Goal: Task Accomplishment & Management: Complete application form

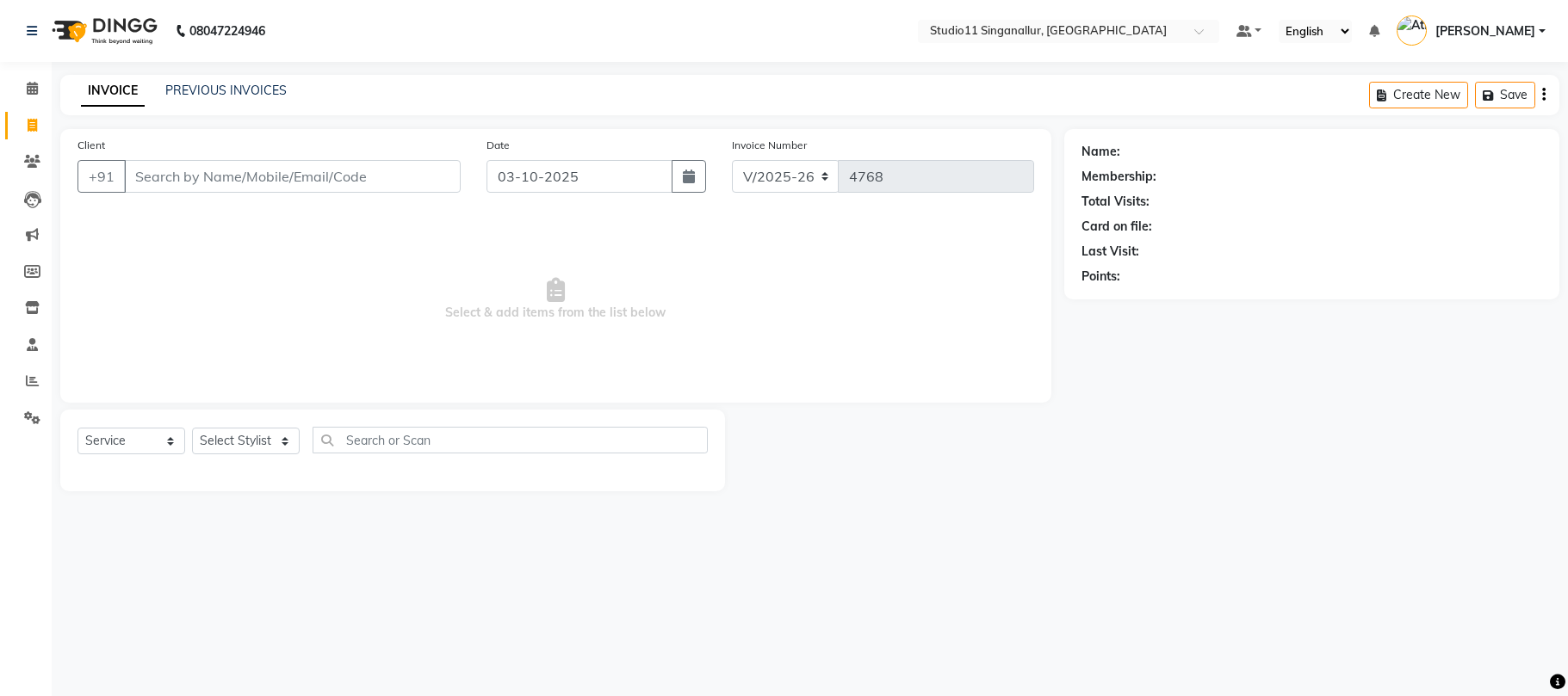
select select "6616"
select select "service"
click at [19, 380] on span at bounding box center [32, 381] width 31 height 20
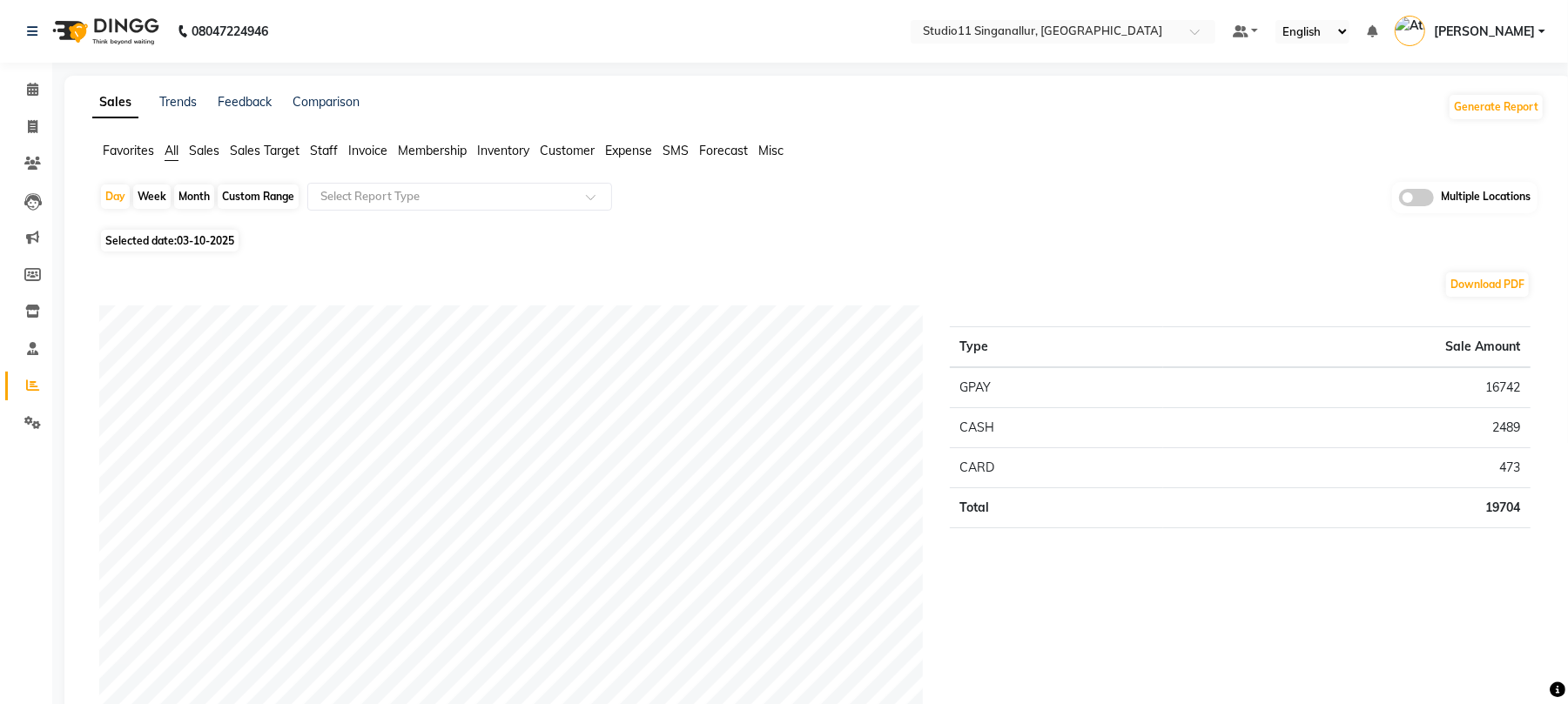
click at [195, 192] on div "Month" at bounding box center [193, 197] width 40 height 25
select select "10"
select select "2025"
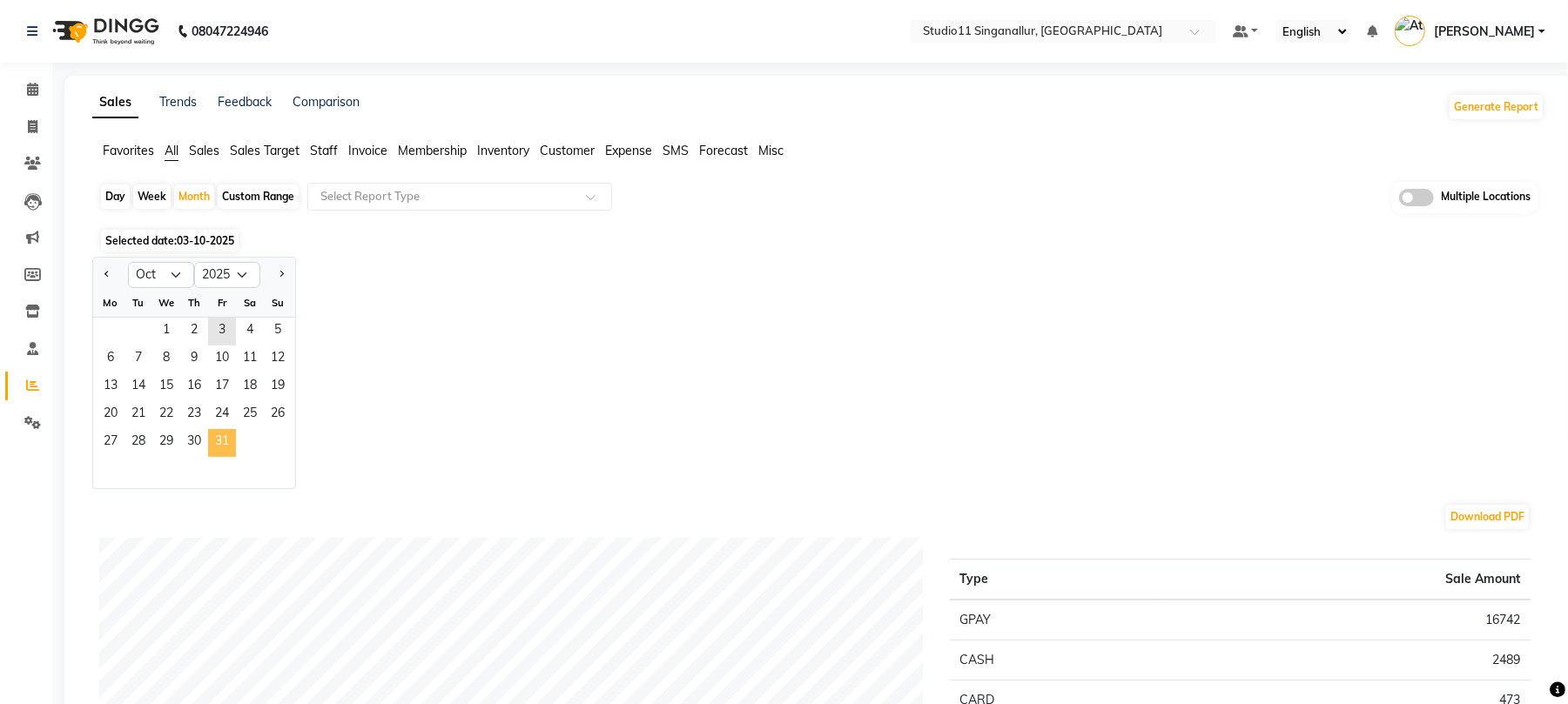
click at [211, 442] on span "31" at bounding box center [222, 444] width 28 height 28
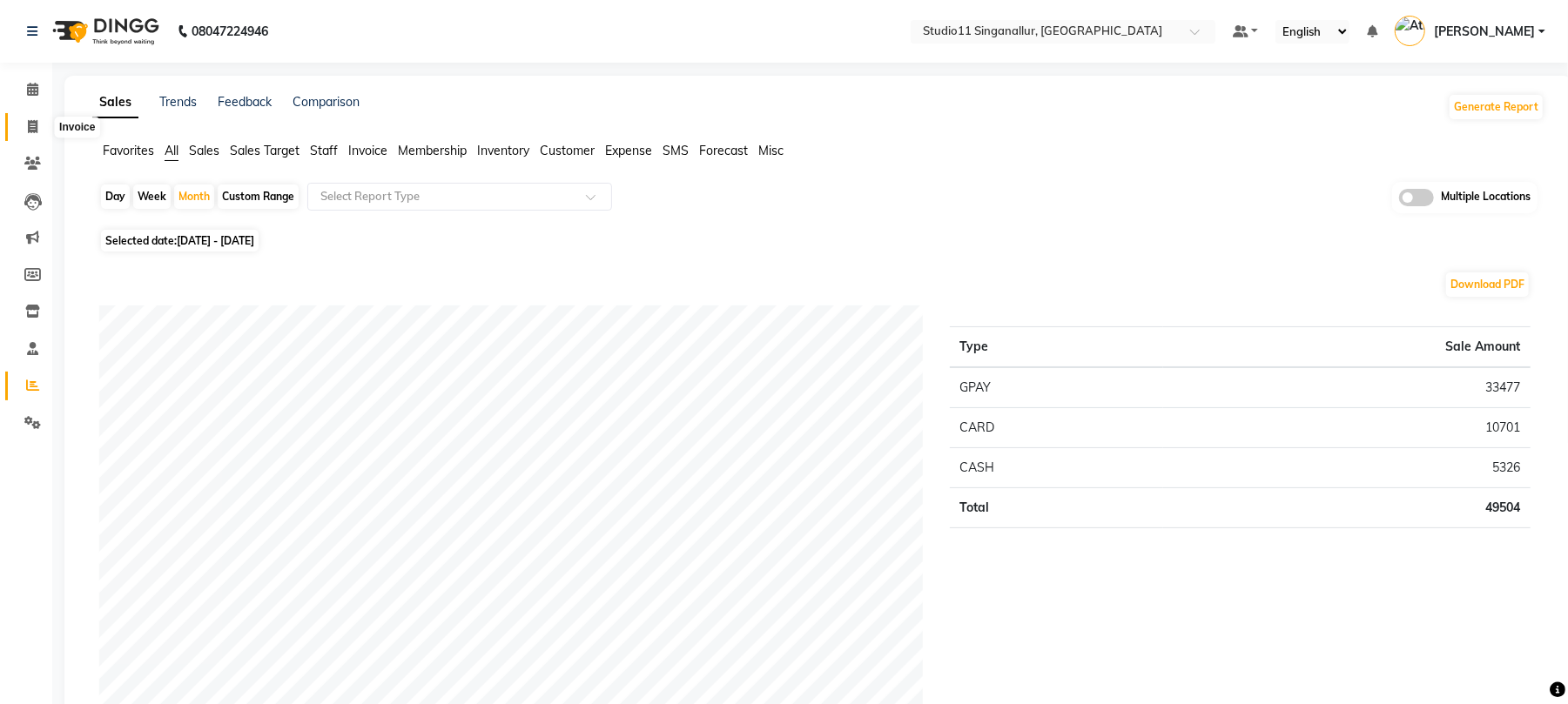
click at [19, 126] on span at bounding box center [33, 127] width 31 height 20
select select "service"
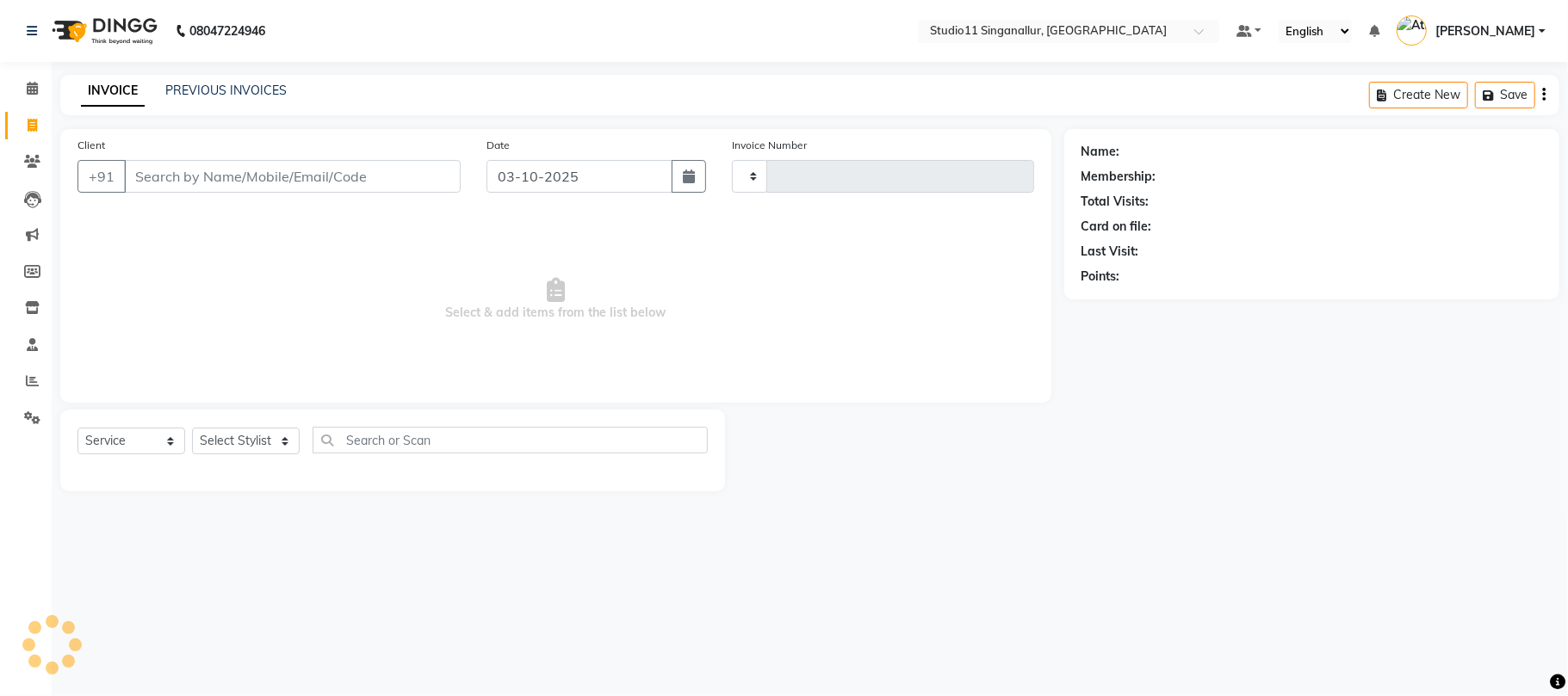
type input "4768"
select select "6616"
click at [218, 77] on div "INVOICE PREVIOUS INVOICES Create New Save" at bounding box center [810, 95] width 1499 height 40
click at [221, 84] on link "PREVIOUS INVOICES" at bounding box center [225, 91] width 121 height 16
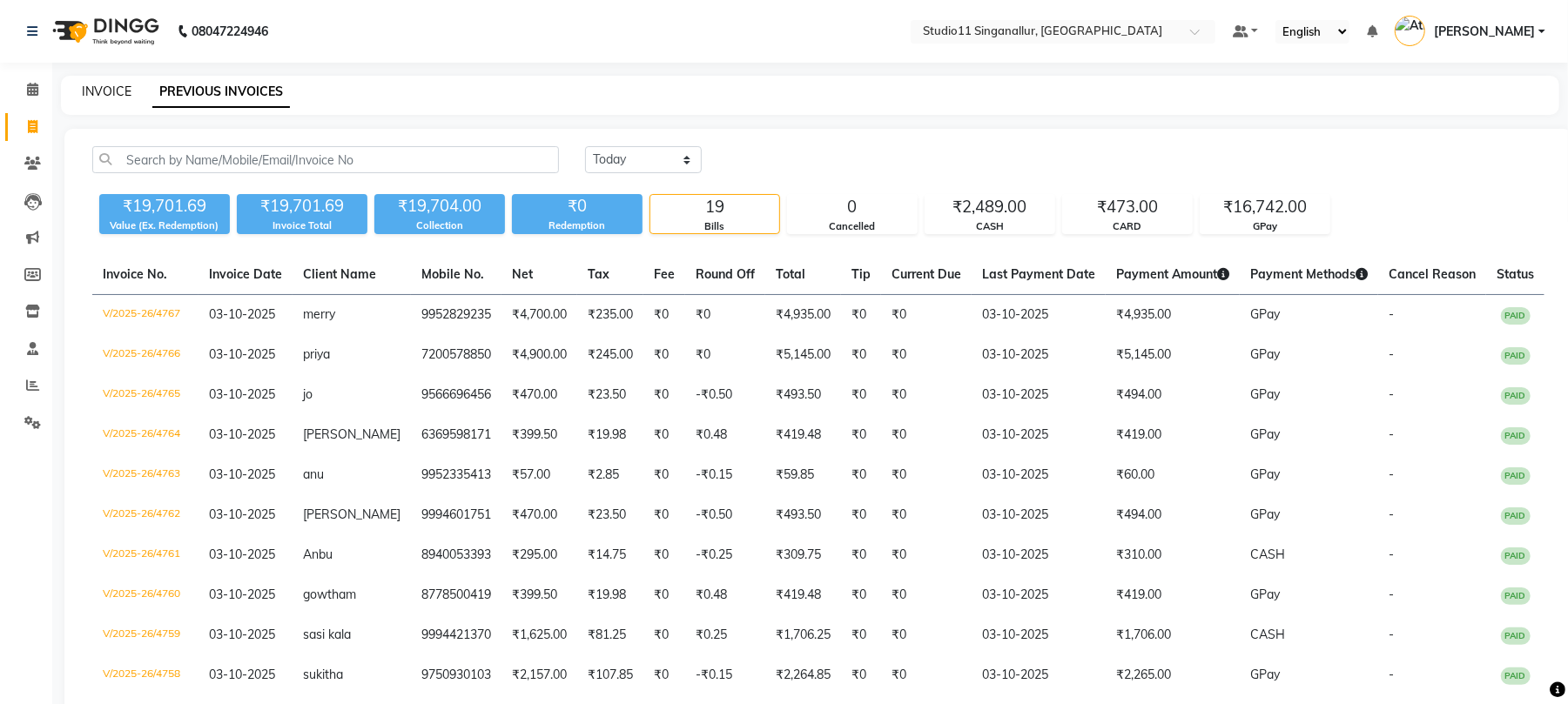
click at [104, 92] on link "INVOICE" at bounding box center [107, 92] width 49 height 16
select select "service"
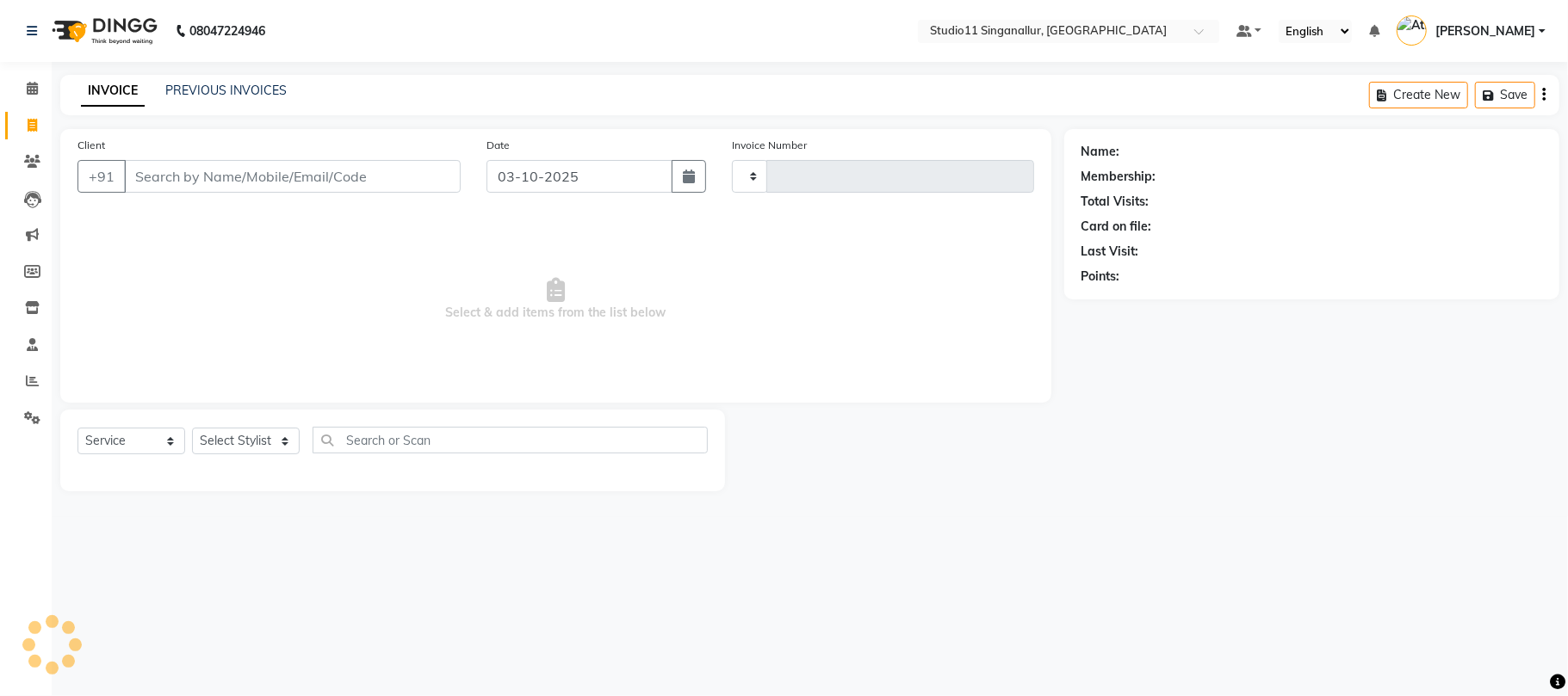
type input "4768"
select select "6616"
click at [232, 438] on select "Select Stylist [PERSON_NAME] Divya [PERSON_NAME] [PERSON_NAME] [PERSON_NAME] [P…" at bounding box center [245, 440] width 107 height 27
select select "51162"
click at [192, 427] on select "Select Stylist [PERSON_NAME] Divya [PERSON_NAME] [PERSON_NAME] [PERSON_NAME] [P…" at bounding box center [245, 440] width 107 height 27
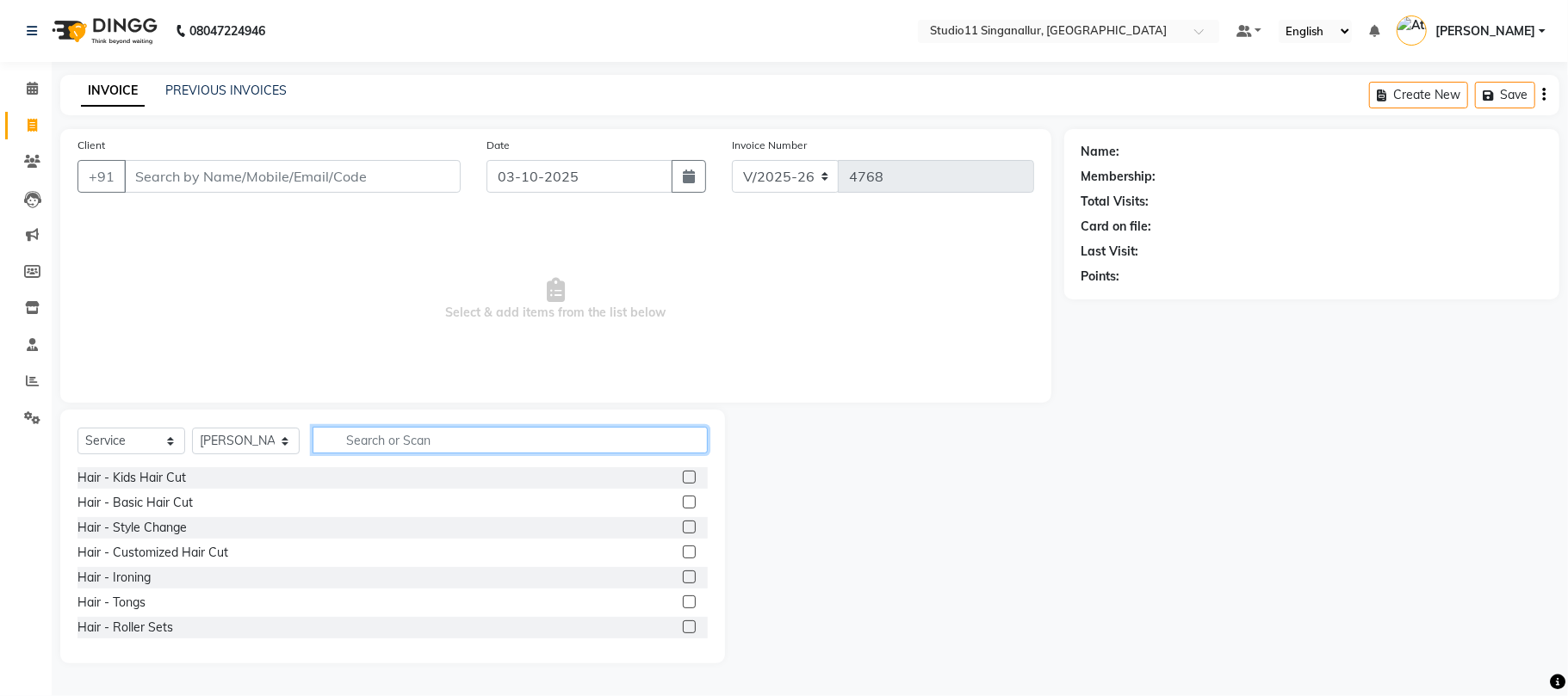
click at [428, 439] on input "text" at bounding box center [510, 440] width 395 height 27
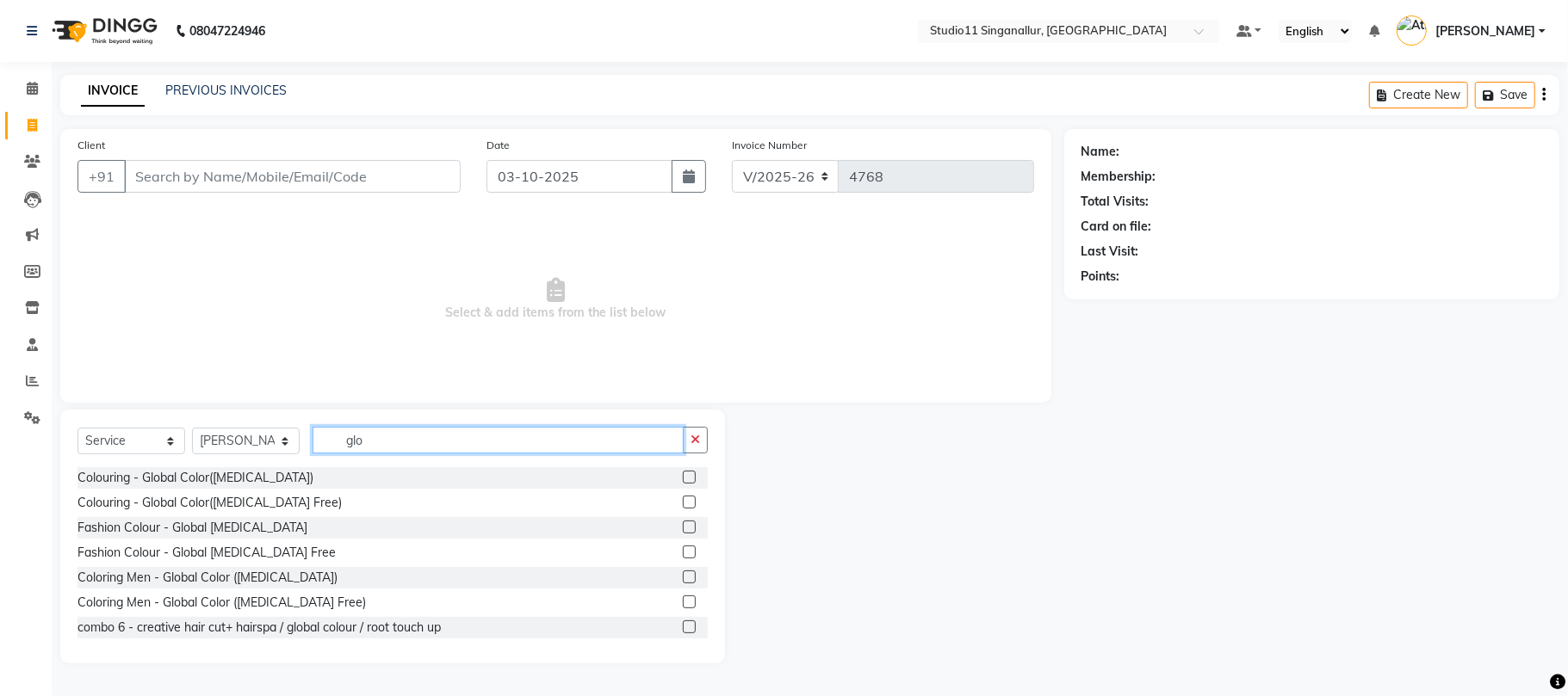
type input "glo"
click at [683, 502] on label at bounding box center [689, 502] width 13 height 13
click at [683, 502] on input "checkbox" at bounding box center [688, 502] width 11 height 11
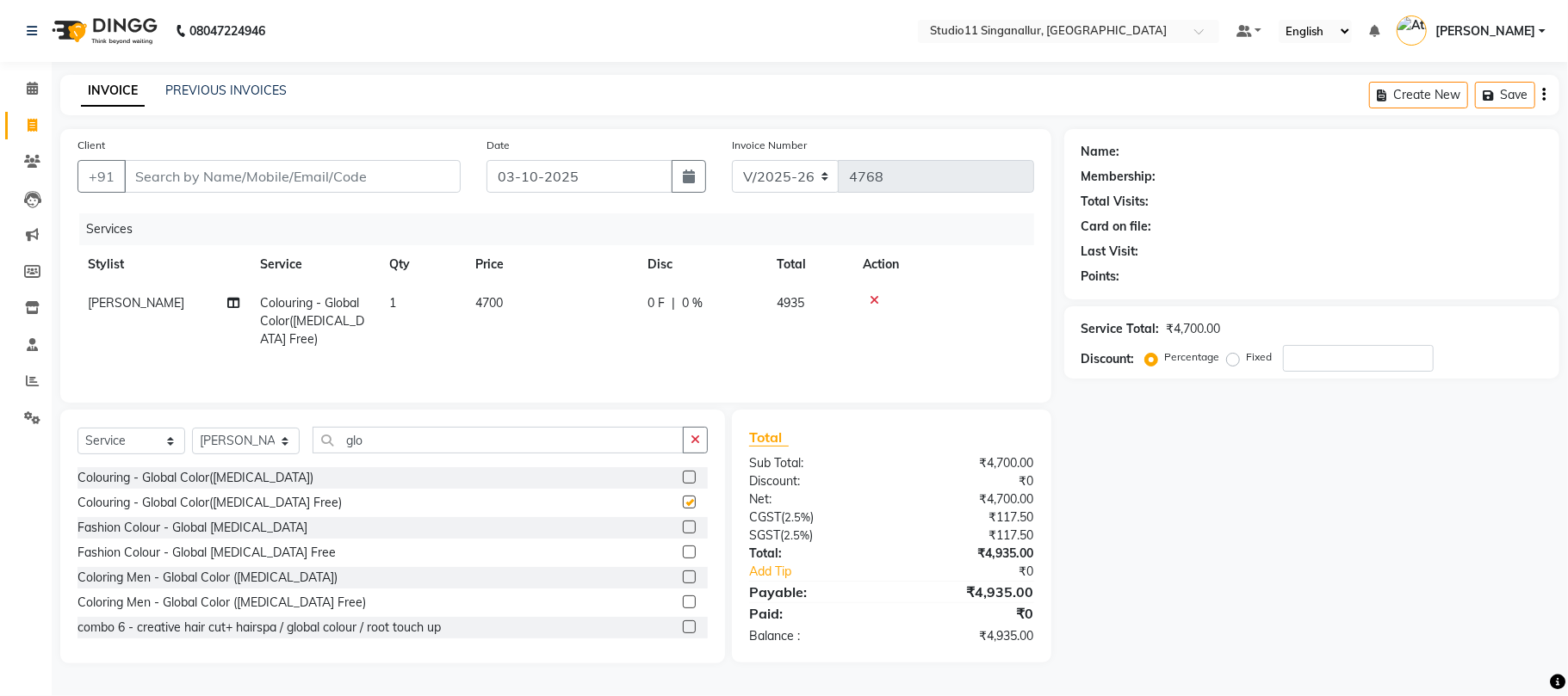
checkbox input "false"
click at [474, 297] on td "4700" at bounding box center [551, 322] width 172 height 75
select select "51162"
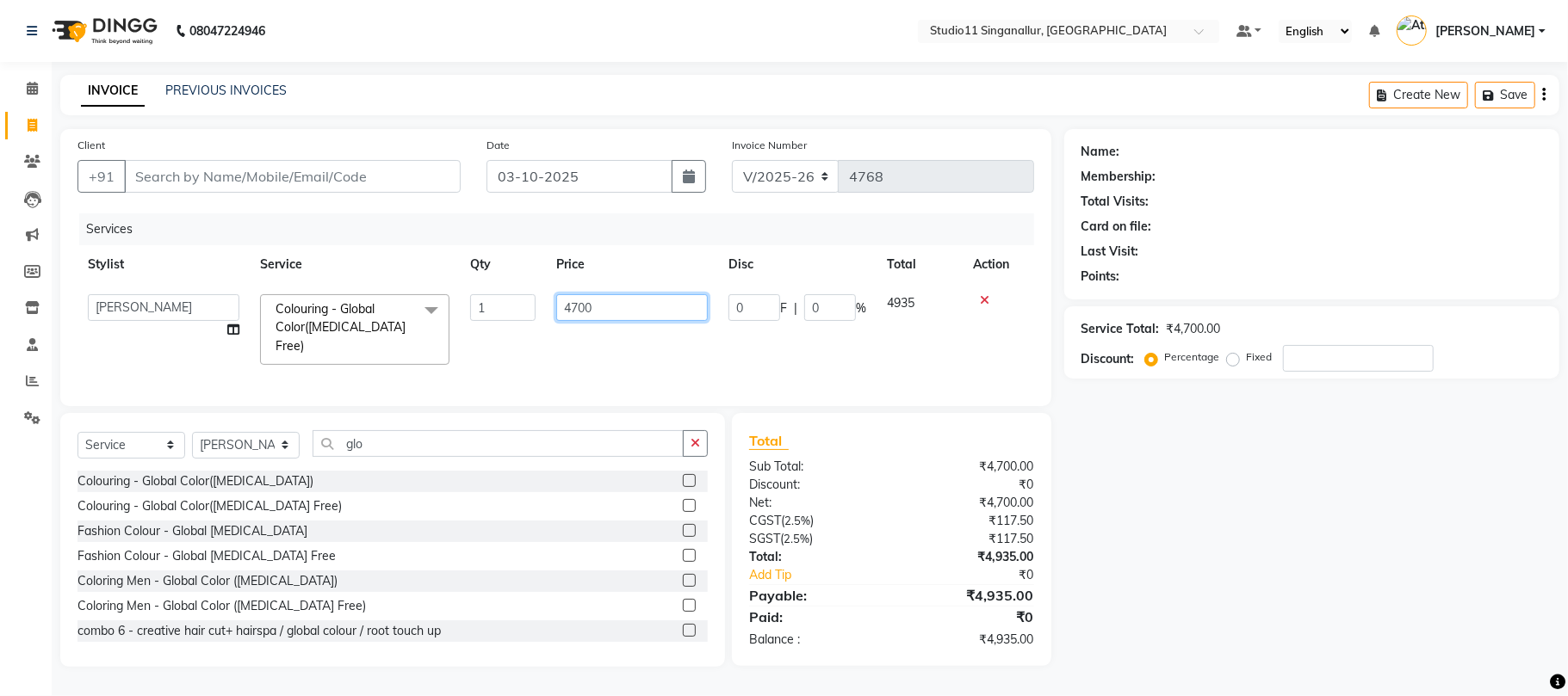
click at [585, 310] on input "4700" at bounding box center [633, 308] width 152 height 27
type input "4"
type input "2375"
click at [647, 342] on tr "akbar Athira daniel Divya Haritha kowsalya krithika narmatha pankaj Praveen s11…" at bounding box center [550, 330] width 945 height 92
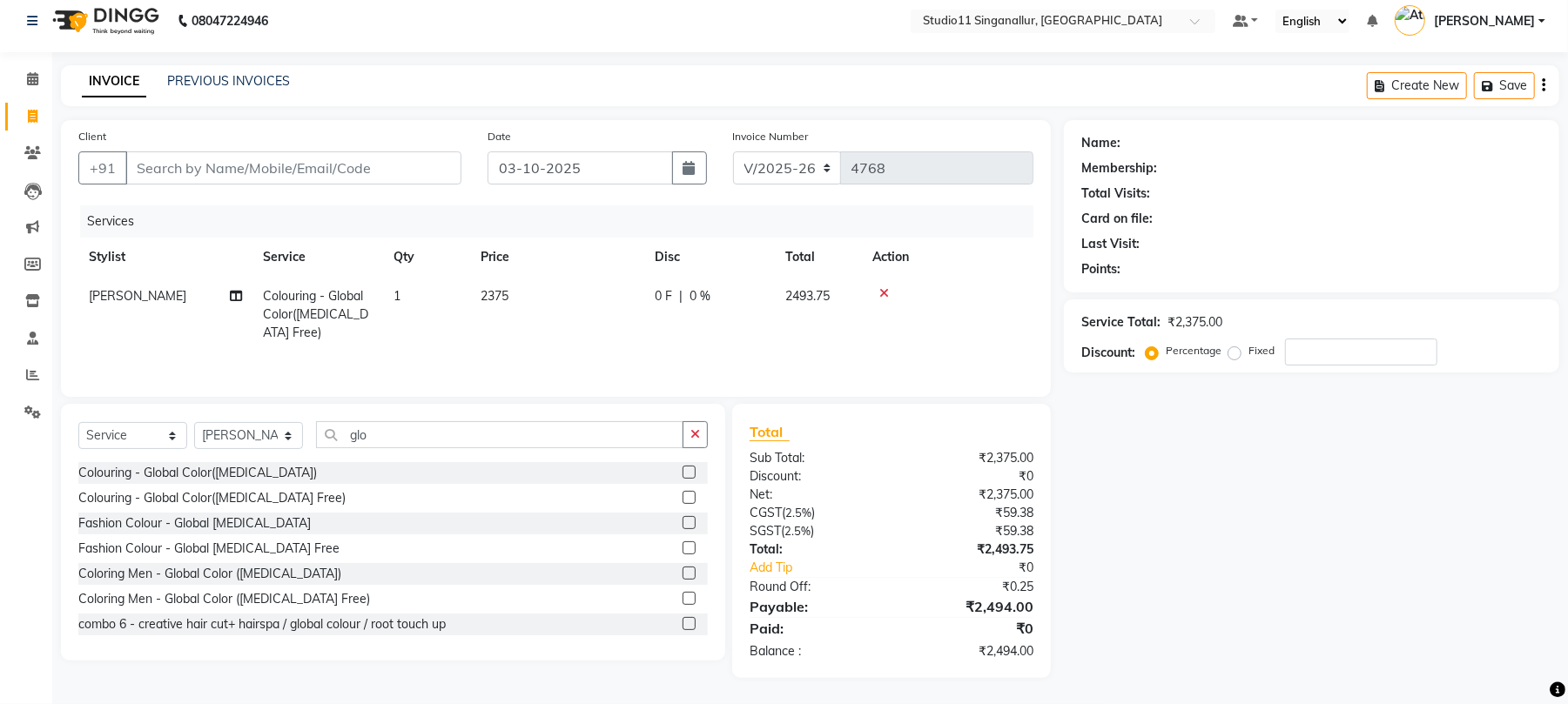
scroll to position [15, 0]
click at [817, 293] on span "2493.75" at bounding box center [807, 296] width 44 height 16
select select "51162"
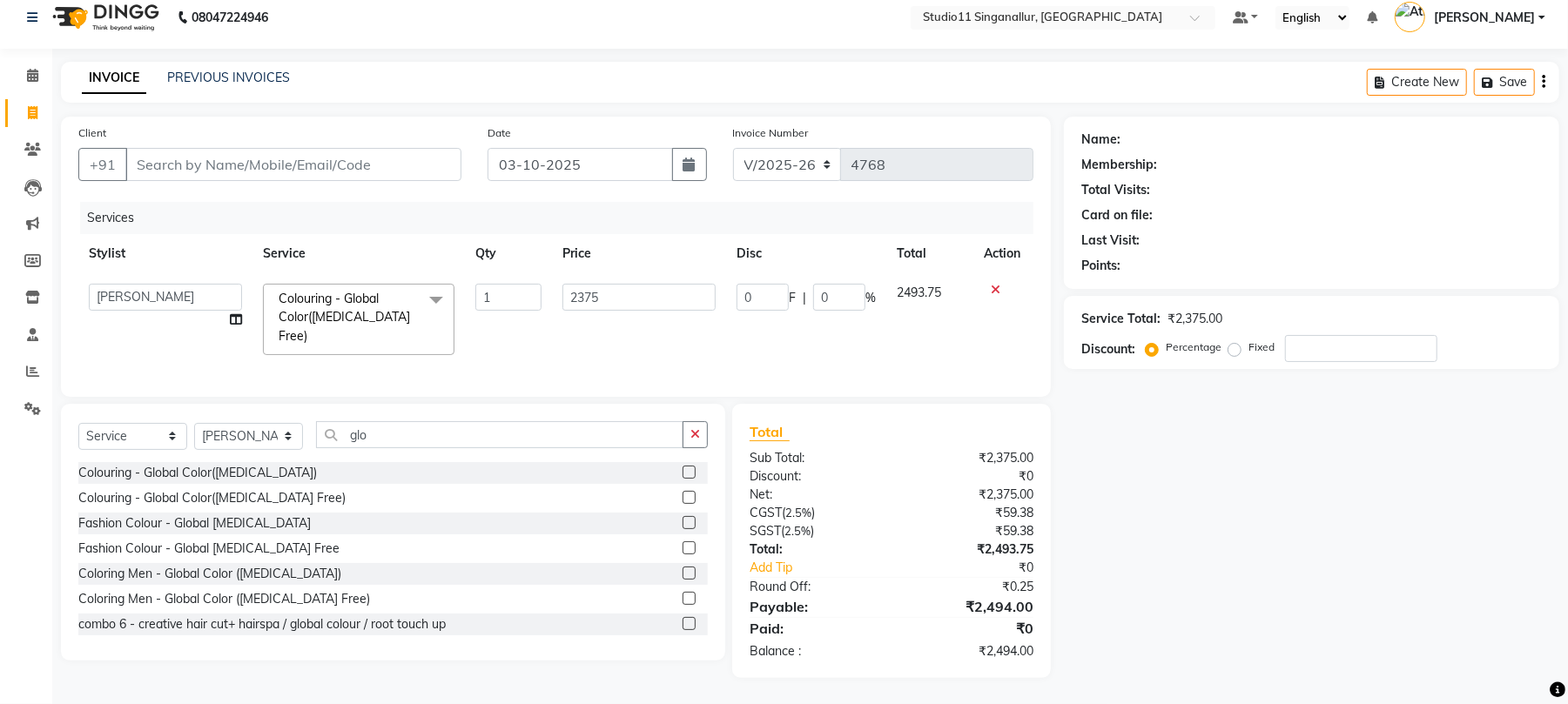
click at [925, 291] on span "2493.75" at bounding box center [919, 293] width 44 height 16
click at [628, 297] on input "2375" at bounding box center [640, 297] width 154 height 27
type input "2380"
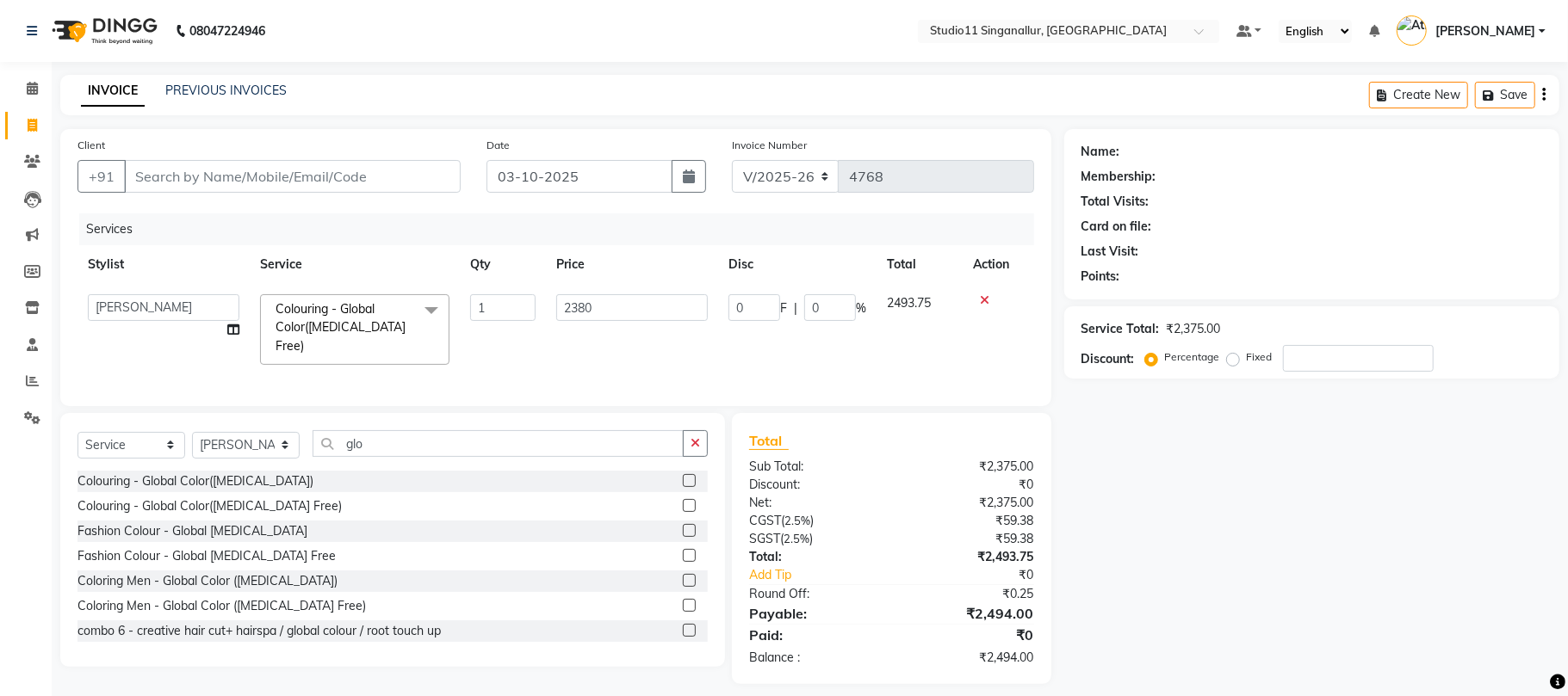
click at [561, 341] on td "2380" at bounding box center [632, 330] width 172 height 92
select select "51162"
click at [632, 307] on input "2380" at bounding box center [633, 308] width 152 height 27
type input "2381"
click at [623, 339] on td "2381" at bounding box center [632, 330] width 172 height 92
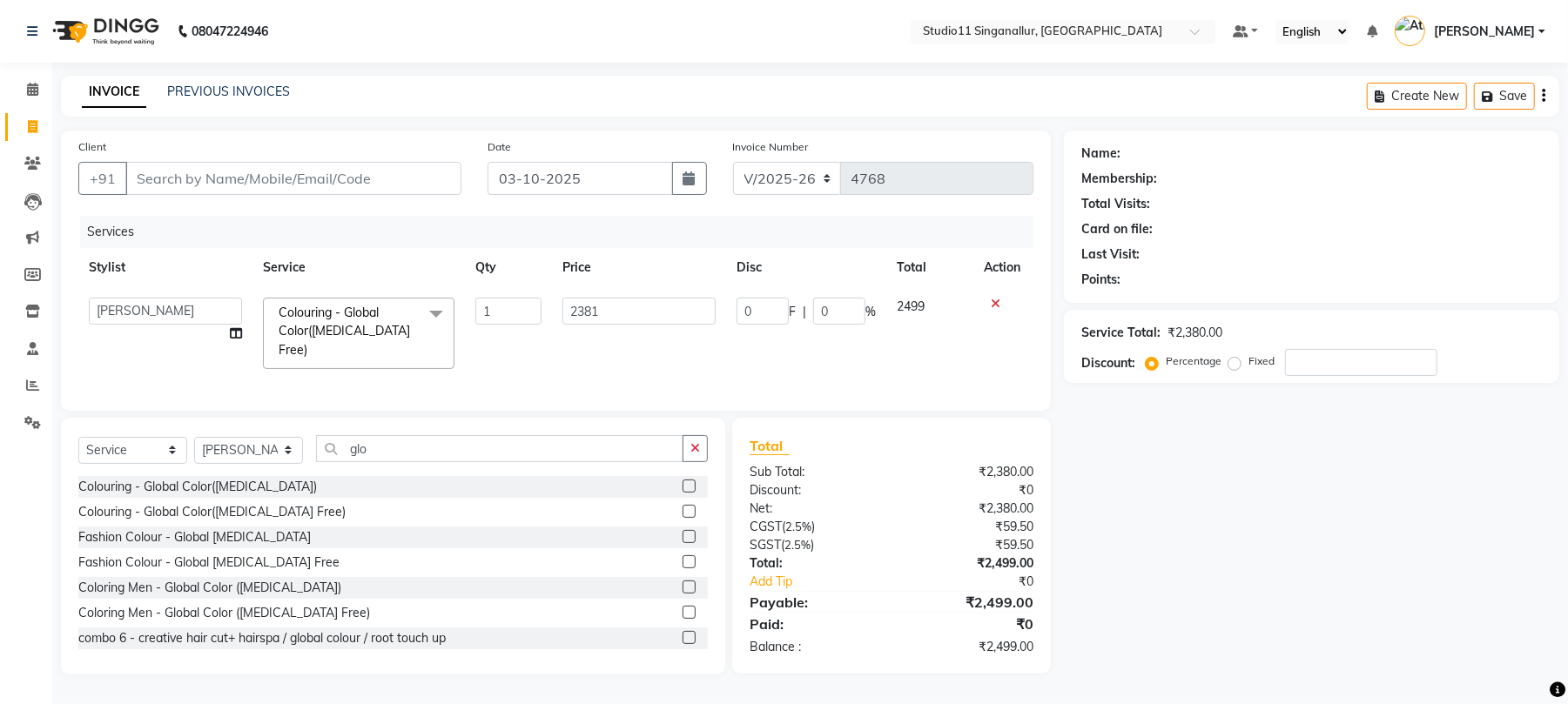
select select "51162"
click at [694, 450] on icon "button" at bounding box center [695, 448] width 10 height 12
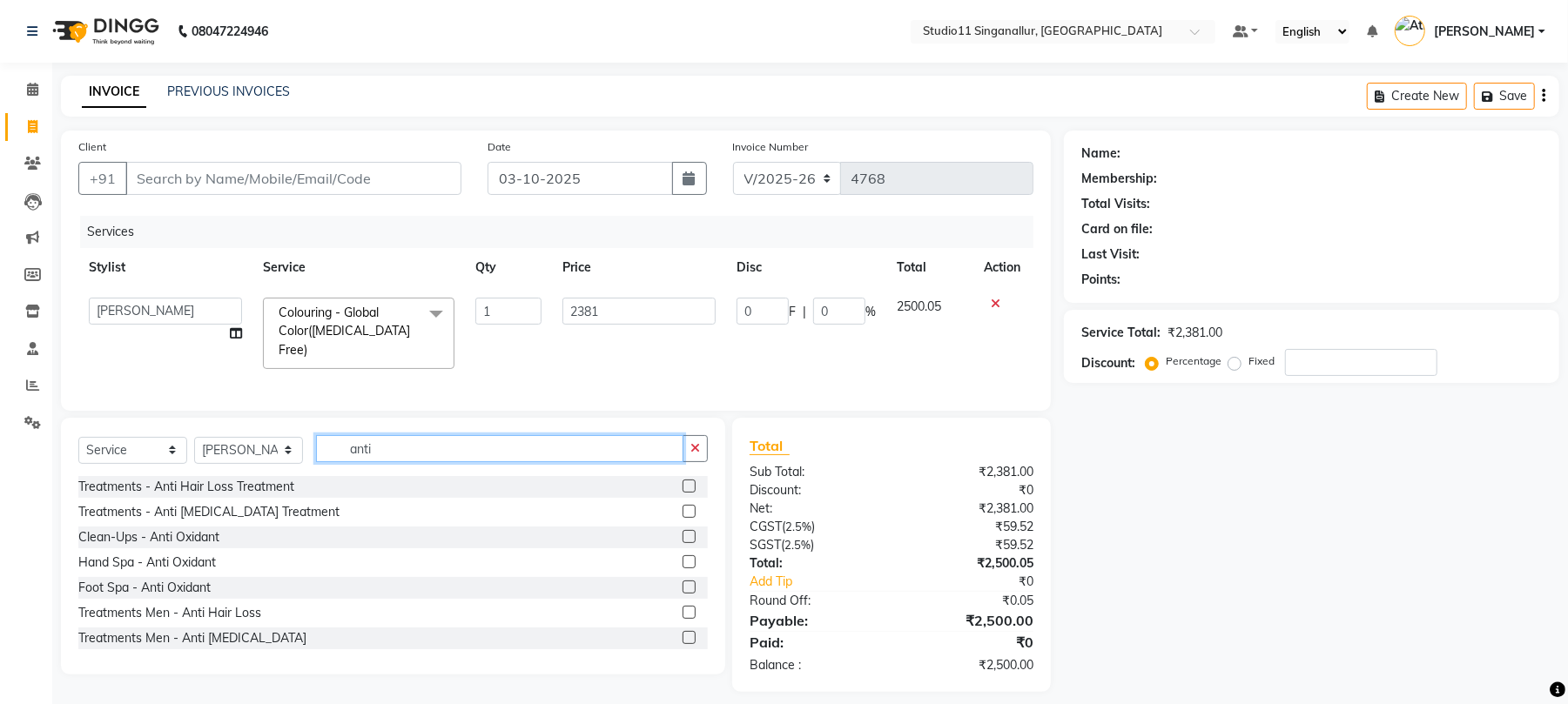
type input "anti"
click at [683, 582] on label at bounding box center [689, 587] width 13 height 13
click at [683, 582] on input "checkbox" at bounding box center [688, 588] width 11 height 11
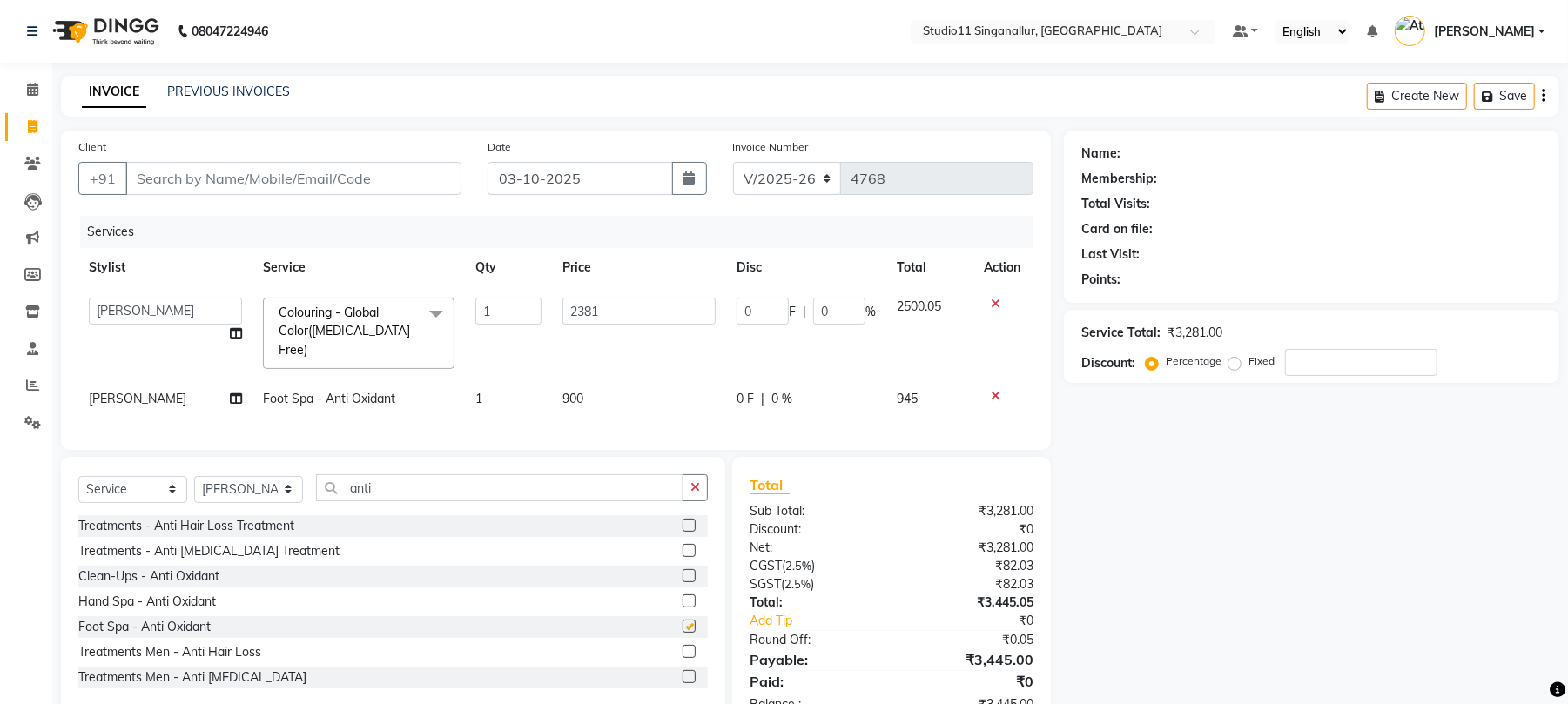
checkbox input "false"
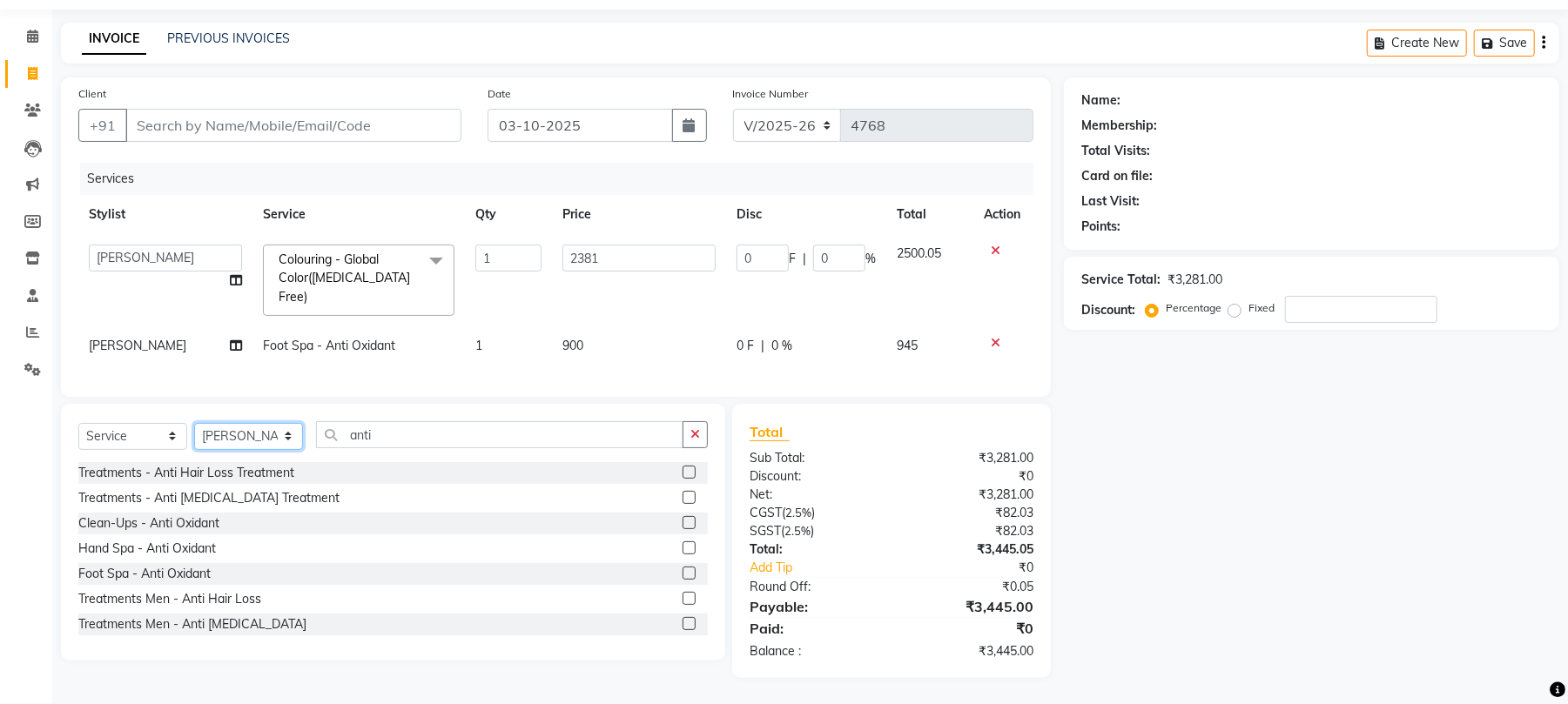
click at [240, 430] on select "Select Stylist [PERSON_NAME] Divya [PERSON_NAME] [PERSON_NAME] [PERSON_NAME] [P…" at bounding box center [248, 437] width 109 height 27
select select "79200"
click at [194, 423] on select "Select Stylist [PERSON_NAME] Divya [PERSON_NAME] [PERSON_NAME] [PERSON_NAME] [P…" at bounding box center [248, 437] width 109 height 27
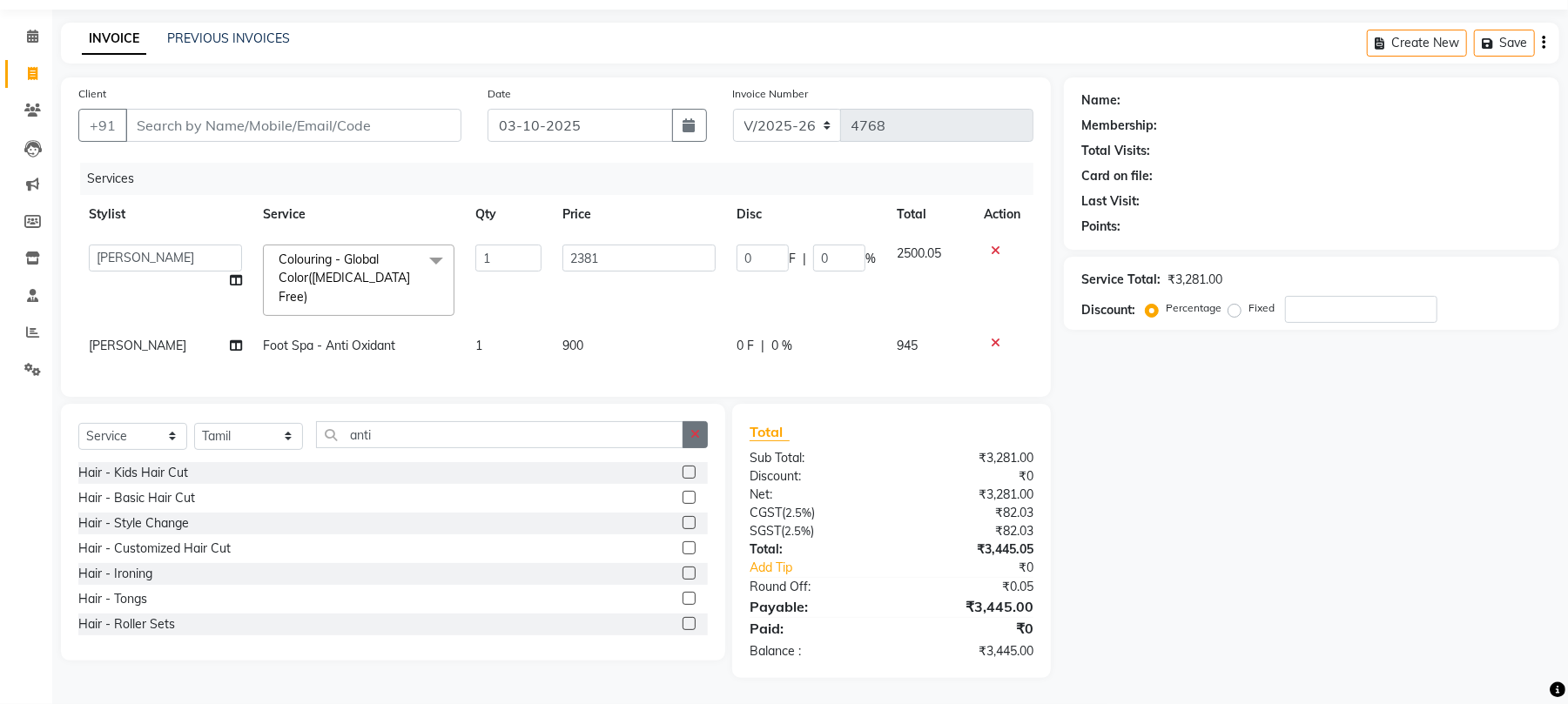
click at [694, 429] on icon "button" at bounding box center [695, 435] width 10 height 12
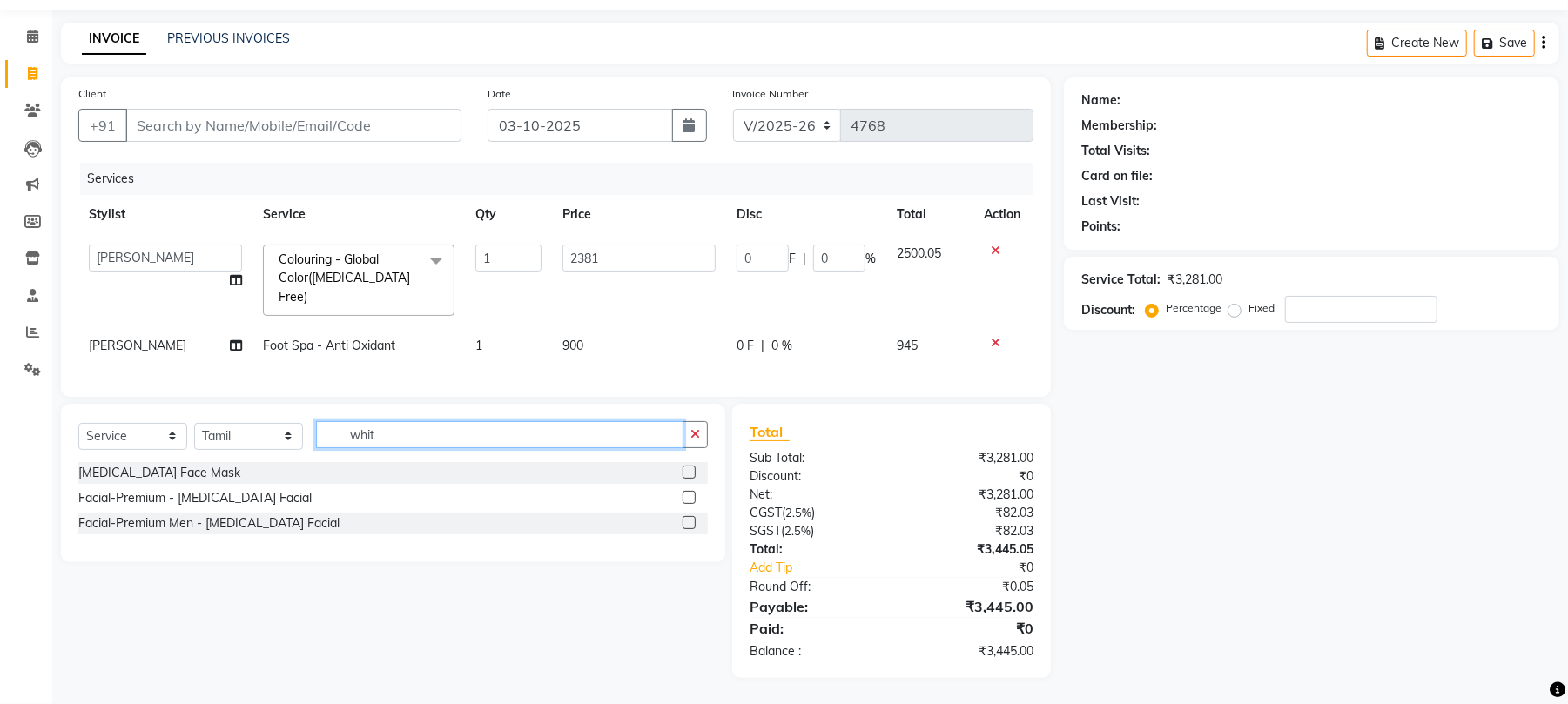
type input "whit"
click at [684, 495] on label at bounding box center [689, 498] width 13 height 13
click at [684, 495] on input "checkbox" at bounding box center [688, 498] width 11 height 11
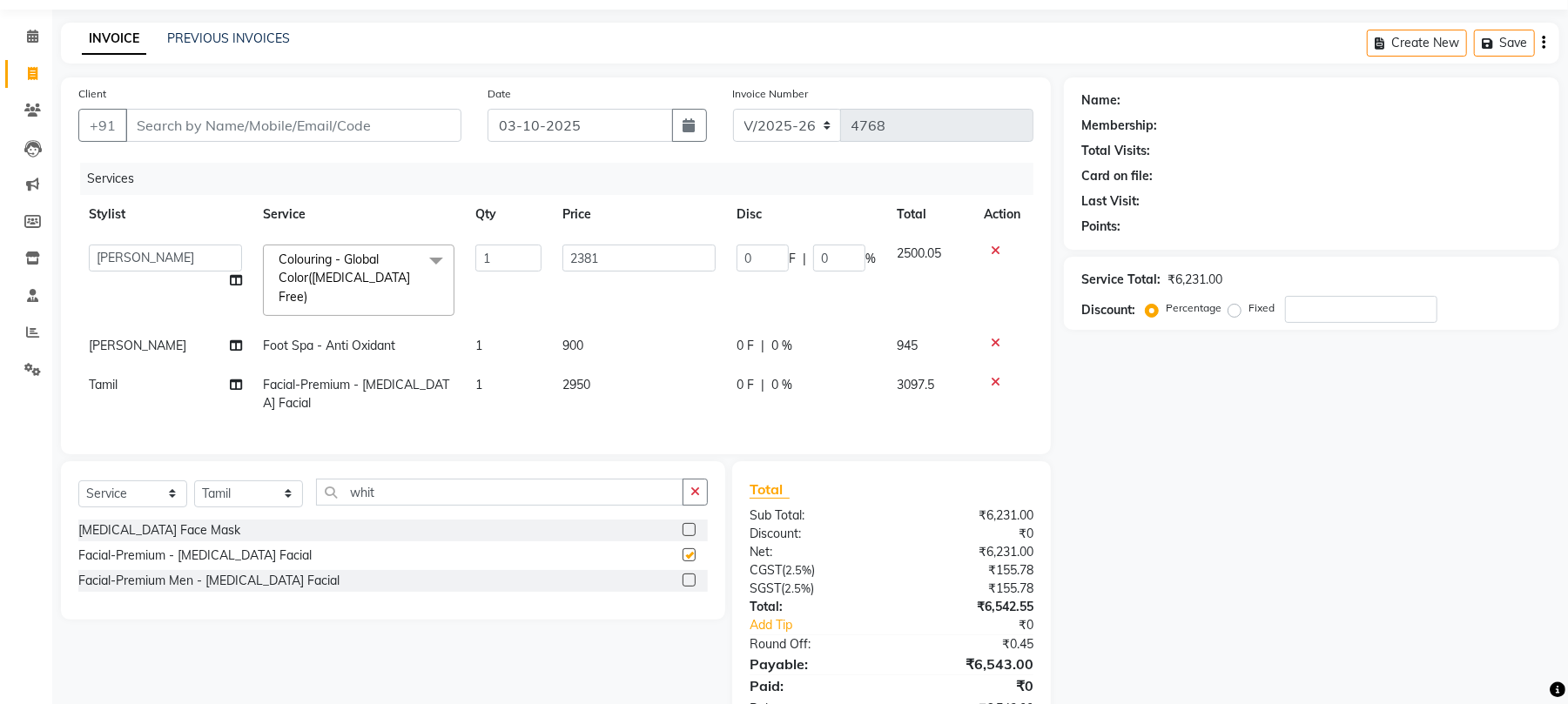
checkbox input "false"
click at [694, 492] on icon "button" at bounding box center [695, 492] width 10 height 12
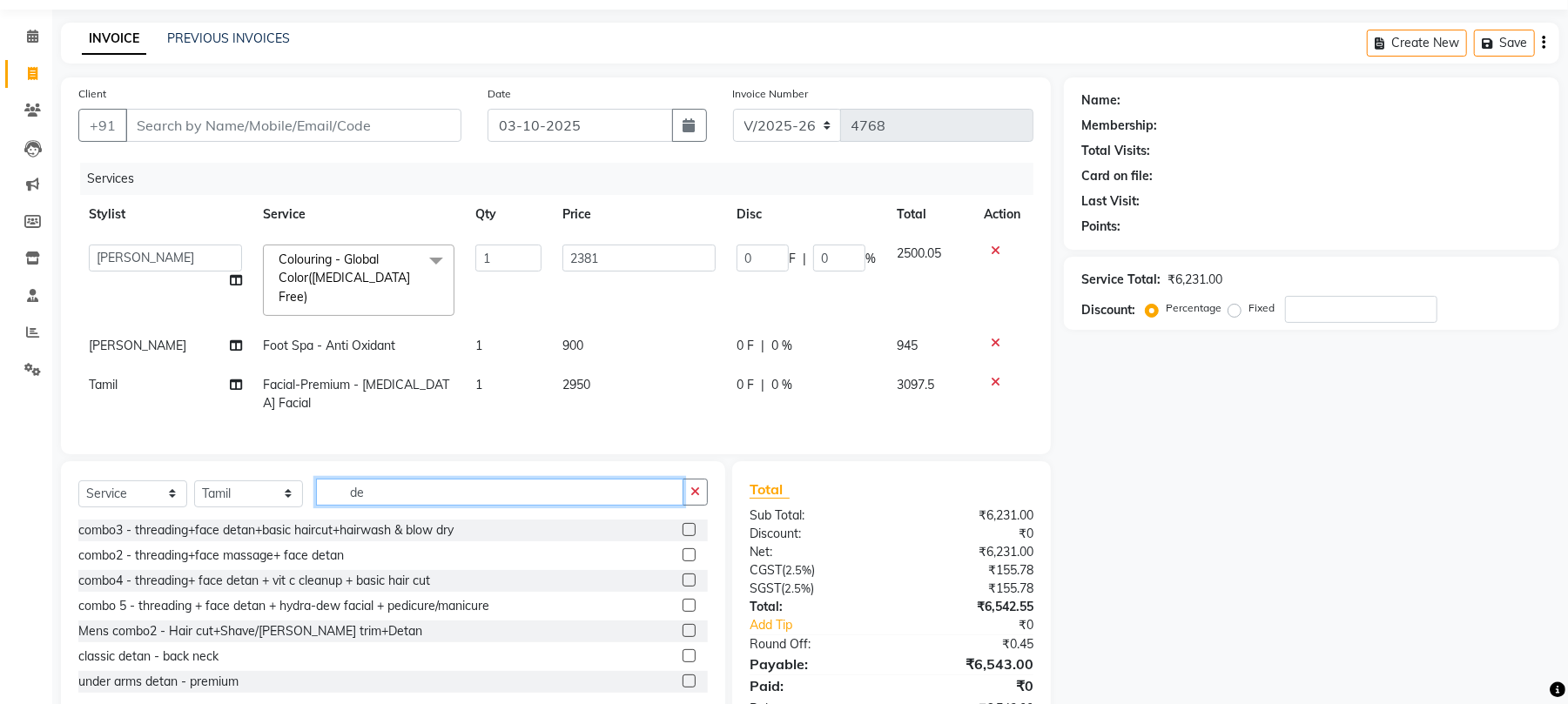
type input "d"
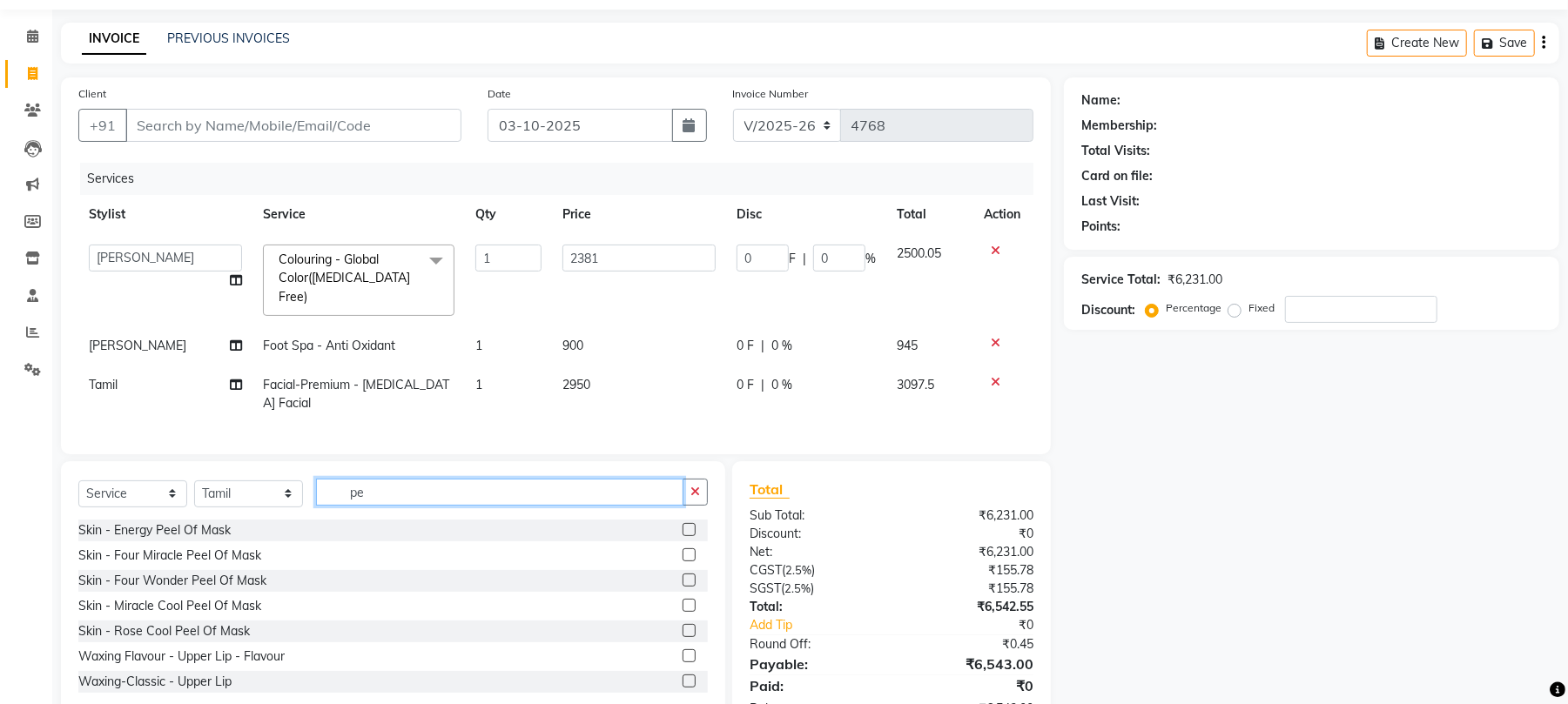
type input "p"
type input "anti"
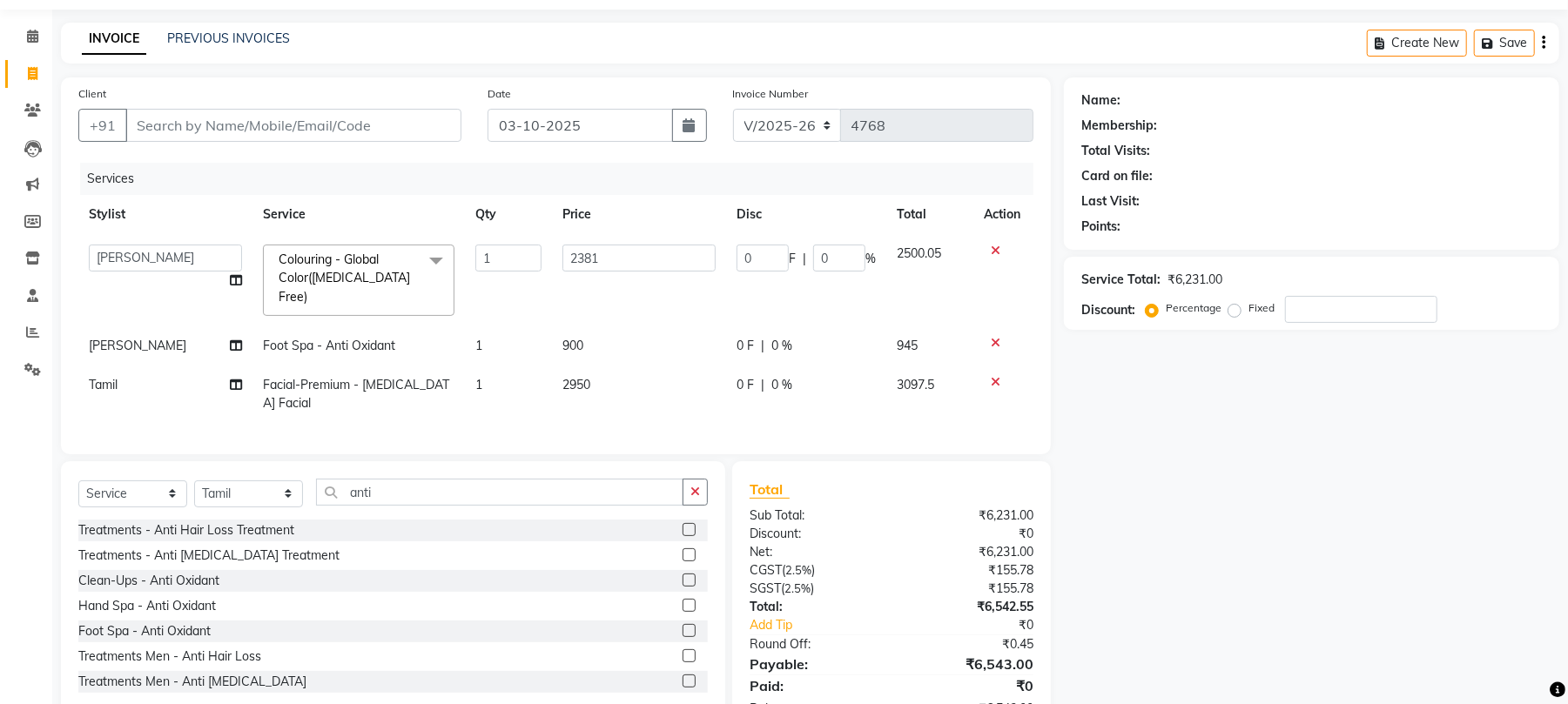
click at [683, 627] on label at bounding box center [689, 631] width 13 height 13
click at [683, 627] on input "checkbox" at bounding box center [688, 632] width 11 height 11
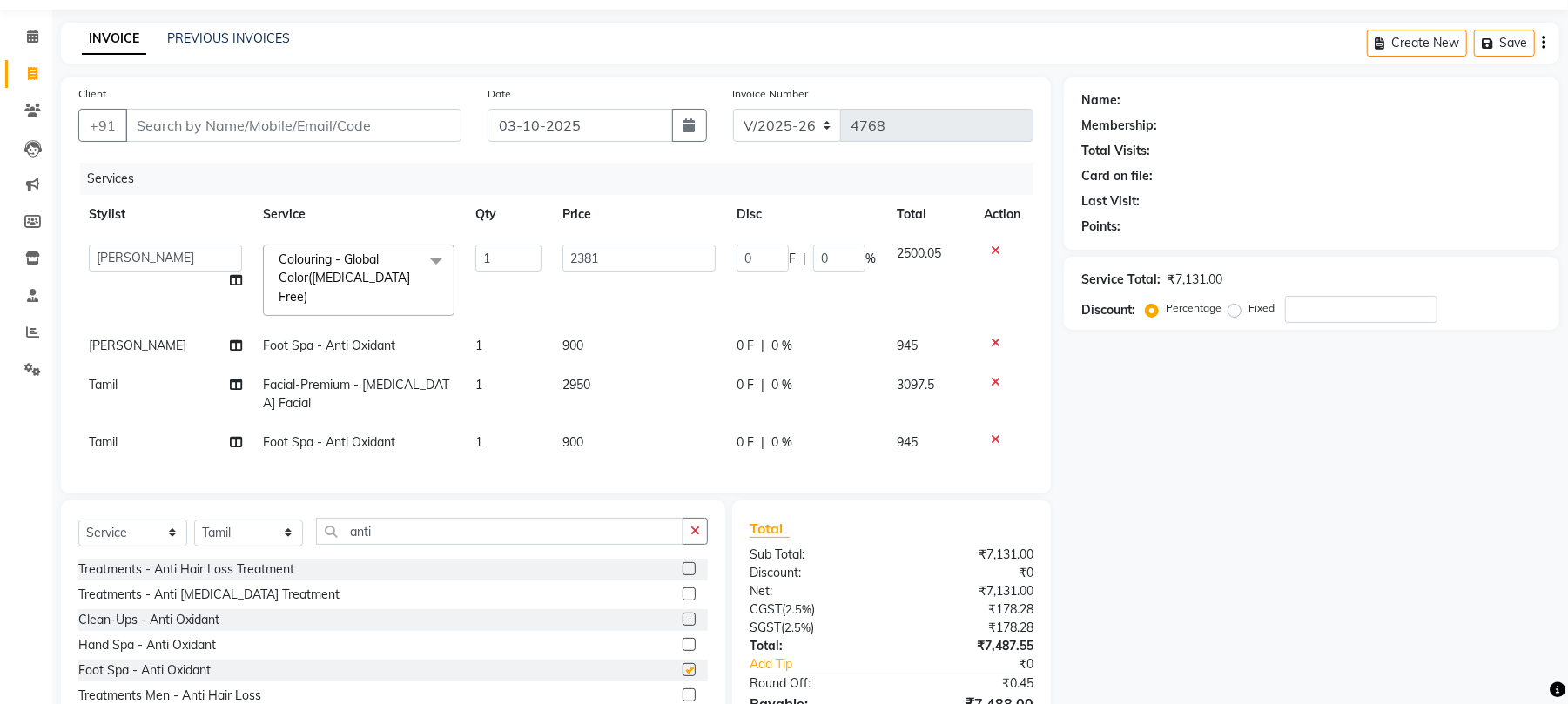
checkbox input "false"
click at [579, 434] on span "900" at bounding box center [574, 442] width 21 height 16
select select "79200"
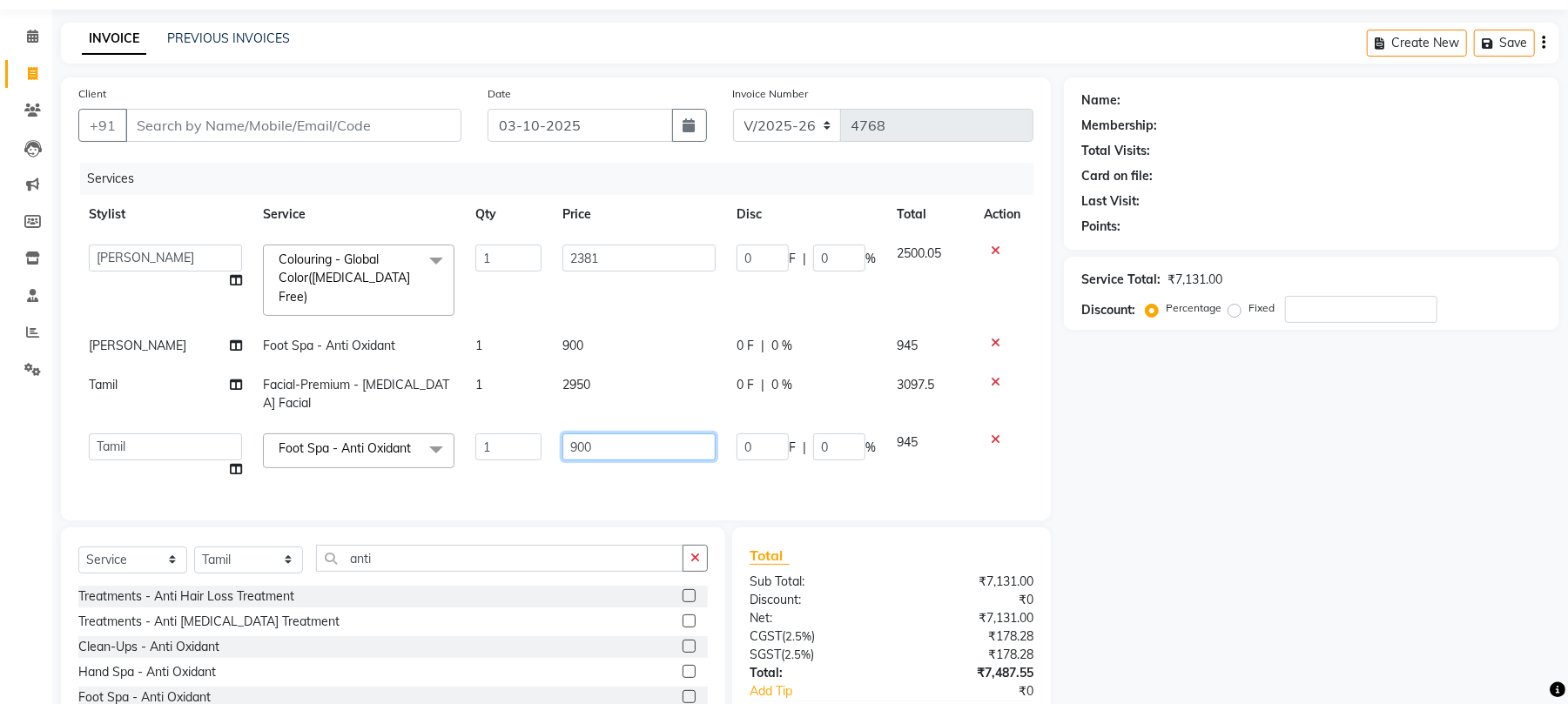
click at [586, 433] on input "900" at bounding box center [640, 446] width 154 height 27
type input "600"
click at [586, 468] on div "Services Stylist Service Qty Price Disc Total Action akbar Athira daniel Divya …" at bounding box center [556, 333] width 956 height 341
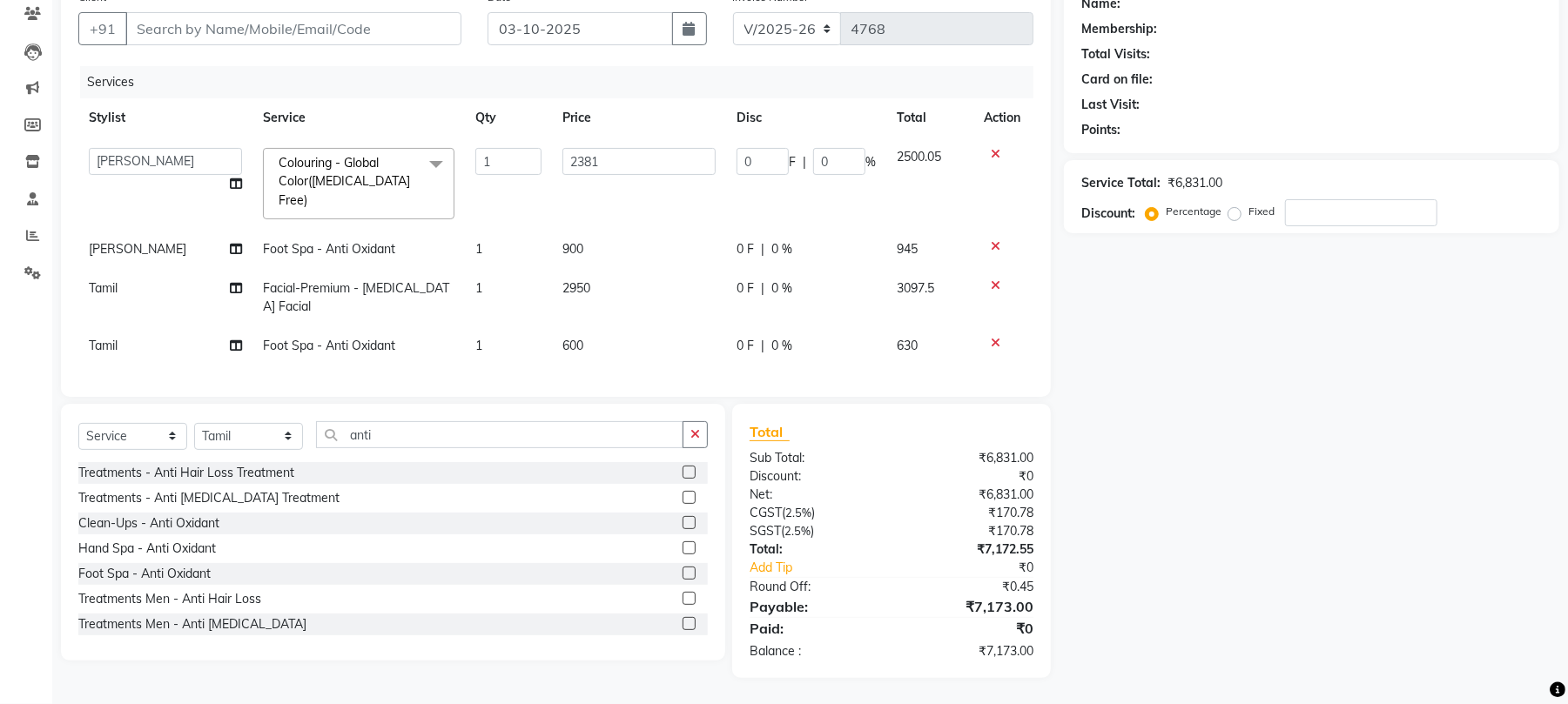
scroll to position [150, 0]
click at [148, 431] on select "Select Service Product Membership Package Voucher Prepaid Gift Card" at bounding box center [132, 437] width 109 height 27
select select "product"
click at [79, 423] on select "Select Service Product Membership Package Voucher Prepaid Gift Card" at bounding box center [132, 437] width 109 height 27
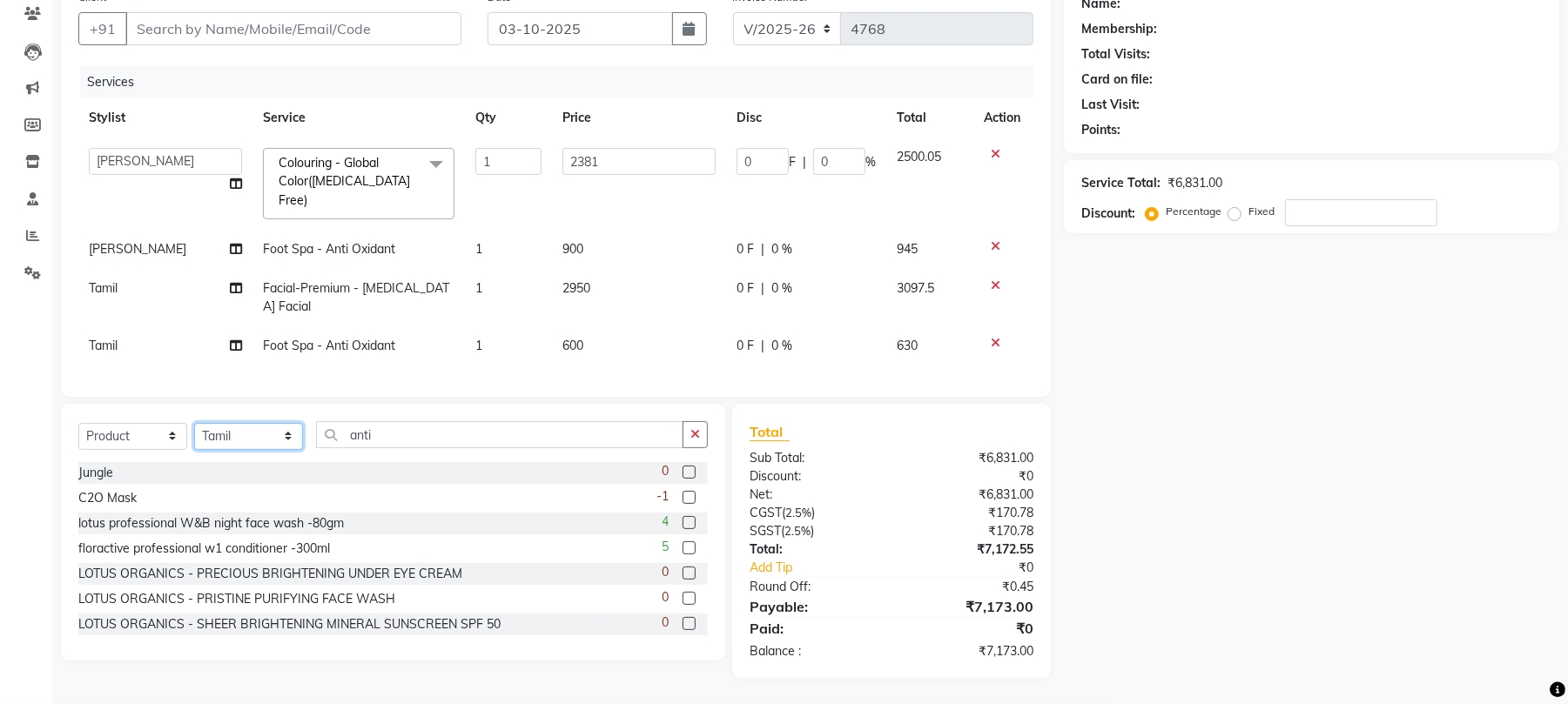
click at [241, 443] on select "Select Stylist [PERSON_NAME] Divya [PERSON_NAME] [PERSON_NAME] [PERSON_NAME] [P…" at bounding box center [248, 437] width 109 height 27
select select "51162"
click at [194, 423] on select "Select Stylist [PERSON_NAME] Divya [PERSON_NAME] [PERSON_NAME] [PERSON_NAME] [P…" at bounding box center [248, 437] width 109 height 27
click at [580, 281] on span "2950" at bounding box center [577, 288] width 28 height 16
select select "79200"
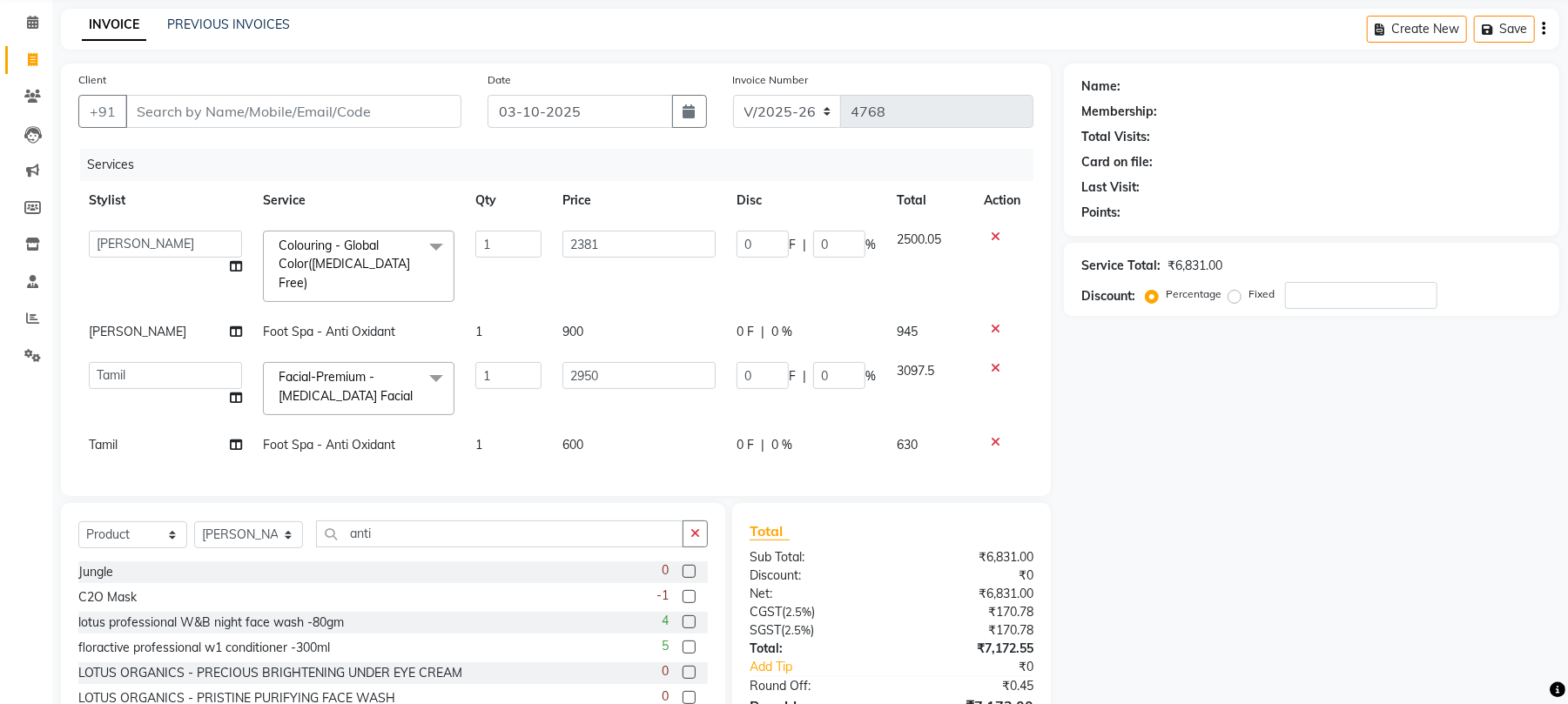
scroll to position [166, 0]
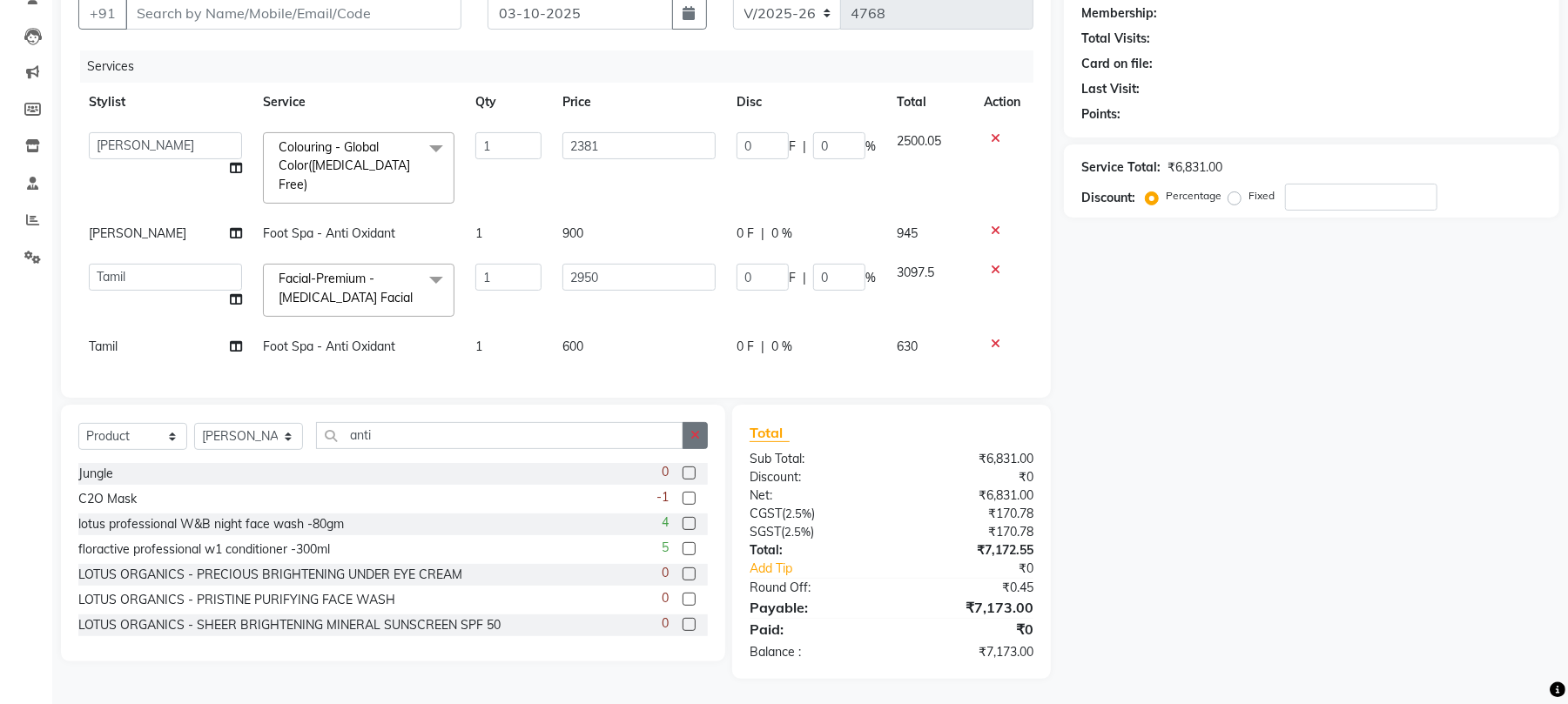
click at [694, 436] on icon "button" at bounding box center [695, 436] width 10 height 12
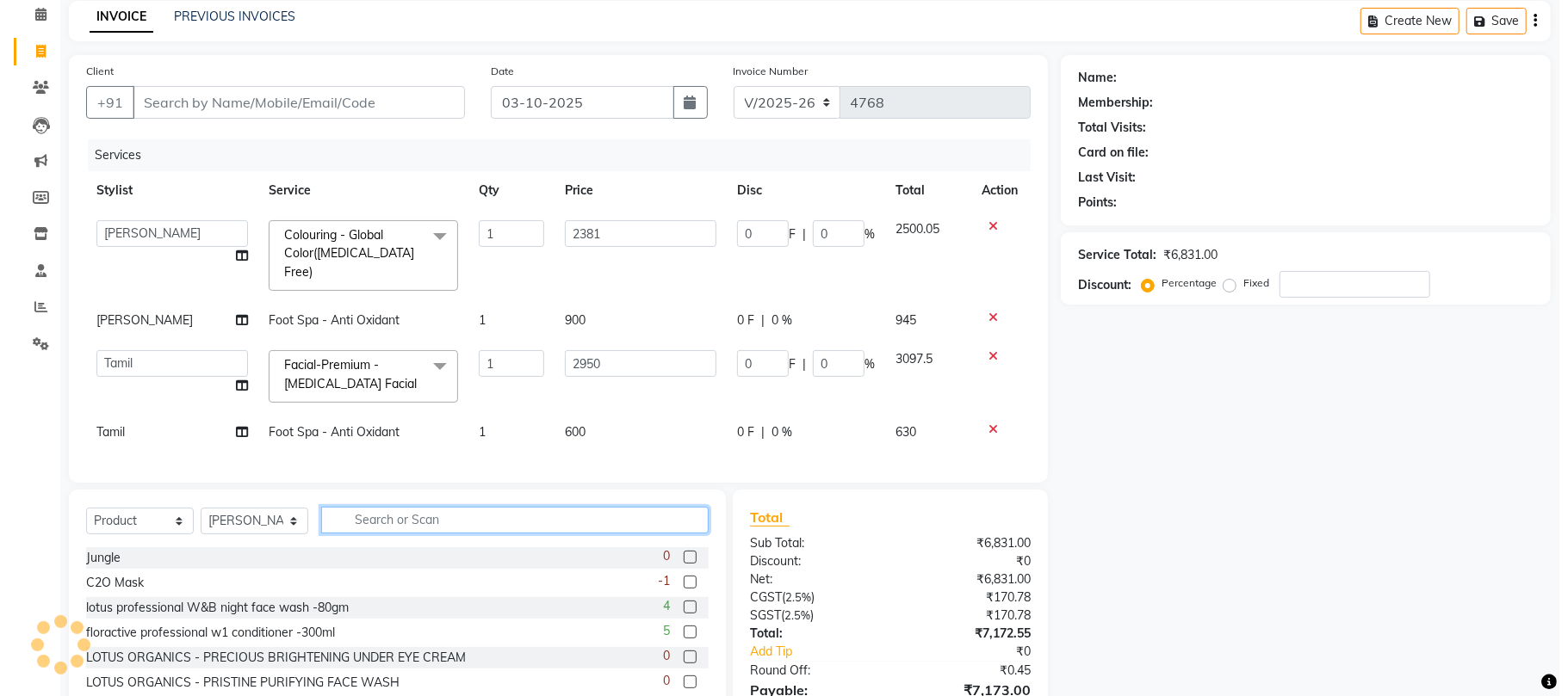
scroll to position [0, 0]
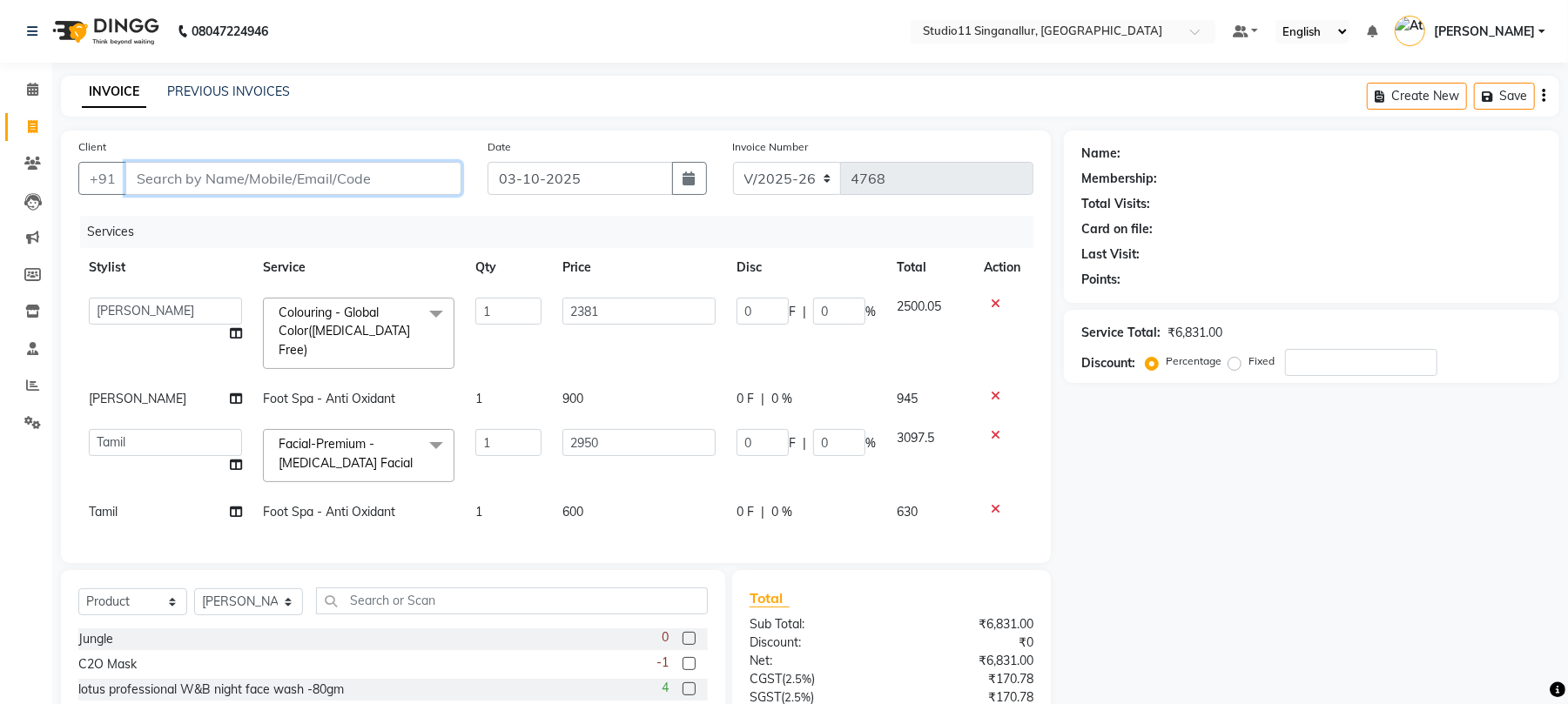
click at [402, 170] on input "Client" at bounding box center [293, 179] width 336 height 34
type input "9"
type input "0"
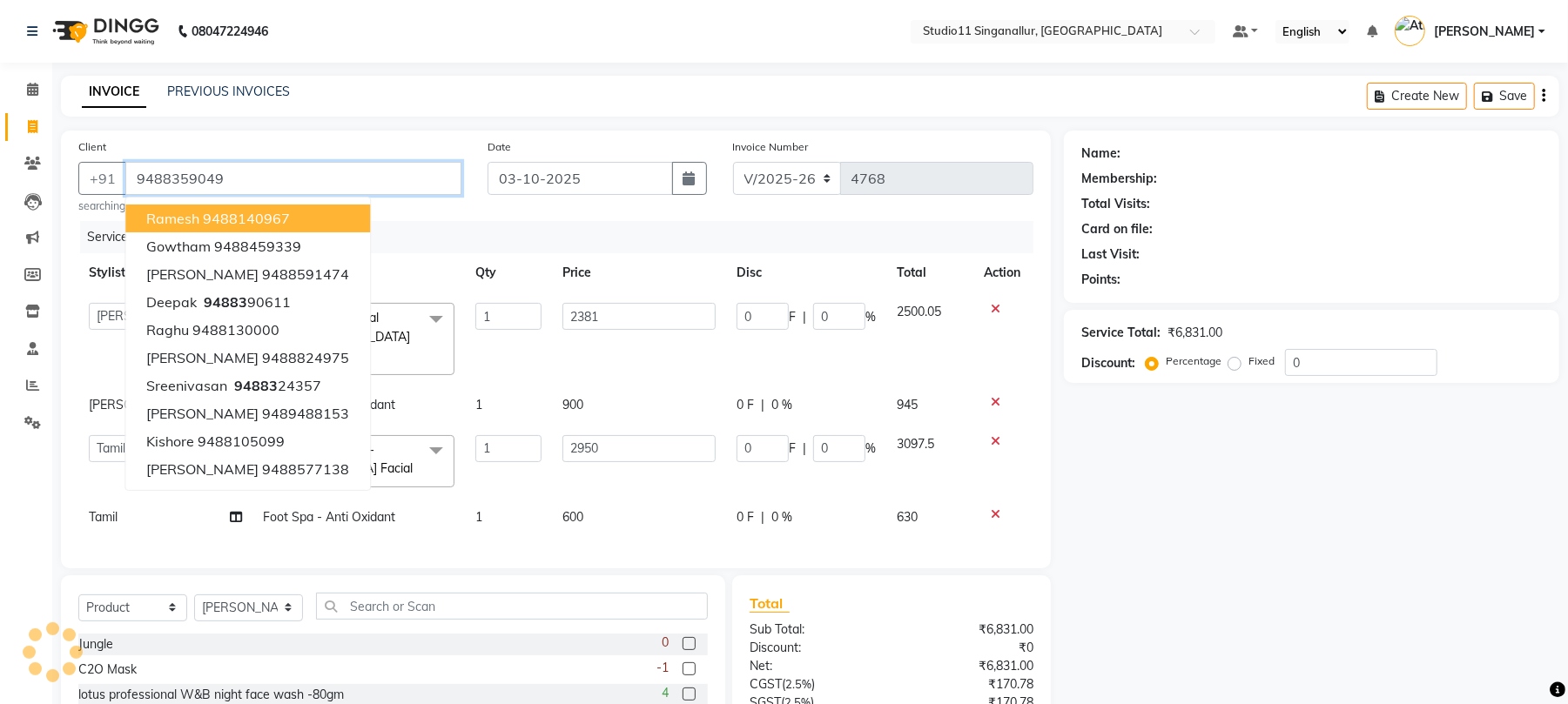
click at [277, 181] on input "9488359049" at bounding box center [293, 179] width 336 height 34
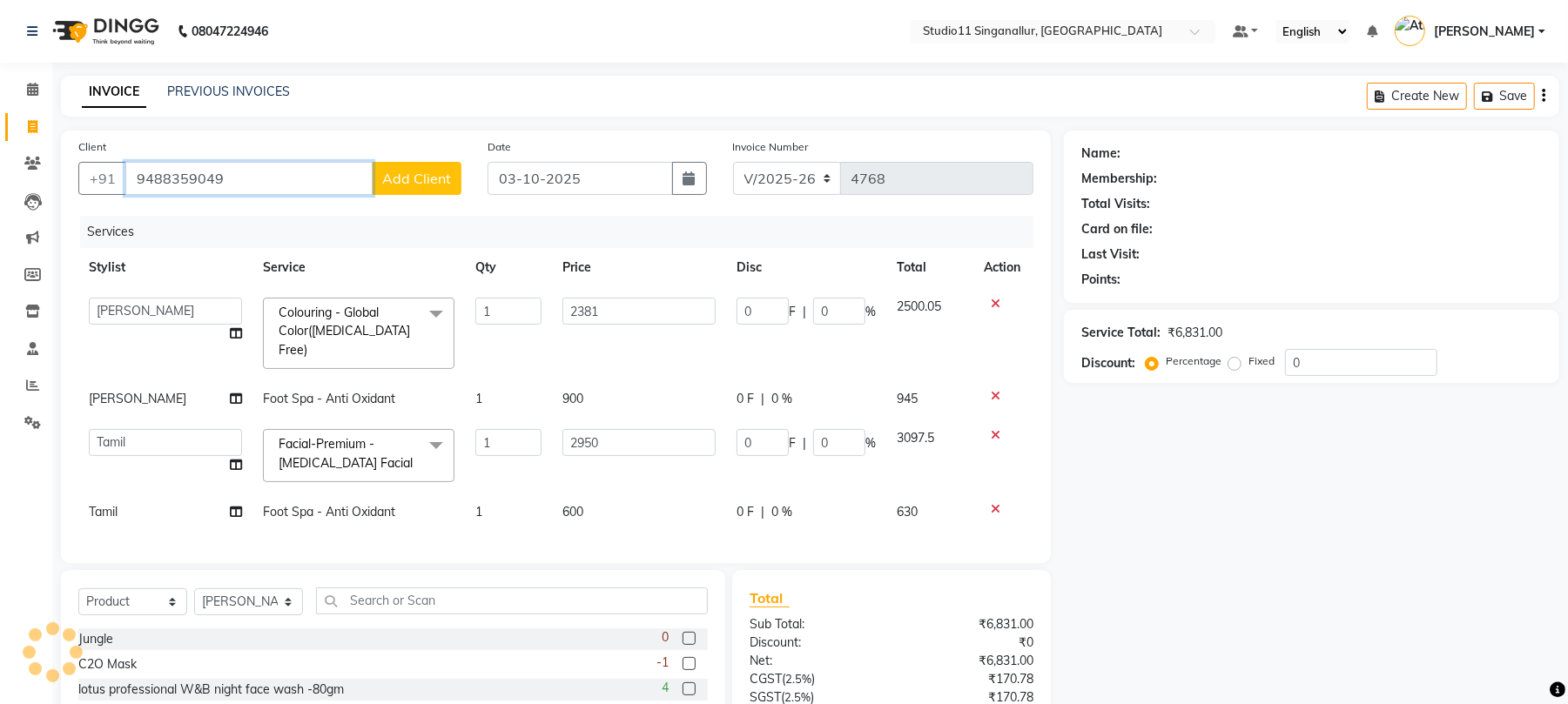
type input "9488359049"
click at [399, 178] on span "Add Client" at bounding box center [416, 178] width 69 height 18
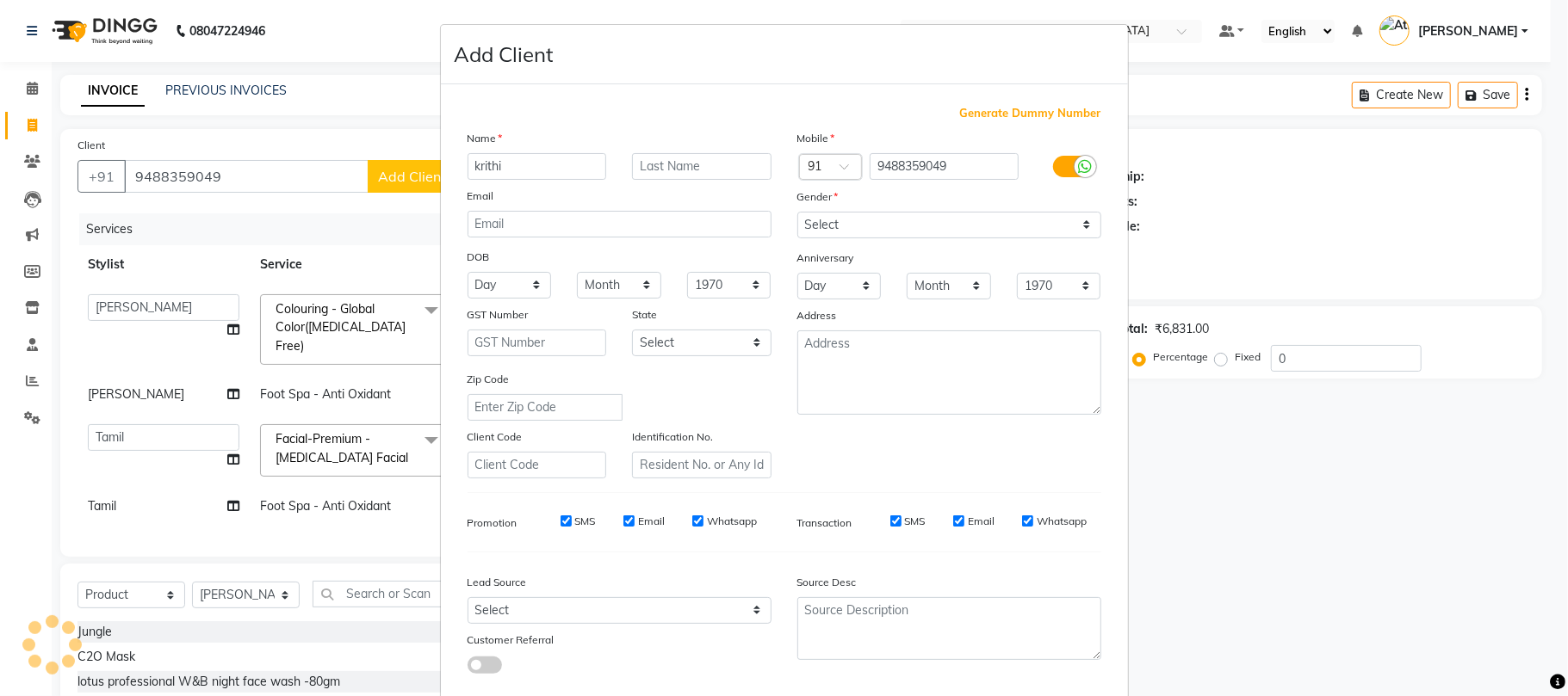
type input "krithi"
click at [820, 221] on select "Select Male Female Other Prefer Not To Say" at bounding box center [949, 225] width 304 height 27
select select "female"
click at [798, 212] on select "Select Male Female Other Prefer Not To Say" at bounding box center [949, 225] width 304 height 27
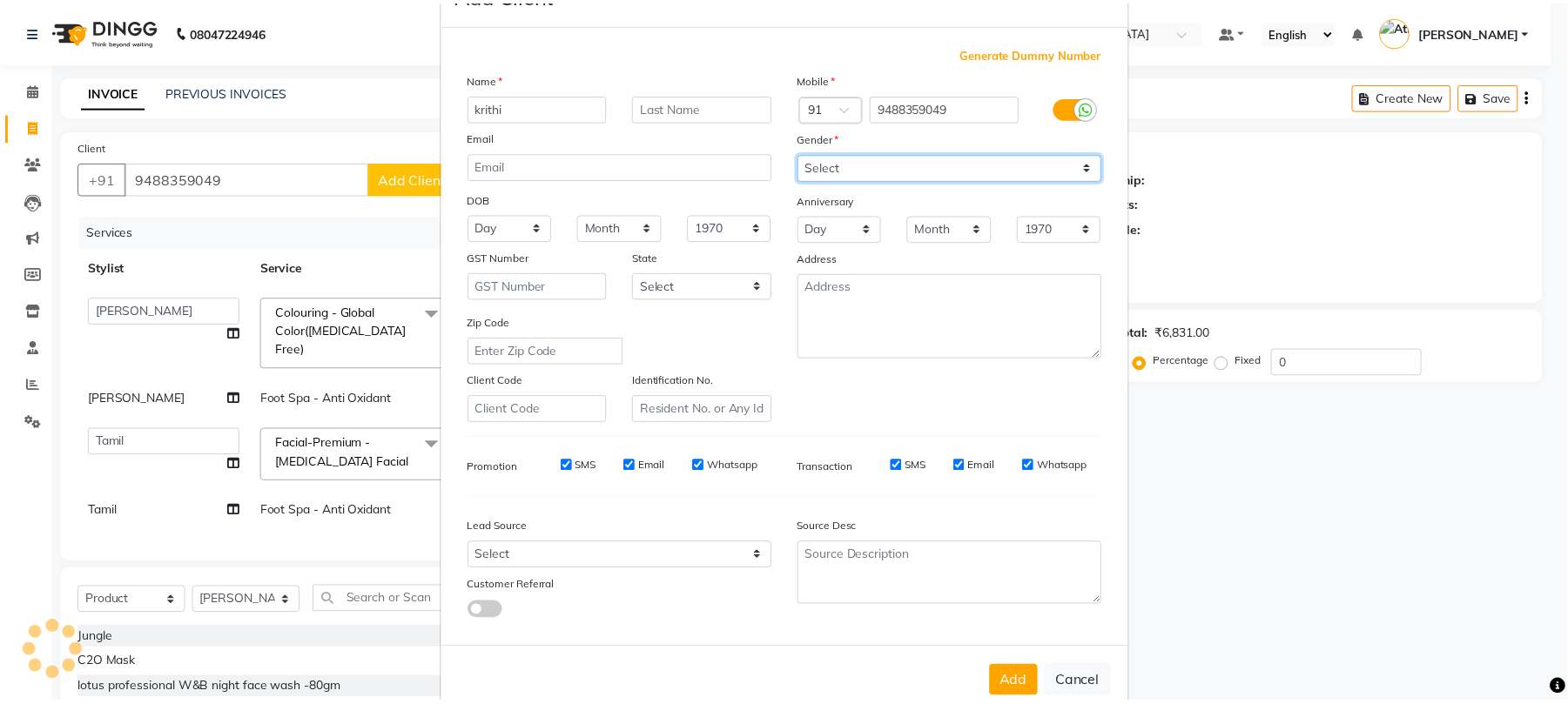
scroll to position [95, 0]
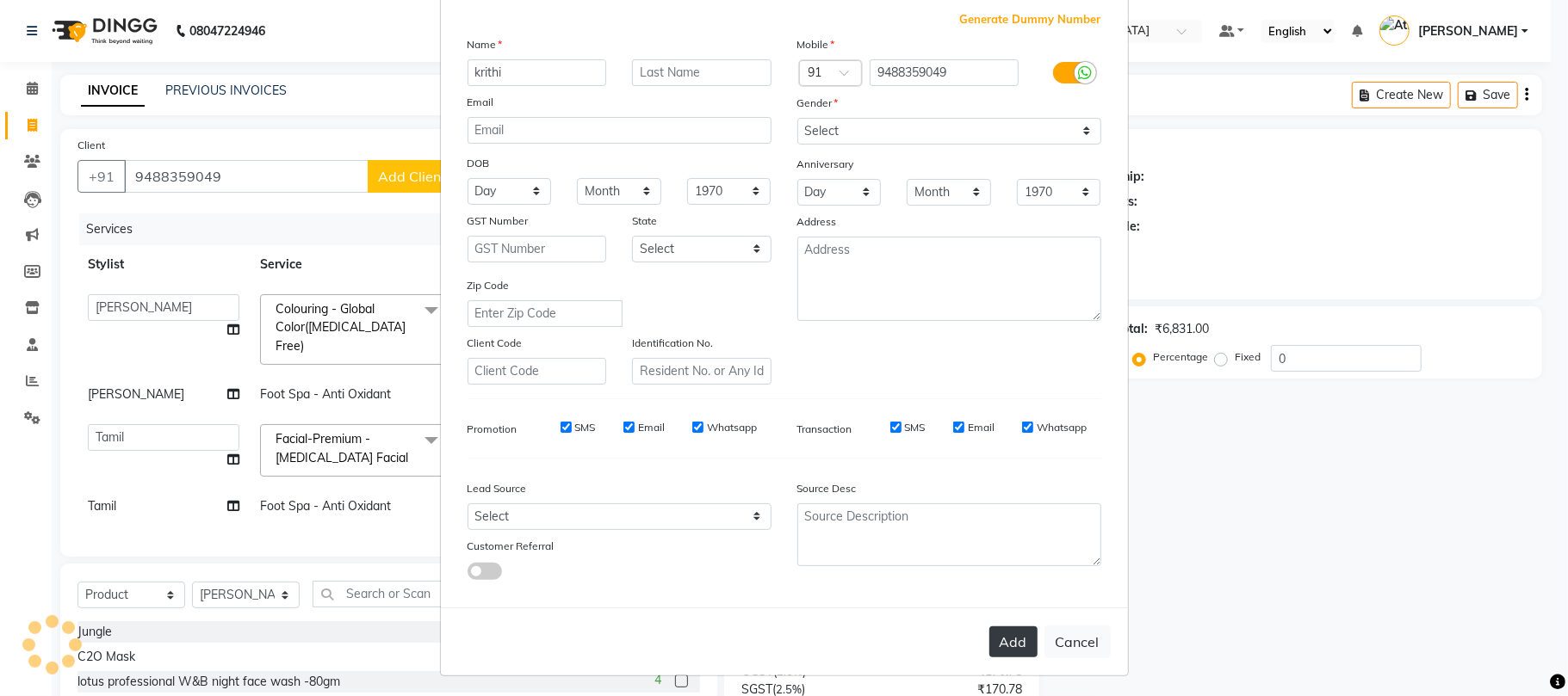
click at [1017, 628] on button "Add" at bounding box center [1013, 642] width 48 height 31
select select
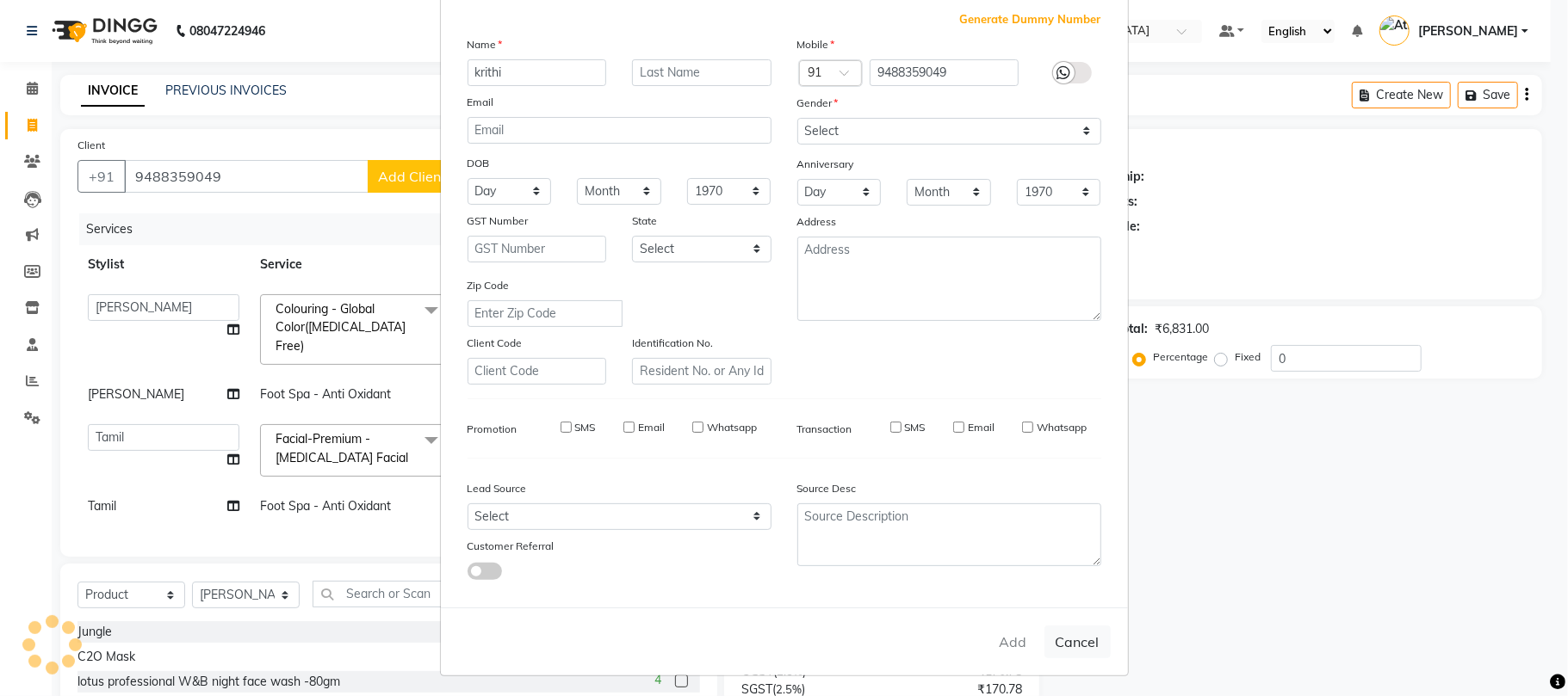
select select
checkbox input "false"
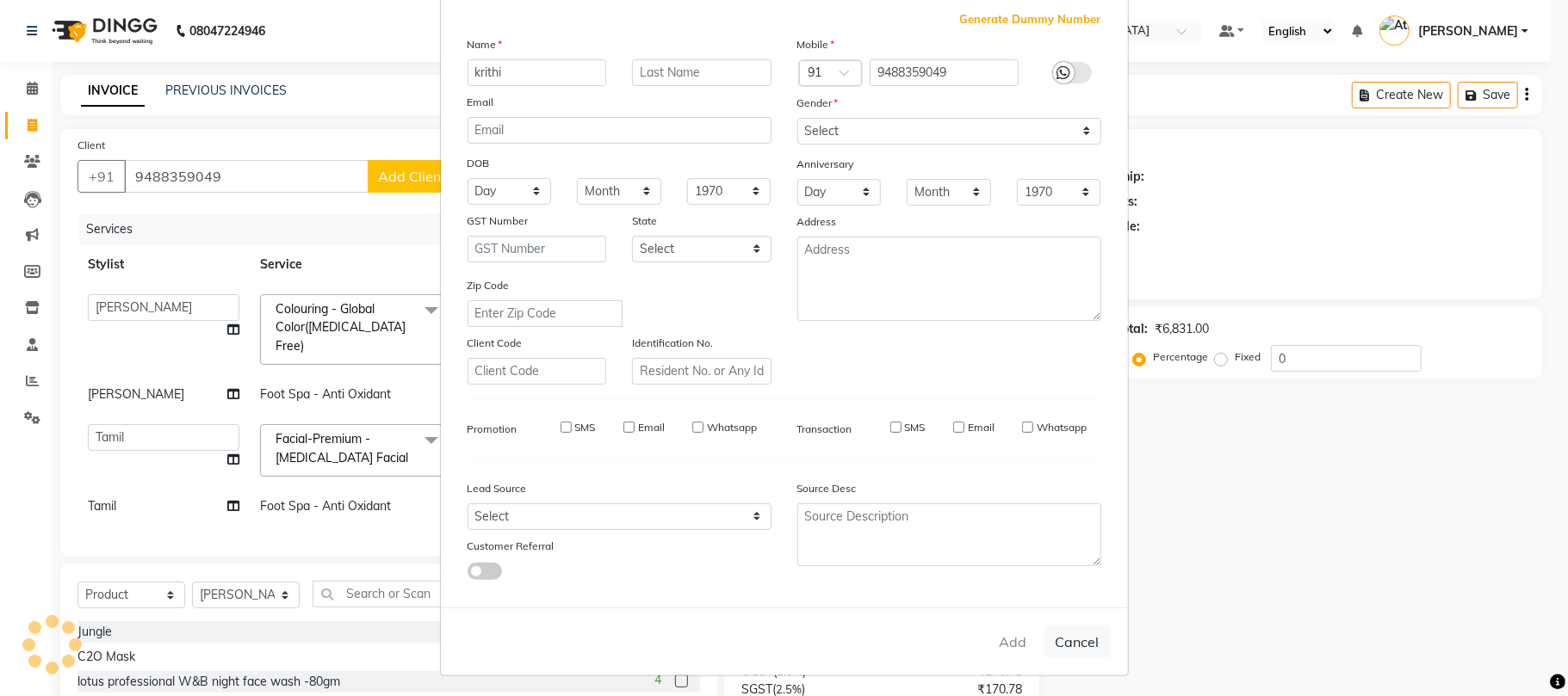
checkbox input "false"
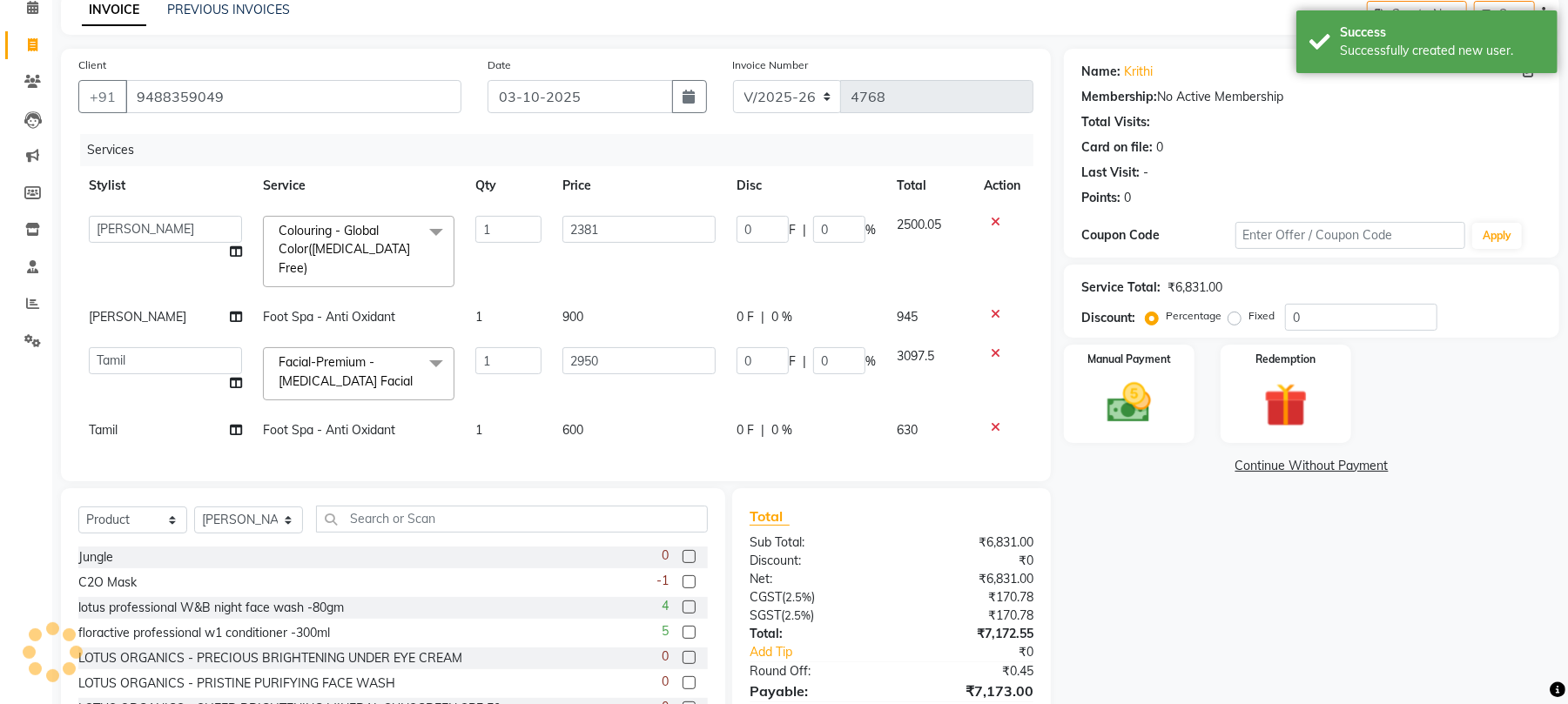
scroll to position [166, 0]
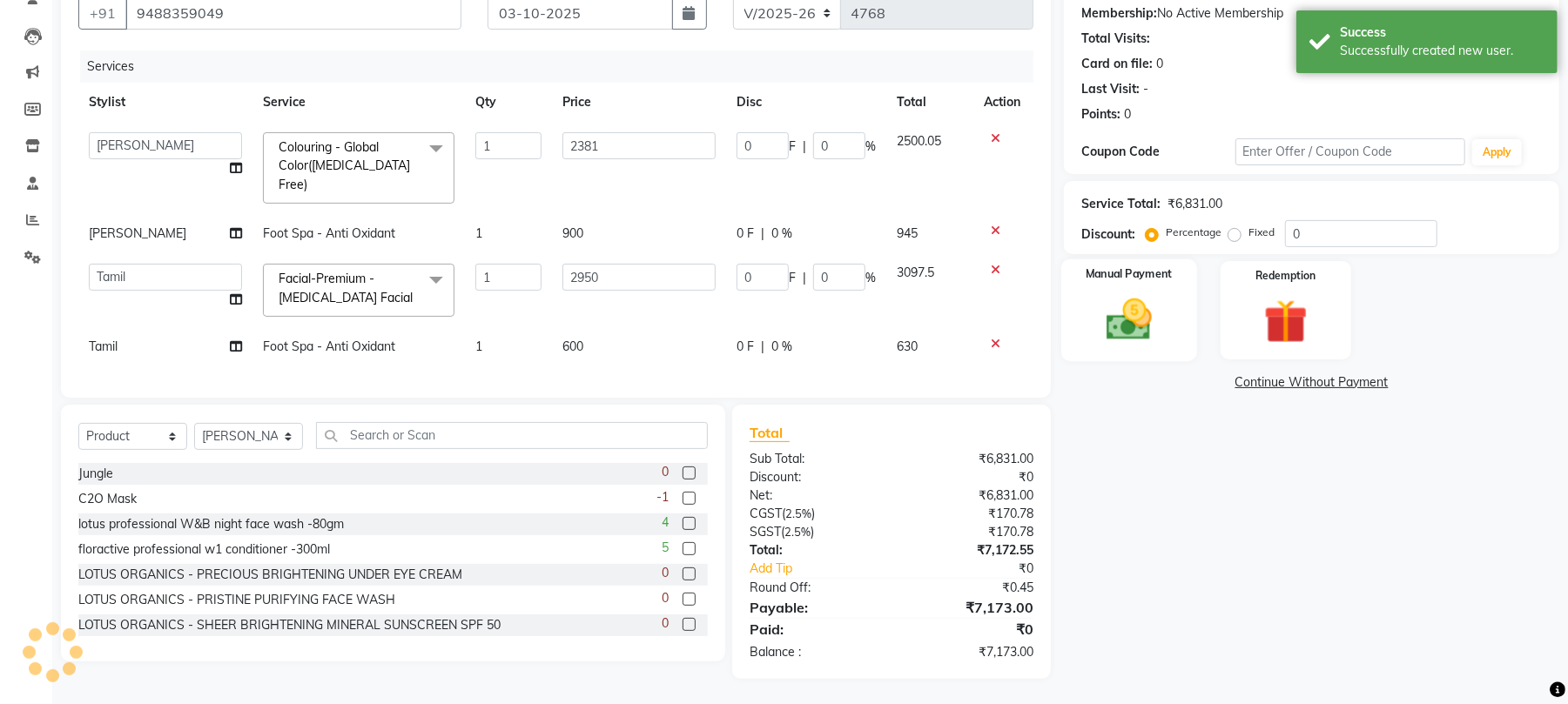
click at [1115, 321] on img at bounding box center [1129, 320] width 75 height 53
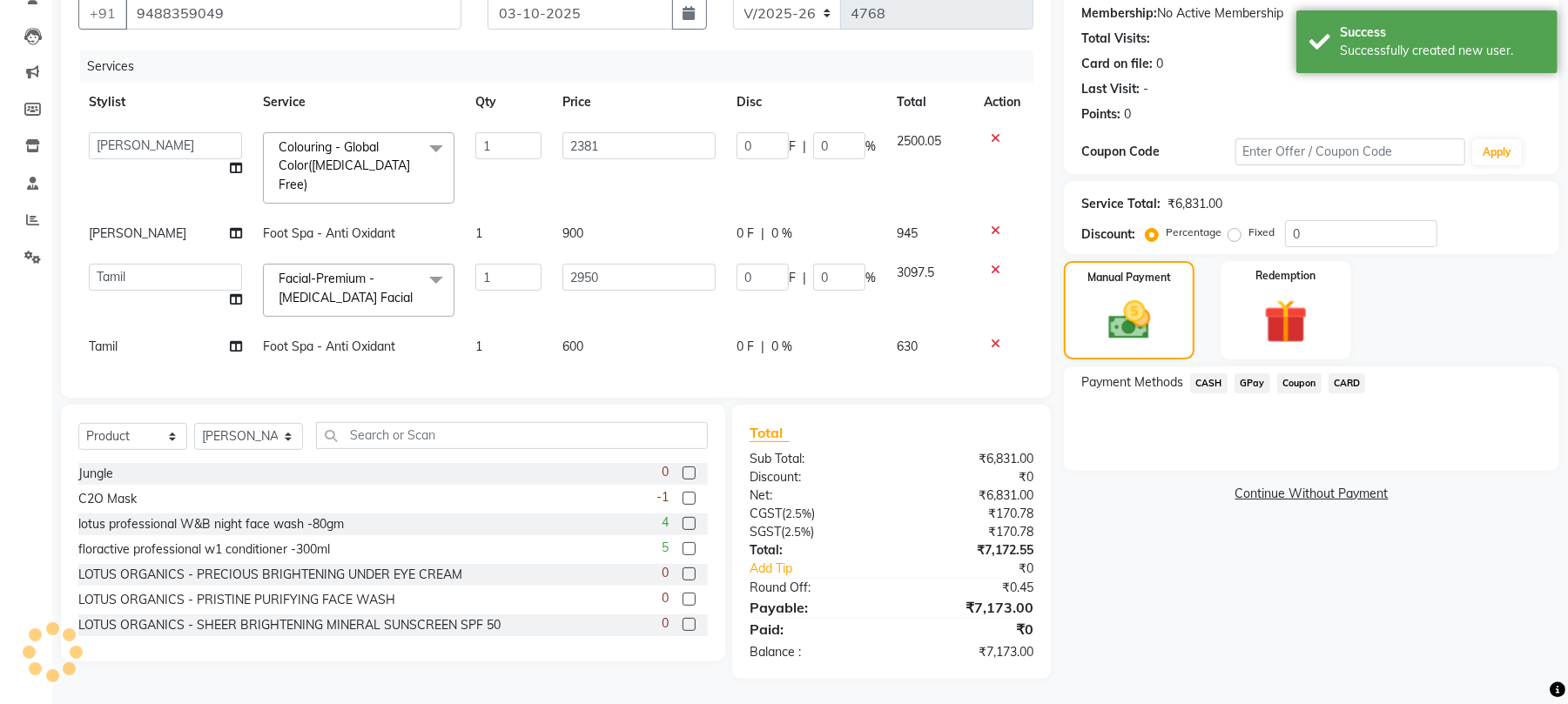
click at [1250, 384] on span "GPay" at bounding box center [1252, 383] width 35 height 20
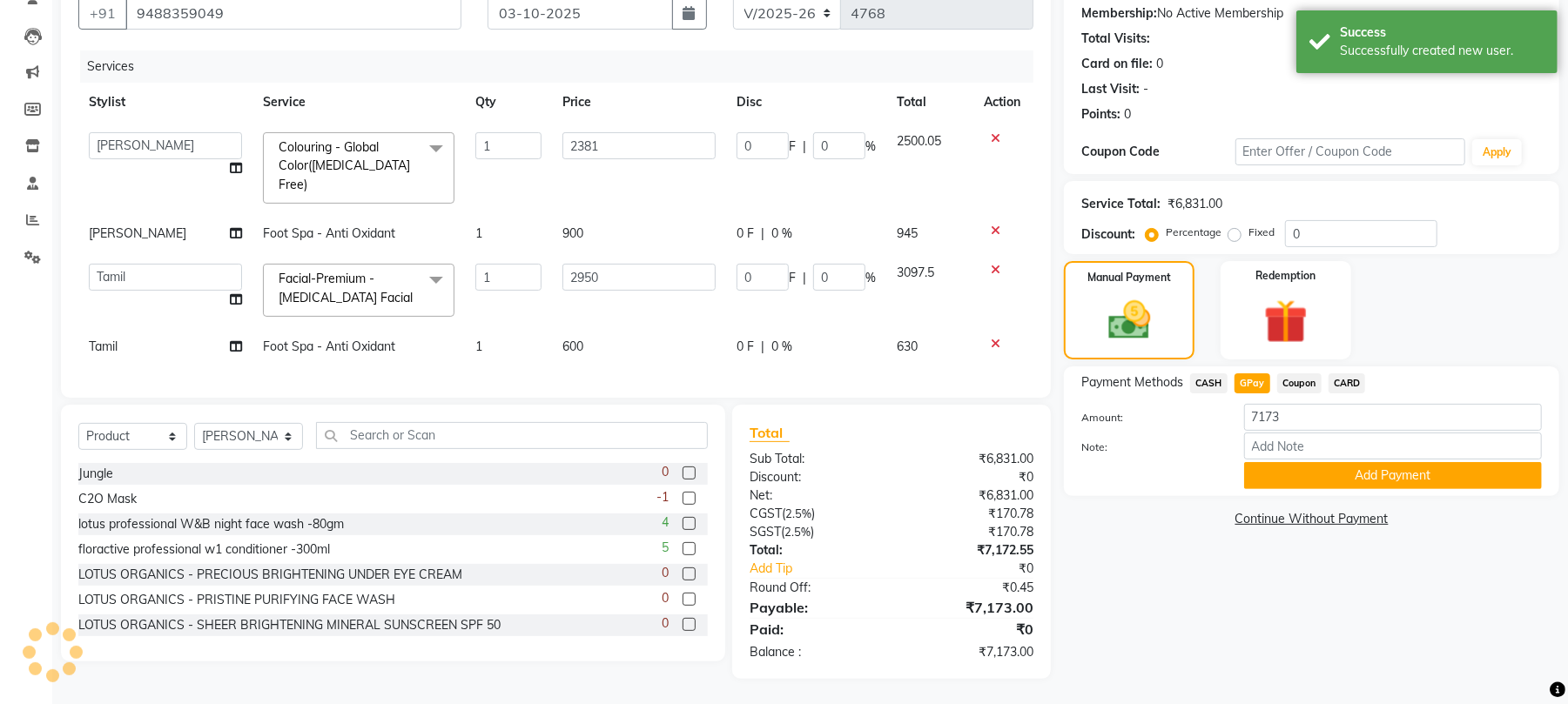
click at [1206, 379] on span "CASH" at bounding box center [1209, 383] width 37 height 20
click at [1287, 468] on button "Add Payment" at bounding box center [1393, 476] width 298 height 27
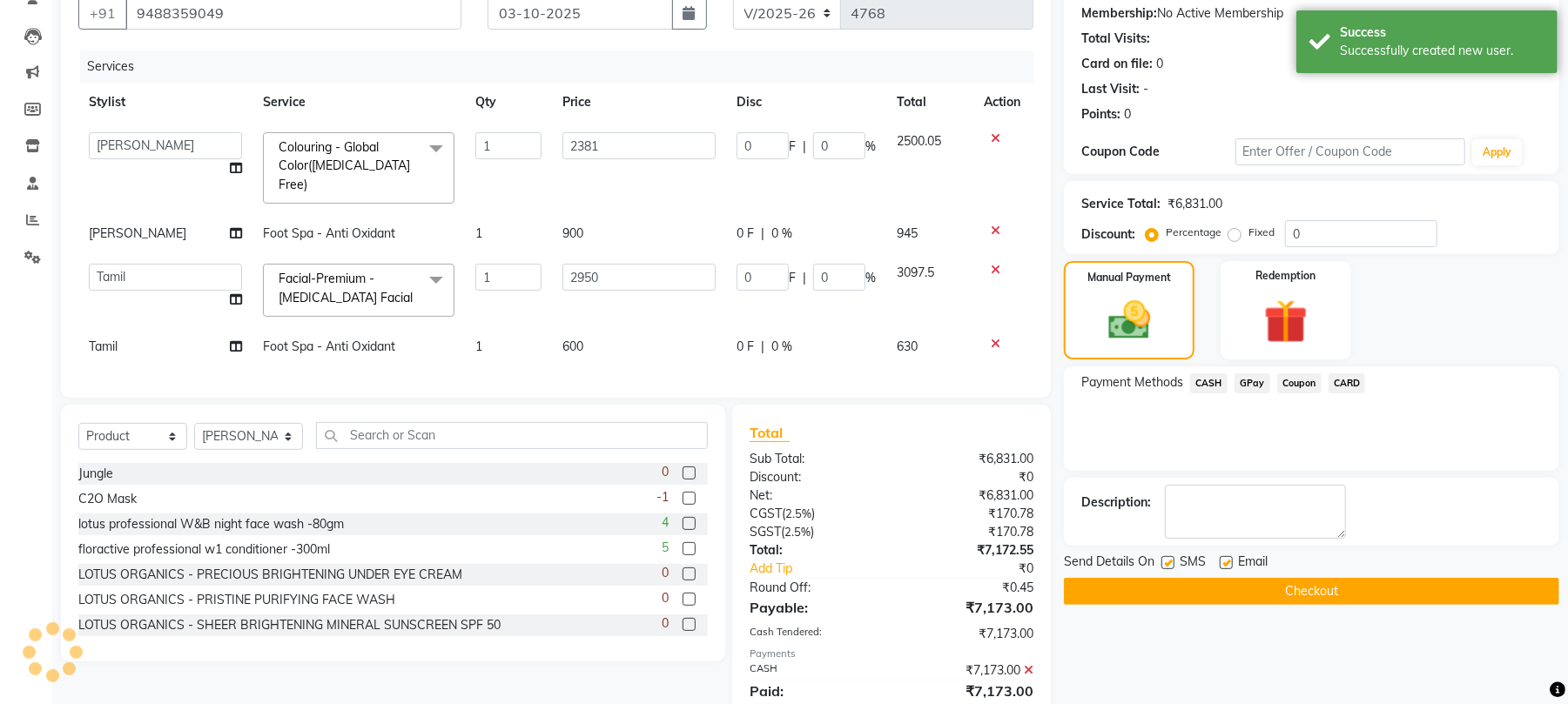
click at [1168, 555] on div "SMS" at bounding box center [1190, 564] width 58 height 22
click at [1165, 563] on label at bounding box center [1167, 563] width 13 height 13
click at [1165, 563] on input "checkbox" at bounding box center [1167, 564] width 11 height 11
checkbox input "false"
click at [1227, 565] on label at bounding box center [1227, 563] width 13 height 13
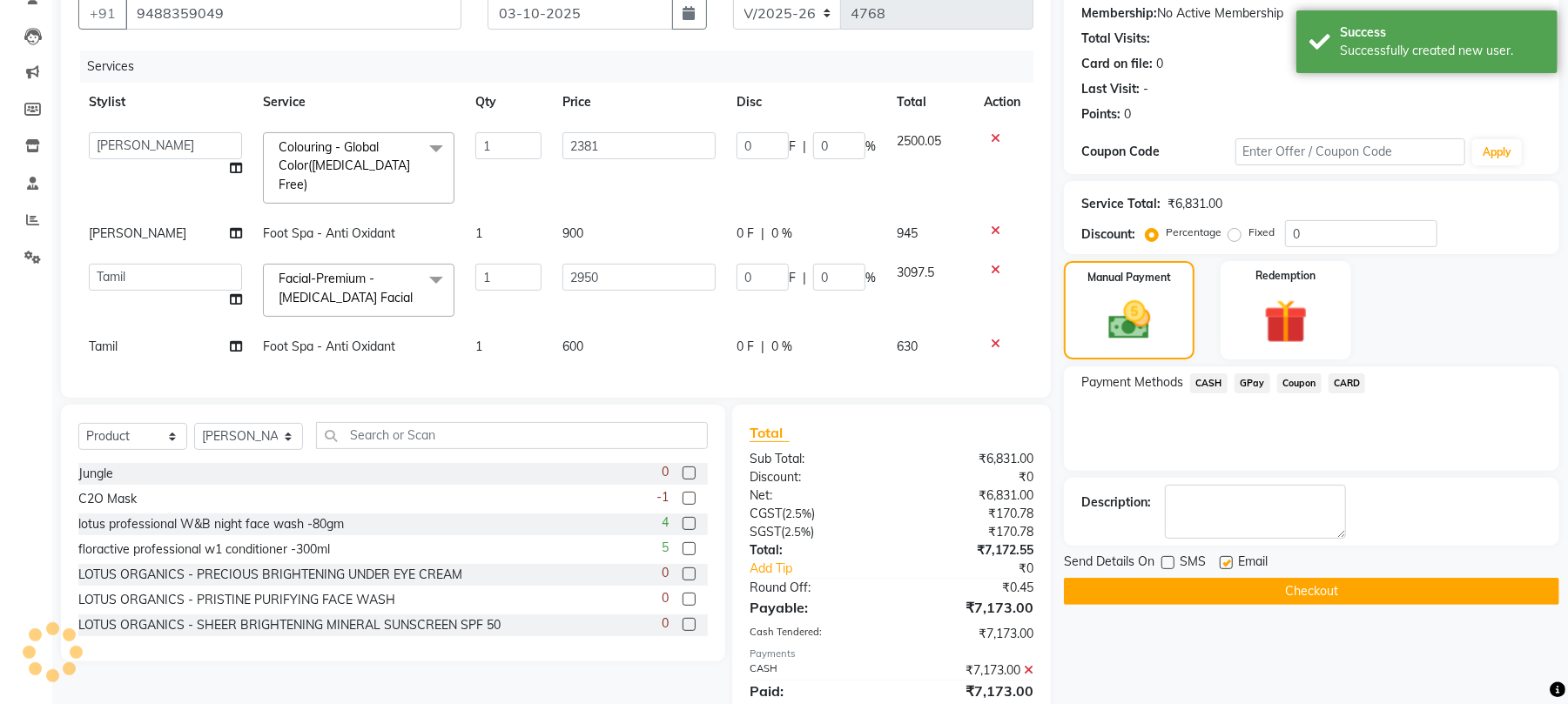
click at [1227, 565] on input "checkbox" at bounding box center [1226, 564] width 11 height 11
checkbox input "false"
click at [1231, 589] on button "Checkout" at bounding box center [1312, 591] width 496 height 27
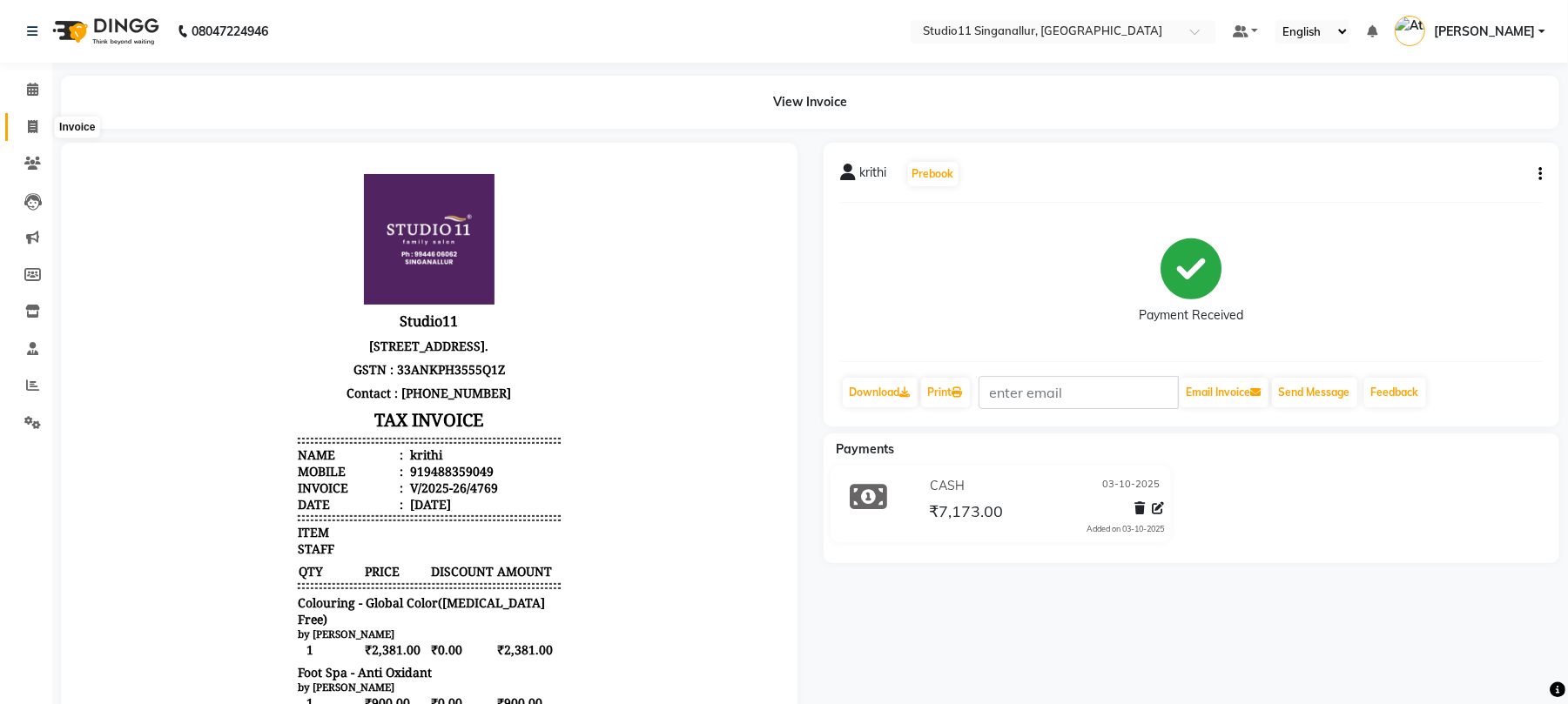
click at [38, 134] on span at bounding box center [33, 127] width 31 height 20
select select "6616"
select select "service"
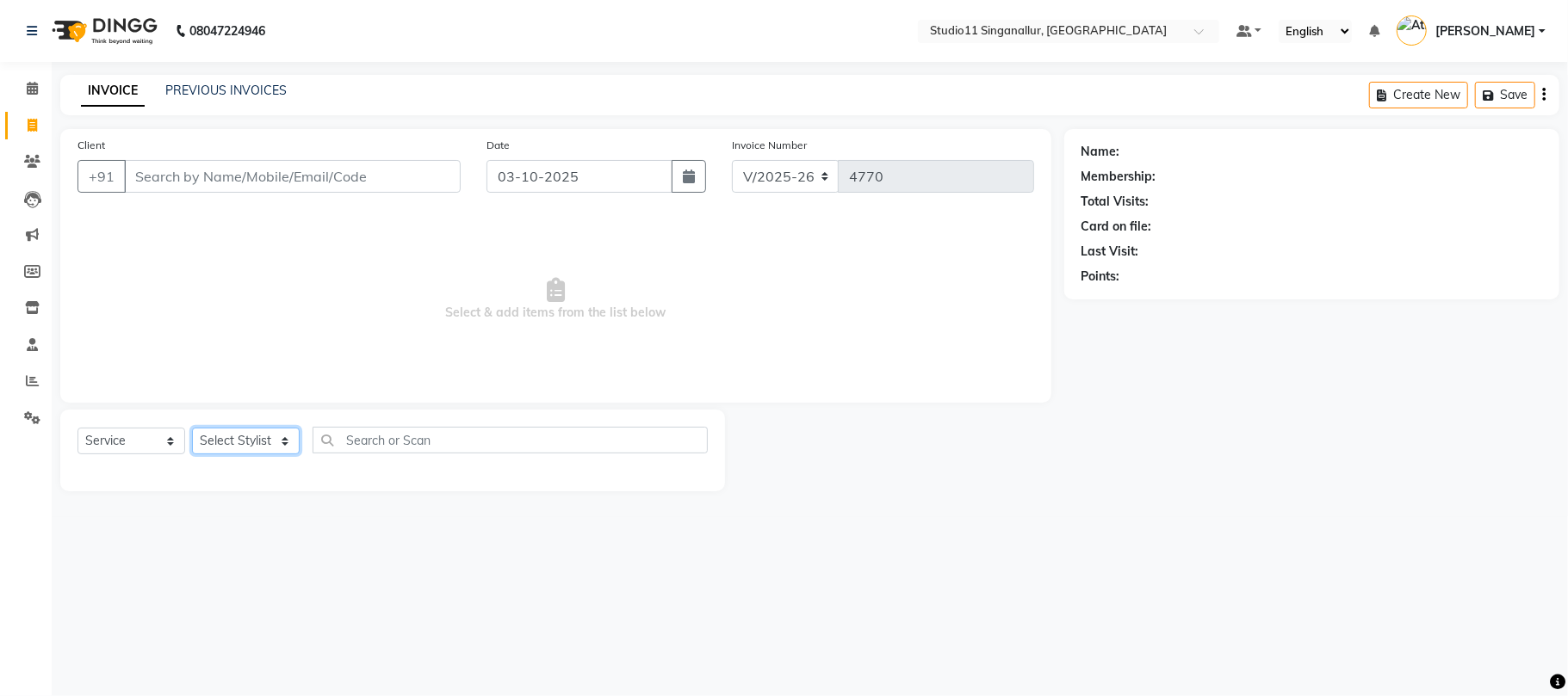
click at [231, 444] on select "Select Stylist" at bounding box center [245, 440] width 107 height 27
select select "75527"
click at [192, 427] on select "Select Stylist [PERSON_NAME] Divya [PERSON_NAME] [PERSON_NAME] [PERSON_NAME] [P…" at bounding box center [245, 440] width 107 height 27
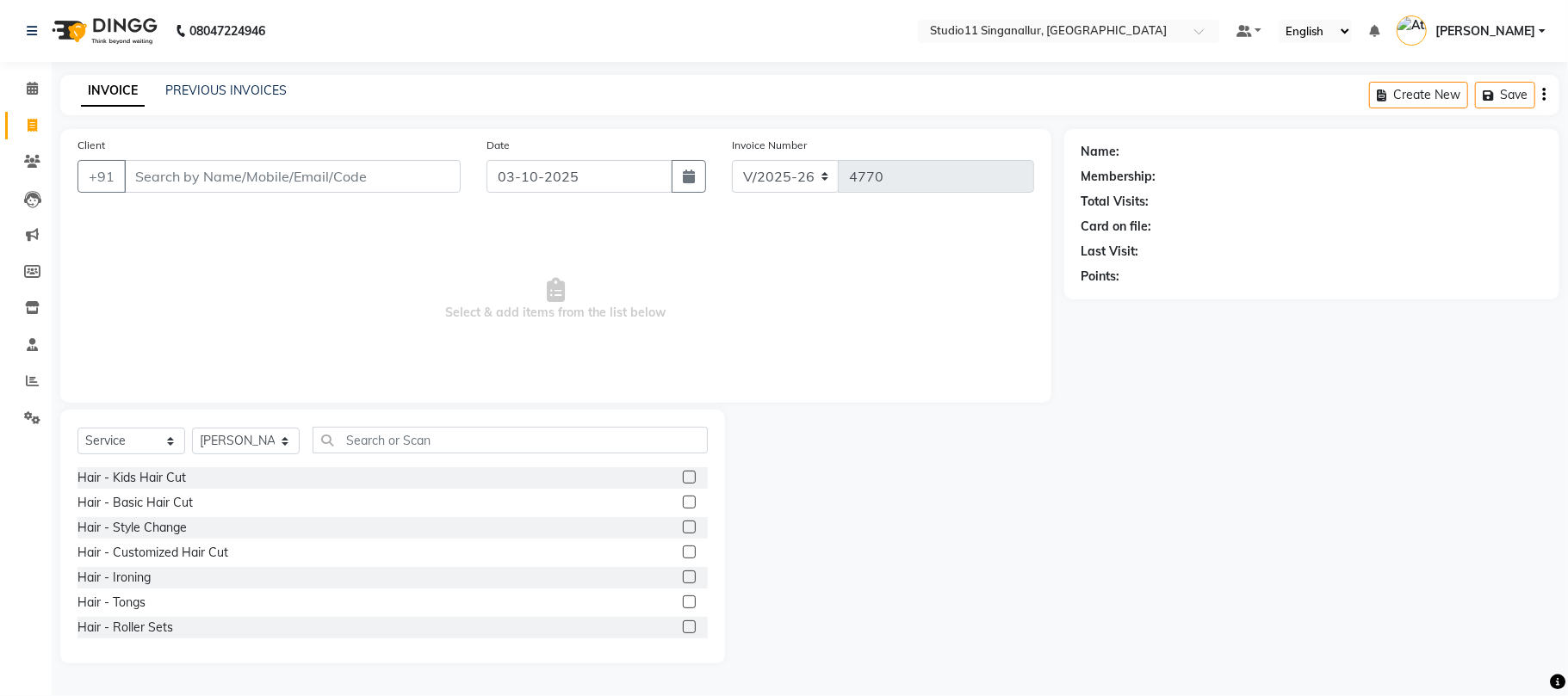
click at [365, 458] on div "Select Service Product Membership Package Voucher Prepaid Gift Card Select Styl…" at bounding box center [393, 447] width 630 height 40
click at [370, 444] on input "text" at bounding box center [510, 440] width 395 height 27
type input "hair c"
click at [683, 506] on label at bounding box center [689, 502] width 13 height 13
click at [683, 506] on input "checkbox" at bounding box center [688, 502] width 11 height 11
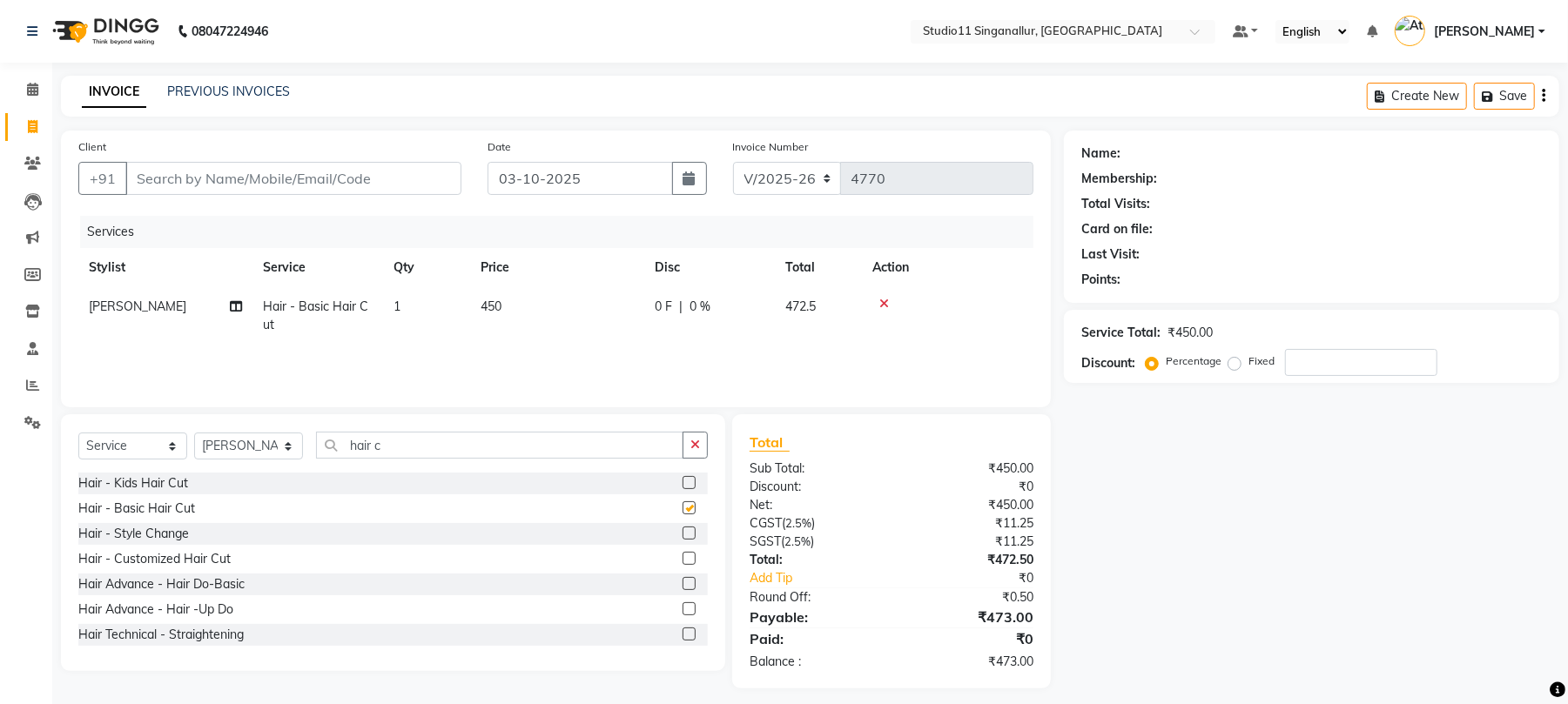
checkbox input "false"
click at [484, 296] on td "450" at bounding box center [557, 316] width 174 height 57
select select "75527"
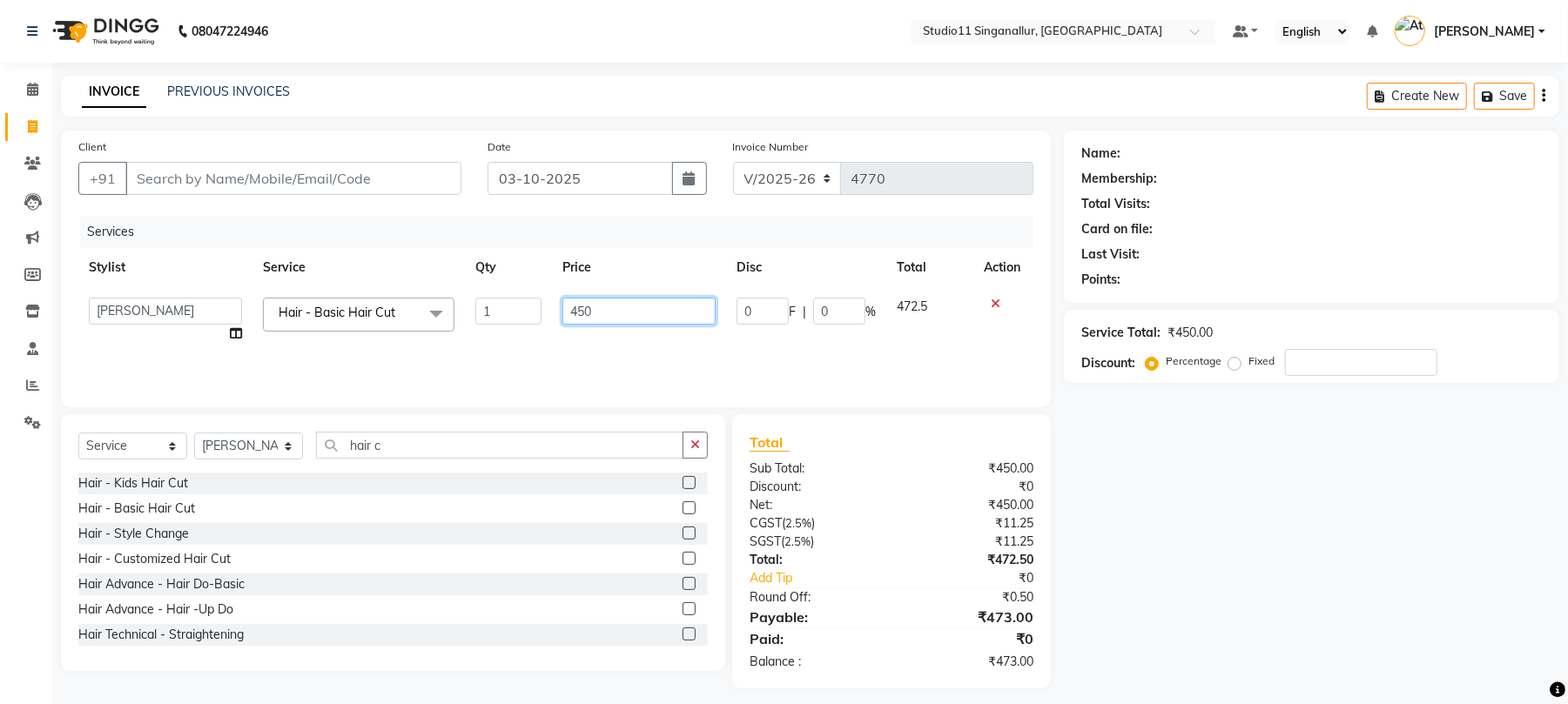
click at [615, 310] on input "450" at bounding box center [640, 311] width 154 height 27
type input "4"
type input "550"
click at [601, 327] on td "550" at bounding box center [639, 320] width 174 height 66
select select "75527"
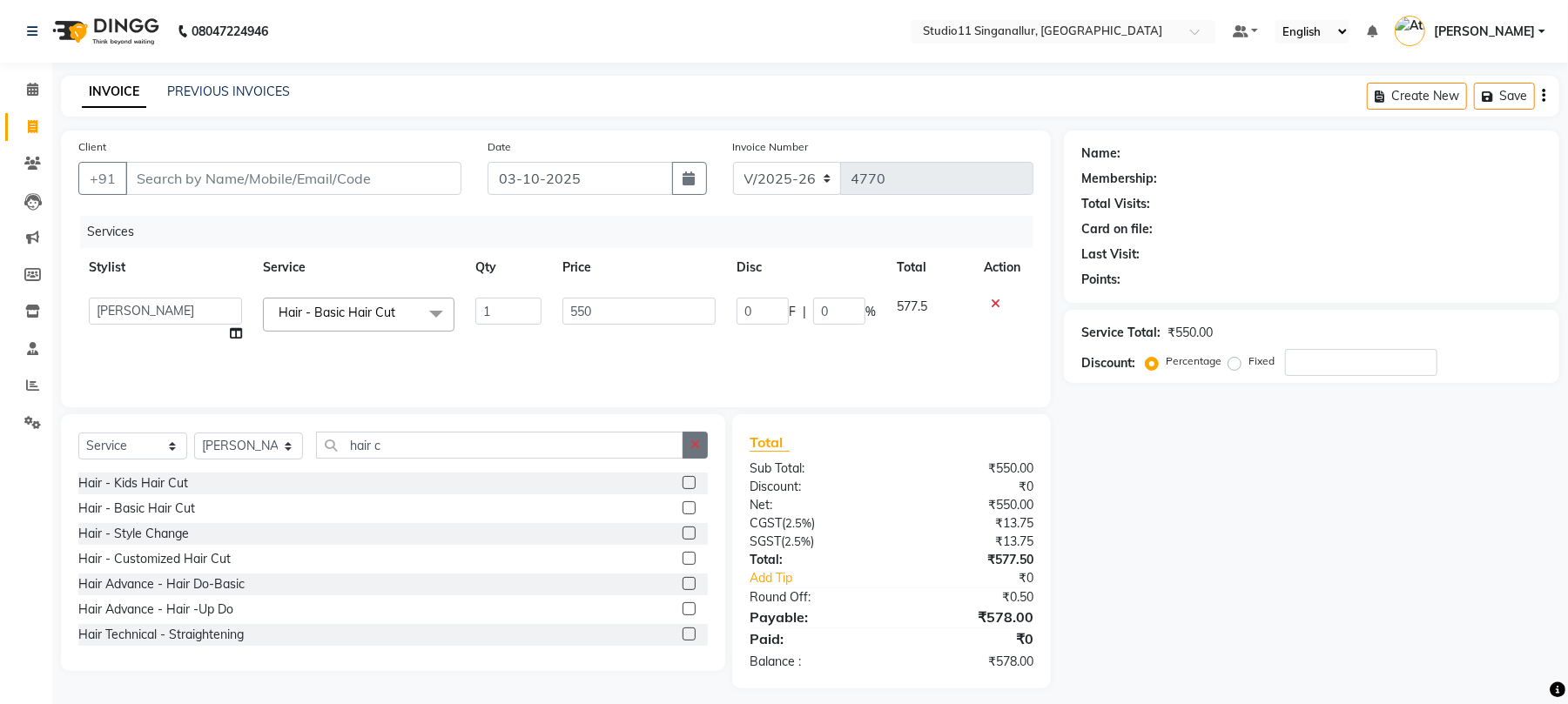
click at [692, 449] on icon "button" at bounding box center [695, 445] width 10 height 12
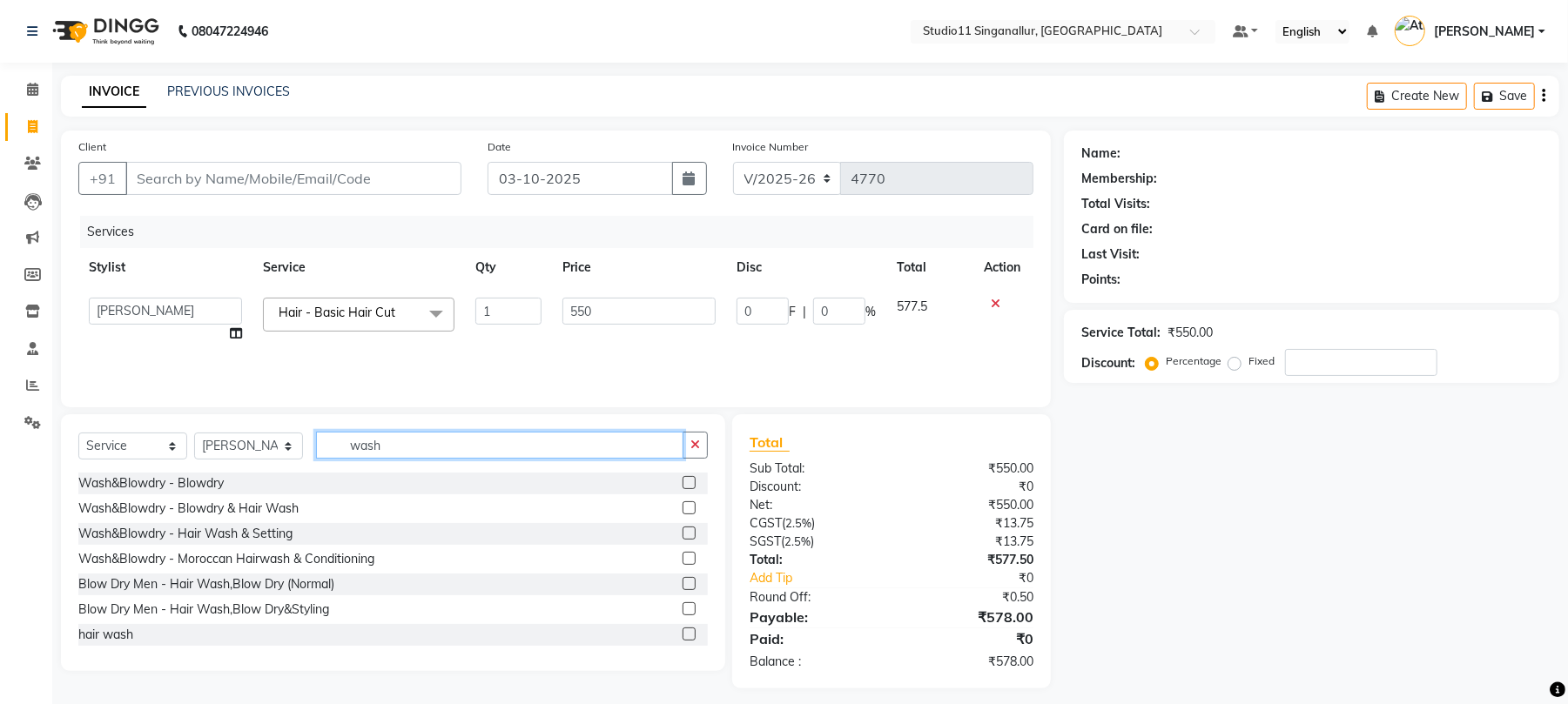
type input "wash"
click at [683, 633] on label at bounding box center [689, 634] width 13 height 13
click at [683, 633] on input "checkbox" at bounding box center [688, 635] width 11 height 11
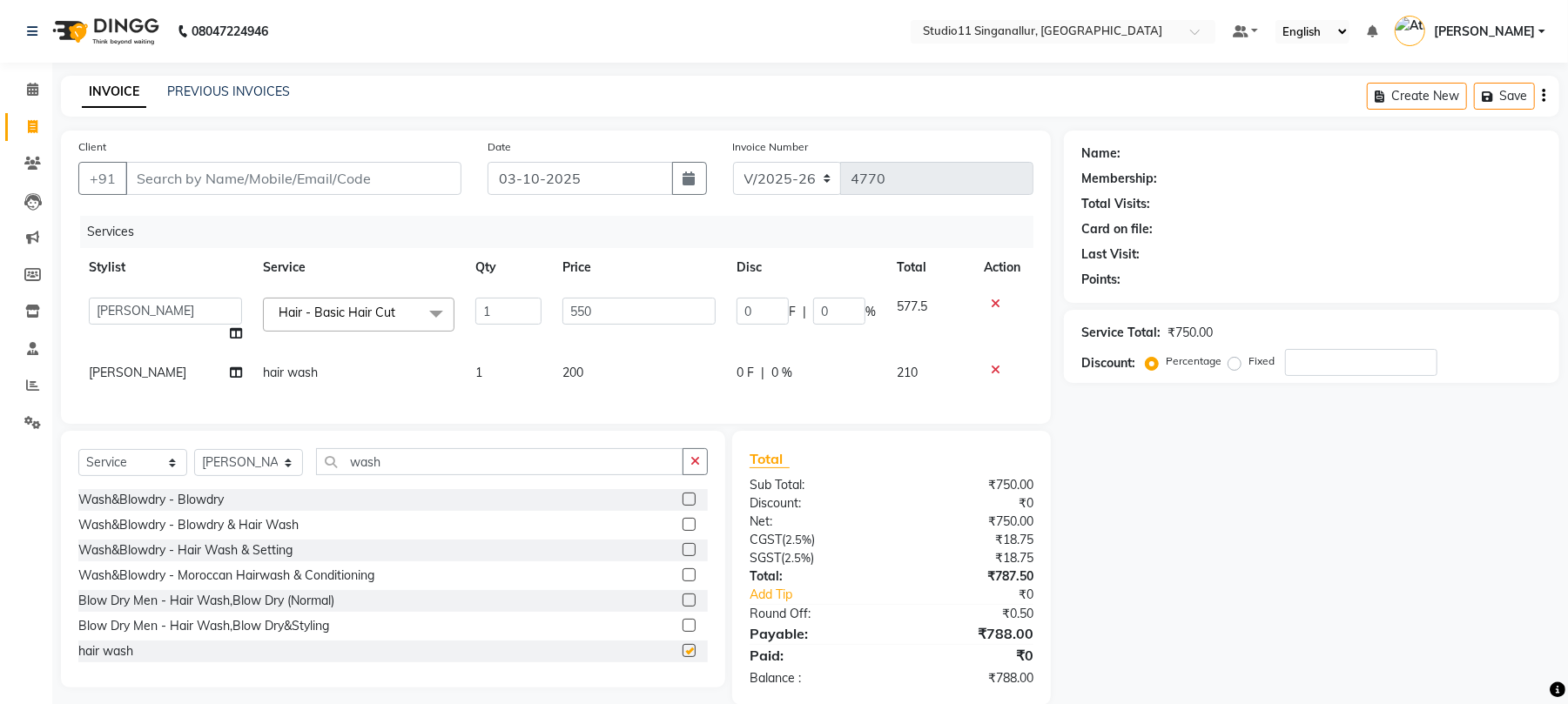
checkbox input "false"
click at [697, 476] on button "button" at bounding box center [695, 461] width 26 height 27
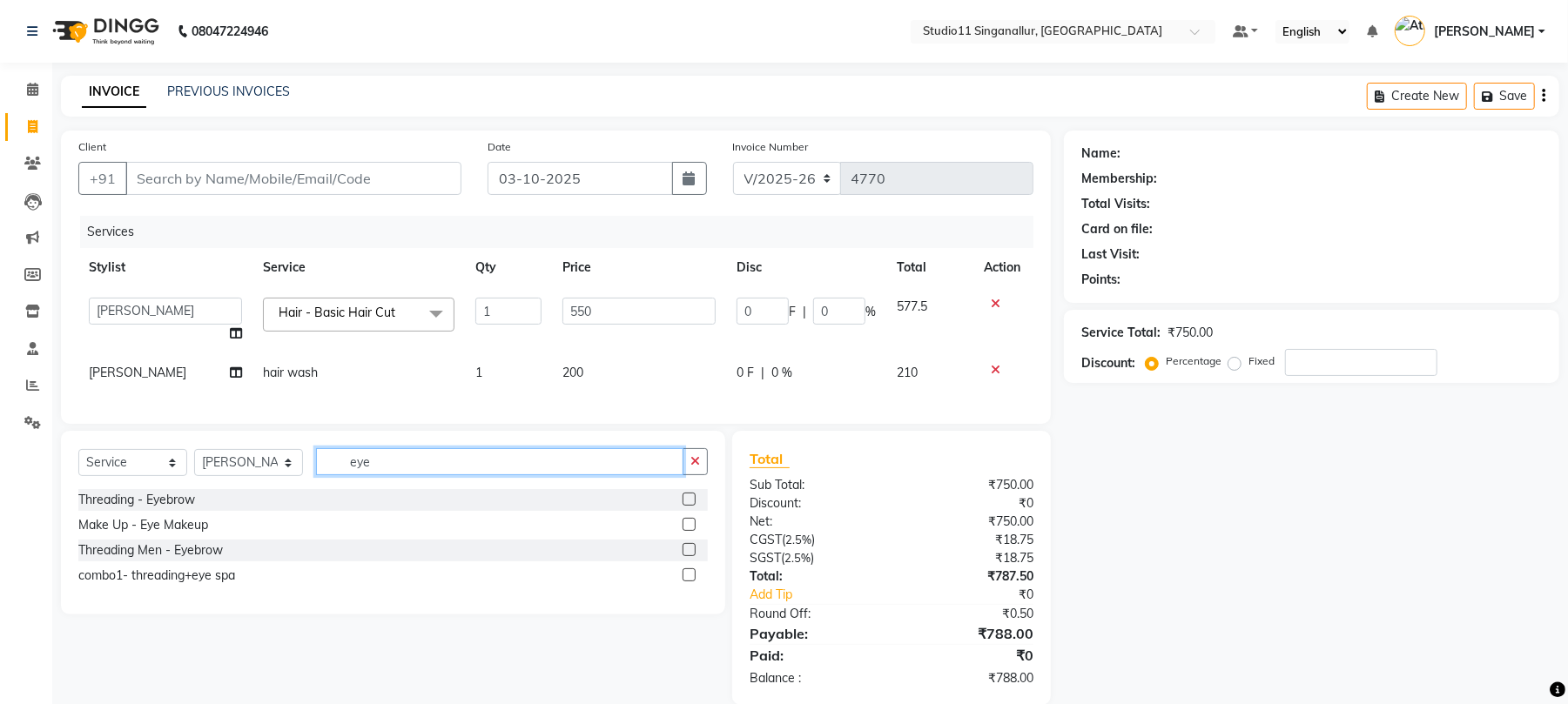
type input "eye"
click at [688, 506] on label at bounding box center [689, 499] width 13 height 13
click at [688, 506] on input "checkbox" at bounding box center [688, 500] width 11 height 11
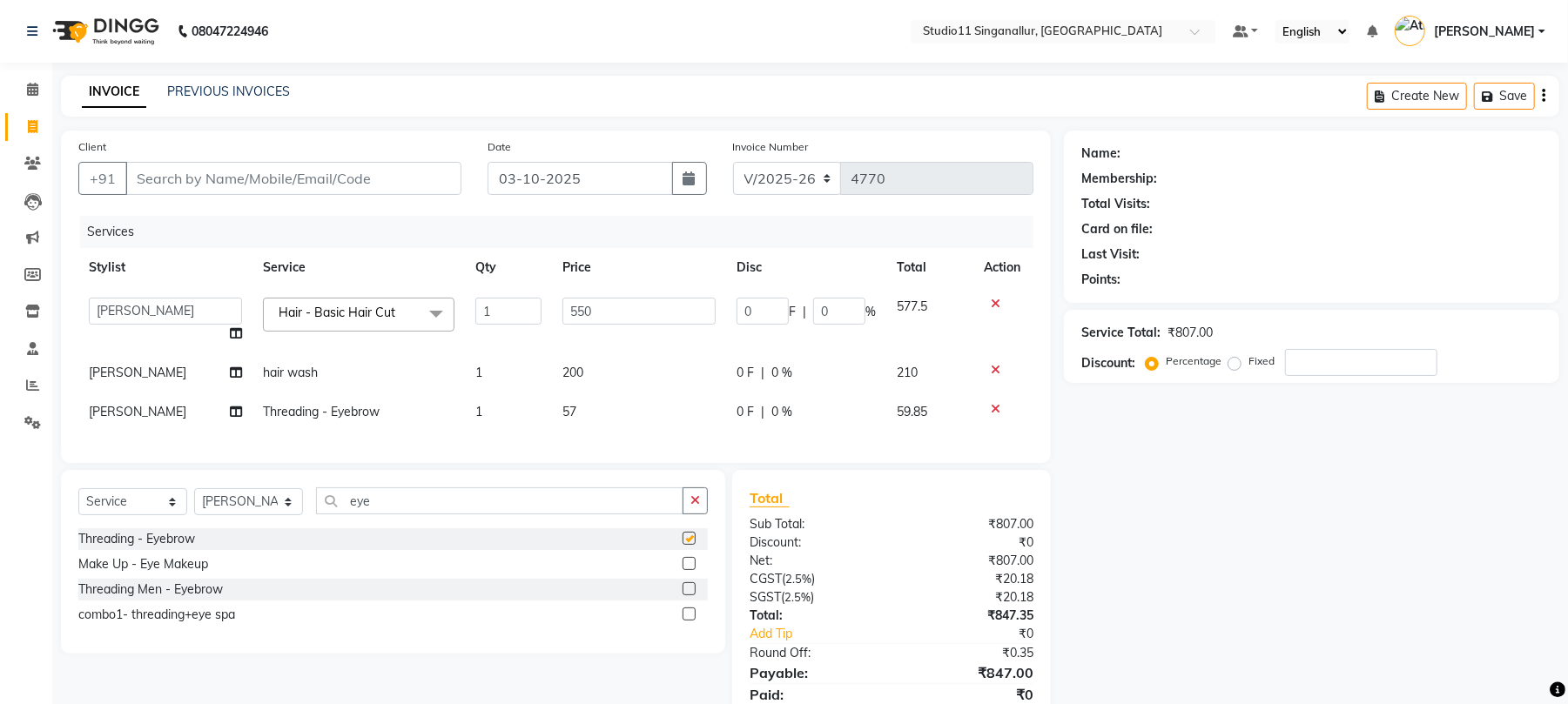
checkbox input "false"
click at [692, 506] on icon "button" at bounding box center [695, 501] width 10 height 12
click at [408, 64] on div "08047224946 Select Location × Studio11 Singanallur, Singanallur Default Panel M…" at bounding box center [784, 385] width 1568 height 770
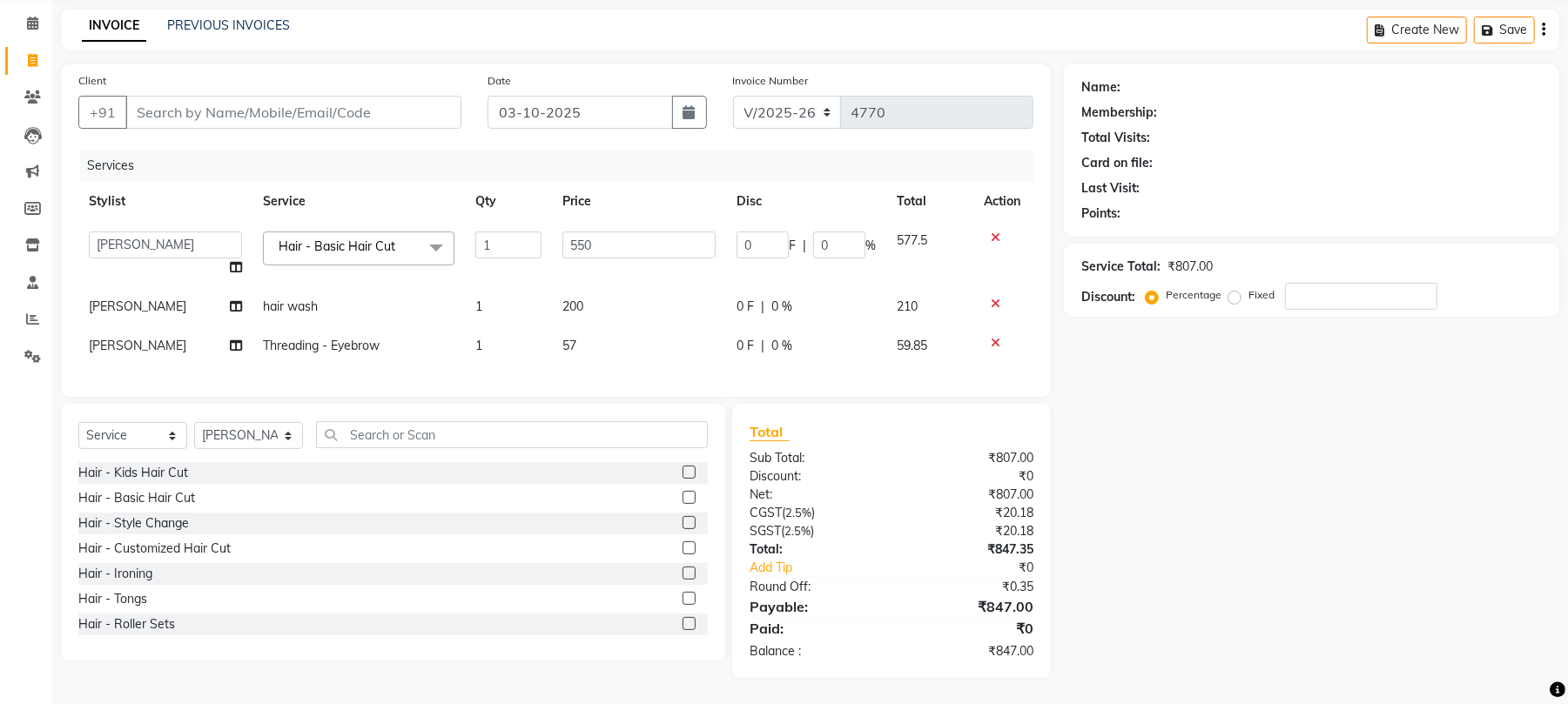
scroll to position [84, 0]
click at [483, 678] on div "Select Service Product Membership Package Voucher Prepaid Gift Card Select Styl…" at bounding box center [386, 541] width 678 height 274
click at [1331, 468] on div "Name: Membership: Total Visits: Card on file: Last Visit: Points: Service Total…" at bounding box center [1318, 371] width 508 height 614
click at [1174, 436] on div "Name: Membership: Total Visits: Card on file: Last Visit: Points: Service Total…" at bounding box center [1318, 371] width 508 height 614
click at [286, 435] on select "Select Stylist [PERSON_NAME] Divya [PERSON_NAME] [PERSON_NAME] [PERSON_NAME] [P…" at bounding box center [248, 436] width 109 height 27
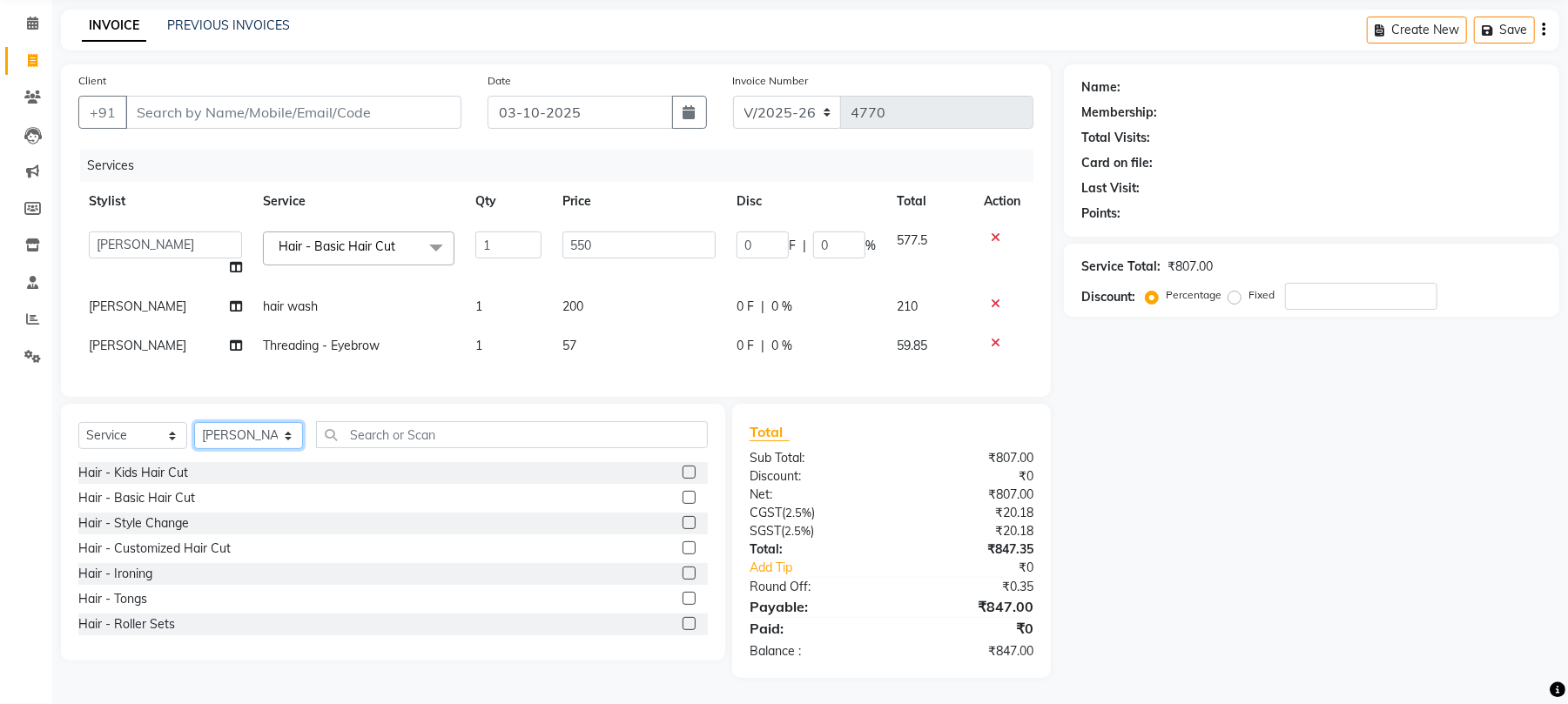
select select "84255"
click at [194, 423] on select "Select Stylist [PERSON_NAME] Divya [PERSON_NAME] [PERSON_NAME] [PERSON_NAME] [P…" at bounding box center [248, 436] width 109 height 27
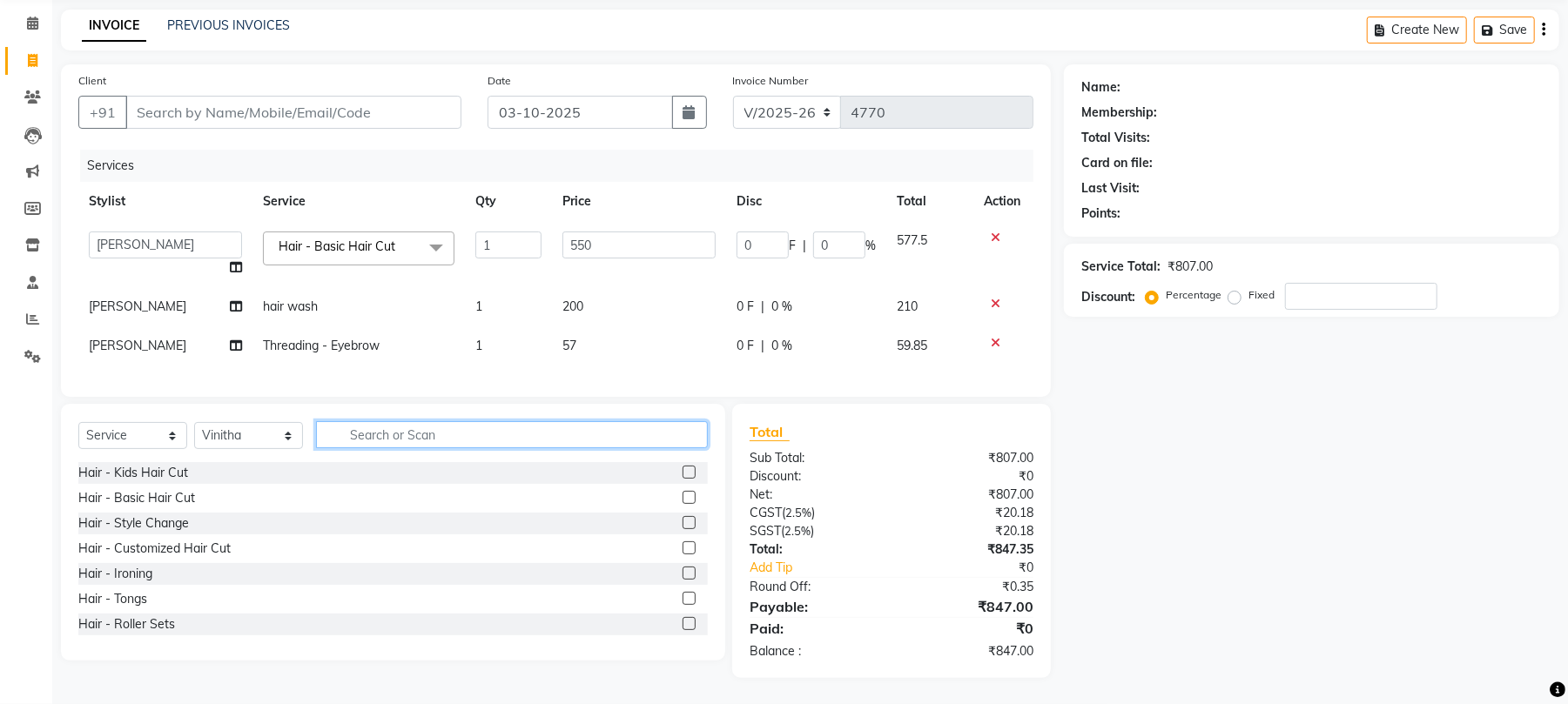
click at [372, 439] on input "text" at bounding box center [512, 435] width 392 height 27
type input "H"
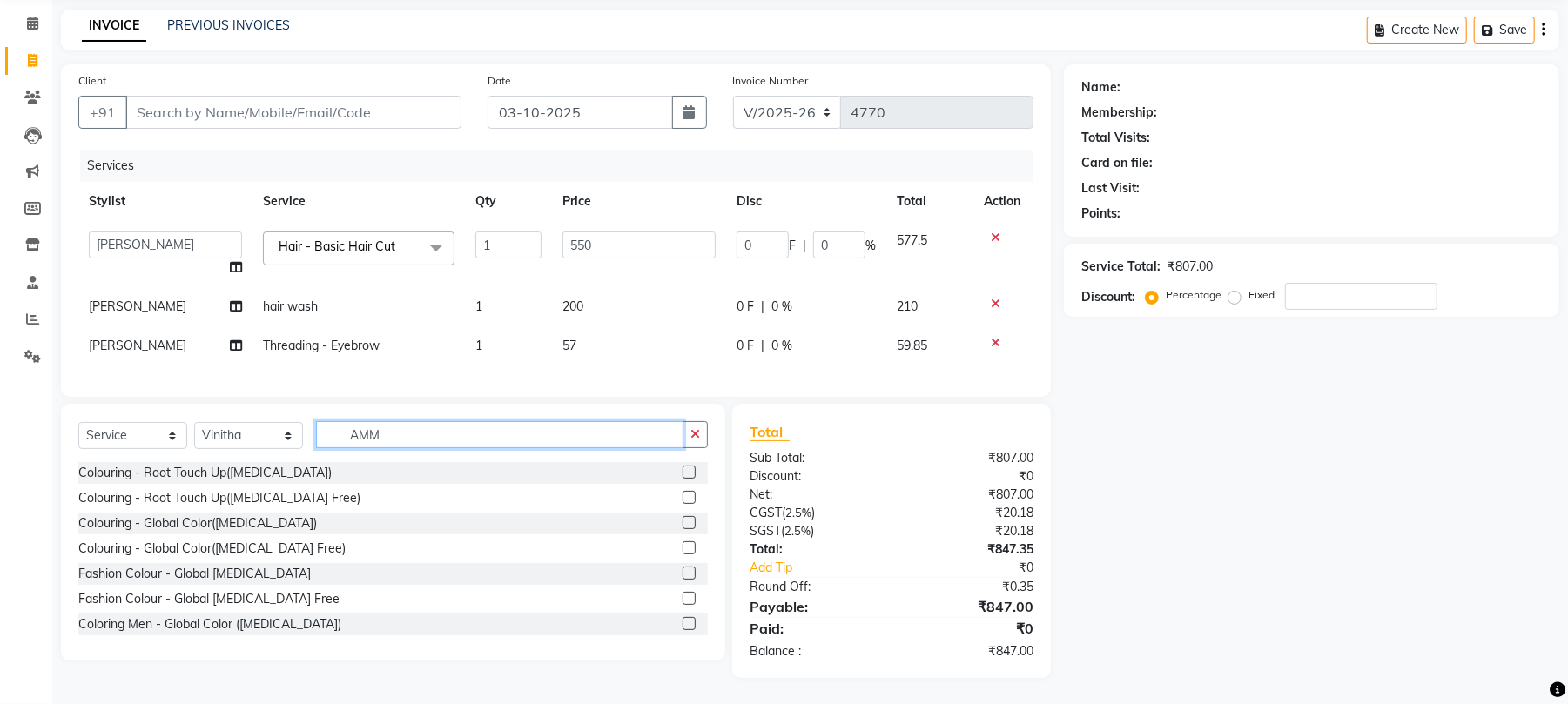
type input "AMM"
click at [683, 493] on label at bounding box center [689, 498] width 13 height 13
click at [683, 493] on input "checkbox" at bounding box center [688, 498] width 11 height 11
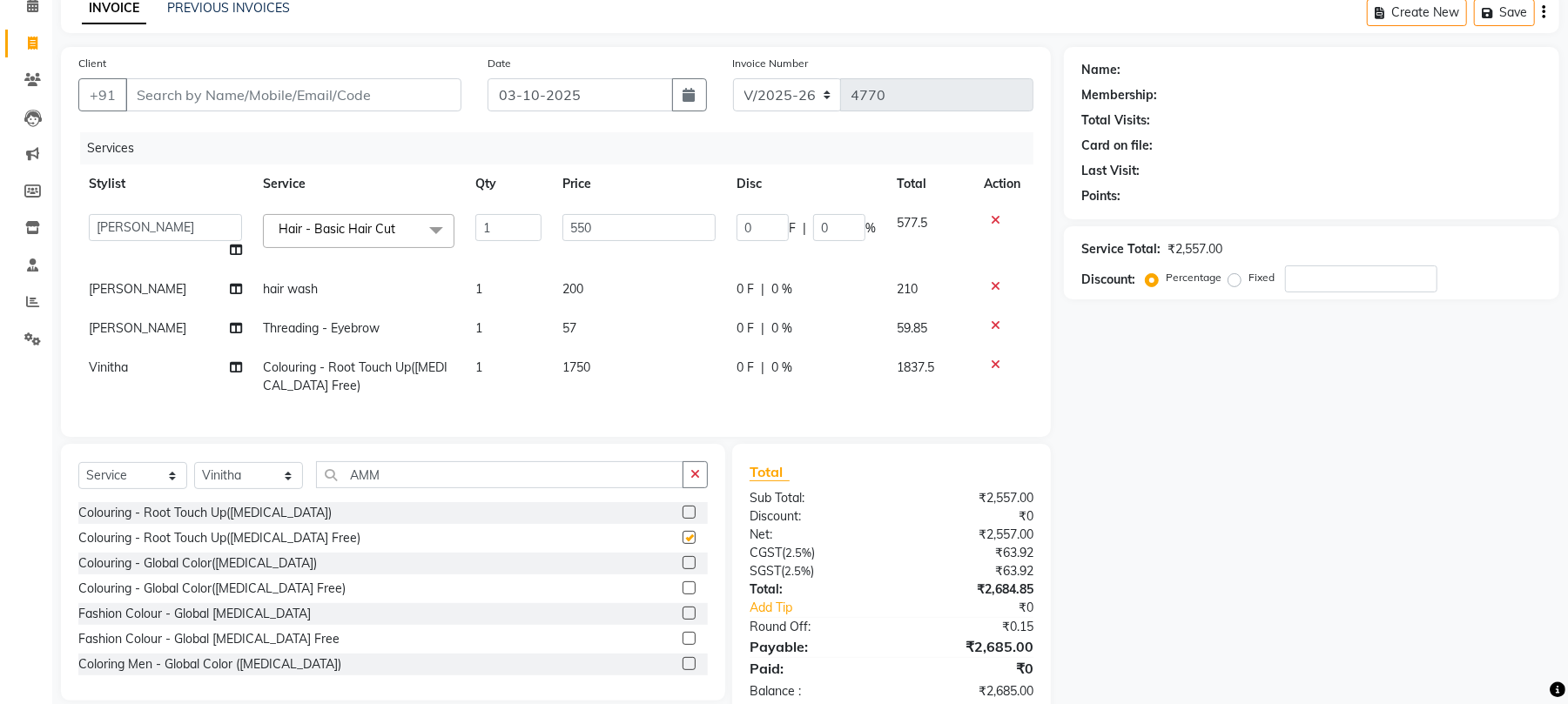
checkbox input "false"
click at [574, 363] on span "1750" at bounding box center [577, 368] width 28 height 16
select select "84255"
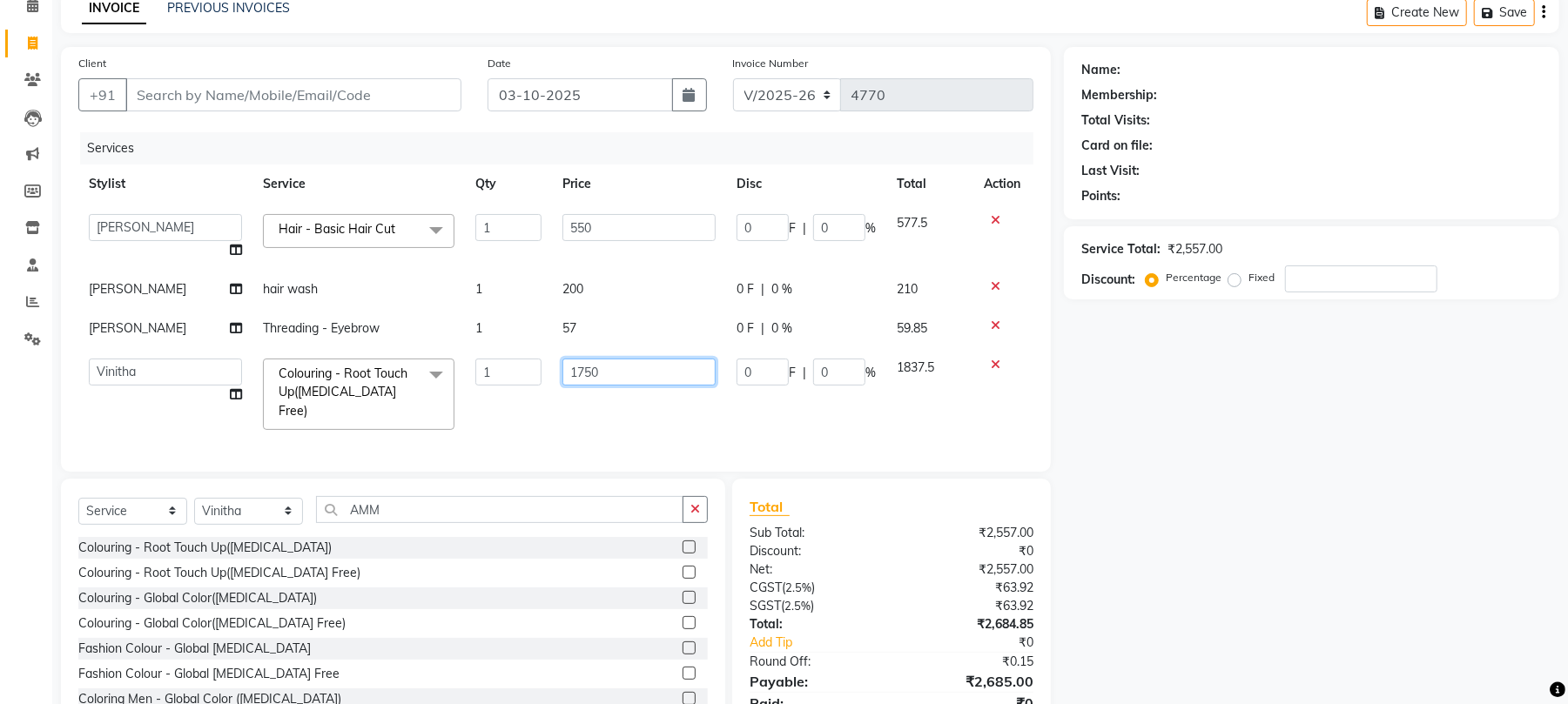
click at [615, 383] on input "1750" at bounding box center [640, 372] width 154 height 27
type input "1500"
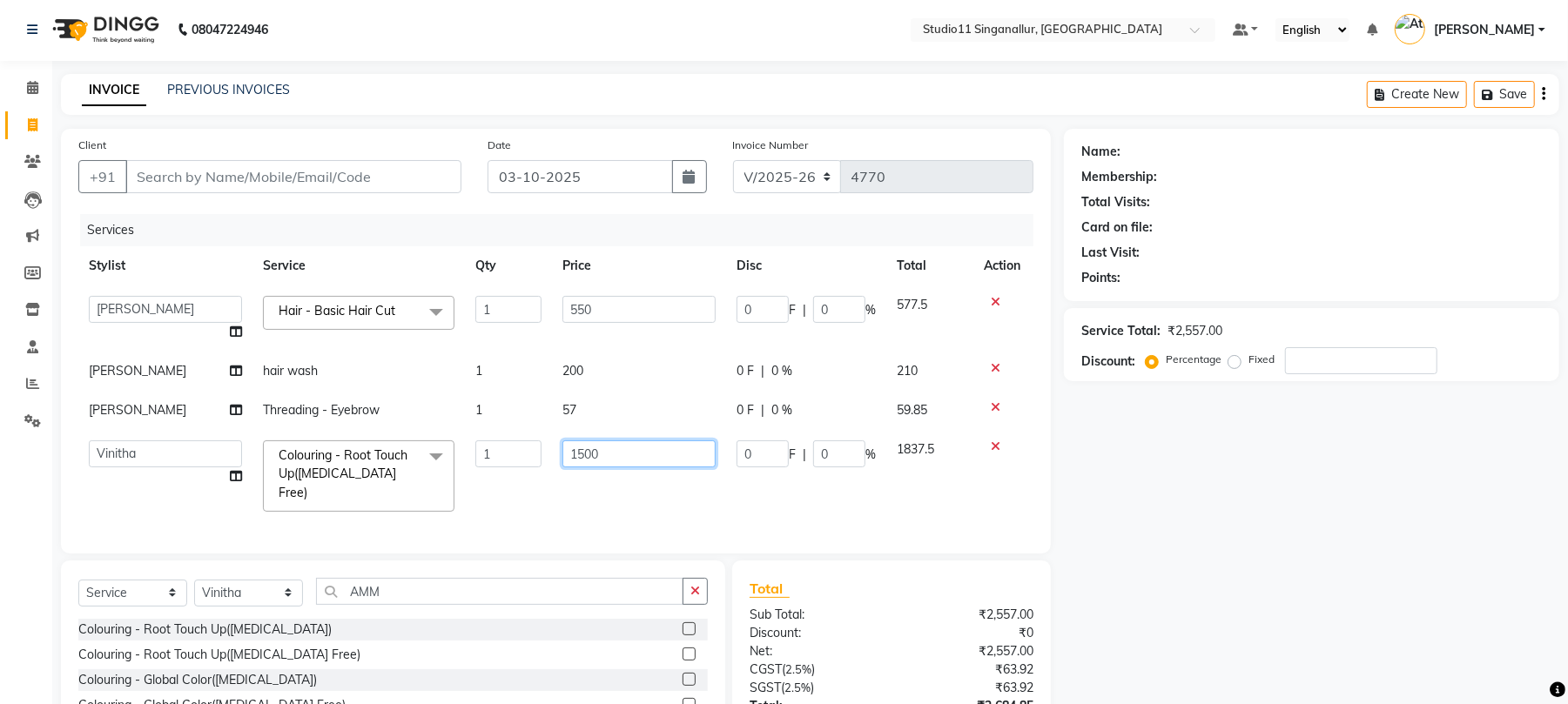
scroll to position [0, 0]
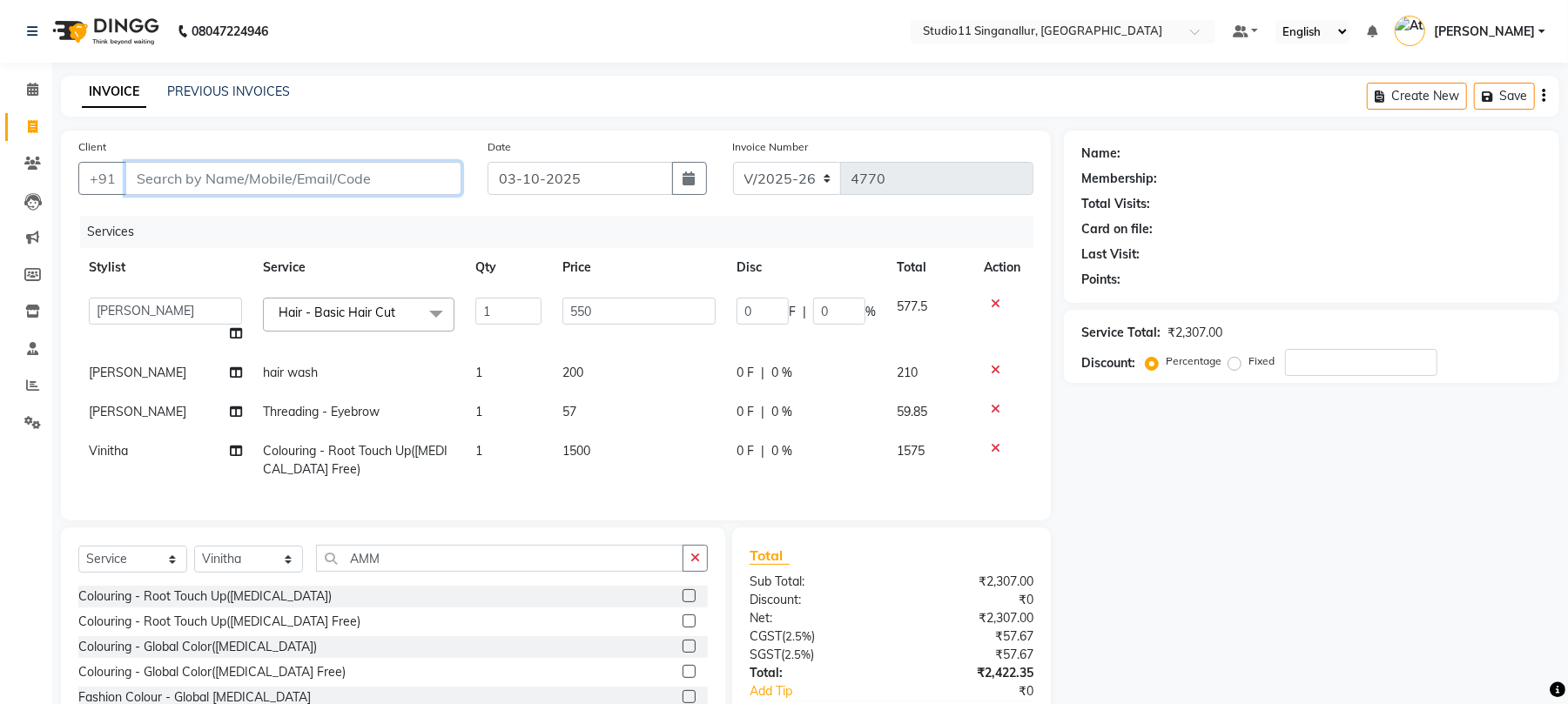
click at [384, 185] on input "Client" at bounding box center [293, 179] width 336 height 34
click at [255, 195] on div "+91" at bounding box center [270, 179] width 383 height 34
click at [255, 181] on input "Client" at bounding box center [293, 179] width 336 height 34
paste input "9952512755"
type input "9952512755"
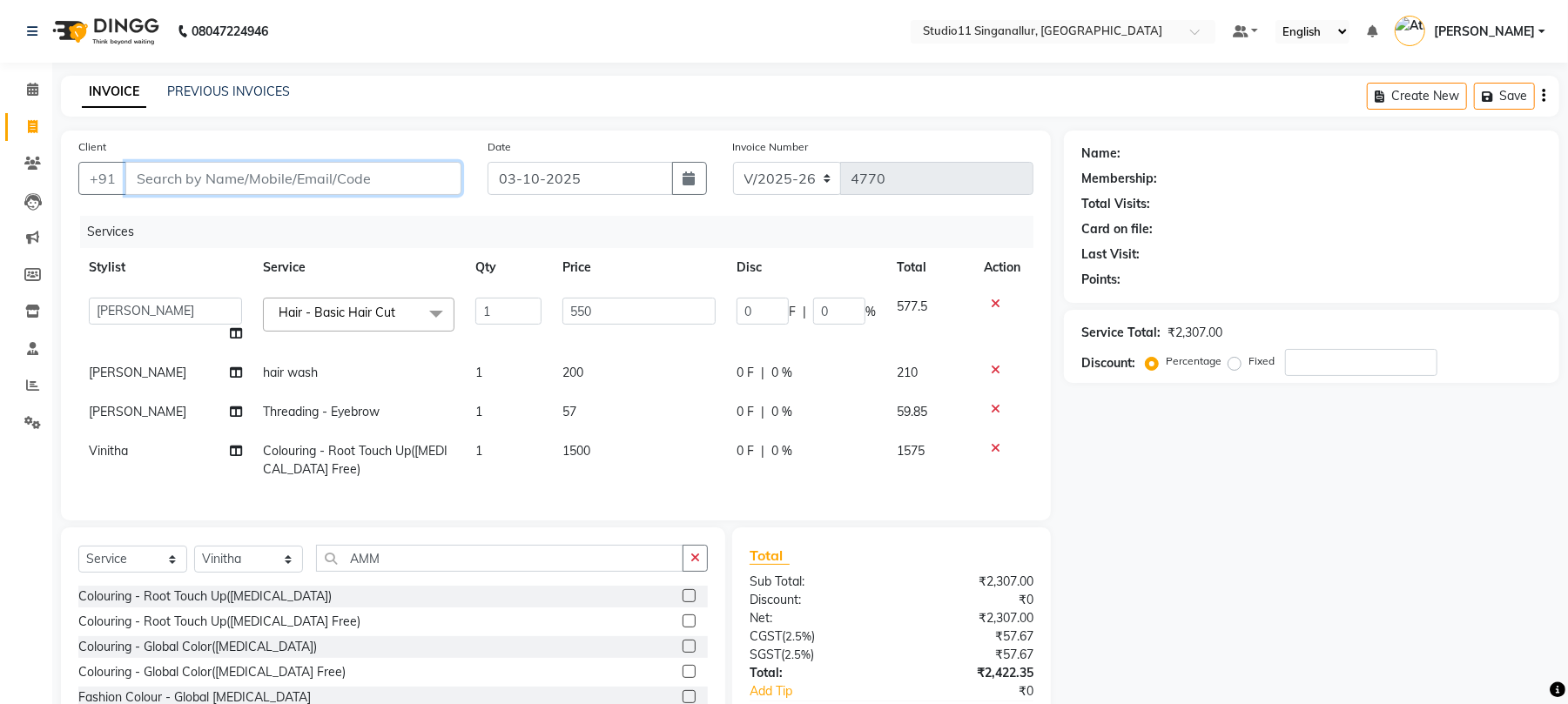
type input "0"
drag, startPoint x: 258, startPoint y: 181, endPoint x: 258, endPoint y: 217, distance: 36.0
click at [146, 186] on input "9952512755" at bounding box center [249, 179] width 247 height 34
drag, startPoint x: 233, startPoint y: 174, endPoint x: 129, endPoint y: 176, distance: 104.0
click at [129, 176] on input "9525127559" at bounding box center [249, 179] width 247 height 34
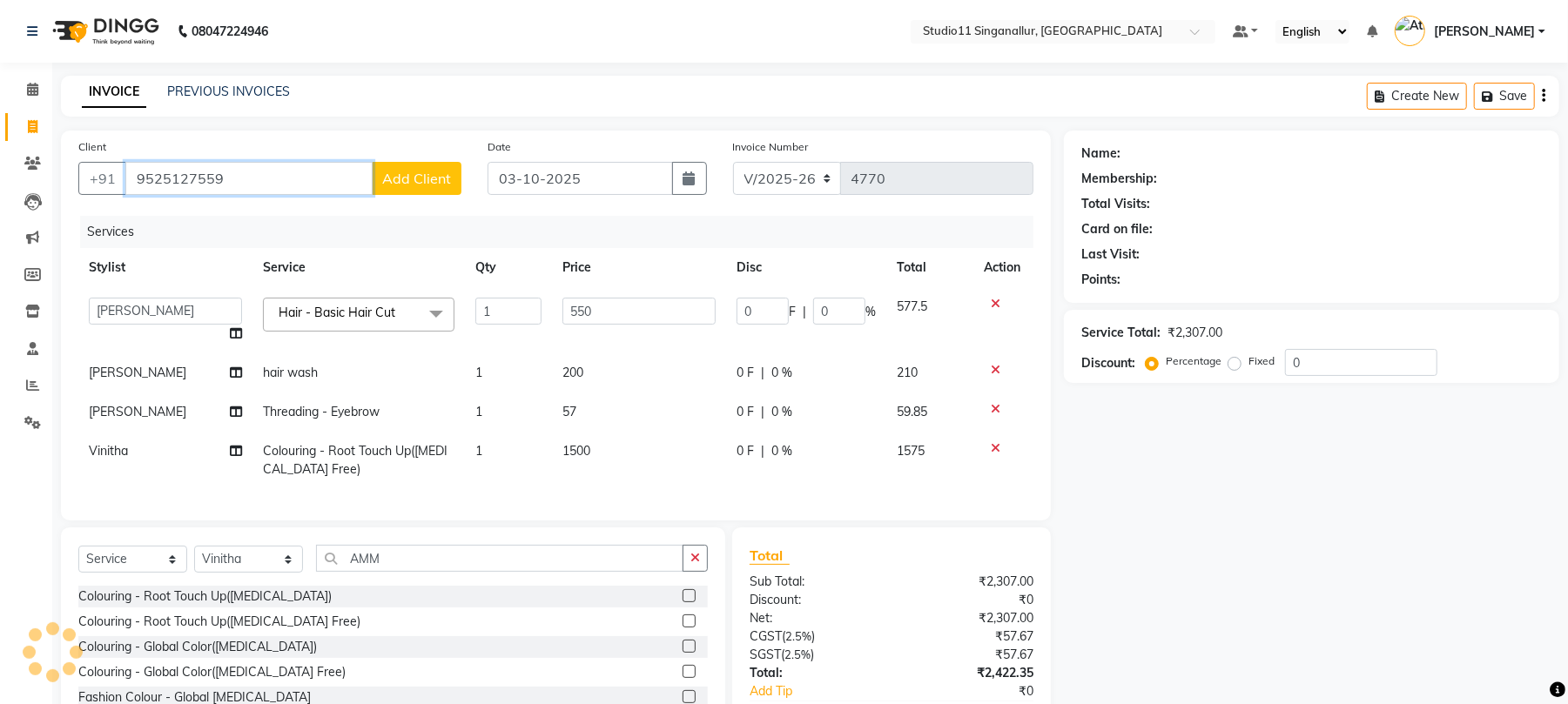
type input "9525127559"
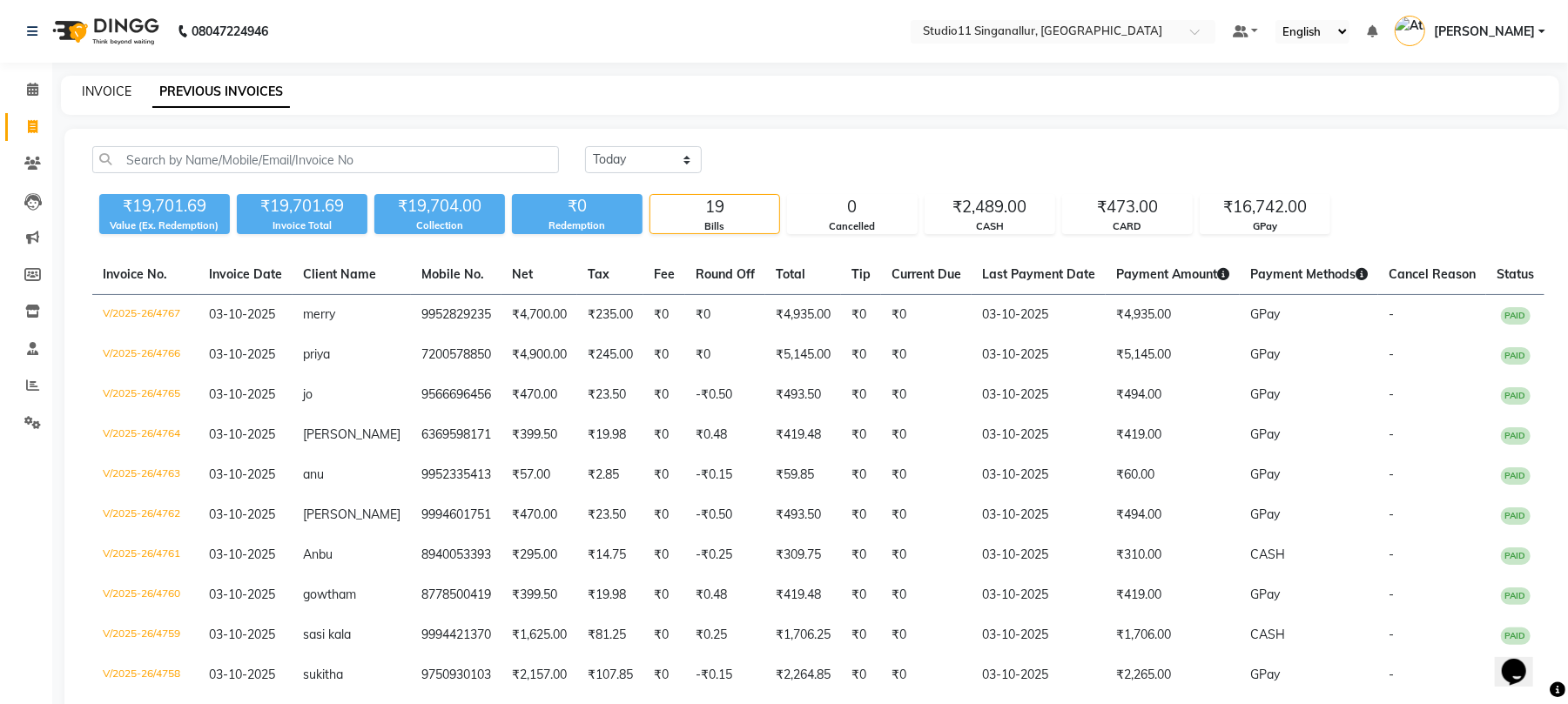
click at [120, 85] on link "INVOICE" at bounding box center [107, 92] width 49 height 16
select select "6616"
select select "service"
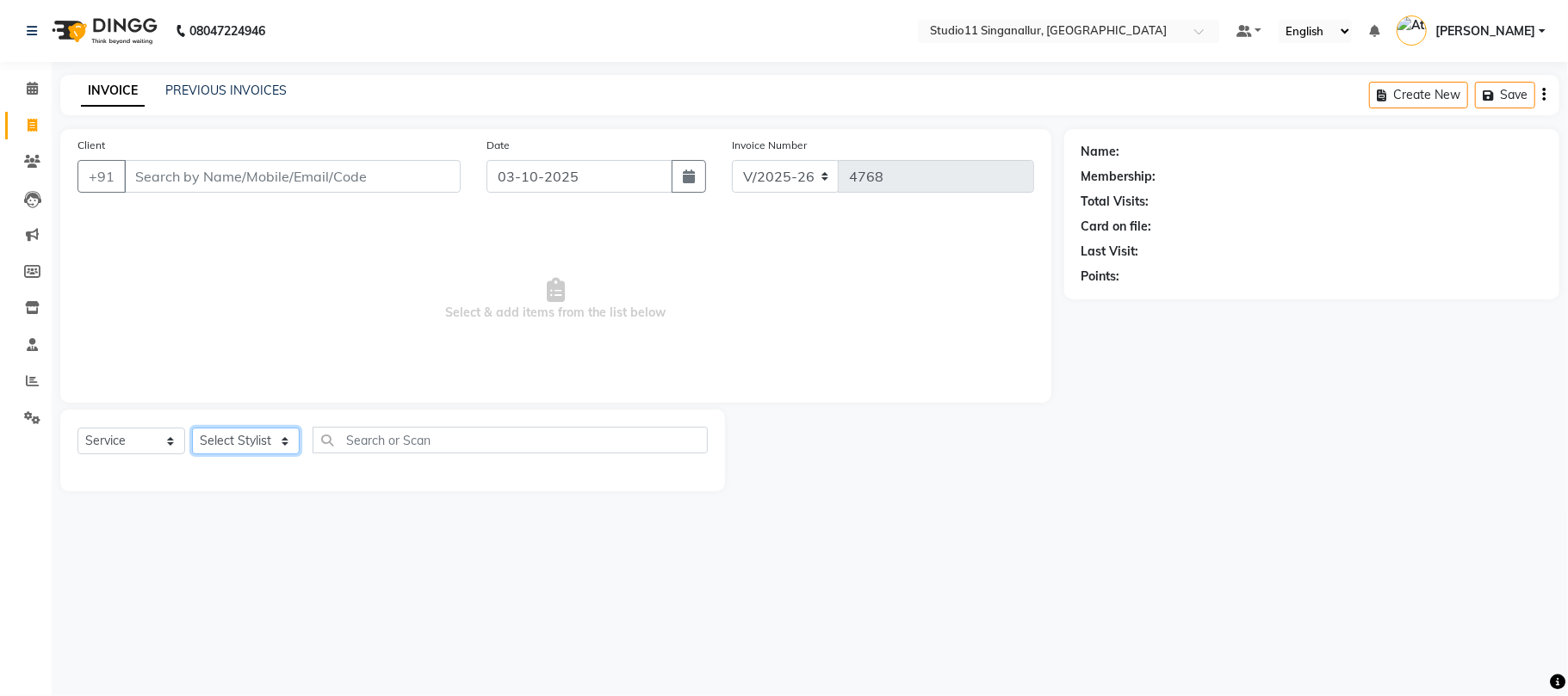
click at [204, 451] on select "Select Stylist [PERSON_NAME] Divya [PERSON_NAME] [PERSON_NAME] [PERSON_NAME] [P…" at bounding box center [245, 440] width 107 height 27
select select "61956"
click at [192, 427] on select "Select Stylist [PERSON_NAME] Divya [PERSON_NAME] [PERSON_NAME] [PERSON_NAME] [P…" at bounding box center [245, 440] width 107 height 27
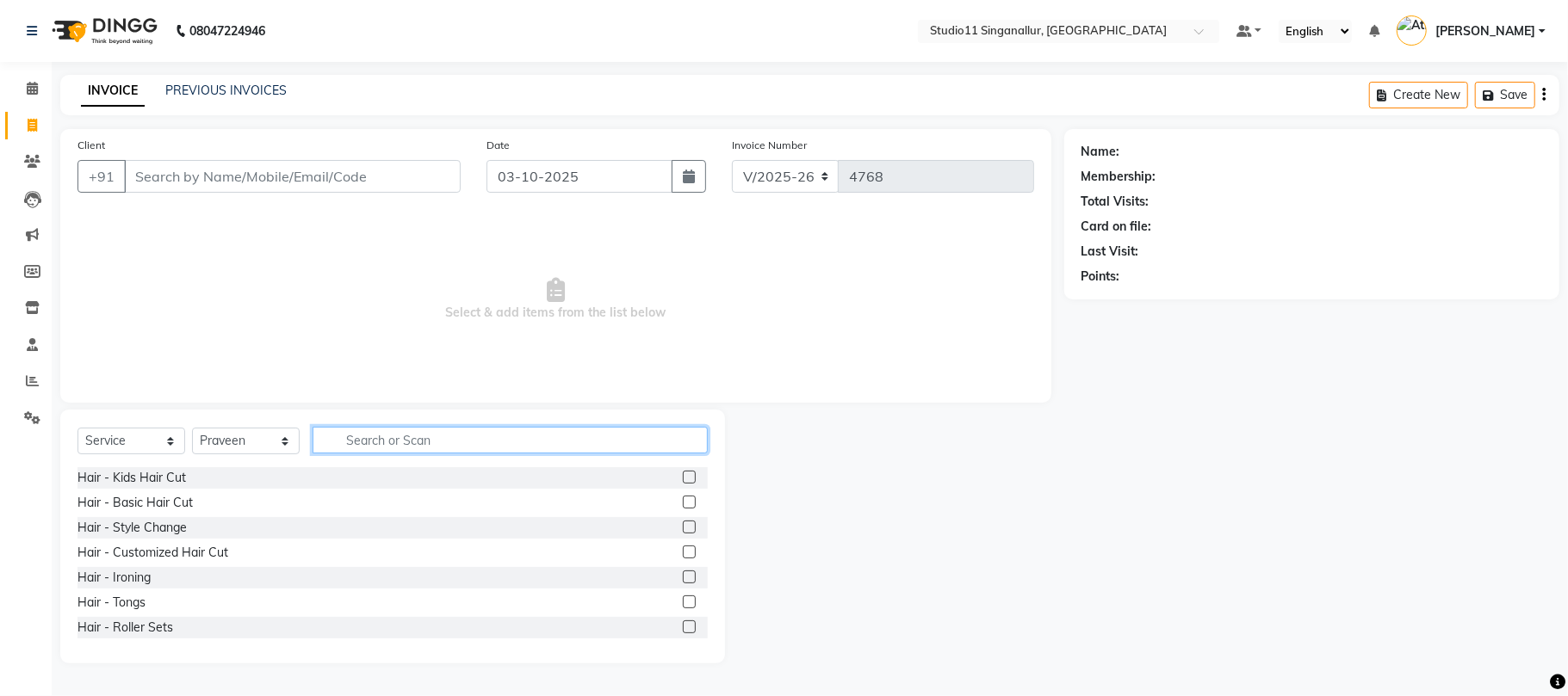
click at [375, 435] on input "text" at bounding box center [510, 440] width 395 height 27
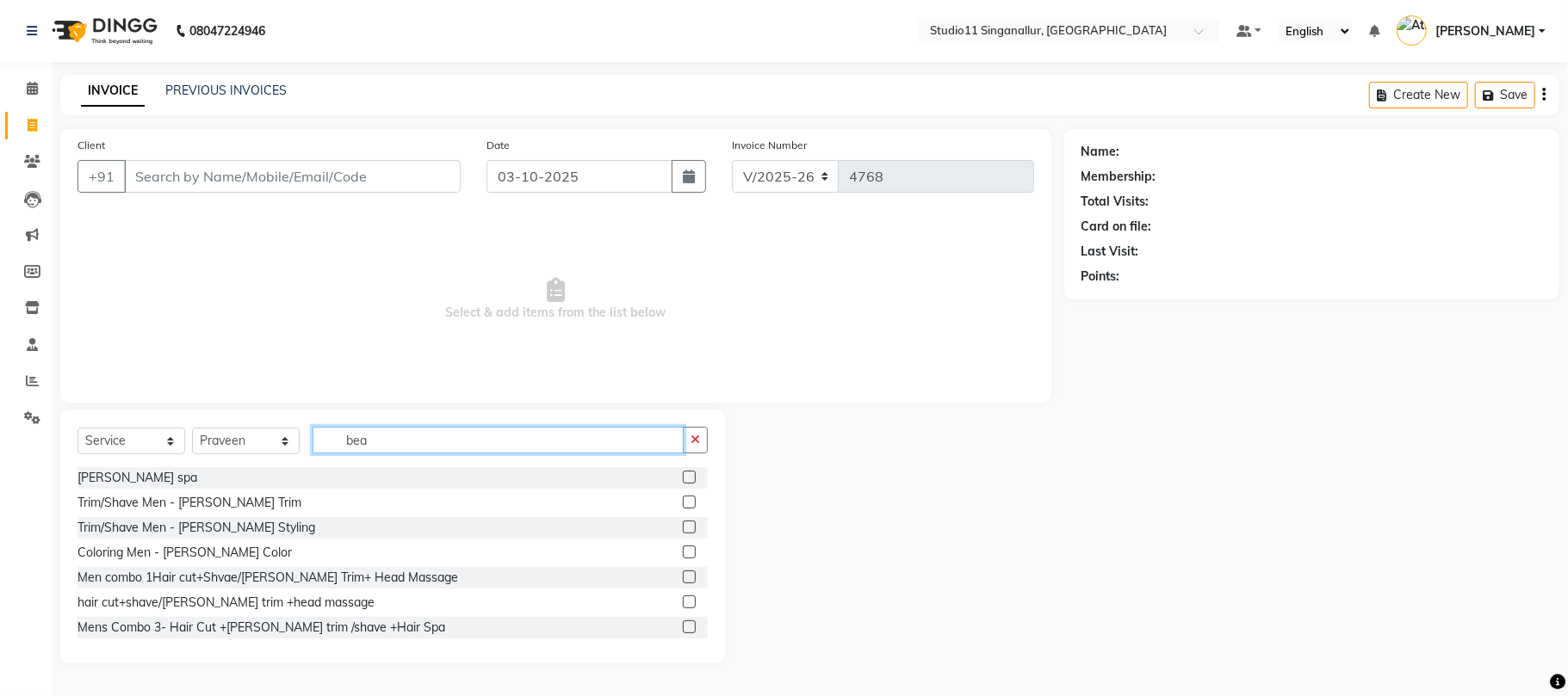
type input "bea"
click at [683, 502] on label at bounding box center [689, 502] width 13 height 13
click at [683, 502] on input "checkbox" at bounding box center [688, 502] width 11 height 11
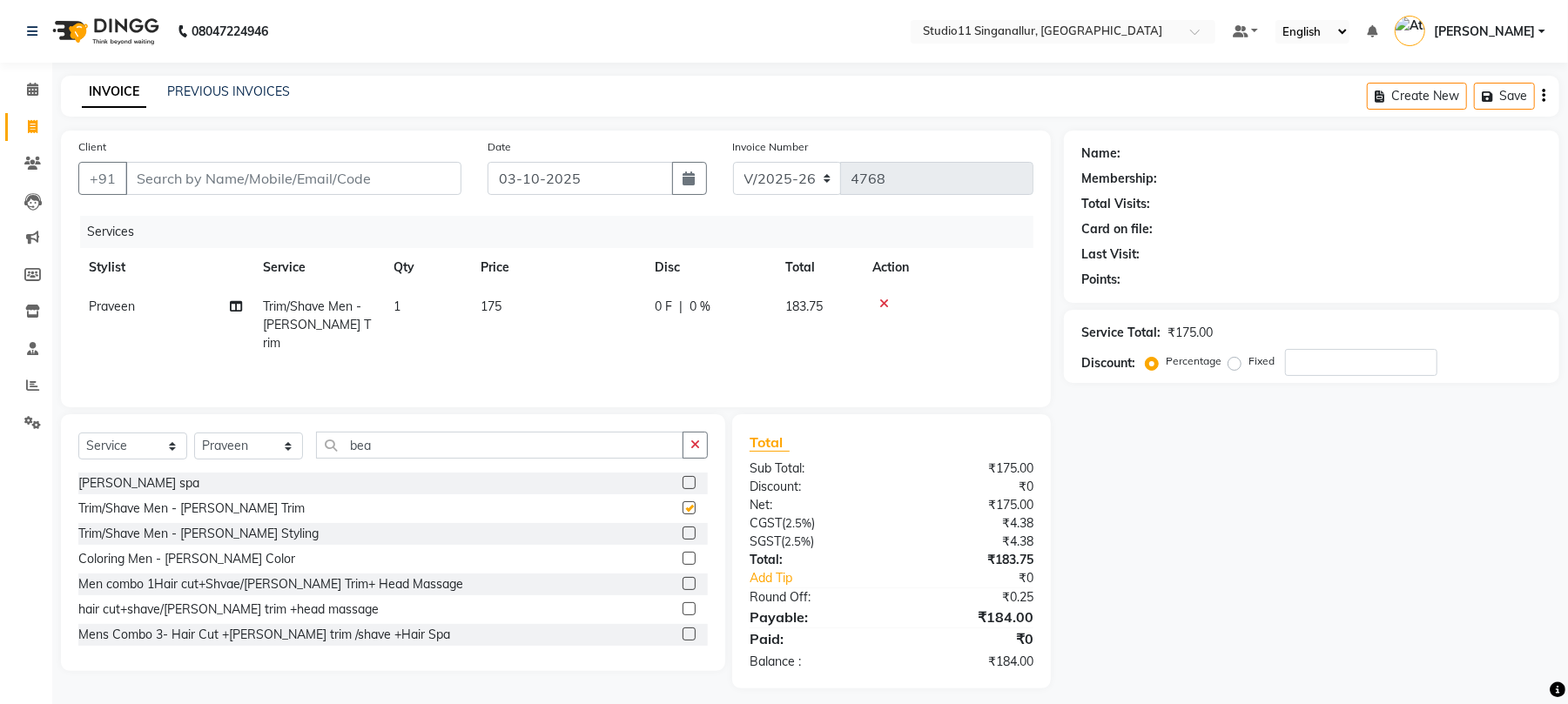
checkbox input "false"
click at [204, 181] on input "Client" at bounding box center [293, 179] width 336 height 34
type input "9"
type input "0"
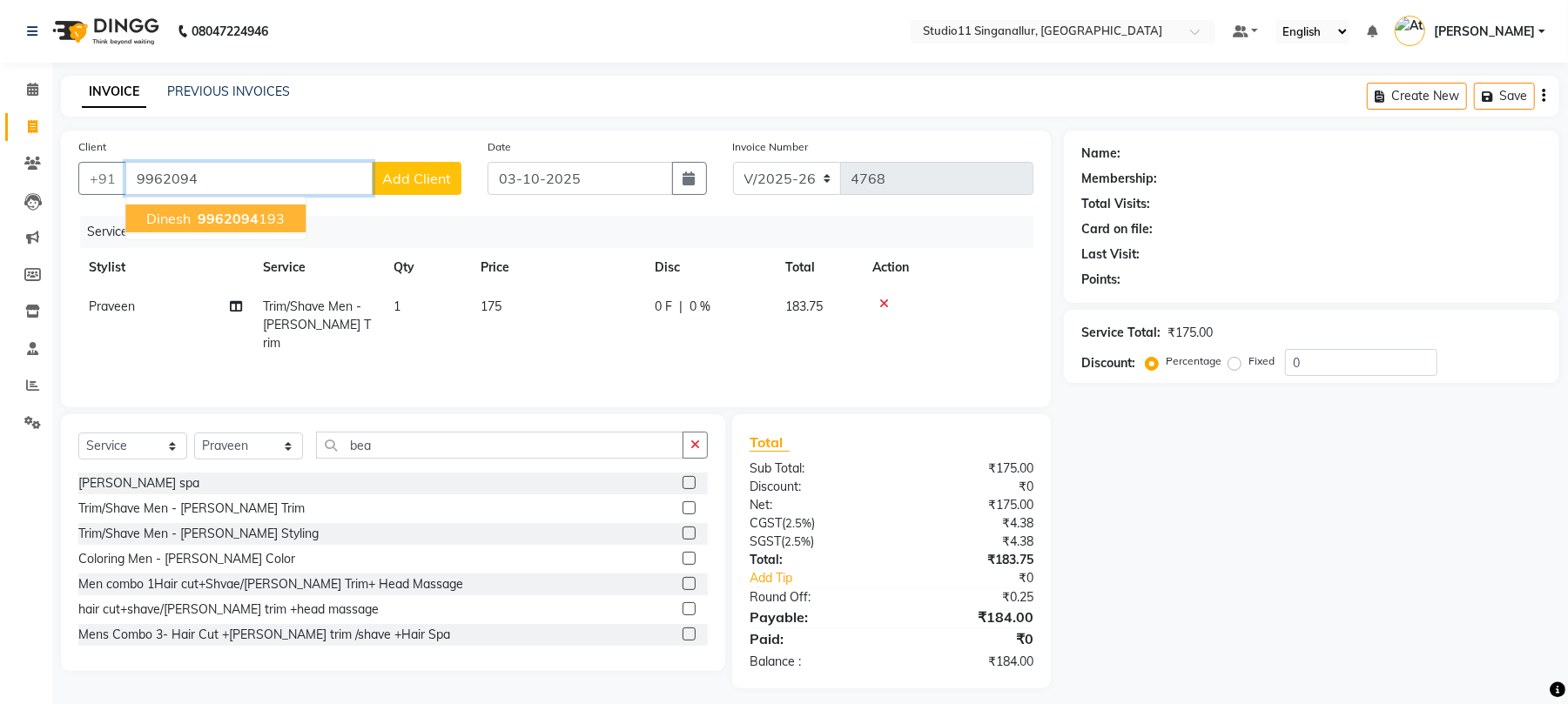
click at [209, 213] on span "9962094" at bounding box center [228, 219] width 61 height 18
type input "9962094193"
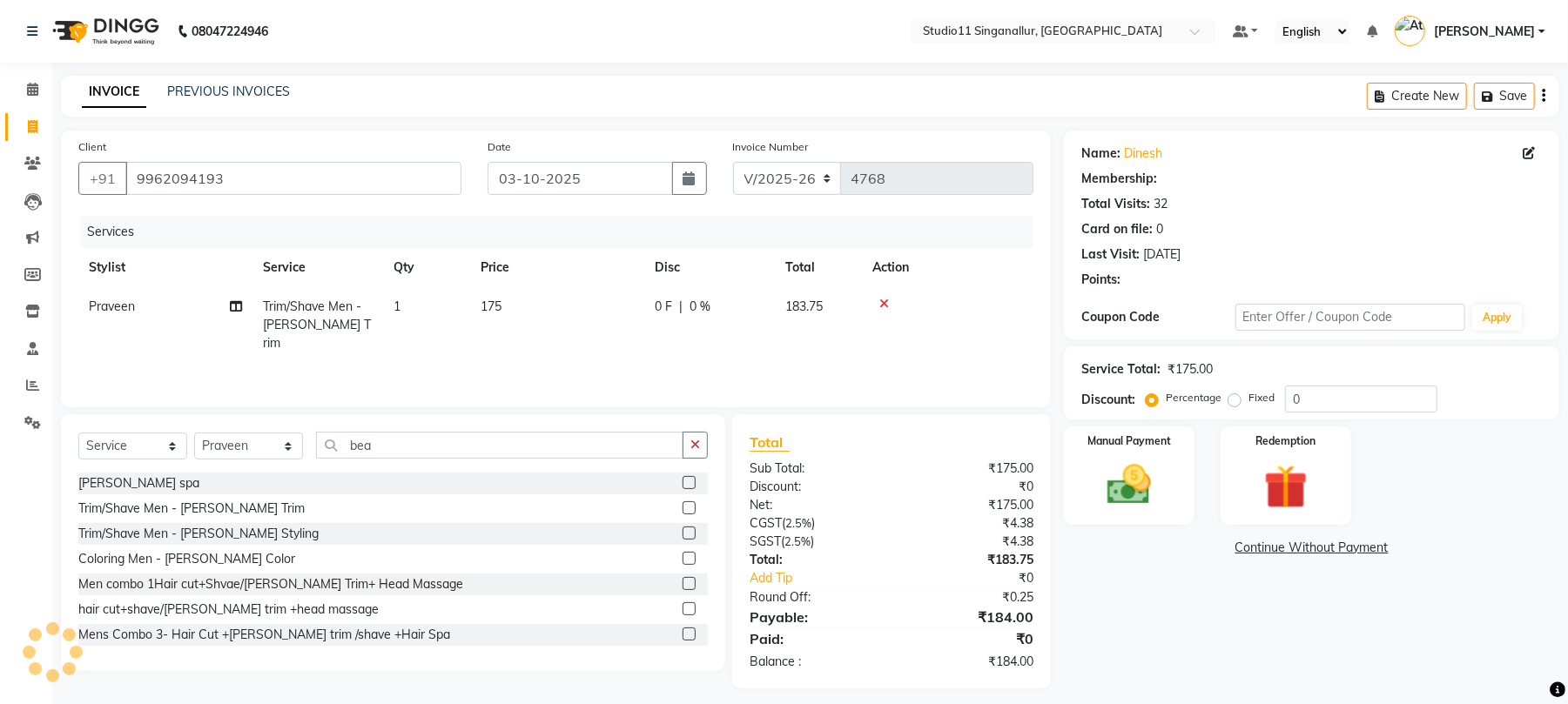
select select "1: Object"
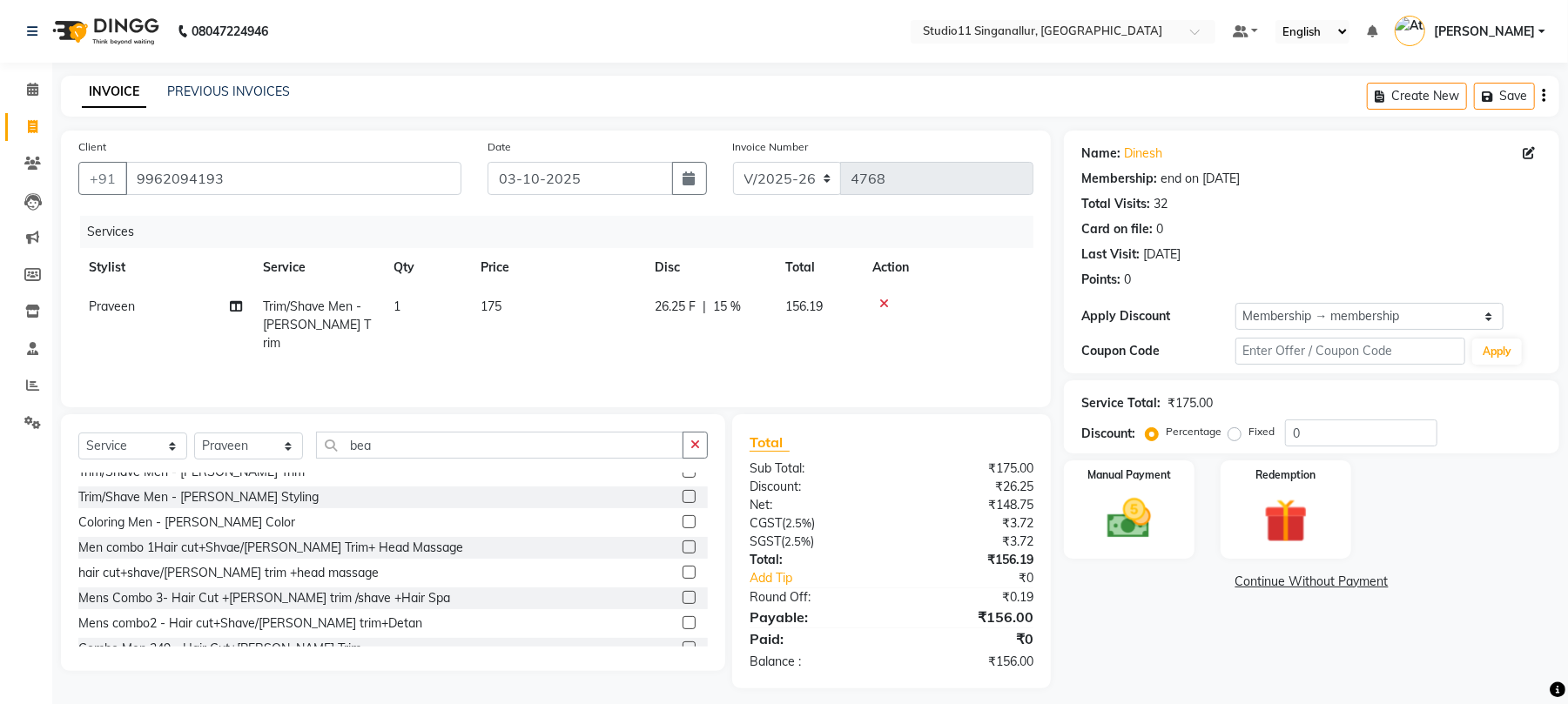
scroll to position [53, 0]
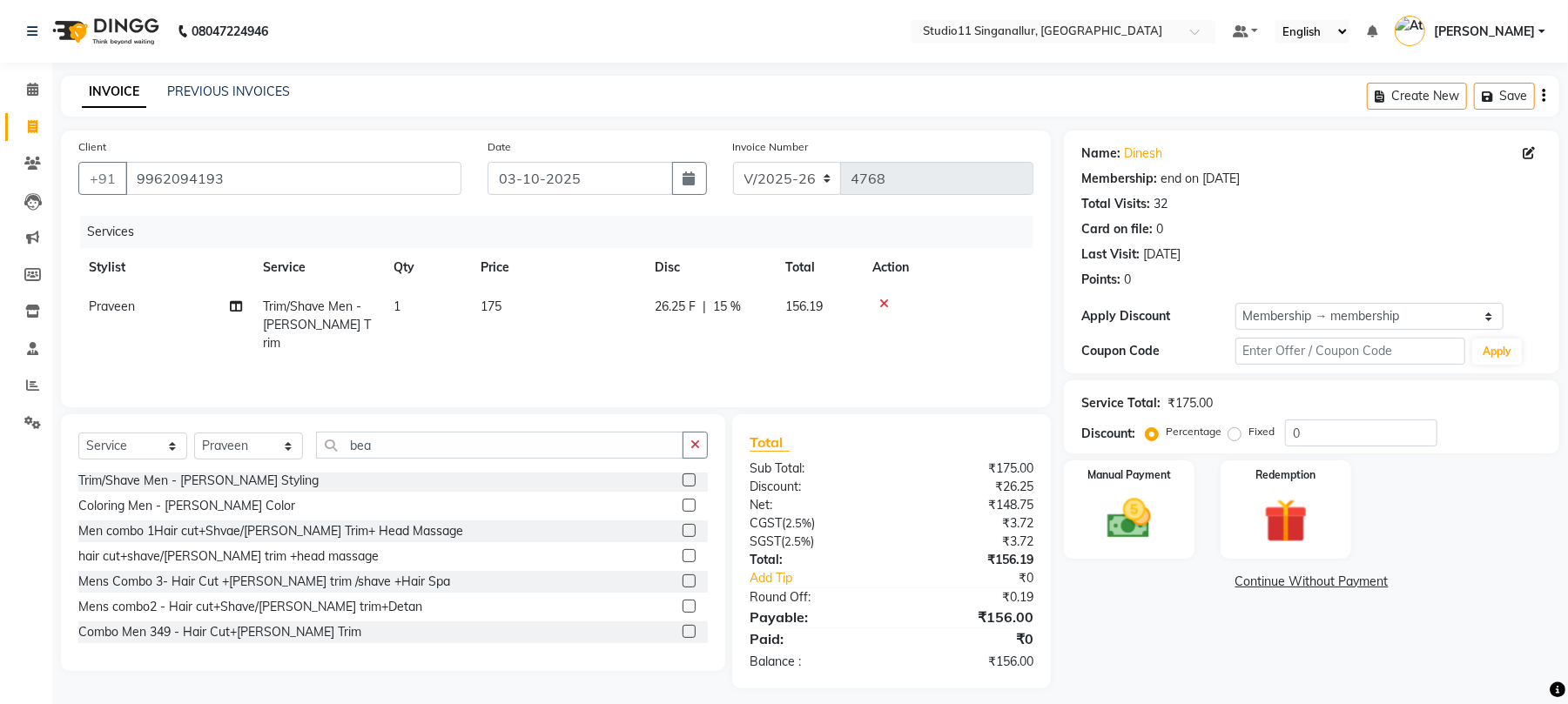
type input "15"
click at [1126, 513] on img at bounding box center [1129, 520] width 75 height 53
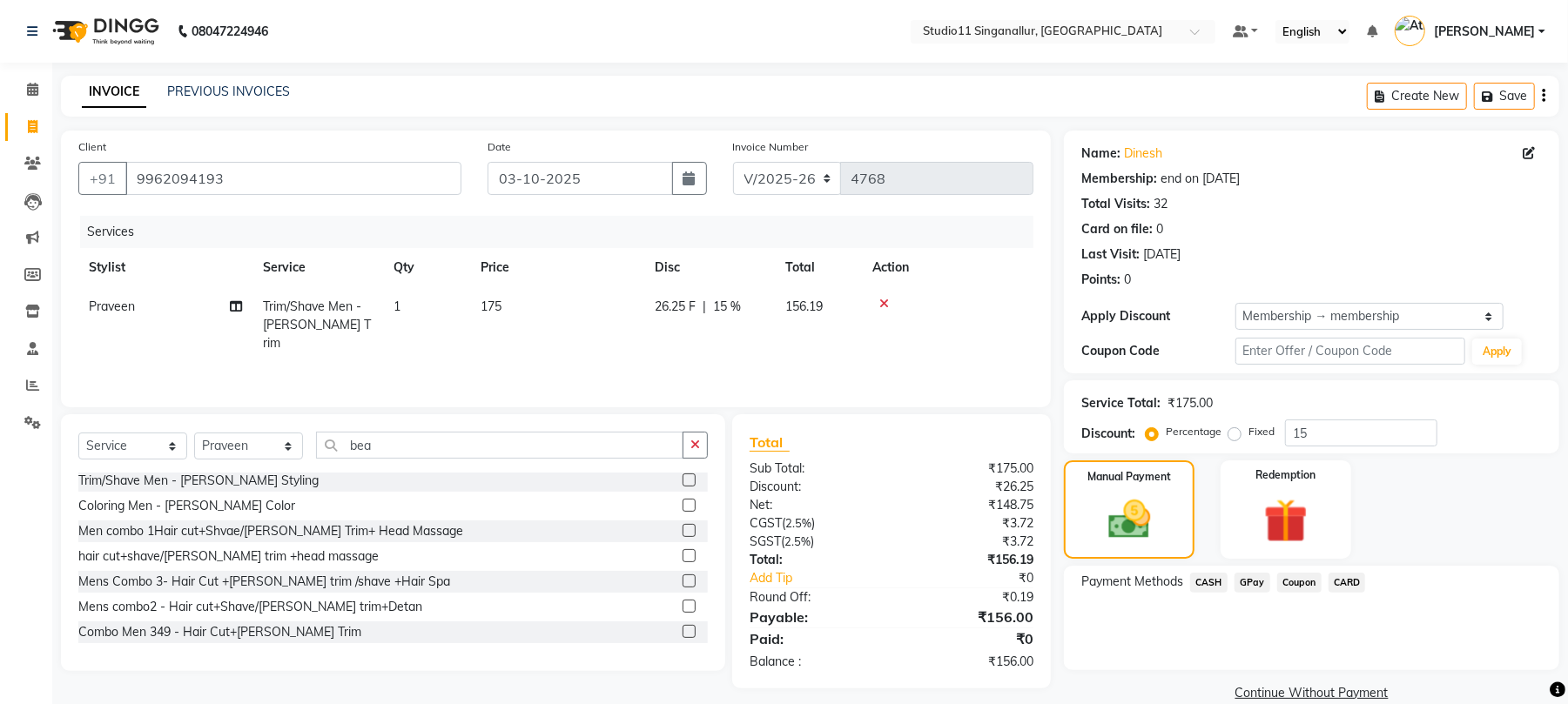
click at [1250, 583] on span "GPay" at bounding box center [1252, 582] width 35 height 20
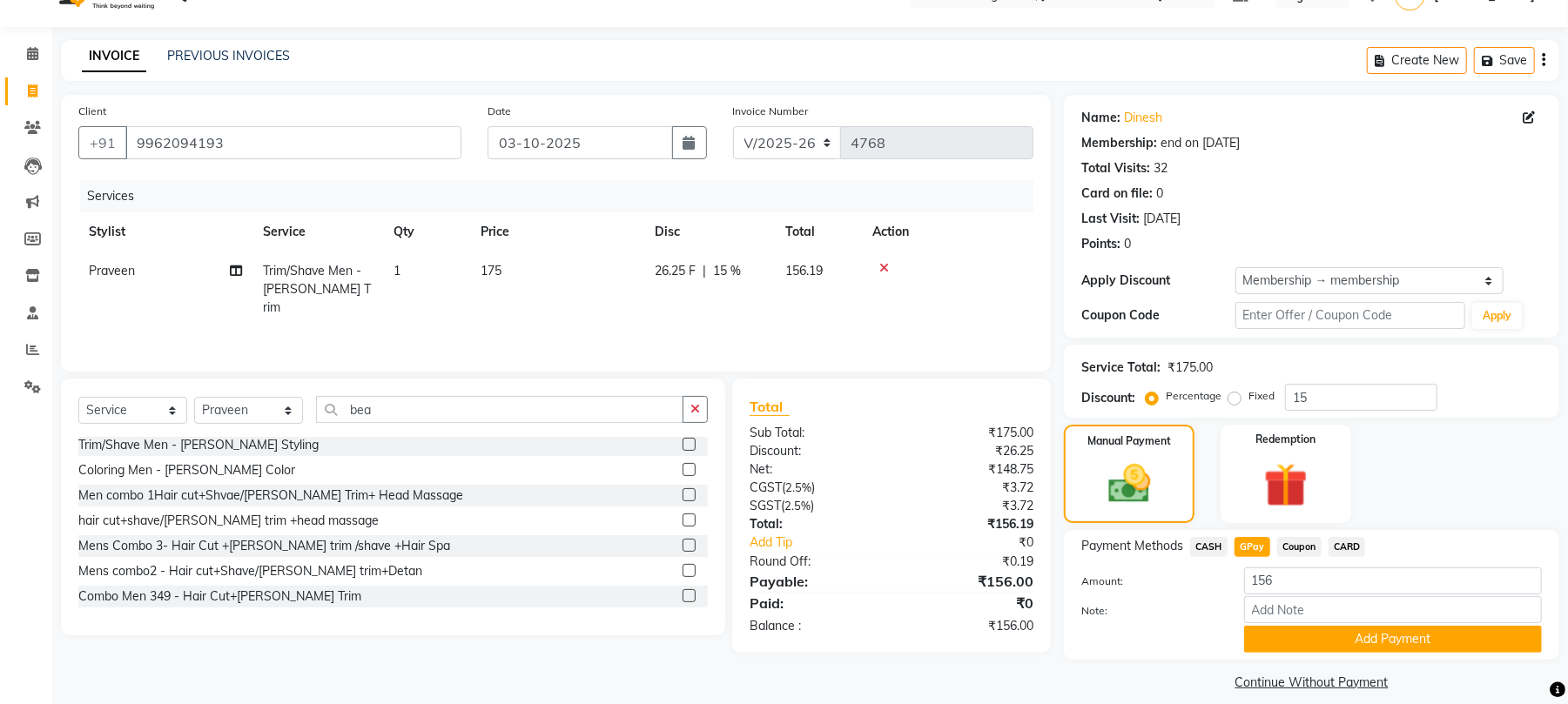
scroll to position [54, 0]
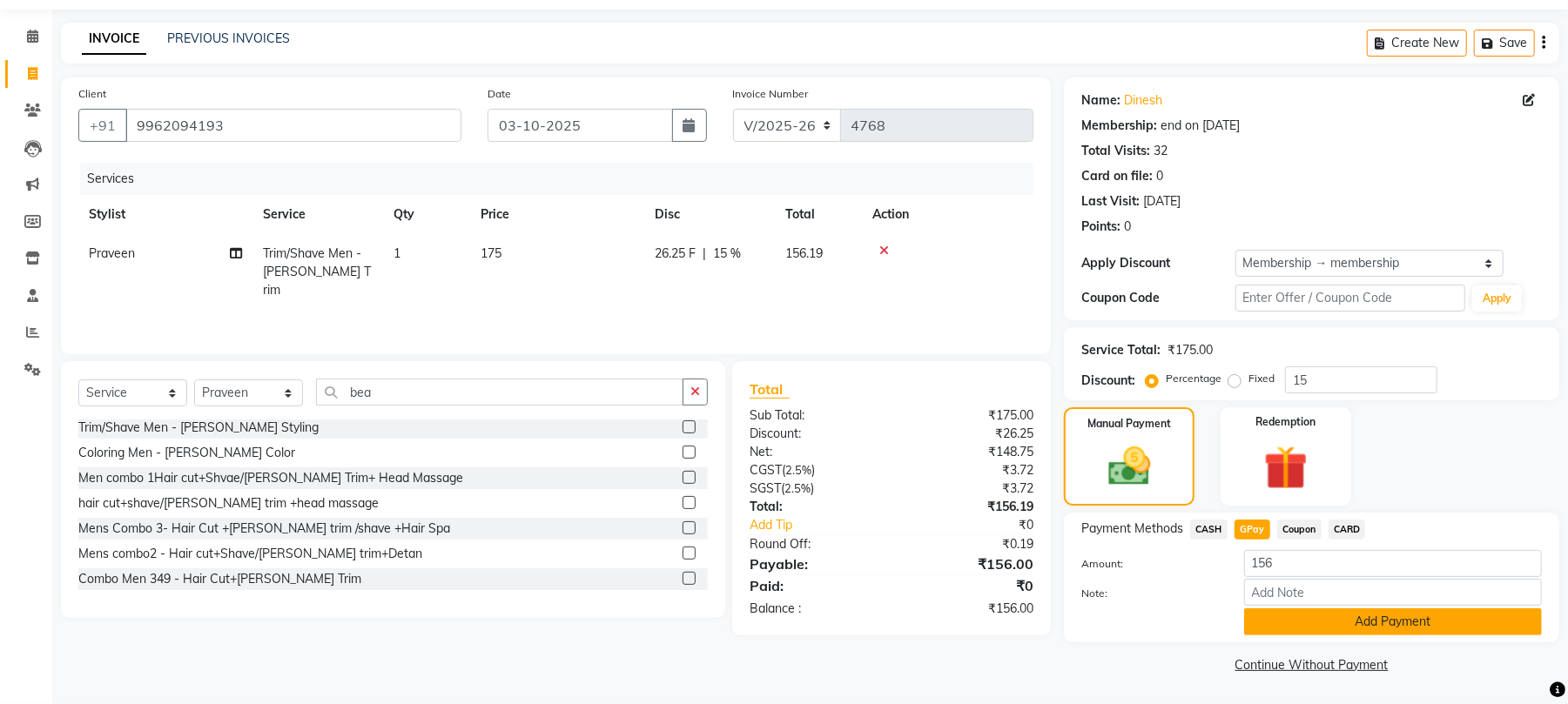
click at [1262, 621] on button "Add Payment" at bounding box center [1393, 622] width 298 height 27
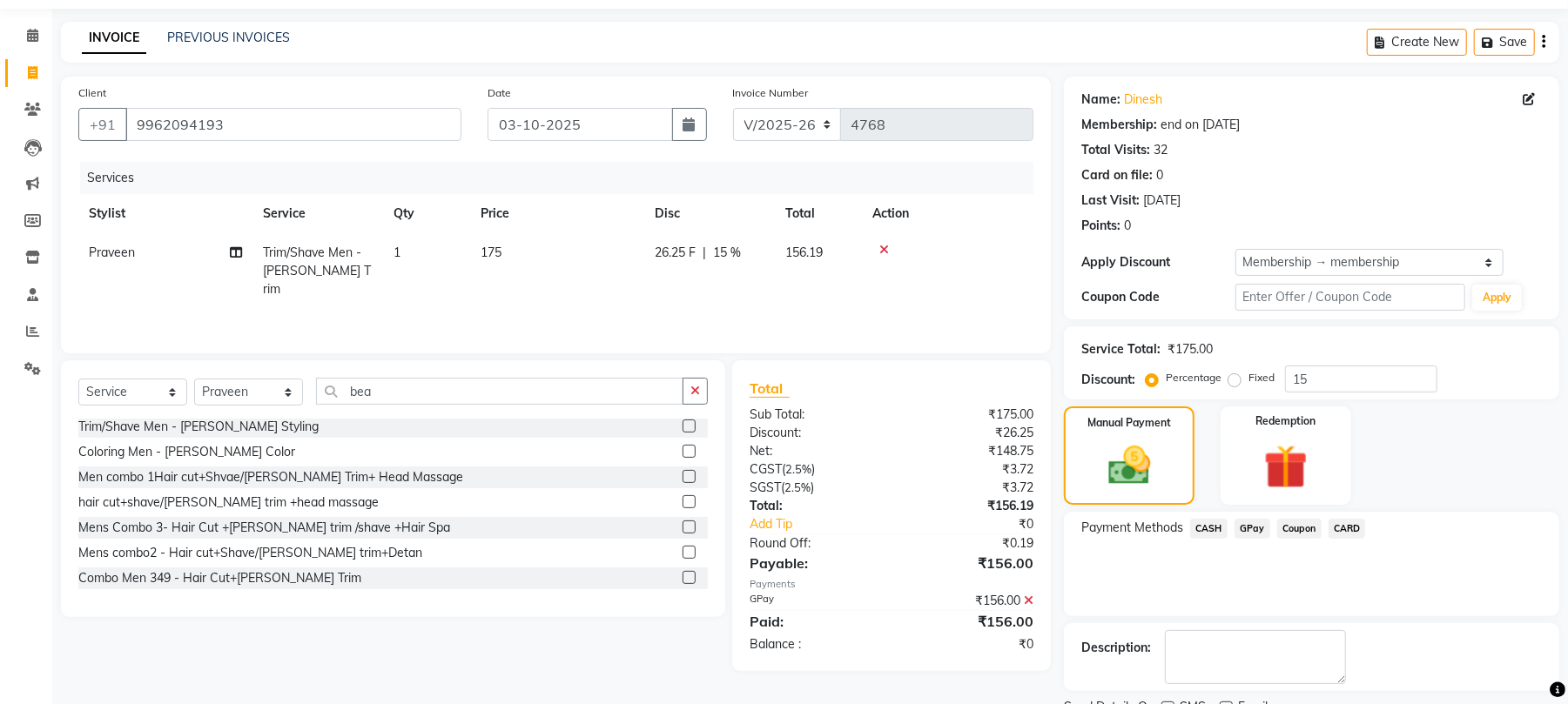
scroll to position [127, 0]
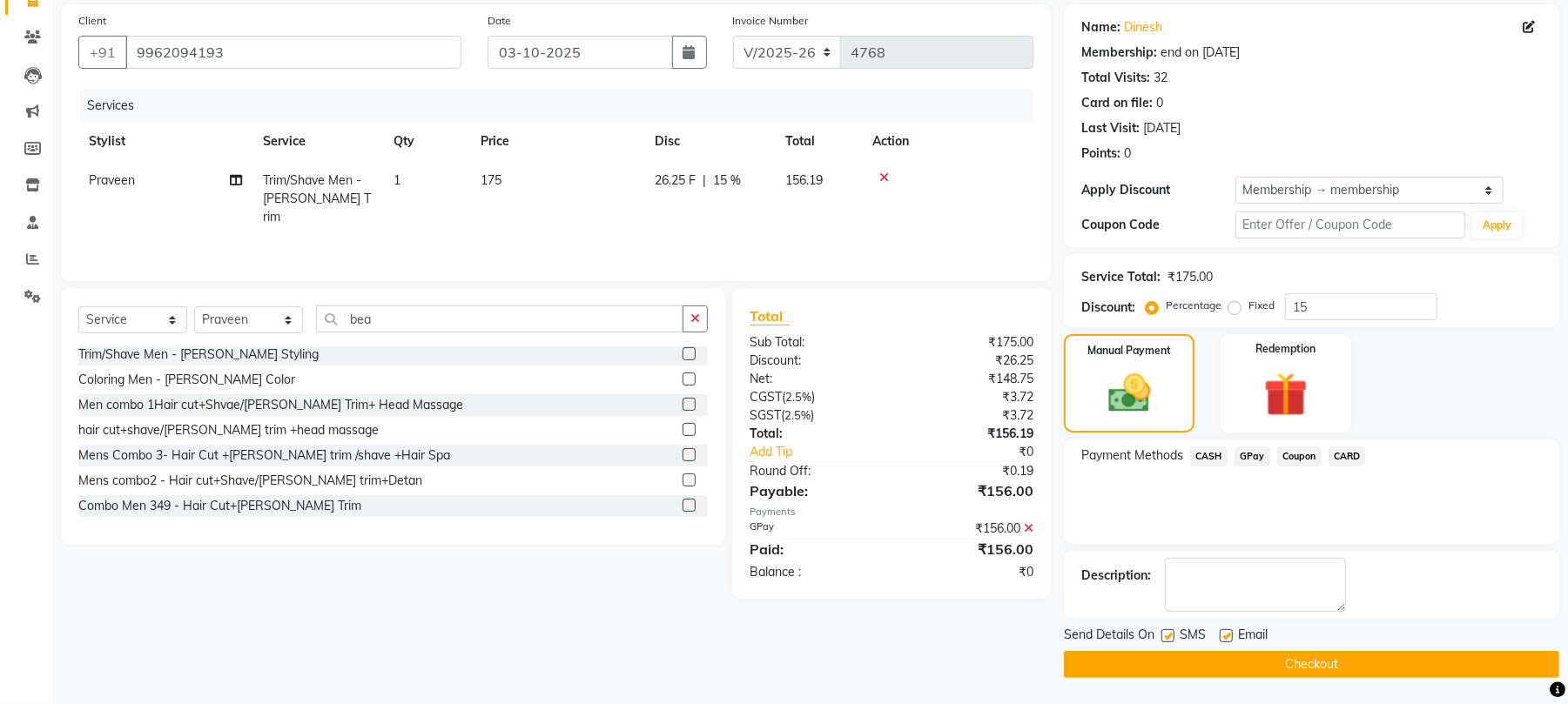
click at [1167, 634] on label at bounding box center [1167, 636] width 13 height 13
click at [1167, 634] on input "checkbox" at bounding box center [1167, 636] width 11 height 11
checkbox input "false"
click at [1224, 638] on label at bounding box center [1227, 636] width 13 height 13
click at [1224, 638] on input "checkbox" at bounding box center [1226, 636] width 11 height 11
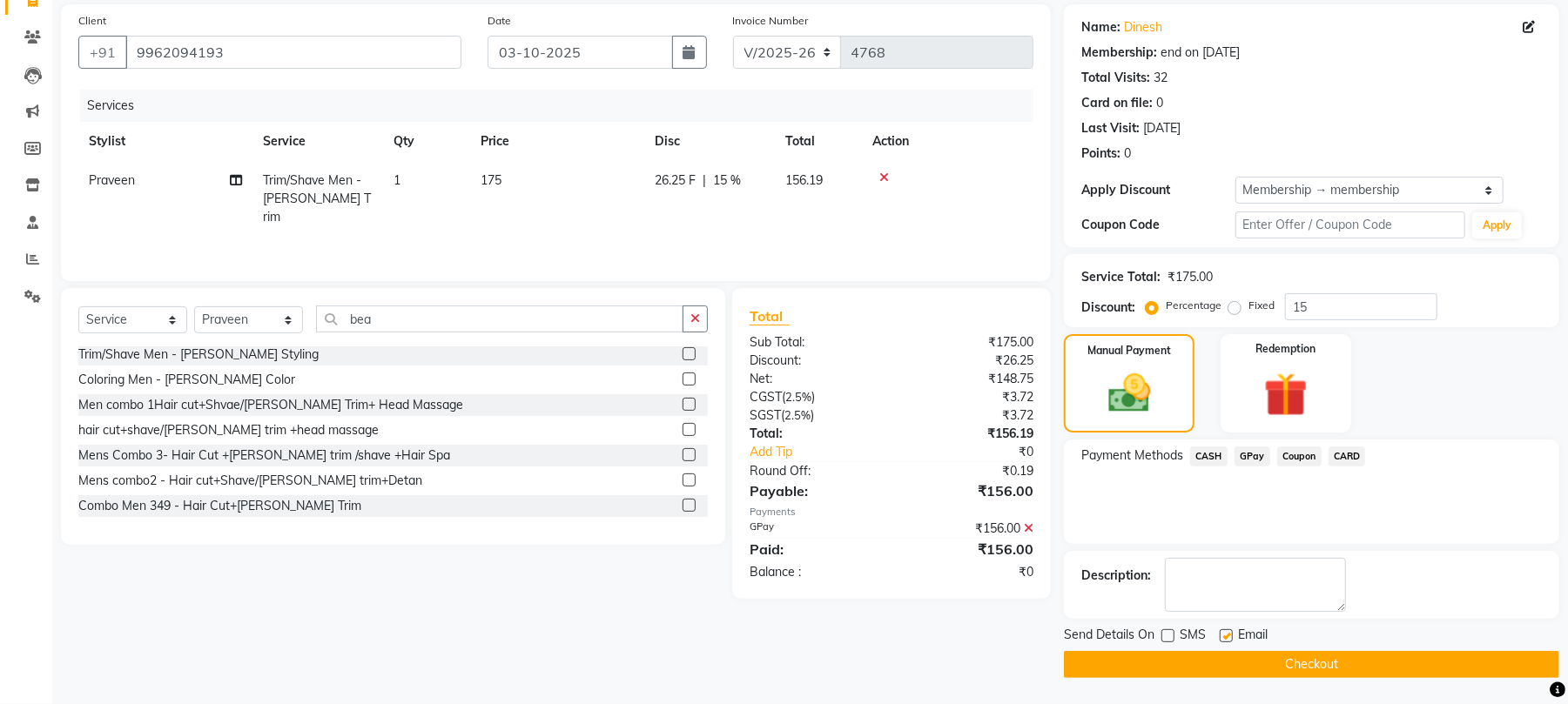
checkbox input "false"
click at [1227, 655] on button "Checkout" at bounding box center [1312, 664] width 496 height 27
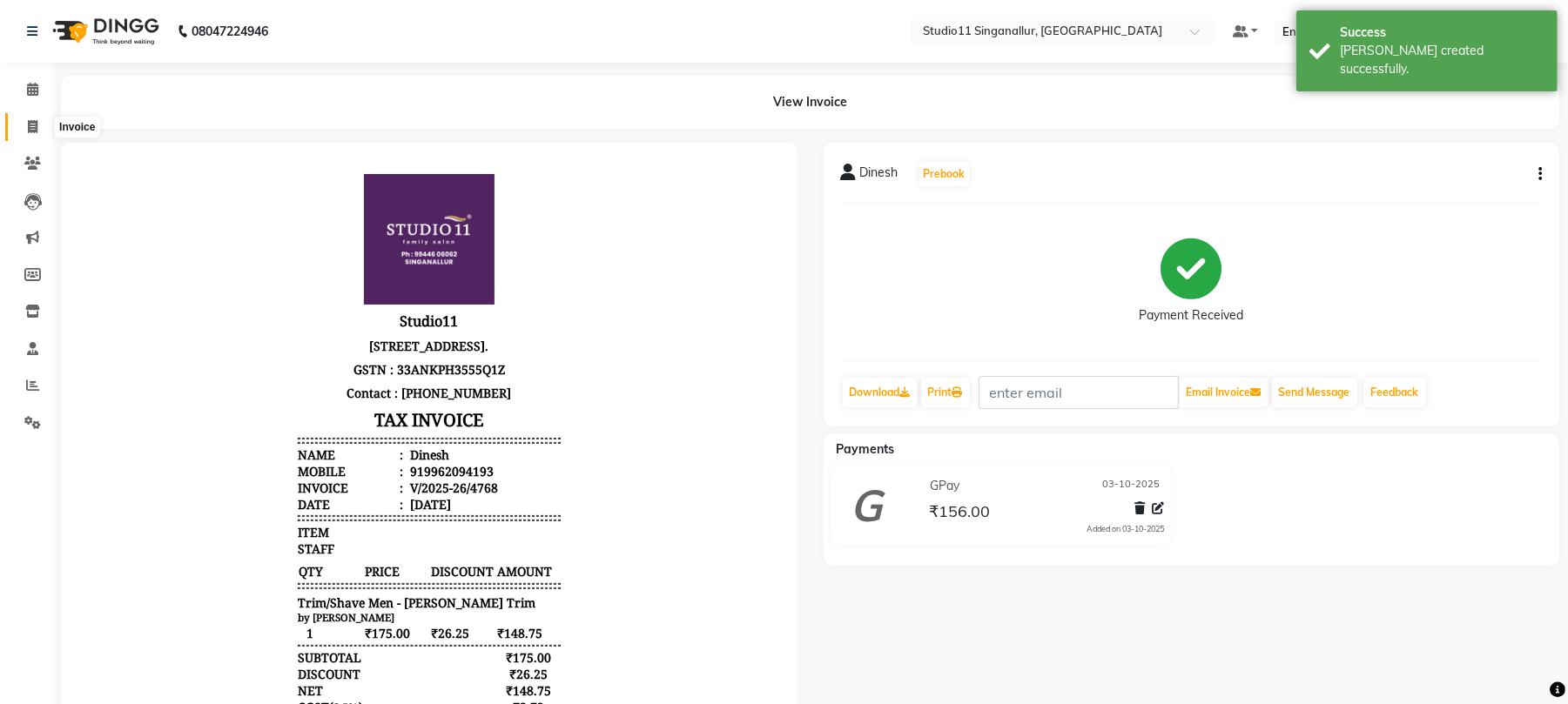
click at [39, 127] on span at bounding box center [33, 127] width 31 height 20
select select "6616"
select select "service"
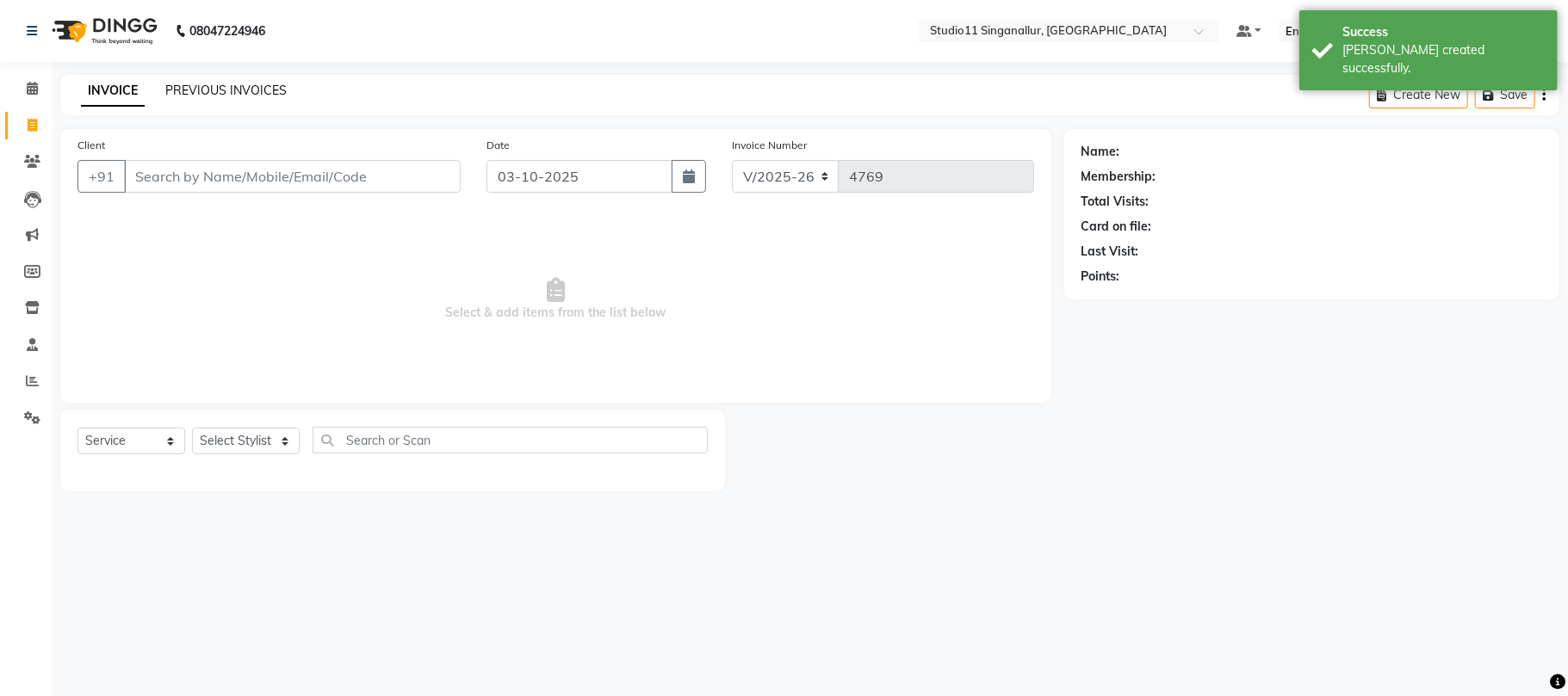
click at [200, 86] on link "PREVIOUS INVOICES" at bounding box center [225, 91] width 121 height 16
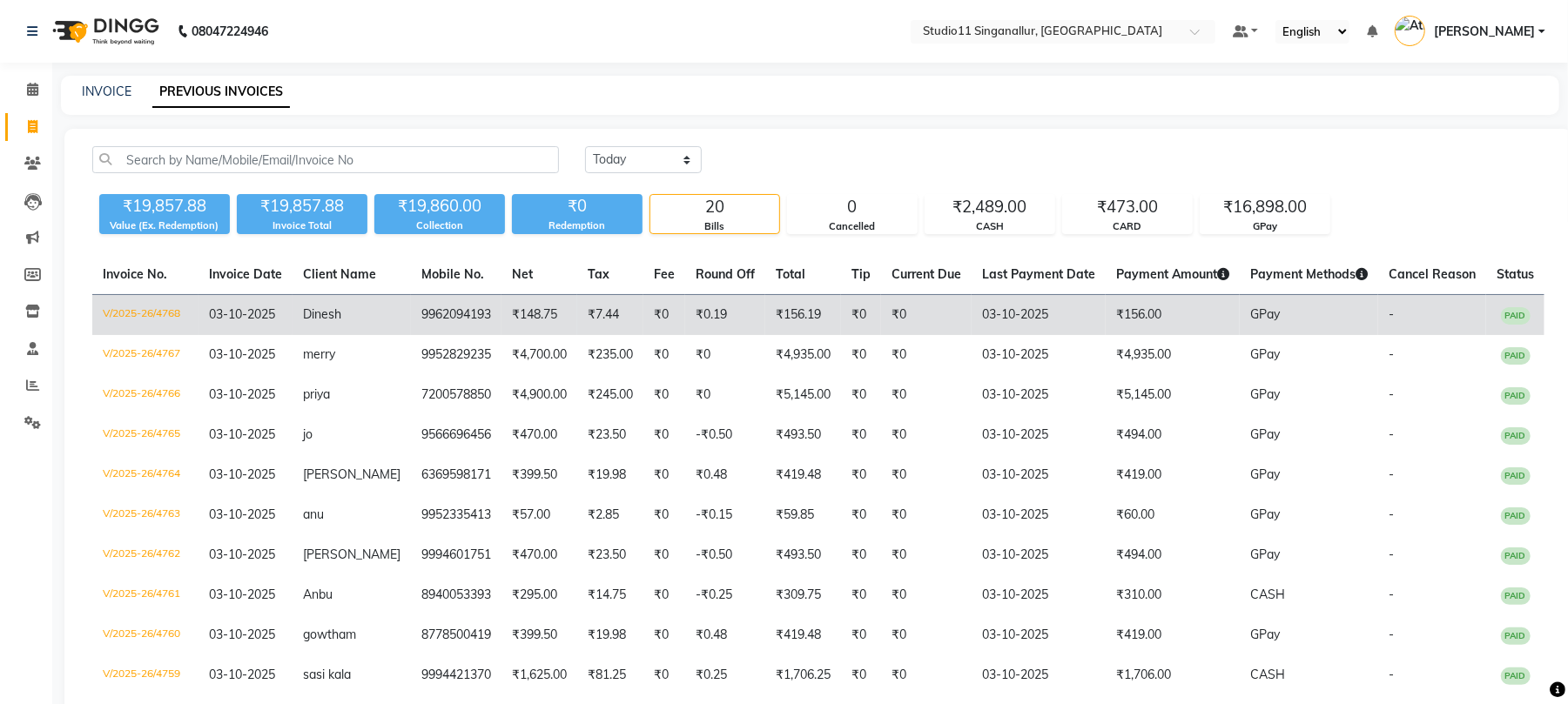
click at [136, 318] on td "V/2025-26/4768" at bounding box center [146, 316] width 106 height 41
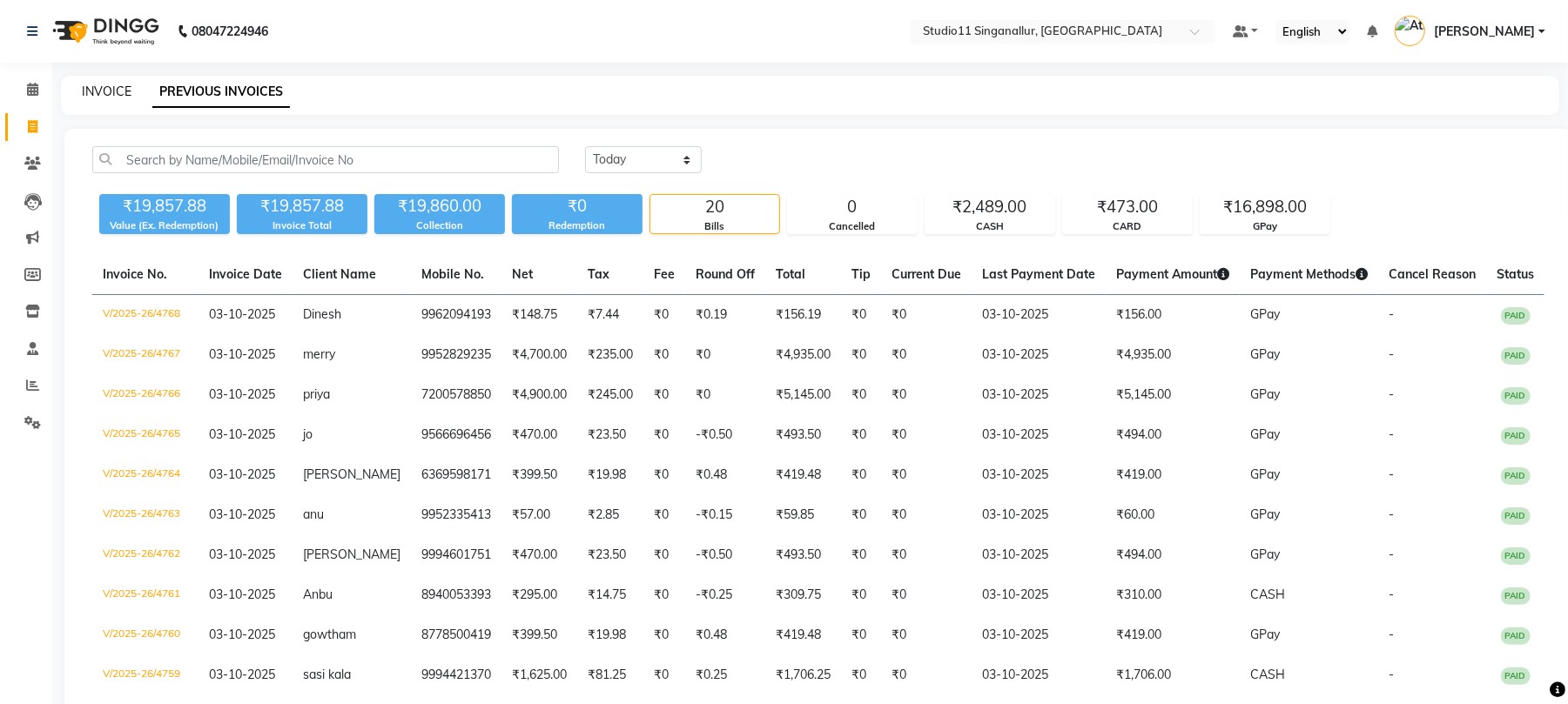
click at [111, 86] on link "INVOICE" at bounding box center [107, 92] width 49 height 16
select select "service"
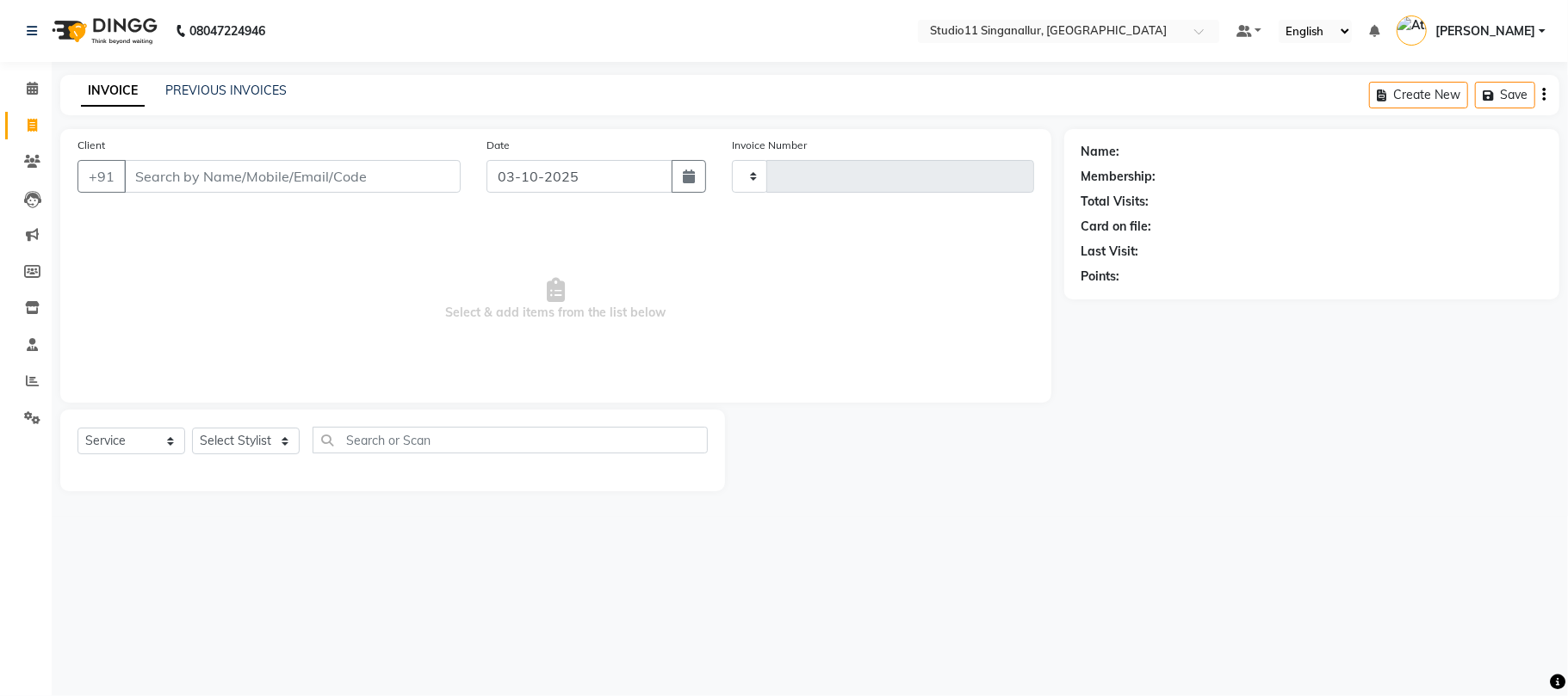
type input "4770"
select select "6616"
click at [234, 432] on select "Select Stylist [PERSON_NAME] Divya [PERSON_NAME] [PERSON_NAME] [PERSON_NAME] [P…" at bounding box center [245, 440] width 107 height 27
select select "61956"
click at [192, 427] on select "Select Stylist [PERSON_NAME] Divya [PERSON_NAME] [PERSON_NAME] [PERSON_NAME] [P…" at bounding box center [245, 440] width 107 height 27
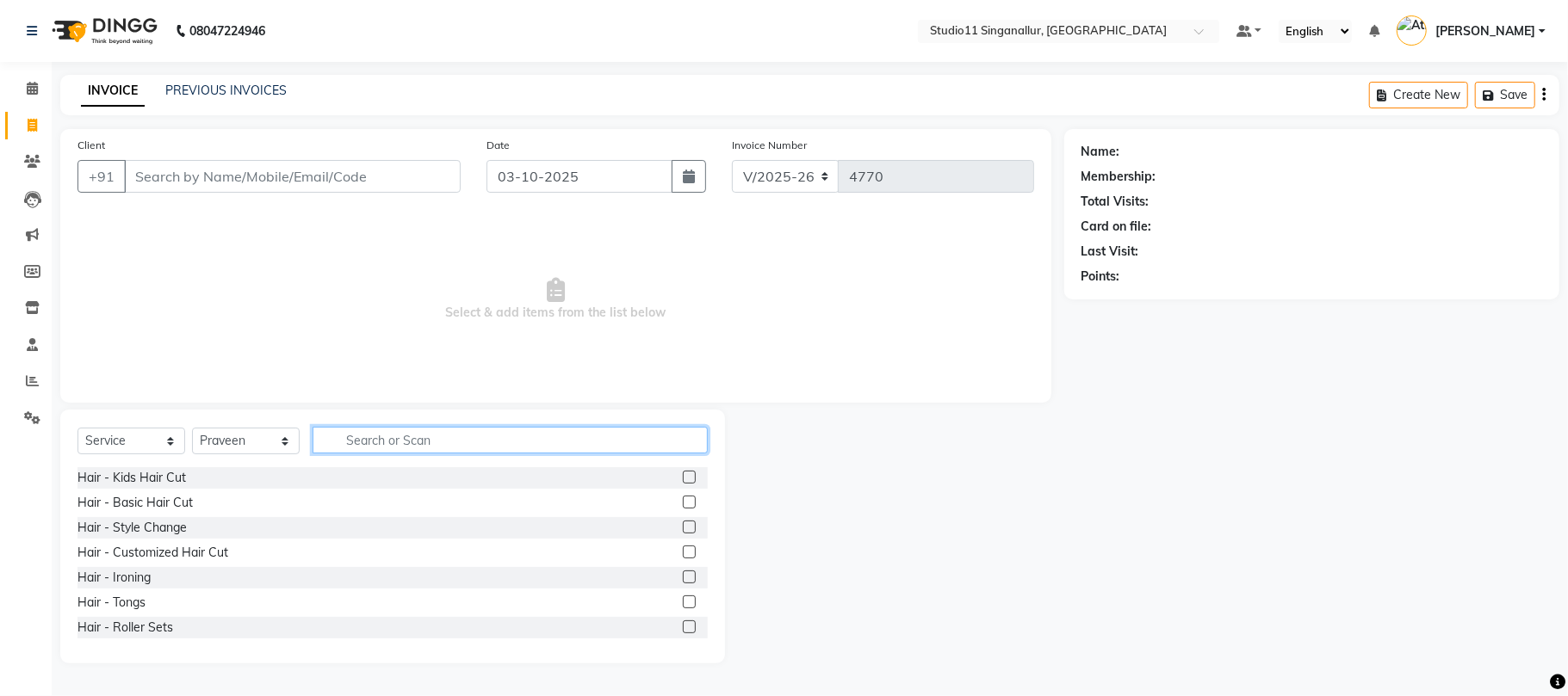
click at [366, 447] on input "text" at bounding box center [510, 440] width 395 height 27
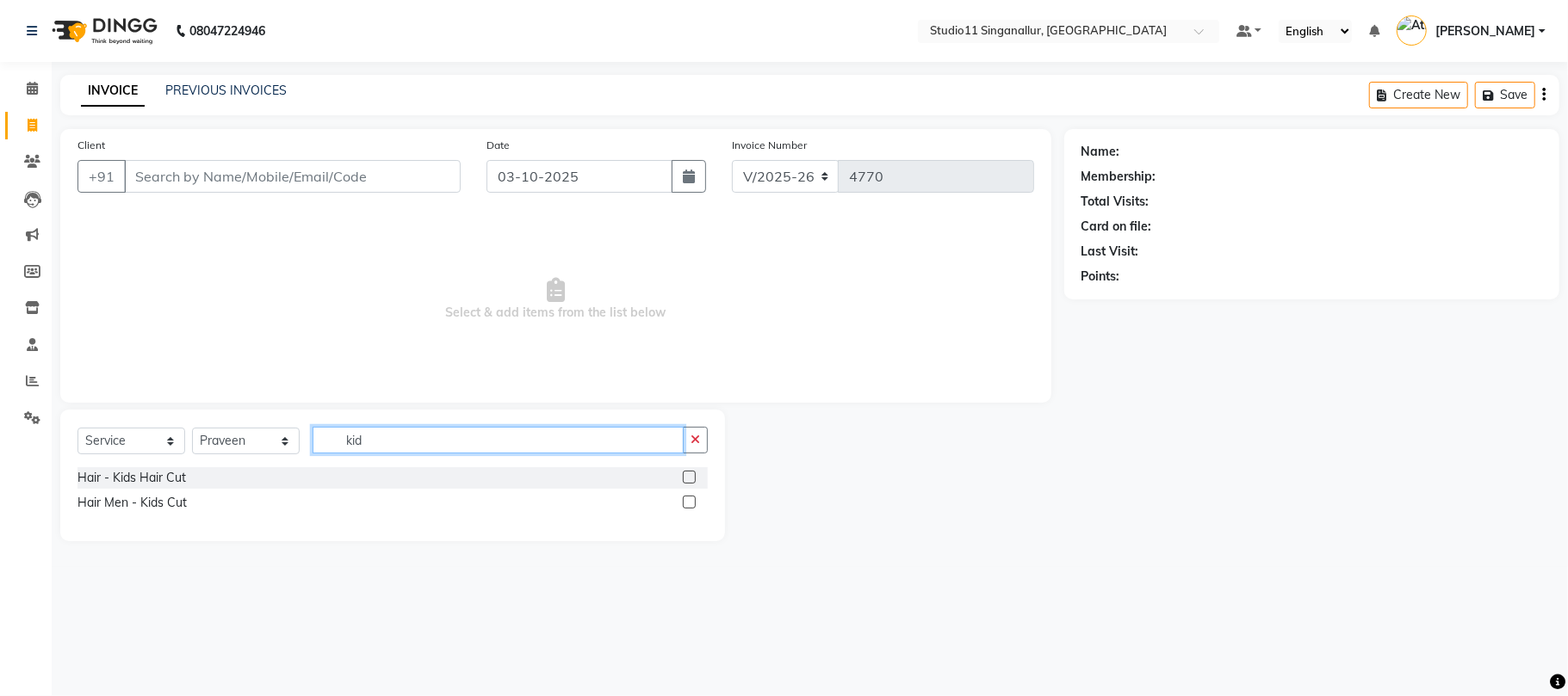
type input "kid"
click at [689, 475] on label at bounding box center [689, 477] width 13 height 13
click at [689, 475] on input "checkbox" at bounding box center [688, 478] width 11 height 11
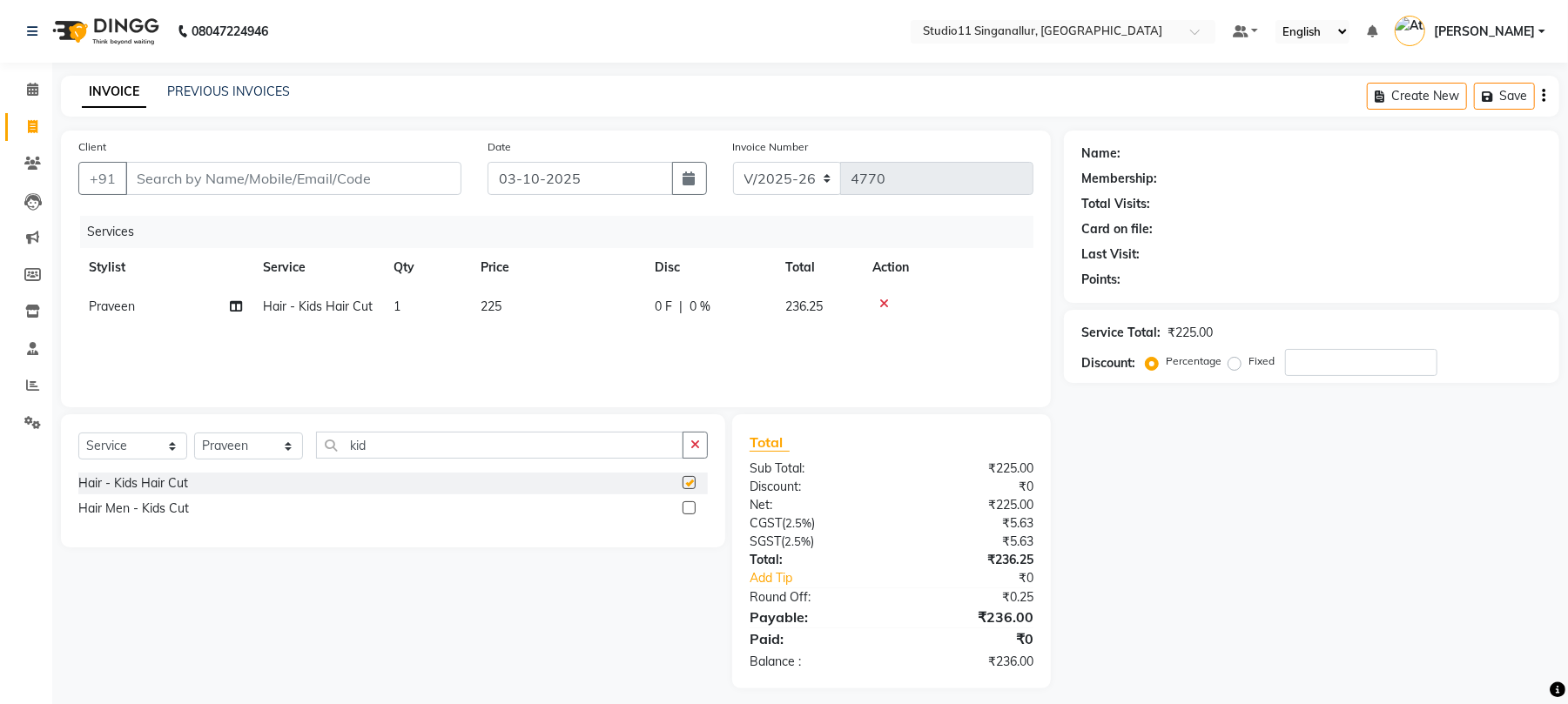
checkbox input "false"
click at [287, 186] on input "Client" at bounding box center [293, 179] width 336 height 34
type input "9"
type input "0"
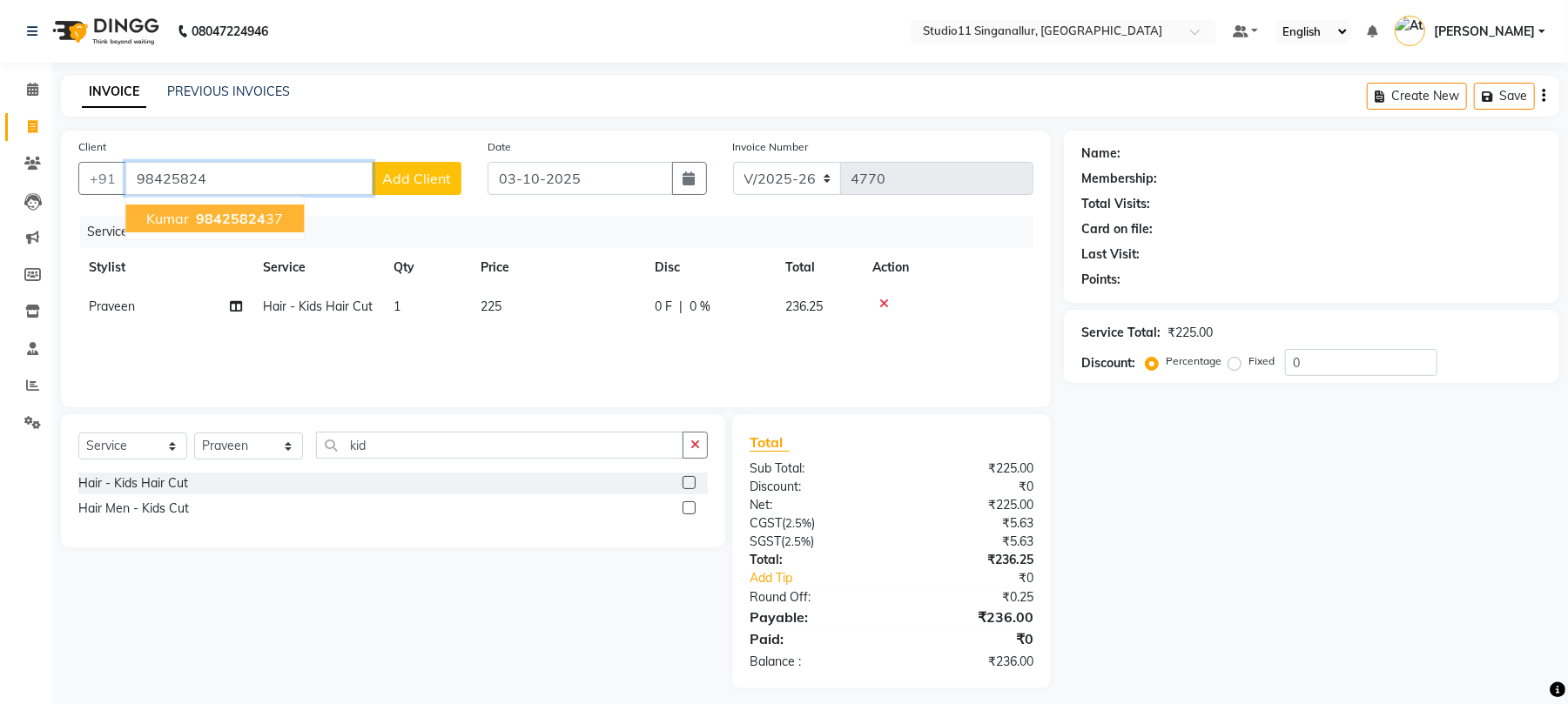
click at [274, 218] on ngb-highlight "98425824 37" at bounding box center [237, 219] width 91 height 18
type input "9842582437"
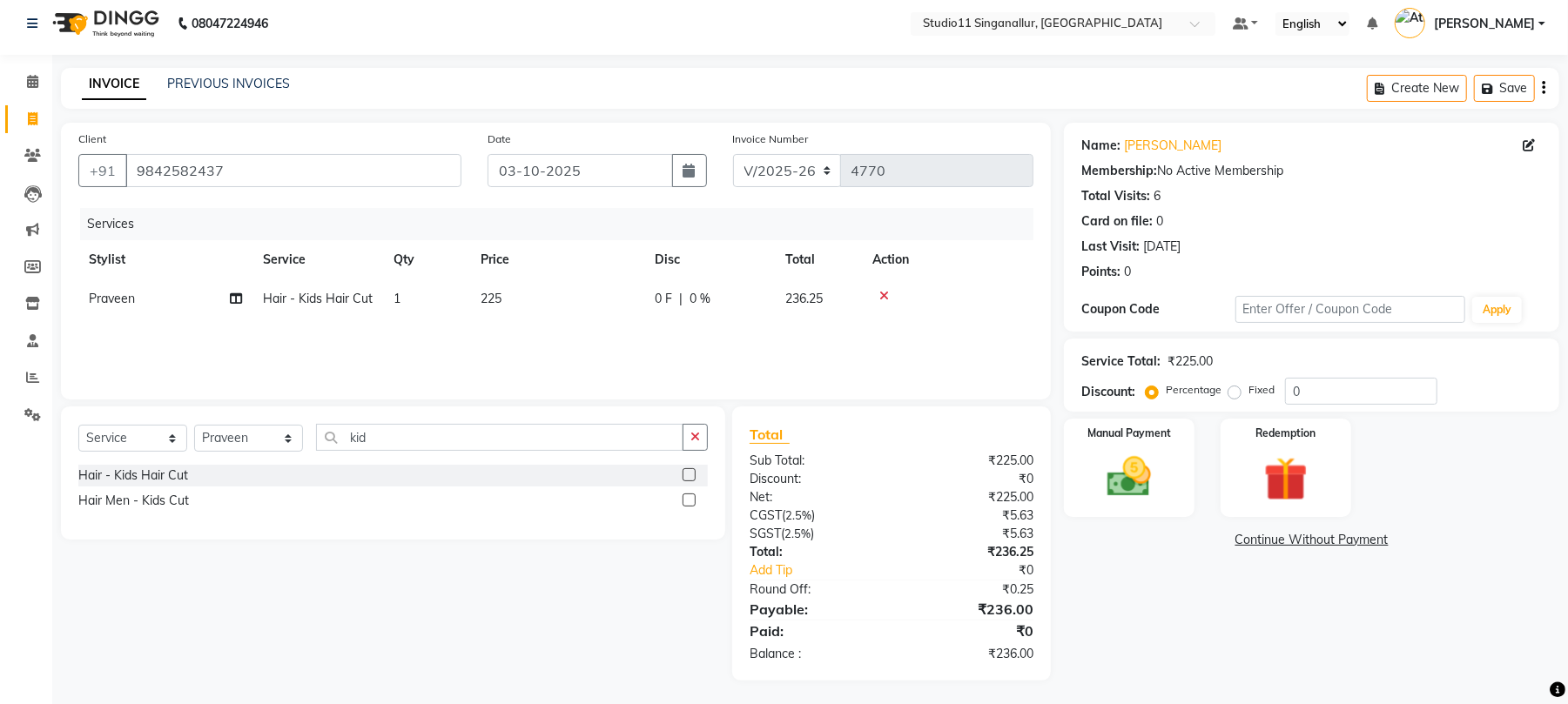
scroll to position [11, 0]
click at [1127, 477] on img at bounding box center [1129, 475] width 75 height 53
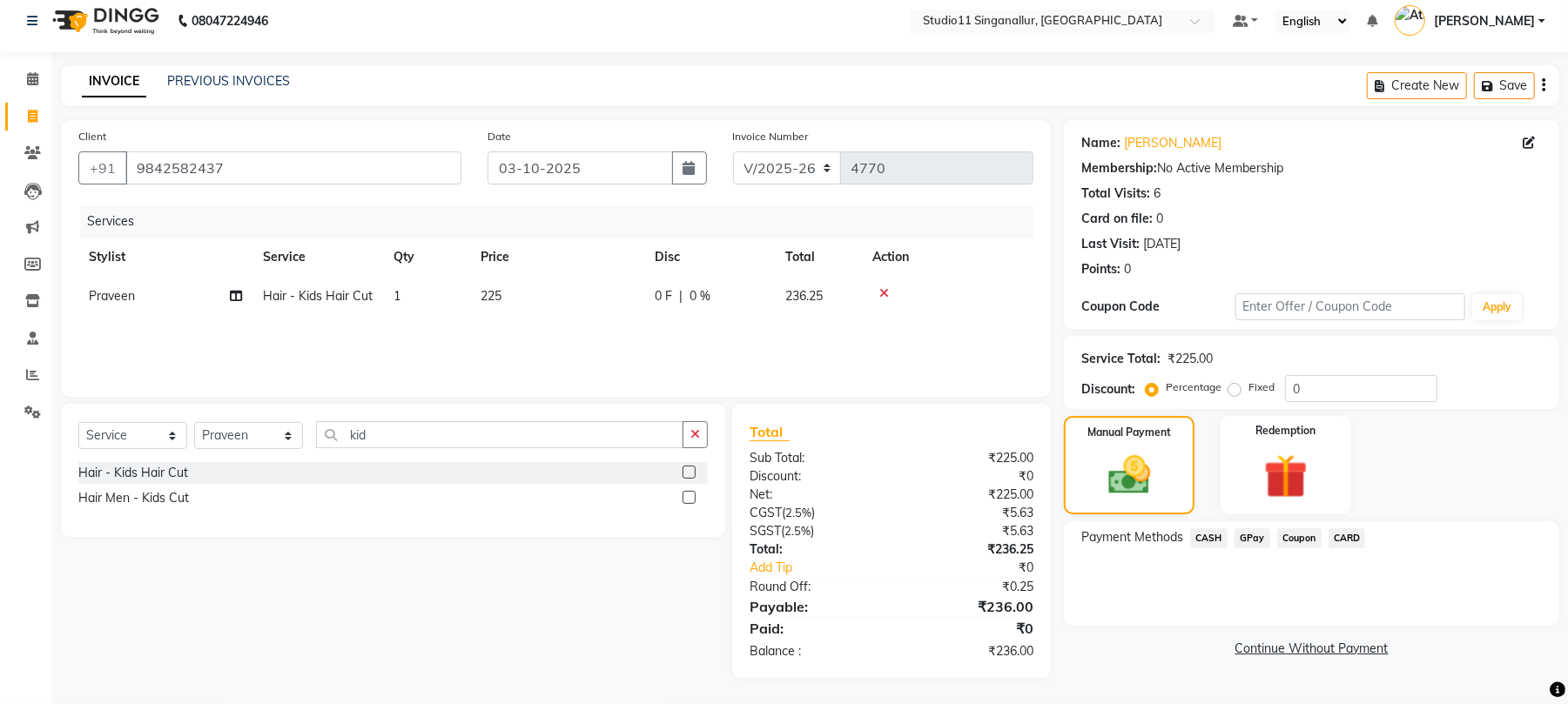
click at [1214, 540] on span "CASH" at bounding box center [1209, 538] width 37 height 20
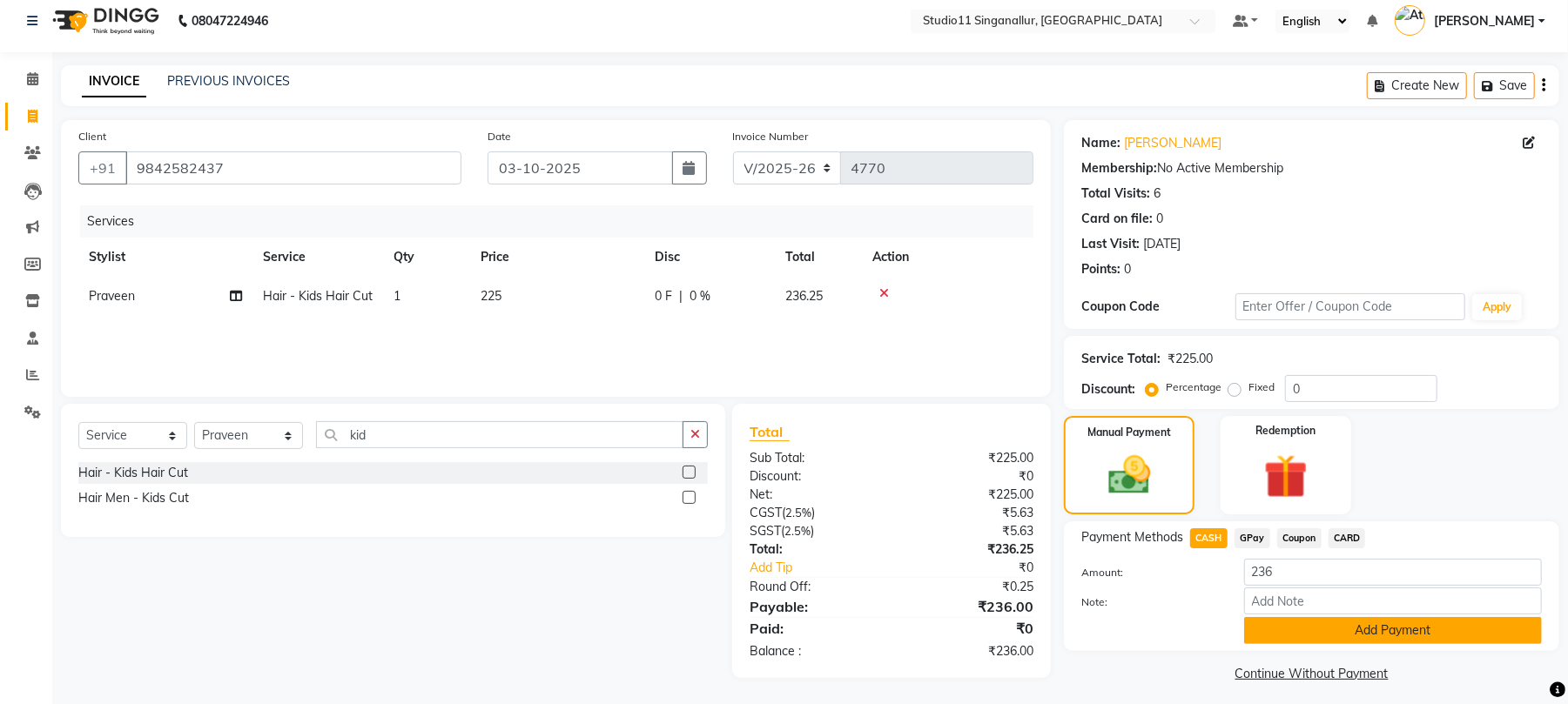
click at [1283, 624] on button "Add Payment" at bounding box center [1393, 631] width 298 height 27
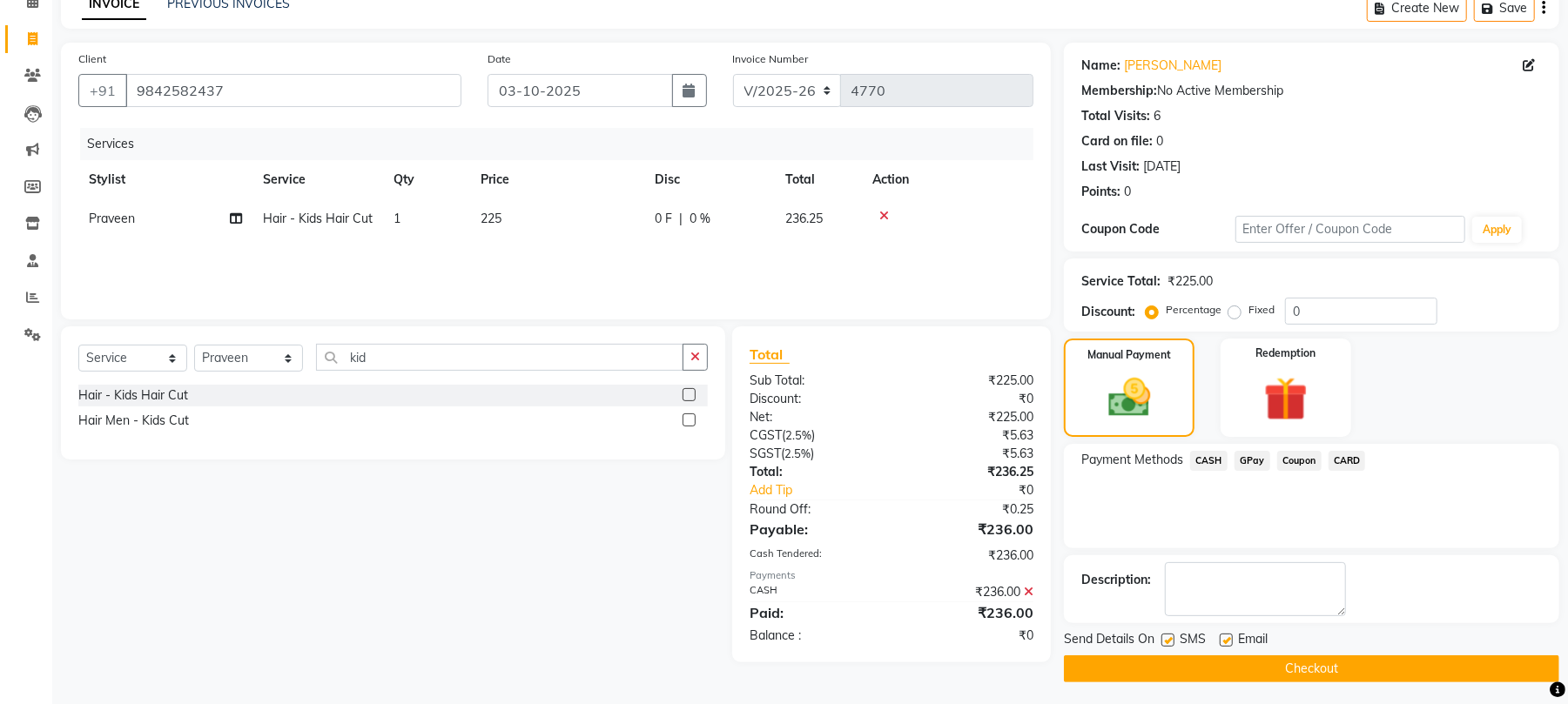
scroll to position [94, 0]
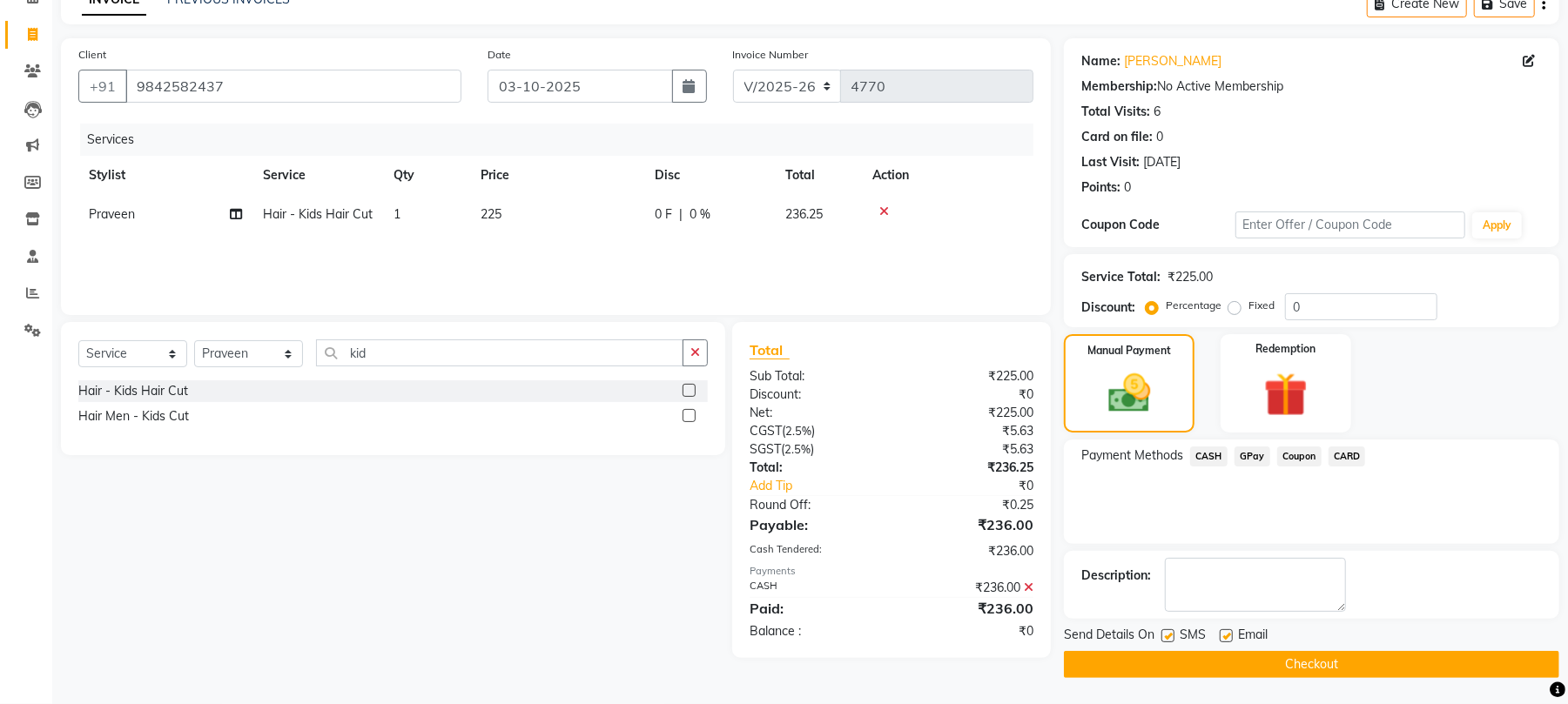
click at [1231, 635] on label at bounding box center [1227, 636] width 13 height 13
click at [1231, 635] on input "checkbox" at bounding box center [1226, 636] width 11 height 11
checkbox input "false"
click at [1167, 637] on label at bounding box center [1167, 636] width 13 height 13
click at [1167, 637] on input "checkbox" at bounding box center [1167, 636] width 11 height 11
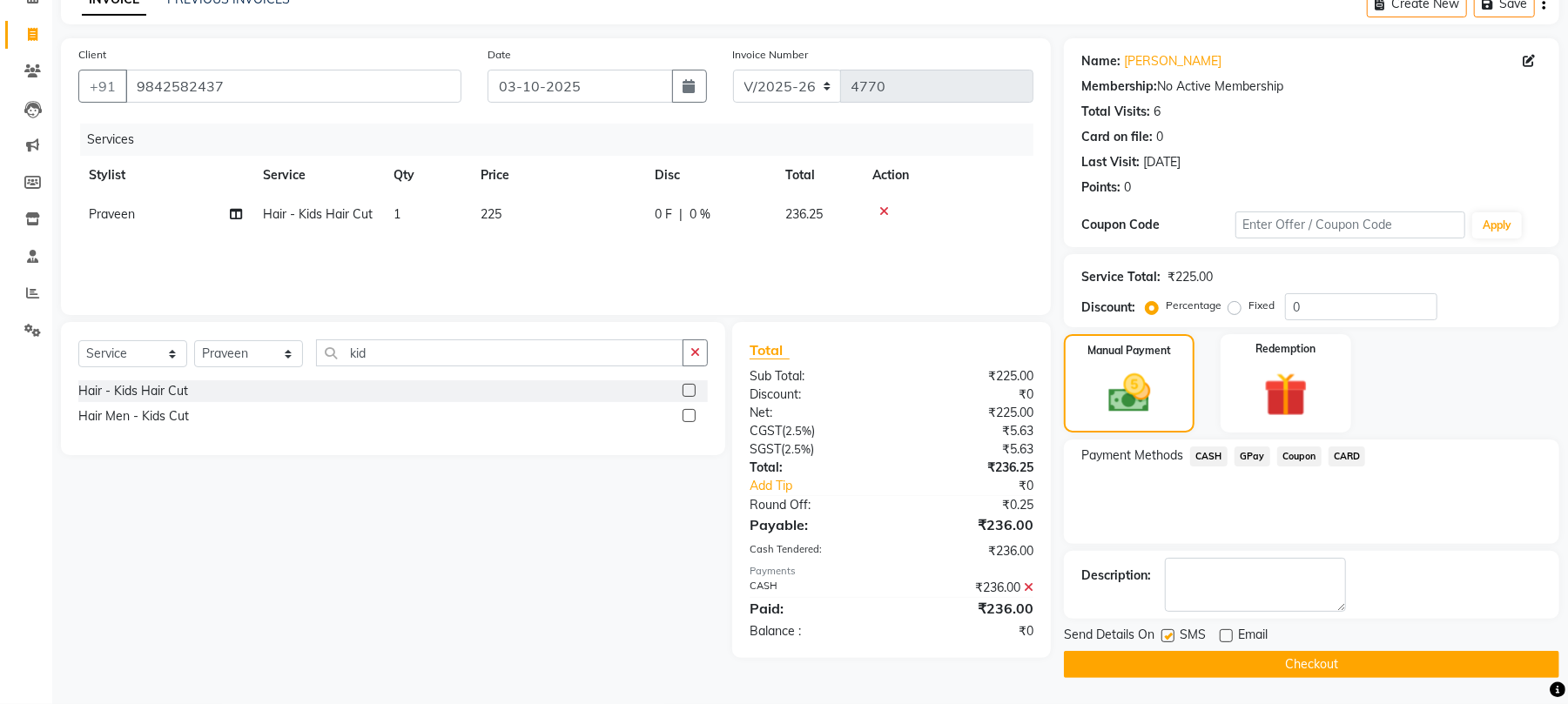
checkbox input "false"
click at [1182, 670] on button "Checkout" at bounding box center [1312, 664] width 496 height 27
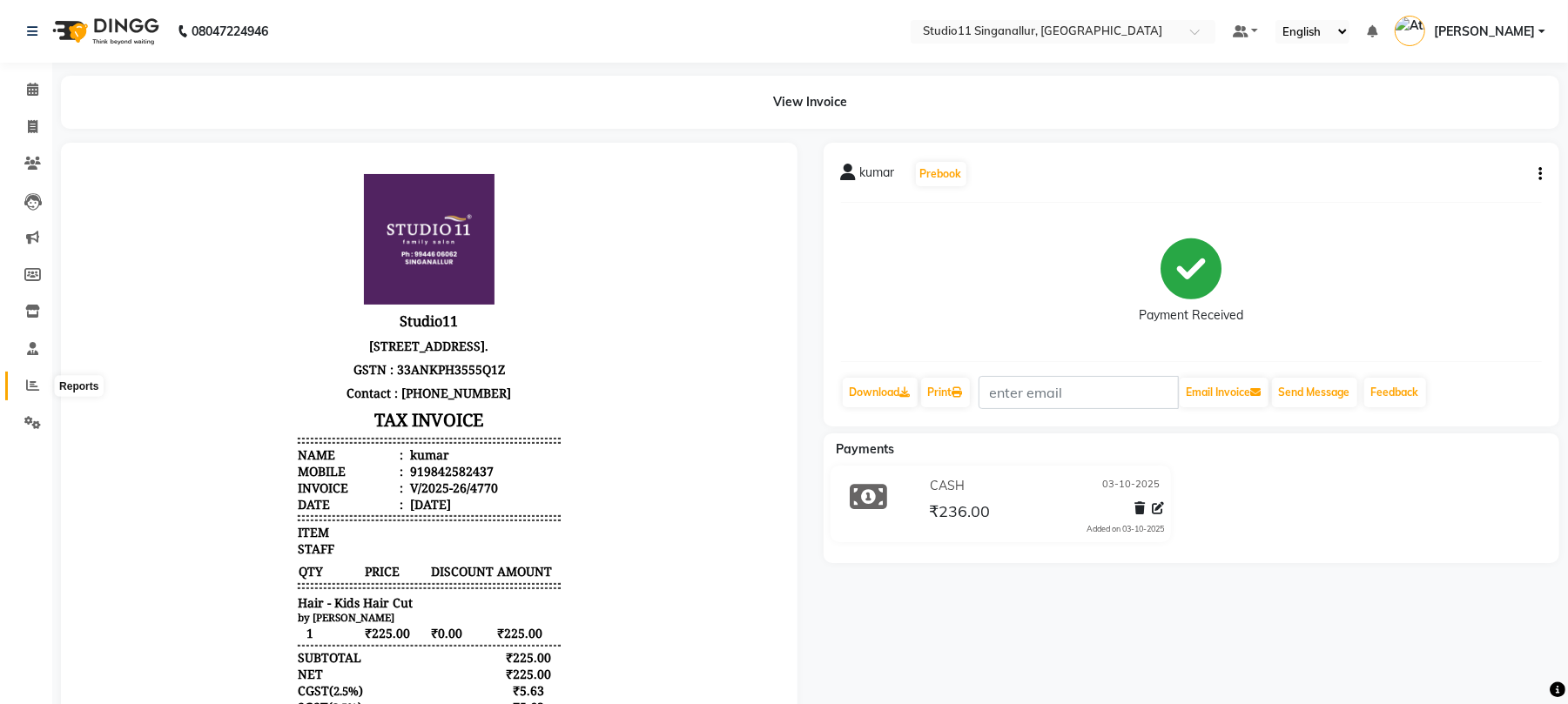
click at [34, 379] on icon at bounding box center [33, 385] width 13 height 13
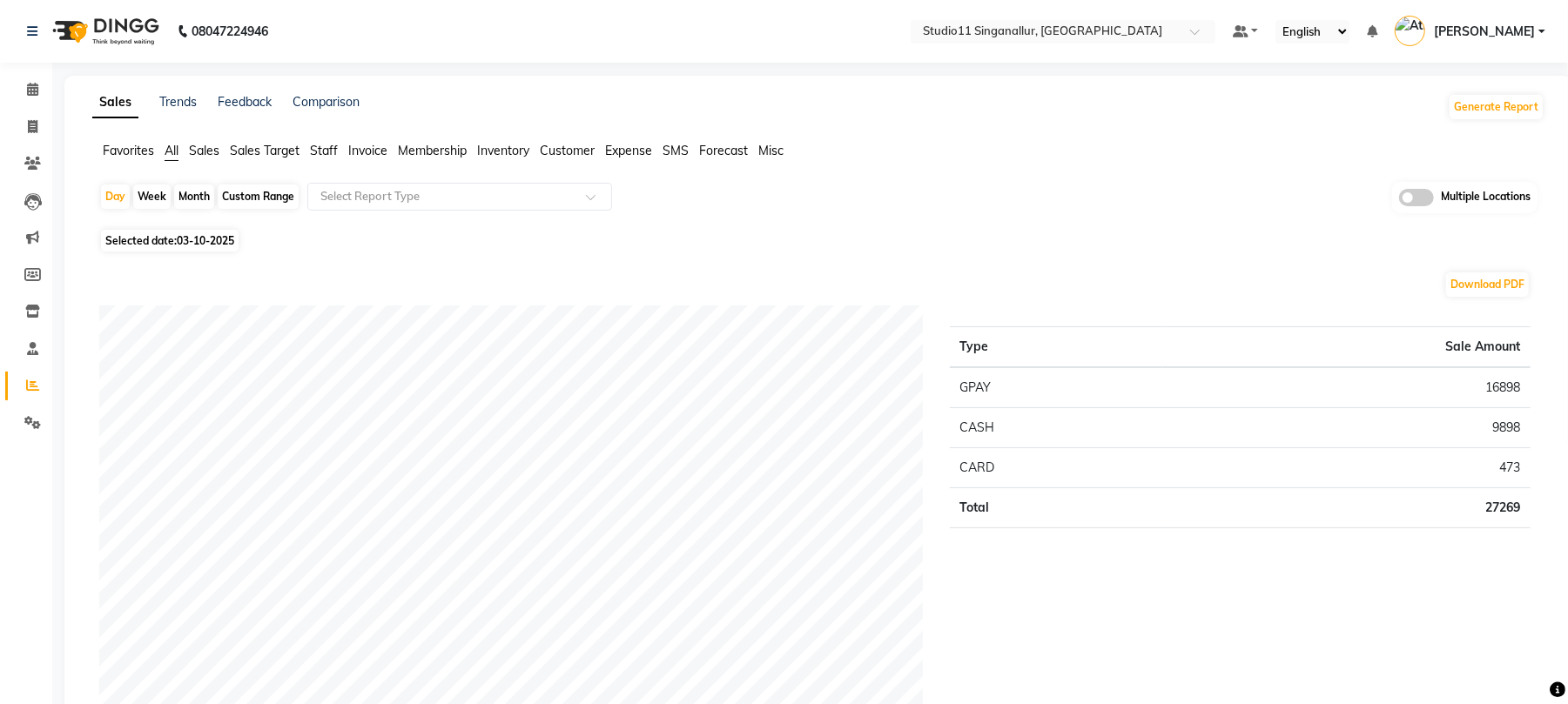
click at [324, 152] on span "Staff" at bounding box center [324, 151] width 28 height 16
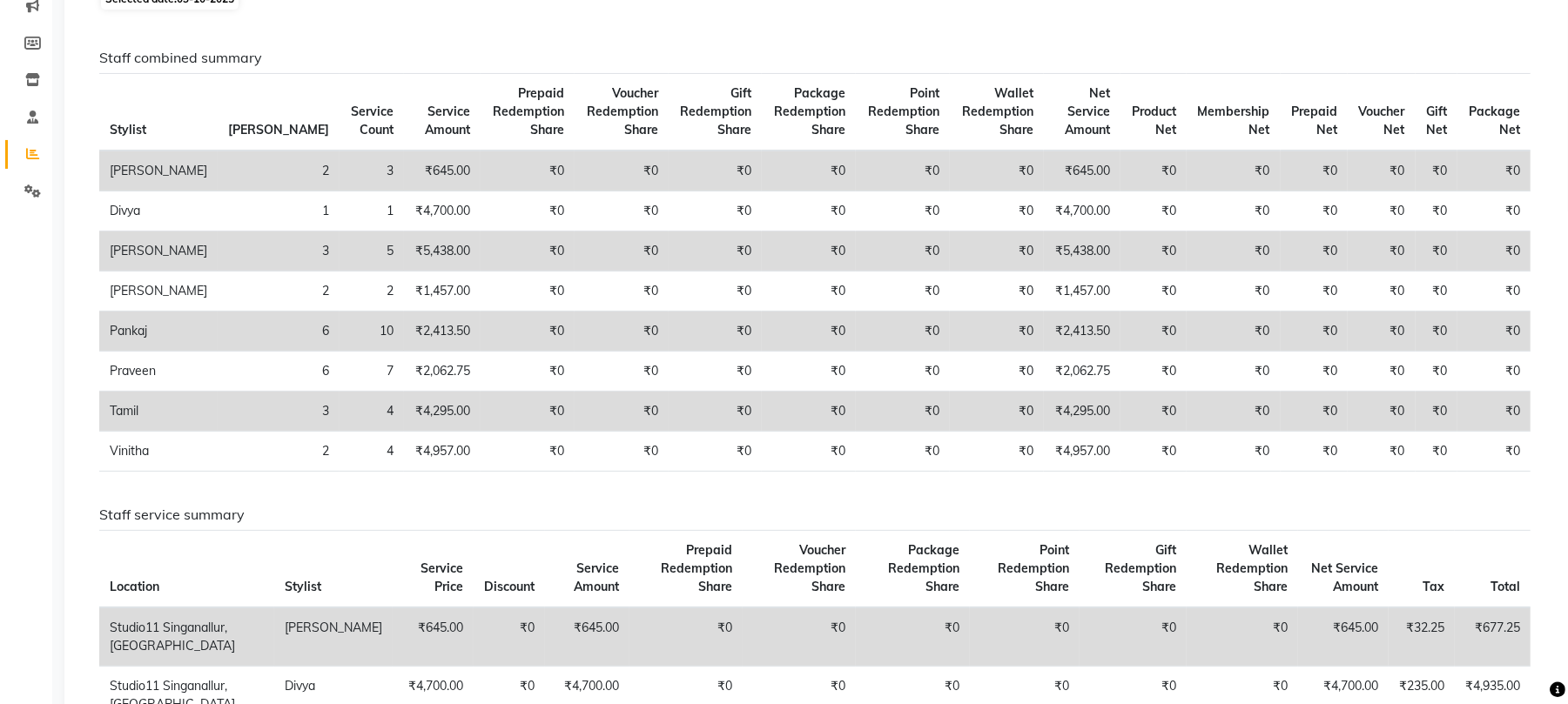
scroll to position [116, 0]
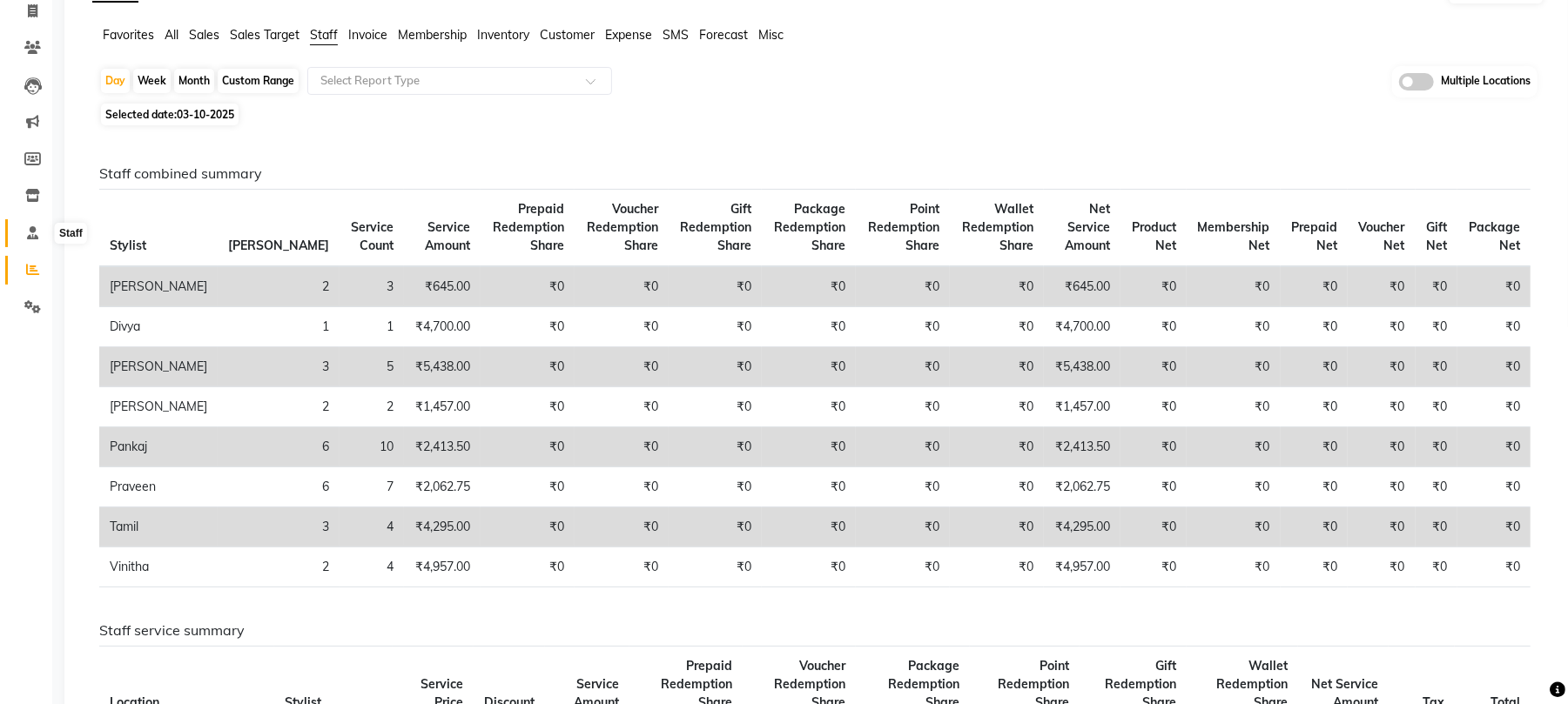
click at [30, 233] on icon at bounding box center [33, 233] width 11 height 13
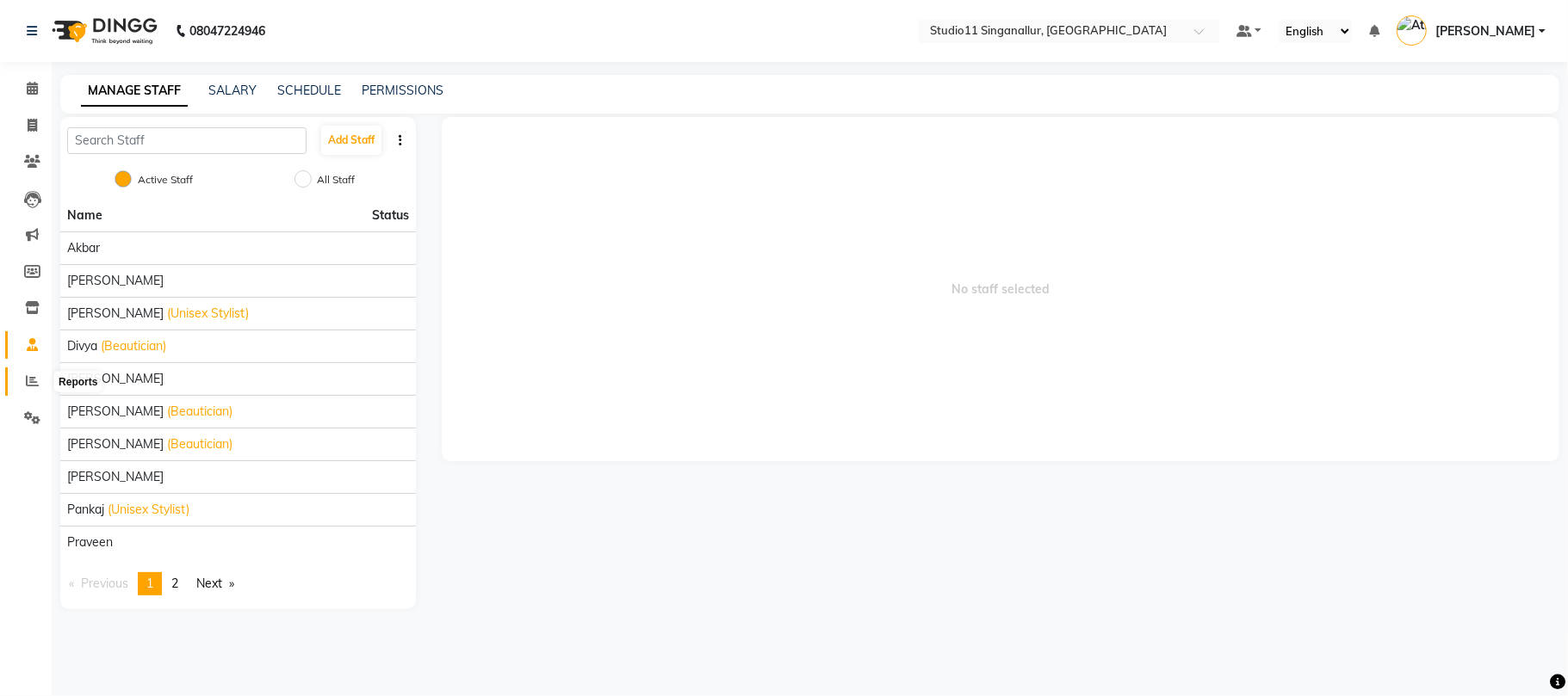
click at [30, 386] on icon at bounding box center [32, 380] width 13 height 13
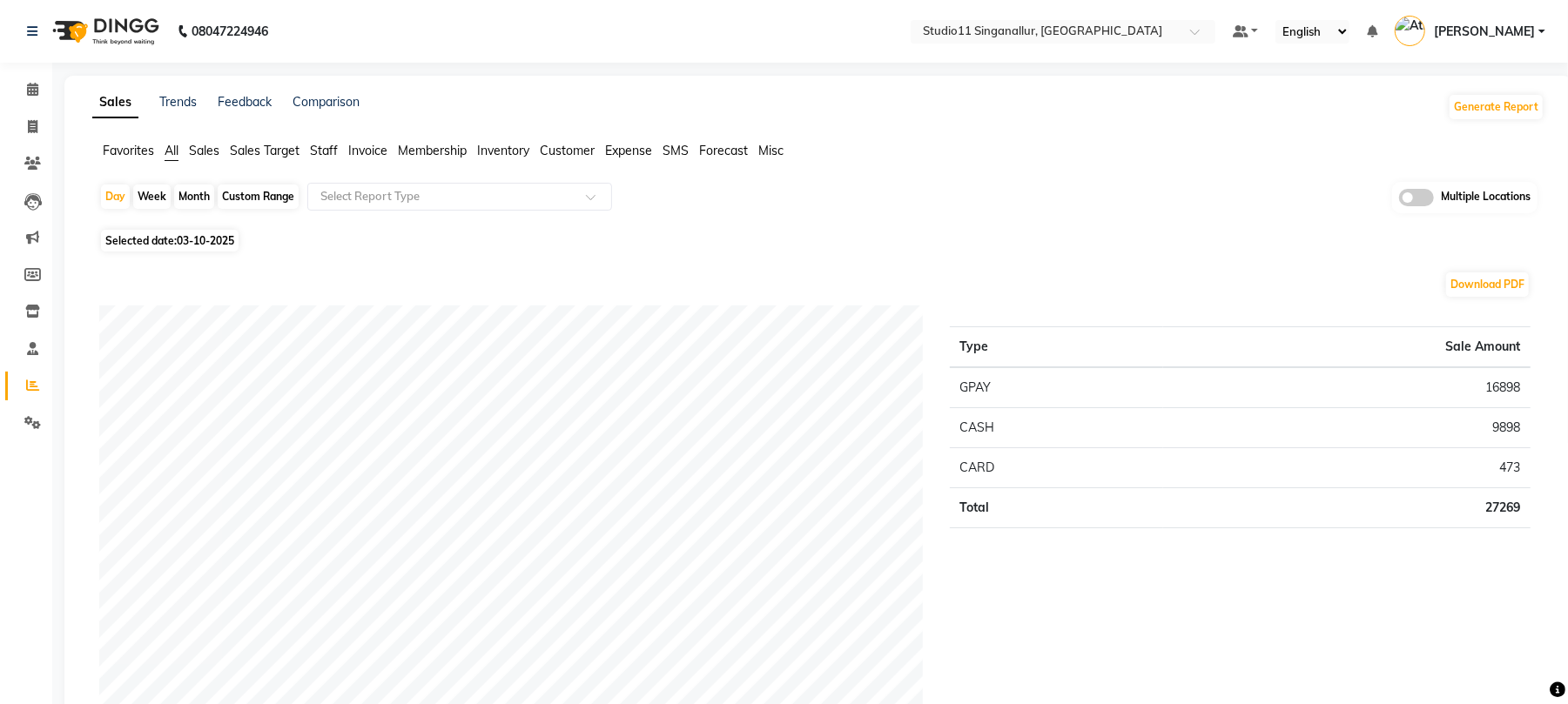
click at [328, 143] on span "Staff" at bounding box center [324, 151] width 28 height 16
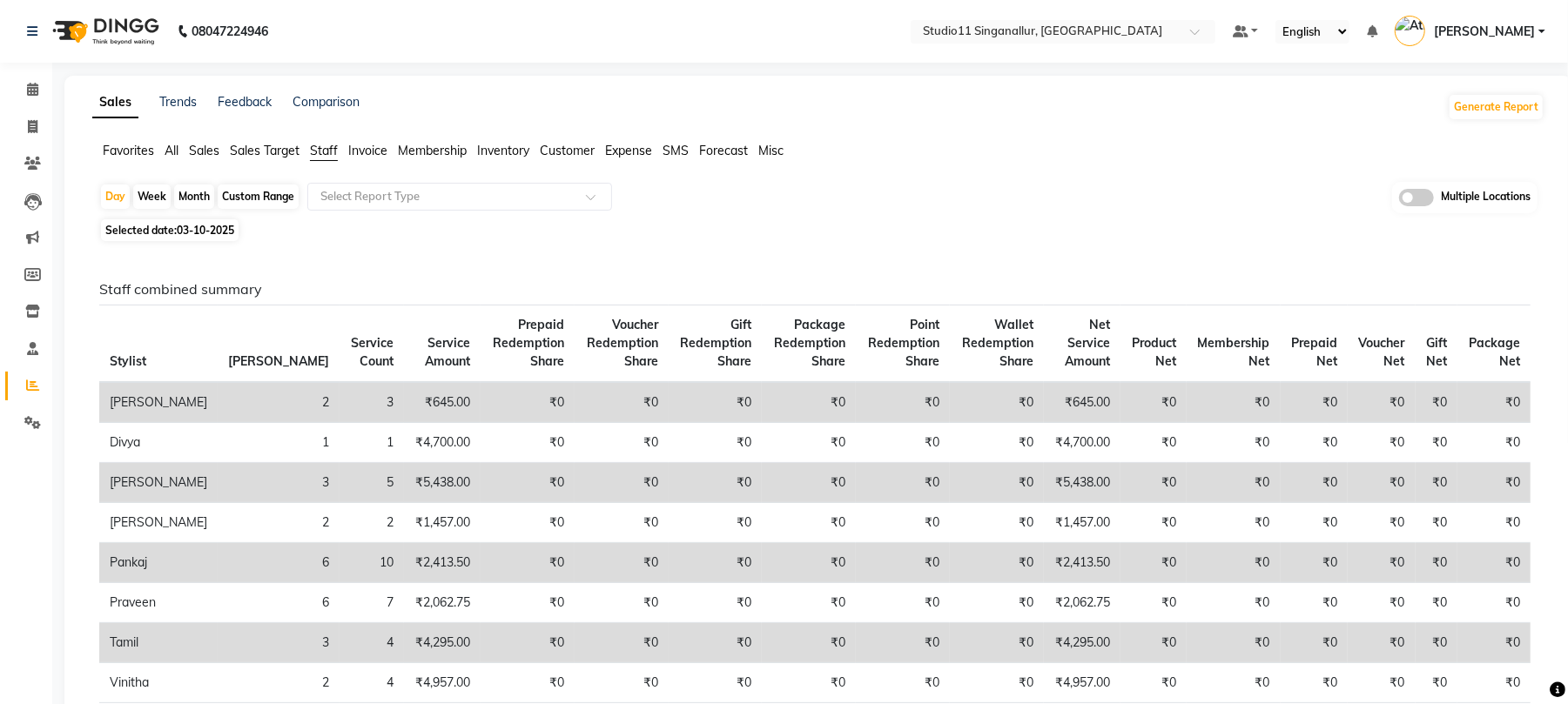
click at [189, 198] on div "Month" at bounding box center [193, 197] width 40 height 25
select select "10"
select select "2025"
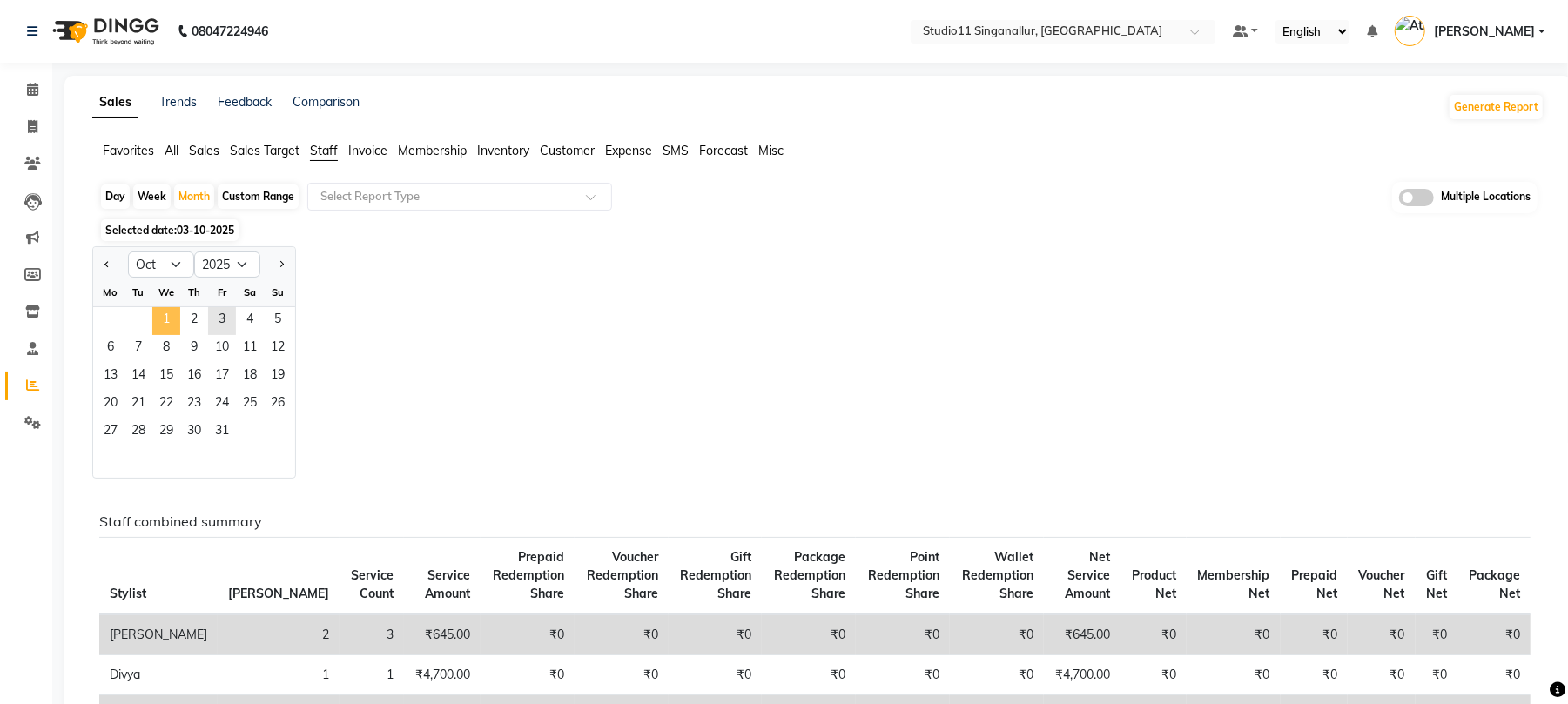
click at [164, 315] on span "1" at bounding box center [167, 321] width 28 height 28
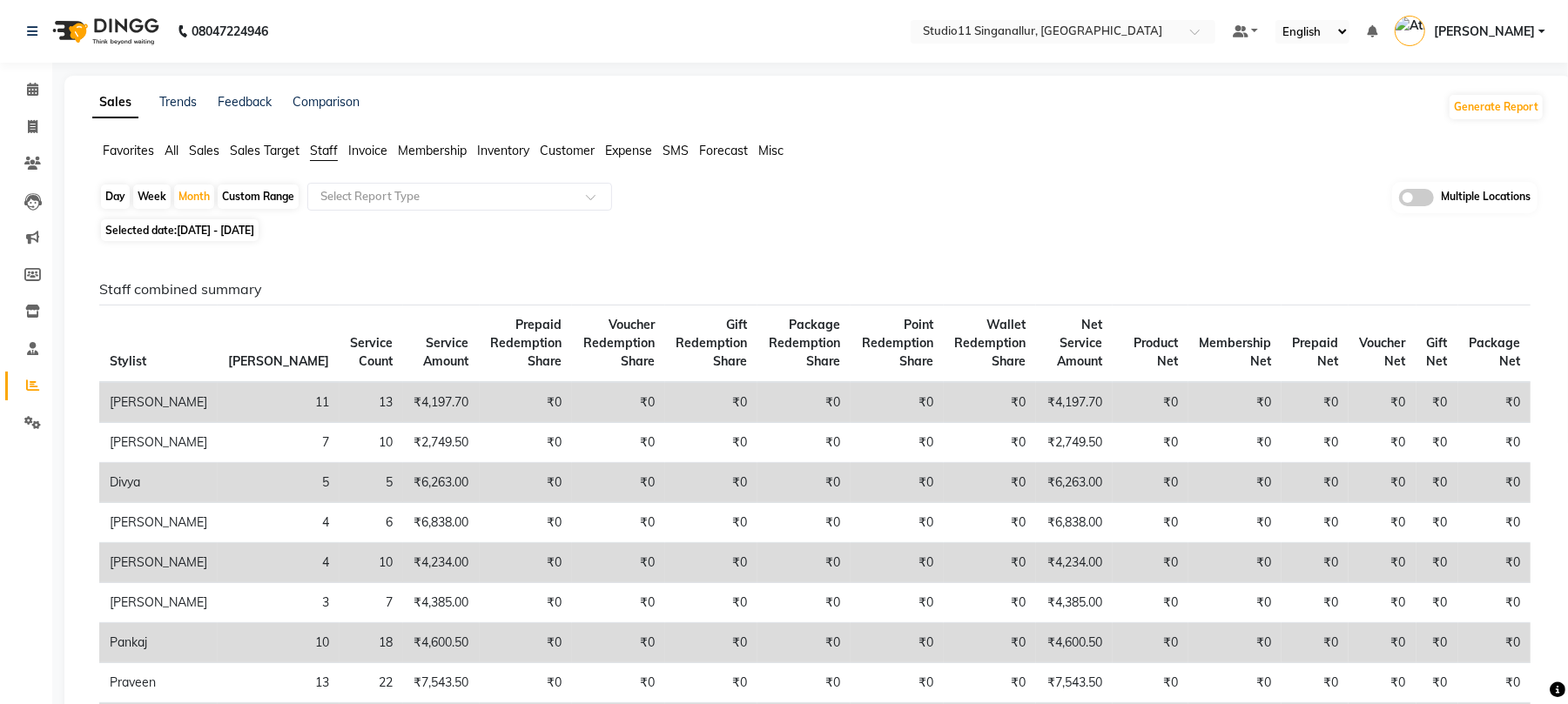
click at [200, 143] on span "Sales" at bounding box center [204, 151] width 31 height 16
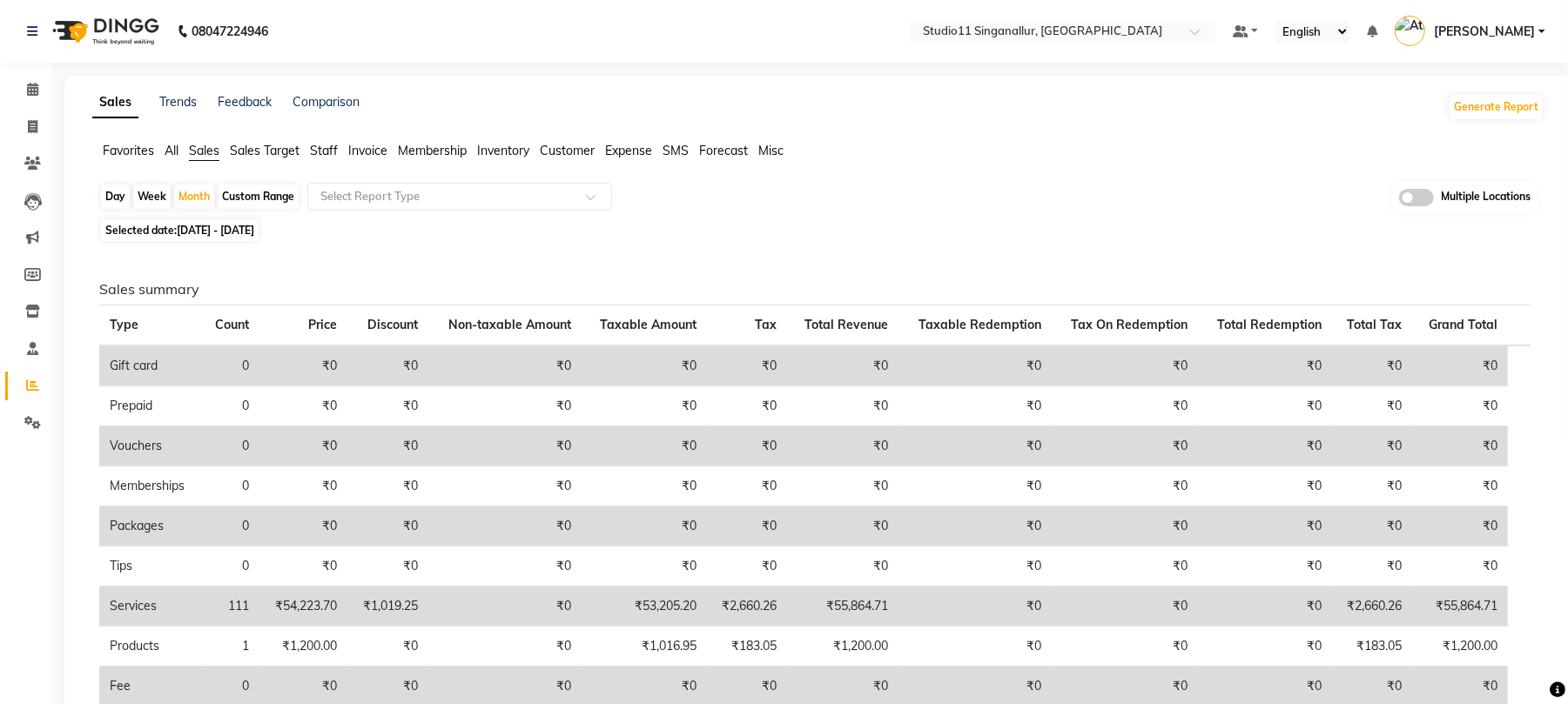
click at [247, 152] on span "Sales Target" at bounding box center [265, 151] width 70 height 16
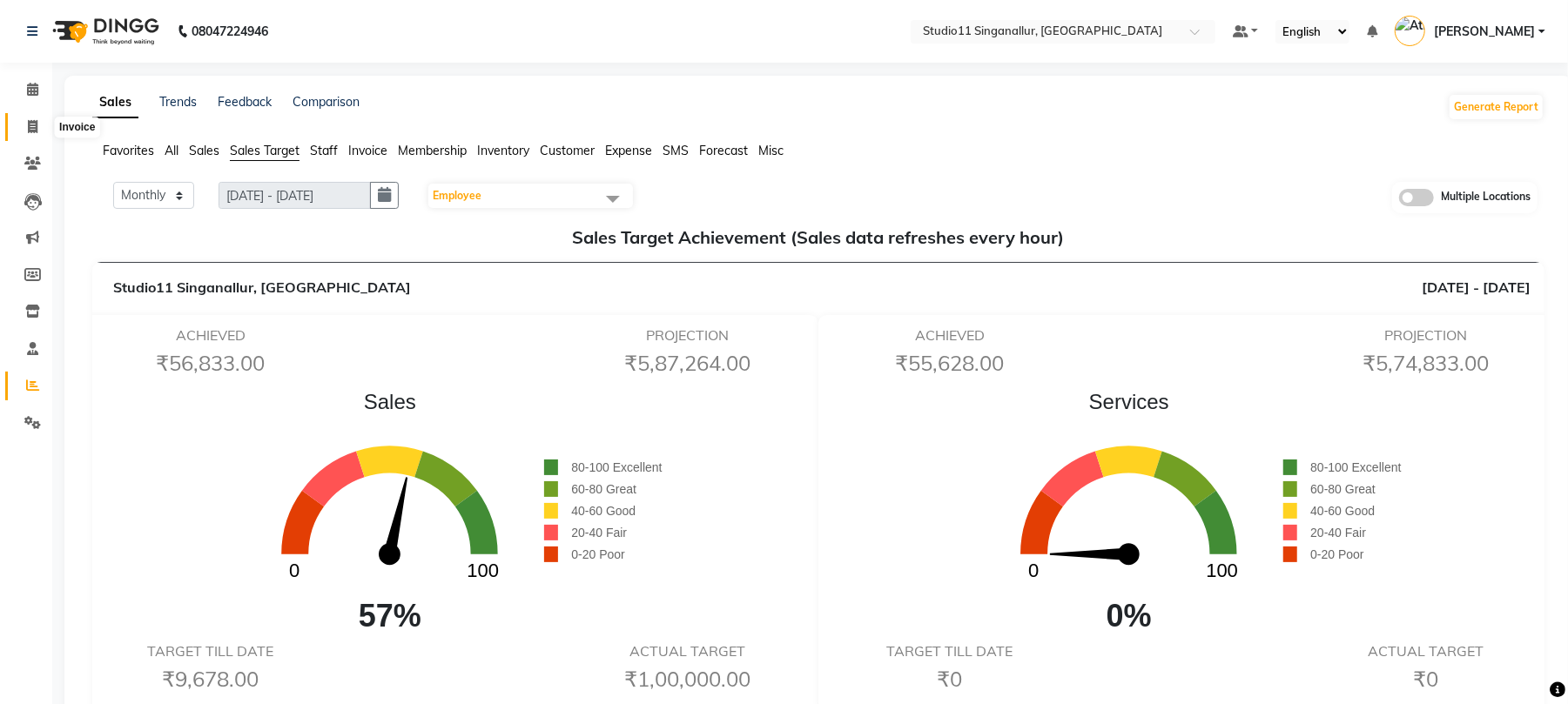
click at [41, 122] on span at bounding box center [33, 127] width 31 height 20
select select "service"
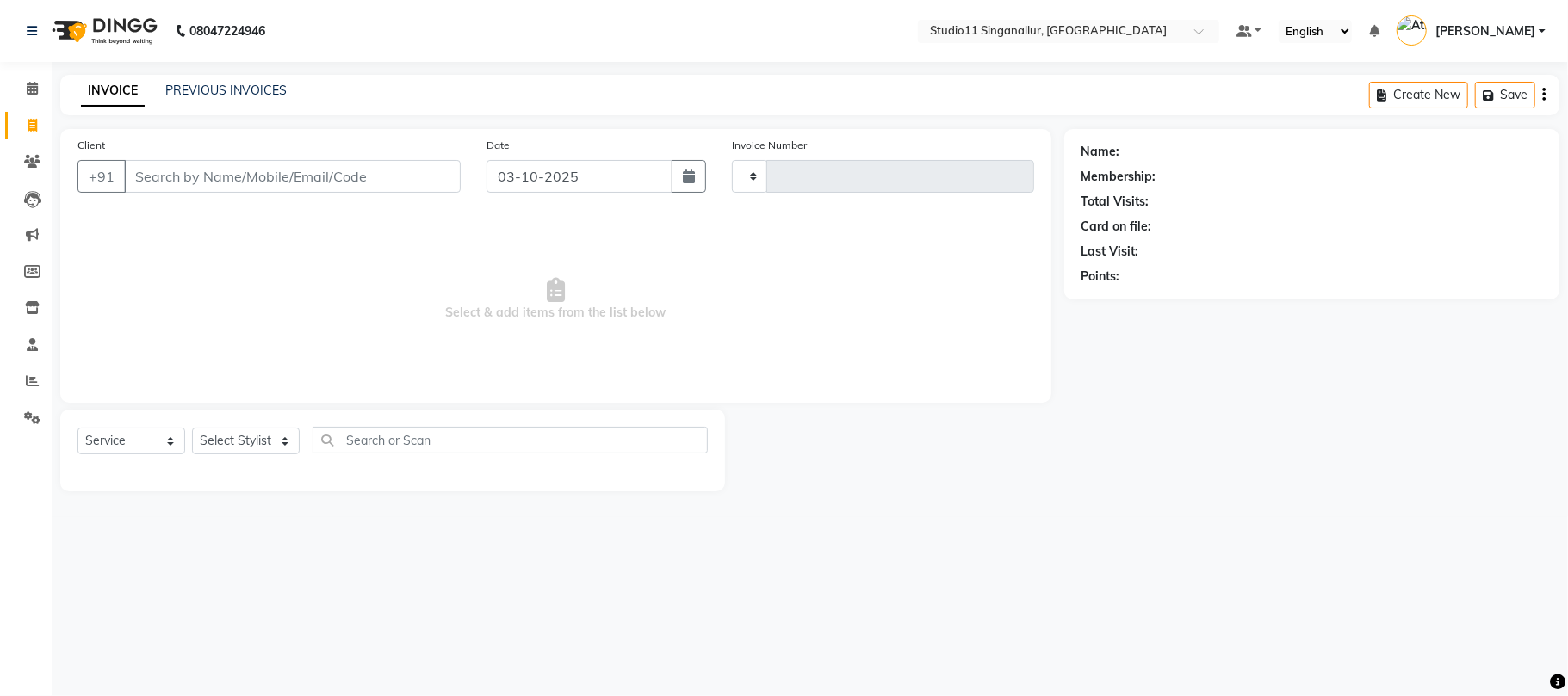
click at [202, 77] on div "INVOICE PREVIOUS INVOICES Create New Save" at bounding box center [810, 95] width 1499 height 40
click at [203, 83] on link "PREVIOUS INVOICES" at bounding box center [225, 91] width 121 height 16
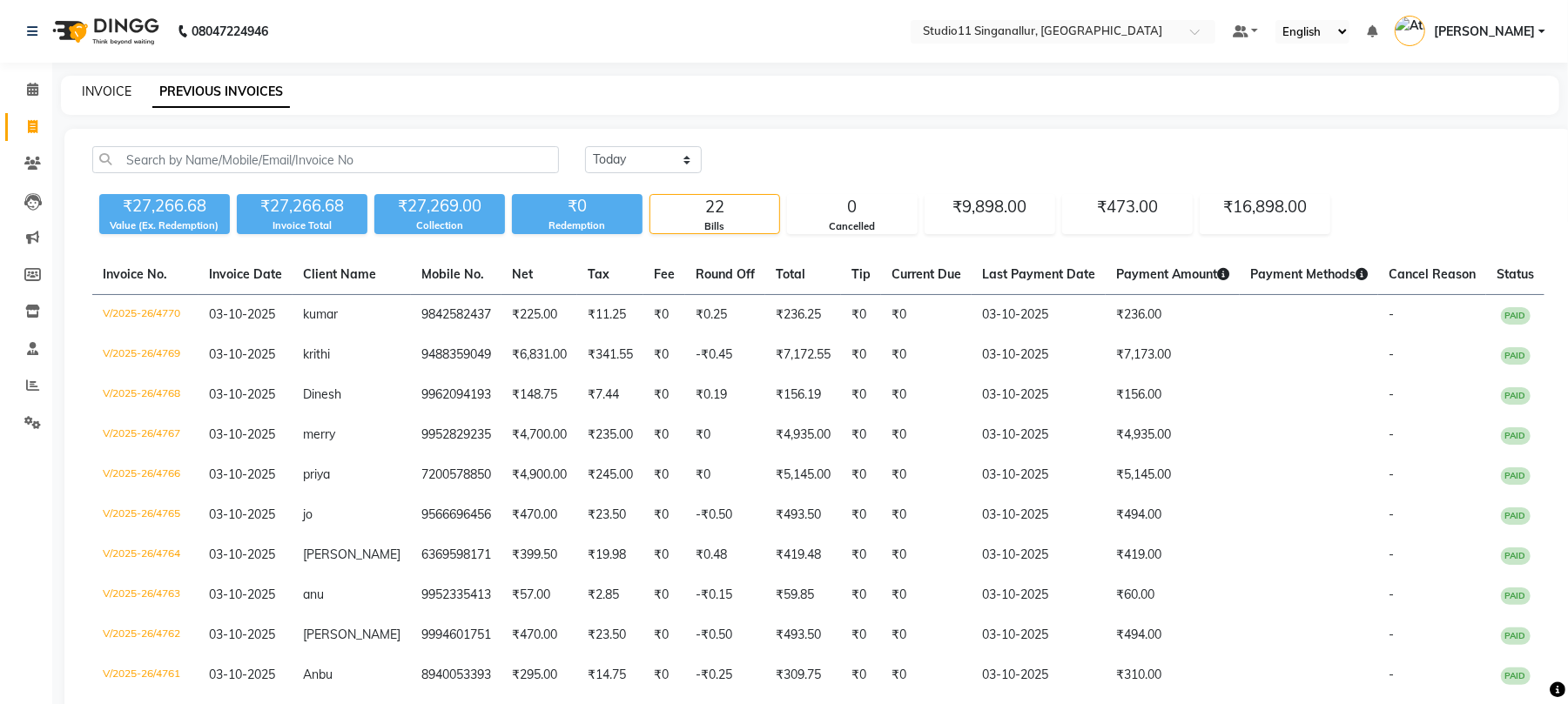
click at [106, 91] on link "INVOICE" at bounding box center [107, 92] width 49 height 16
select select "service"
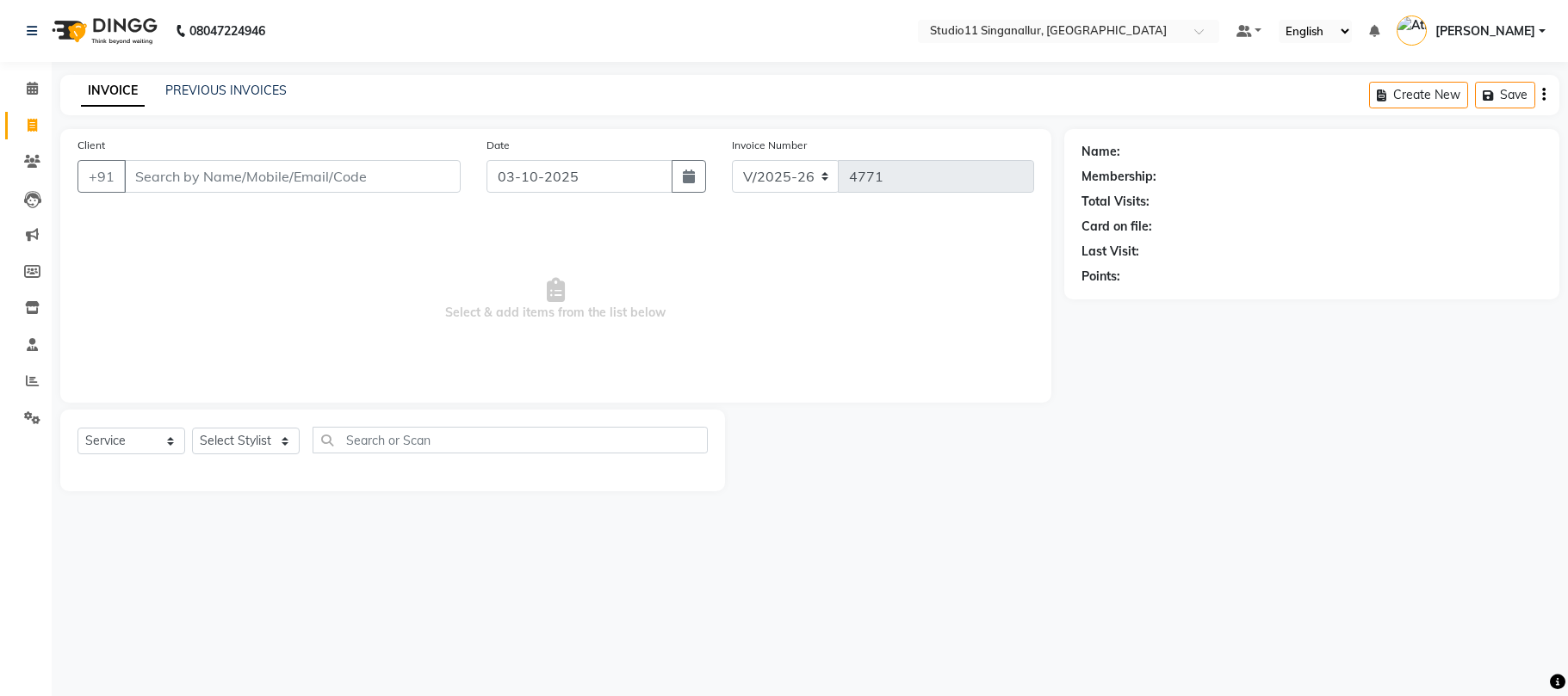
select select "6616"
select select "service"
click at [262, 179] on input "Client" at bounding box center [292, 177] width 337 height 33
click at [266, 432] on select "Select Stylist [PERSON_NAME] Divya [PERSON_NAME] [PERSON_NAME] [PERSON_NAME] [P…" at bounding box center [245, 440] width 107 height 27
select select "84255"
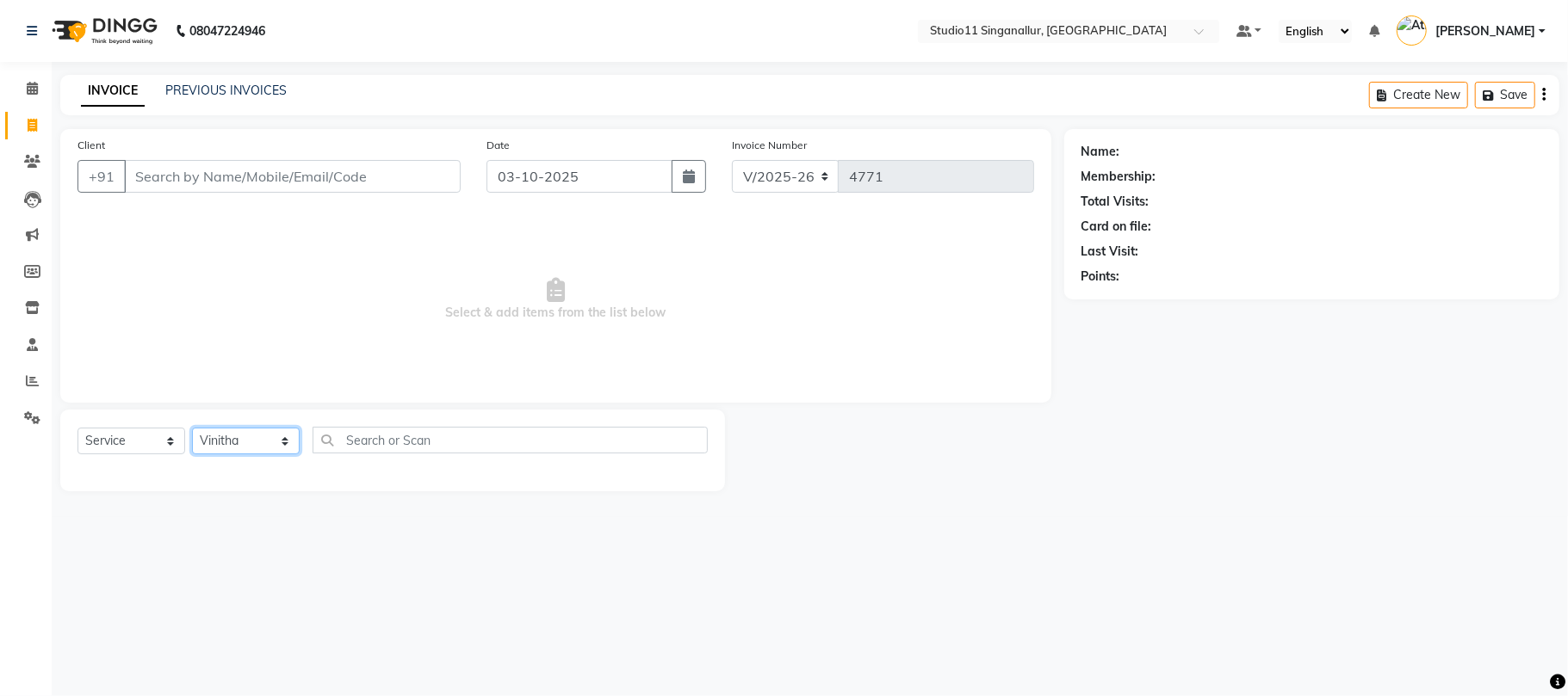
click at [192, 427] on select "Select Stylist [PERSON_NAME] Divya [PERSON_NAME] [PERSON_NAME] [PERSON_NAME] [P…" at bounding box center [245, 440] width 107 height 27
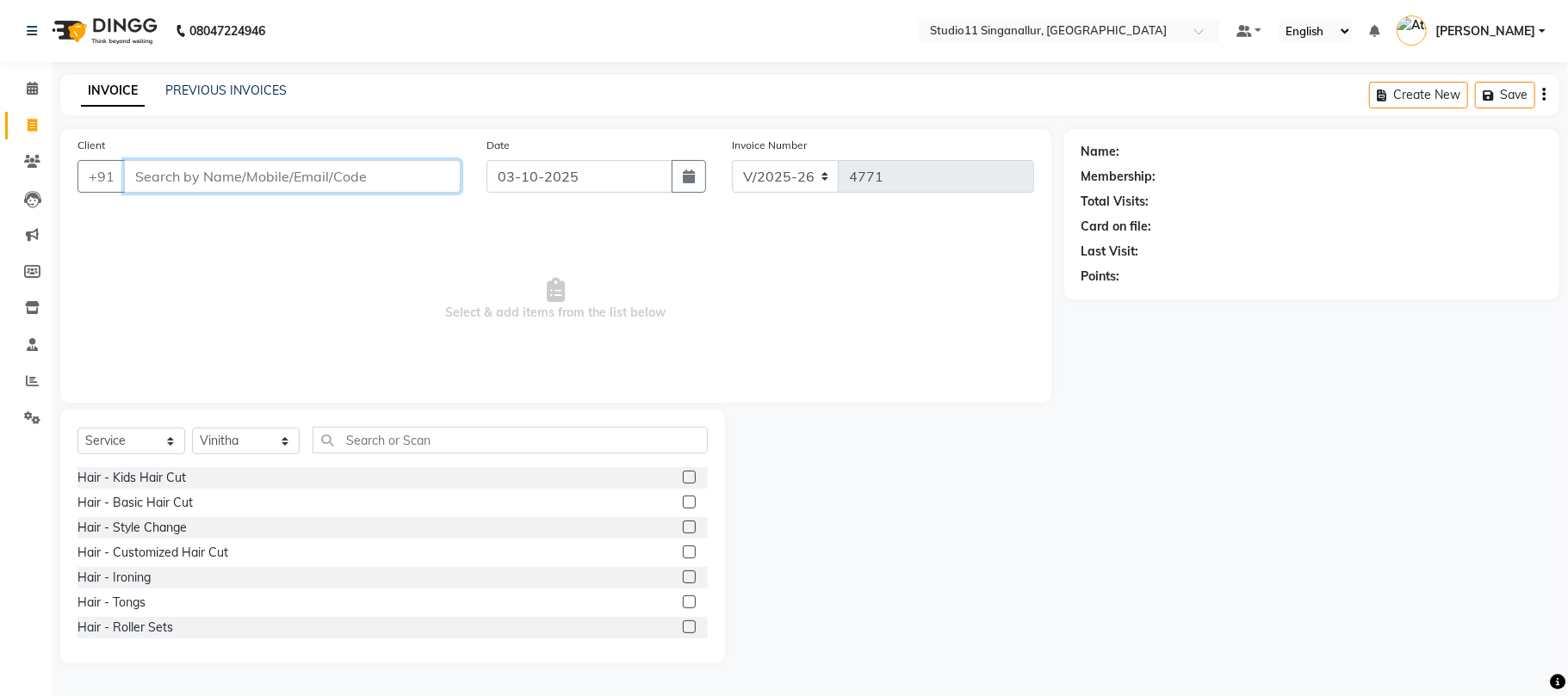
click at [287, 175] on input "Client" at bounding box center [292, 177] width 337 height 33
type input "9952512755"
click at [415, 177] on span "Add Client" at bounding box center [416, 176] width 68 height 17
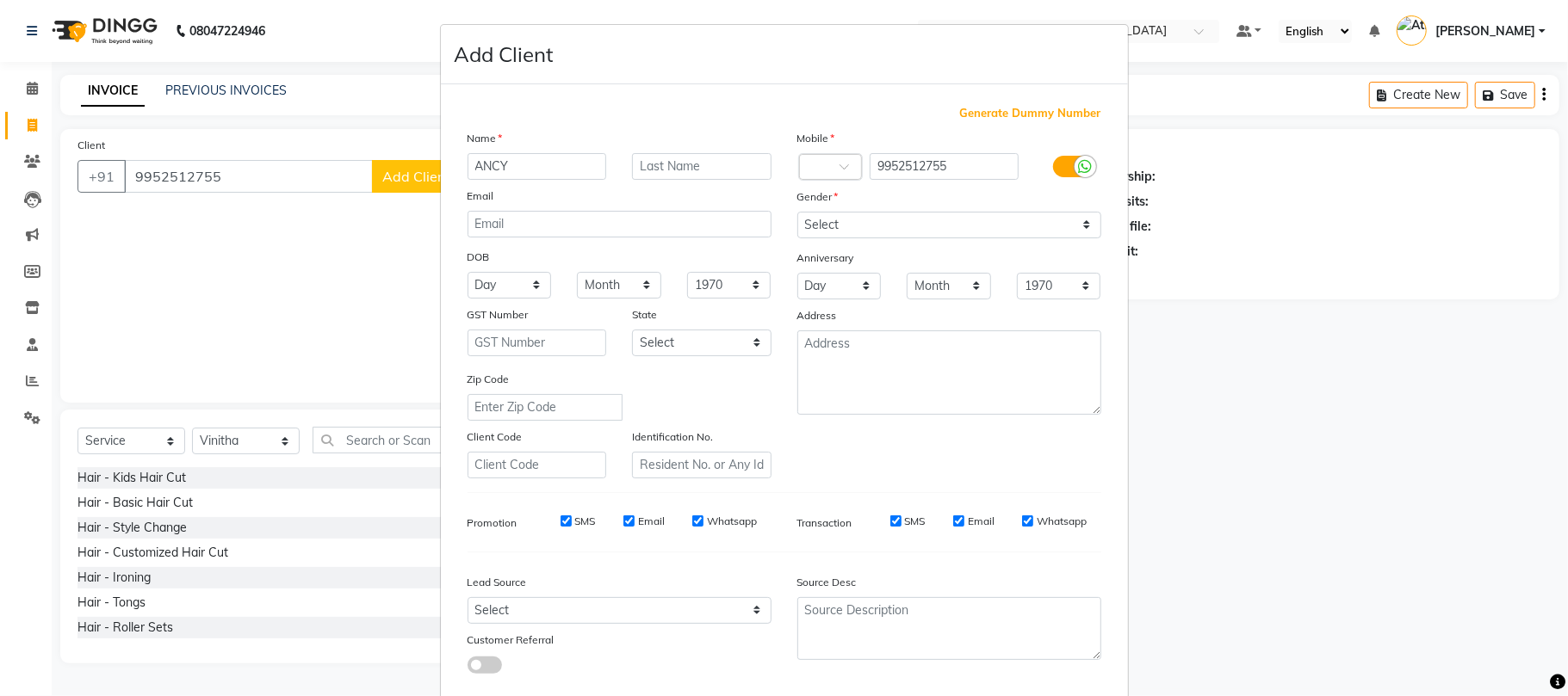
type input "ANCY"
click at [873, 222] on select "Select Male Female Other Prefer Not To Say" at bounding box center [949, 225] width 304 height 27
select select "female"
click at [798, 212] on select "Select Male Female Other Prefer Not To Say" at bounding box center [949, 225] width 304 height 27
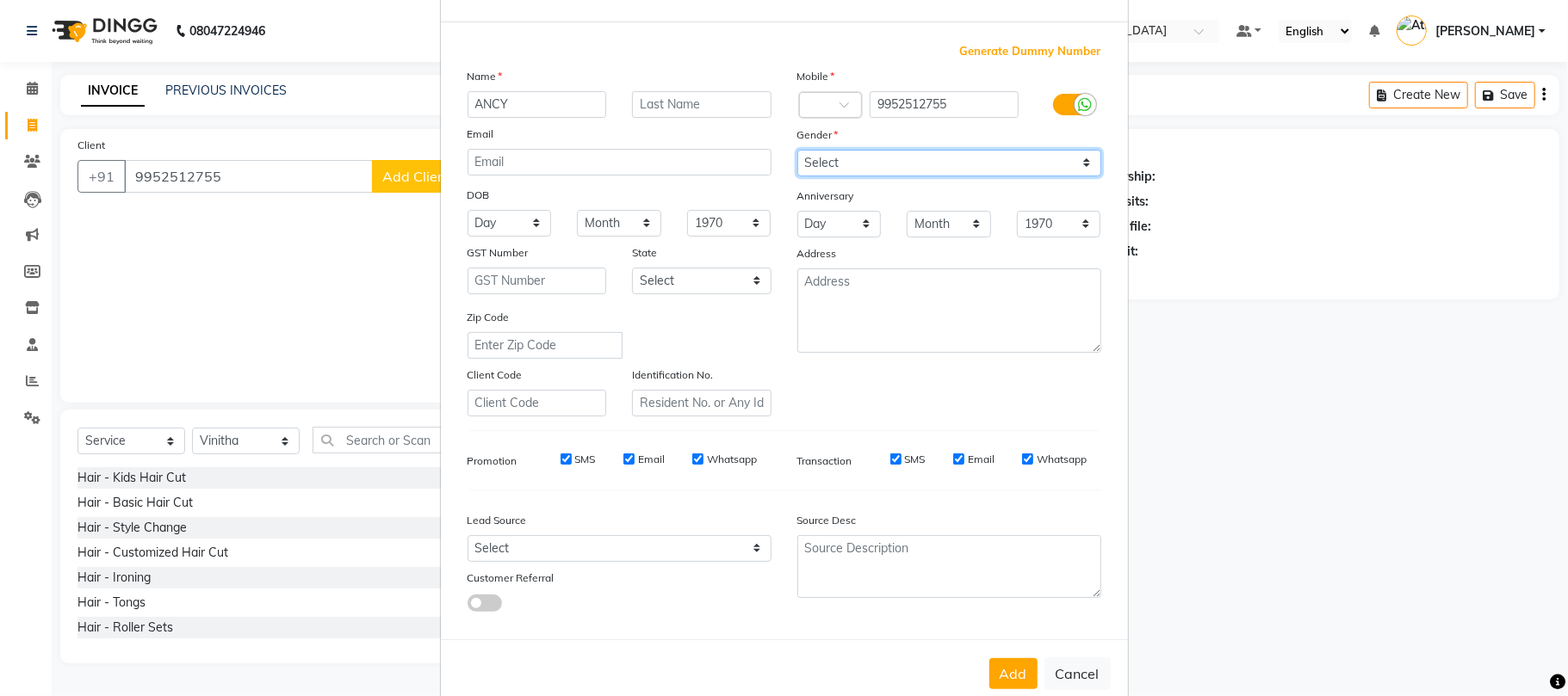
scroll to position [94, 0]
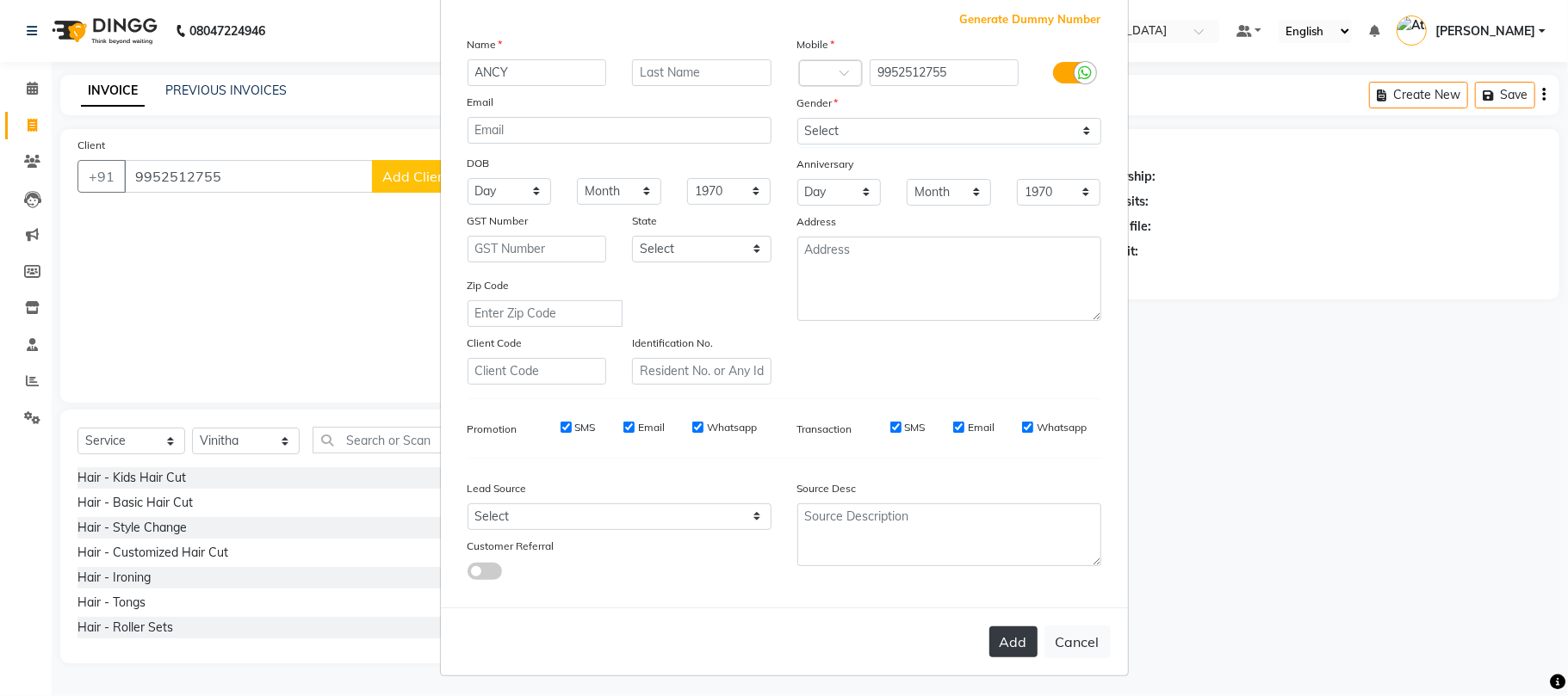
click at [989, 640] on button "Add" at bounding box center [1013, 642] width 48 height 31
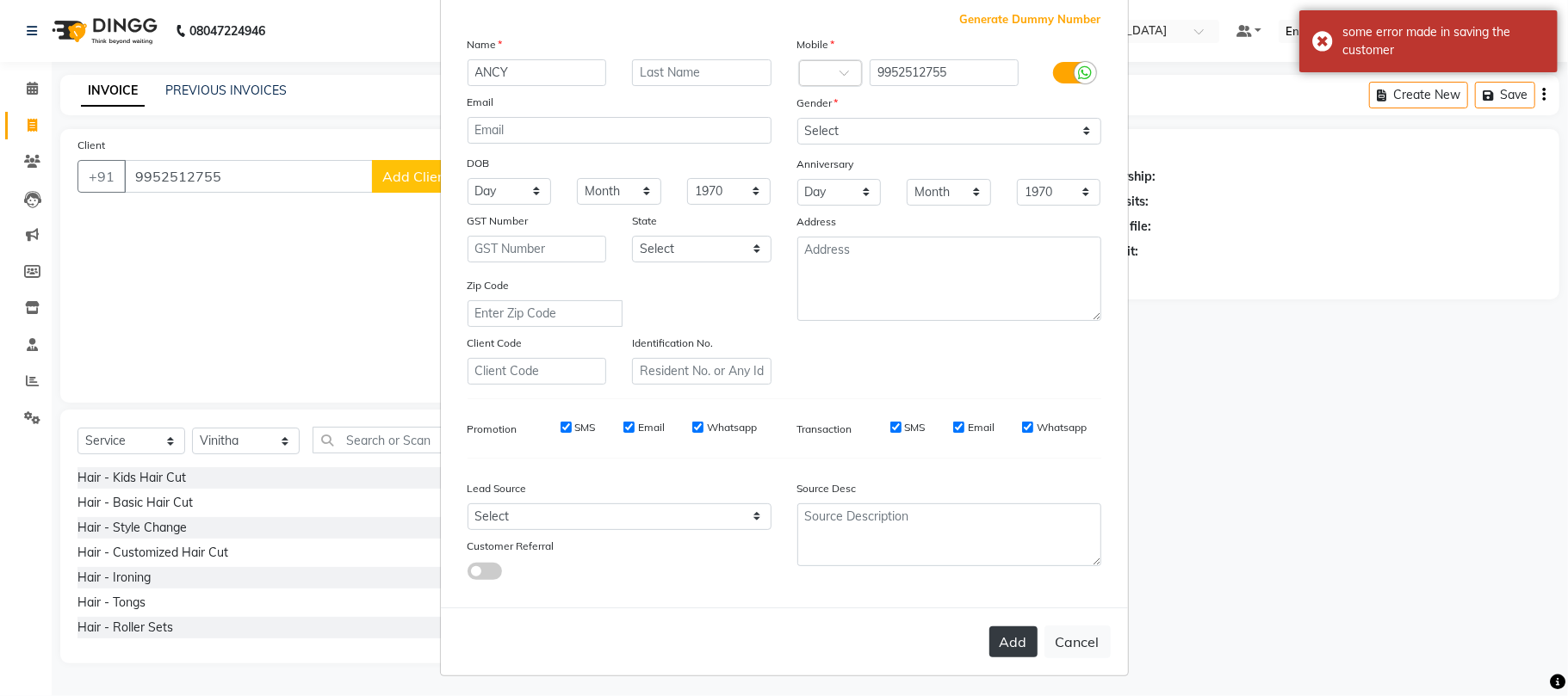
click at [1008, 642] on button "Add" at bounding box center [1013, 642] width 48 height 31
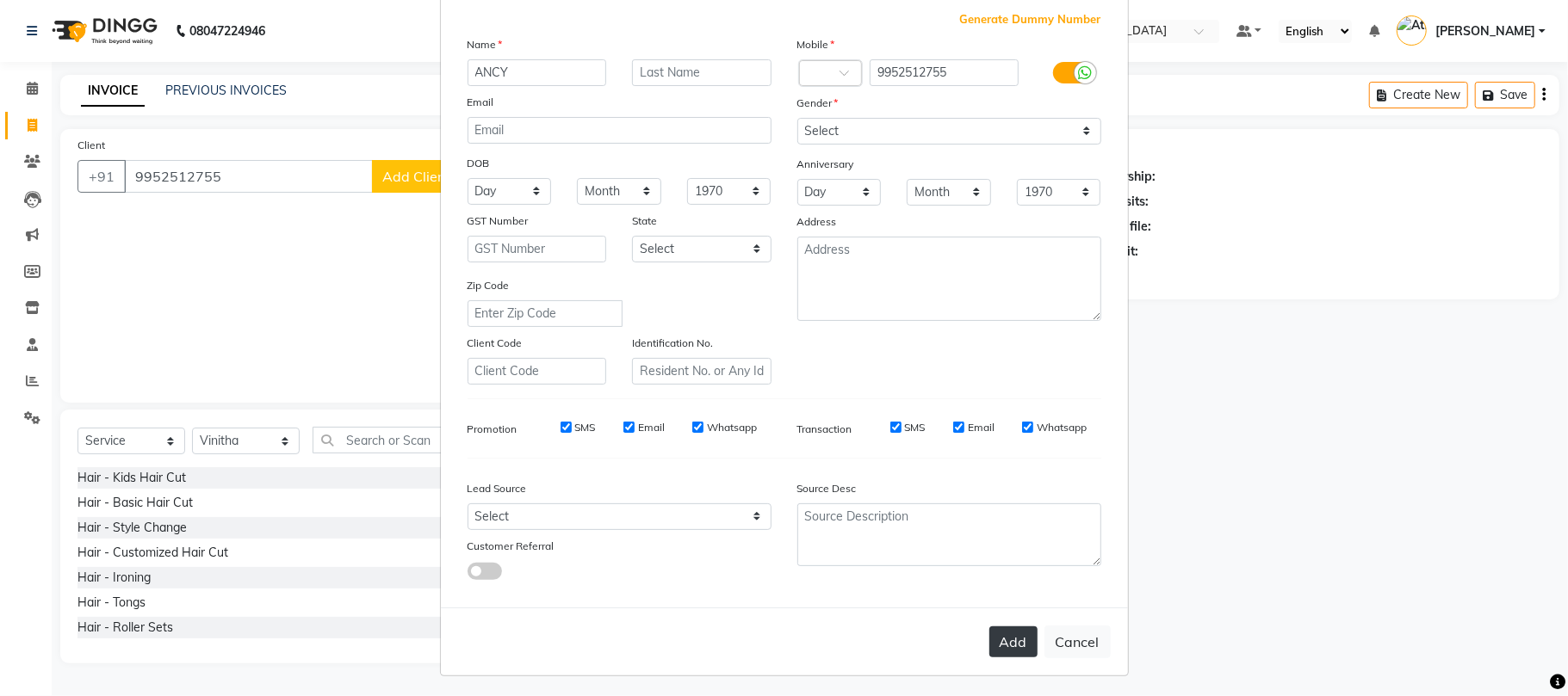
click at [1010, 649] on button "Add" at bounding box center [1013, 642] width 48 height 31
click at [1201, 356] on ngb-modal-window "Add Client Generate Dummy Number Name ANCY Email DOB Day 01 02 03 04 05 06 07 0…" at bounding box center [784, 348] width 1568 height 696
click at [1001, 638] on div "Add Cancel" at bounding box center [784, 642] width 688 height 68
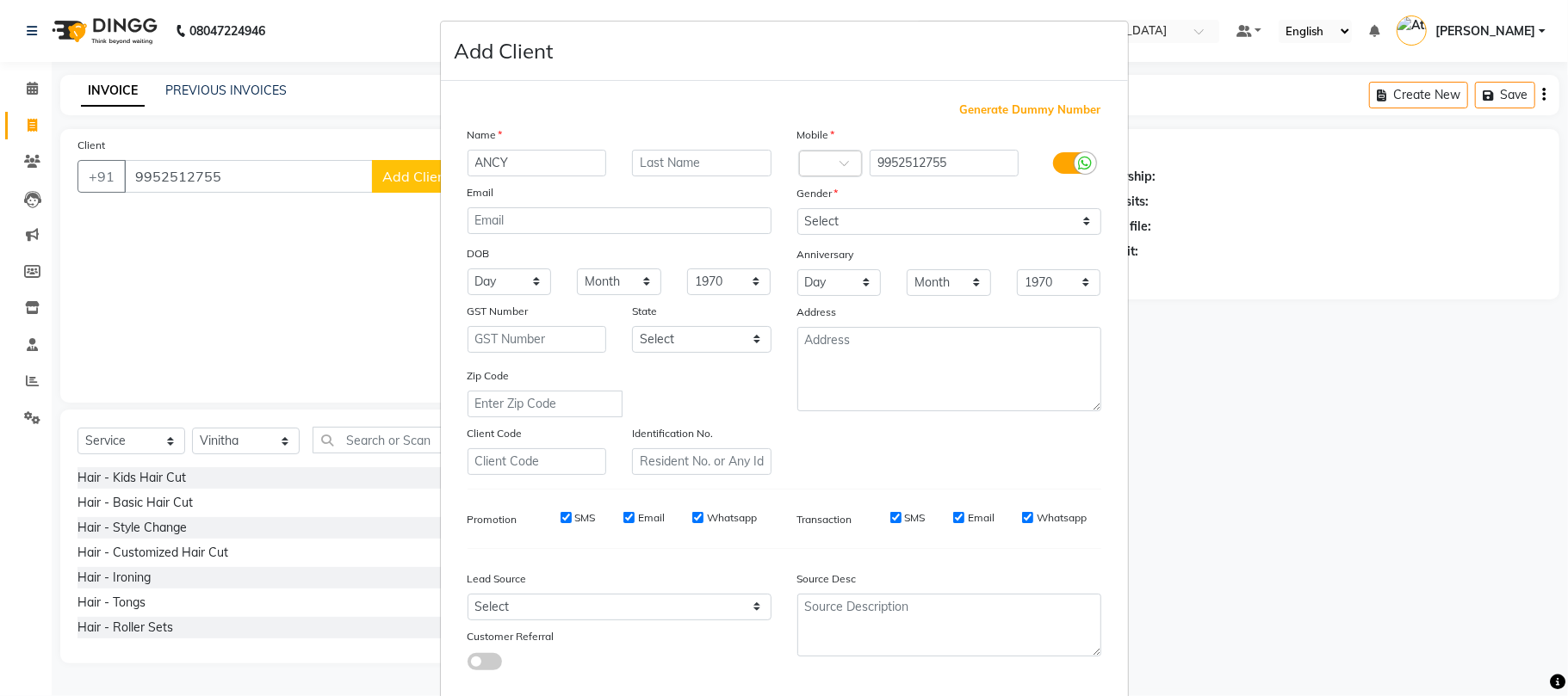
scroll to position [0, 0]
drag, startPoint x: 257, startPoint y: 176, endPoint x: 181, endPoint y: 180, distance: 76.1
click at [181, 180] on ngb-modal-window "Add Client Generate Dummy Number Name ANCY Email DOB Day 01 02 03 04 05 06 07 0…" at bounding box center [784, 348] width 1568 height 696
click at [242, 242] on ngb-modal-window "Add Client Generate Dummy Number Name ANCY Email DOB Day 01 02 03 04 05 06 07 0…" at bounding box center [784, 348] width 1568 height 696
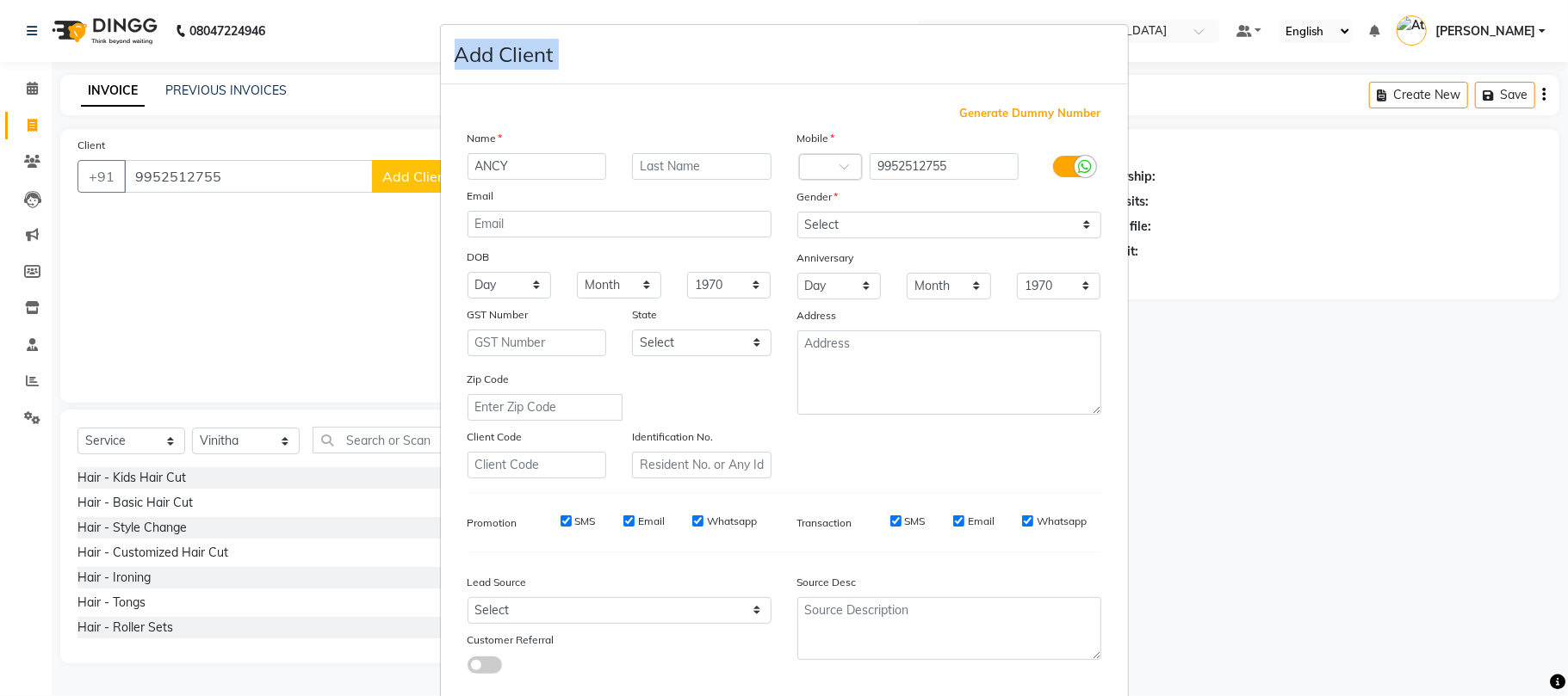
click at [242, 242] on ngb-modal-window "Add Client Generate Dummy Number Name ANCY Email DOB Day 01 02 03 04 05 06 07 0…" at bounding box center [784, 348] width 1568 height 696
click at [313, 317] on ngb-modal-window "Add Client Generate Dummy Number Name ANCY Email DOB Day 01 02 03 04 05 06 07 0…" at bounding box center [784, 348] width 1568 height 696
click at [504, 164] on input "ANCY" at bounding box center [538, 167] width 140 height 27
type input "ANCY"
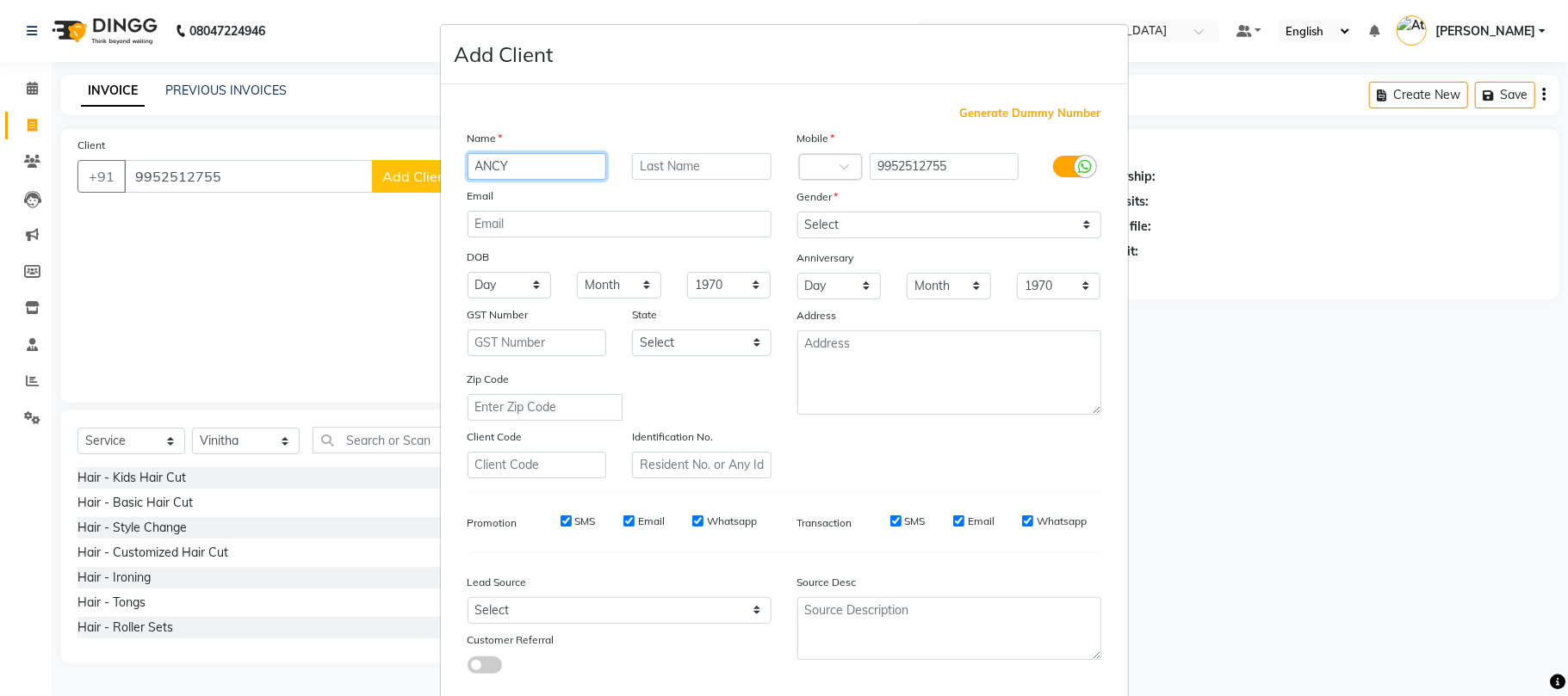
scroll to position [94, 0]
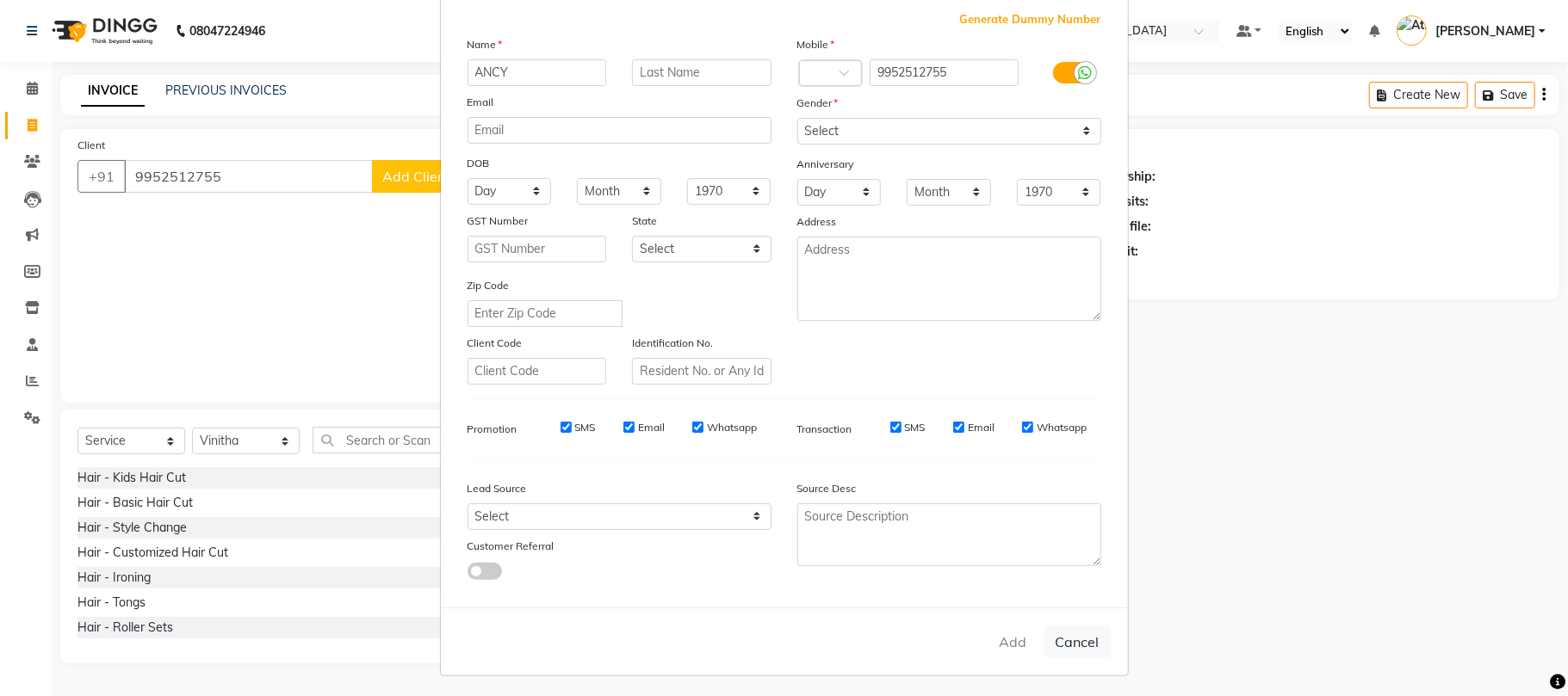
click at [1014, 638] on div "Add Cancel" at bounding box center [784, 642] width 688 height 68
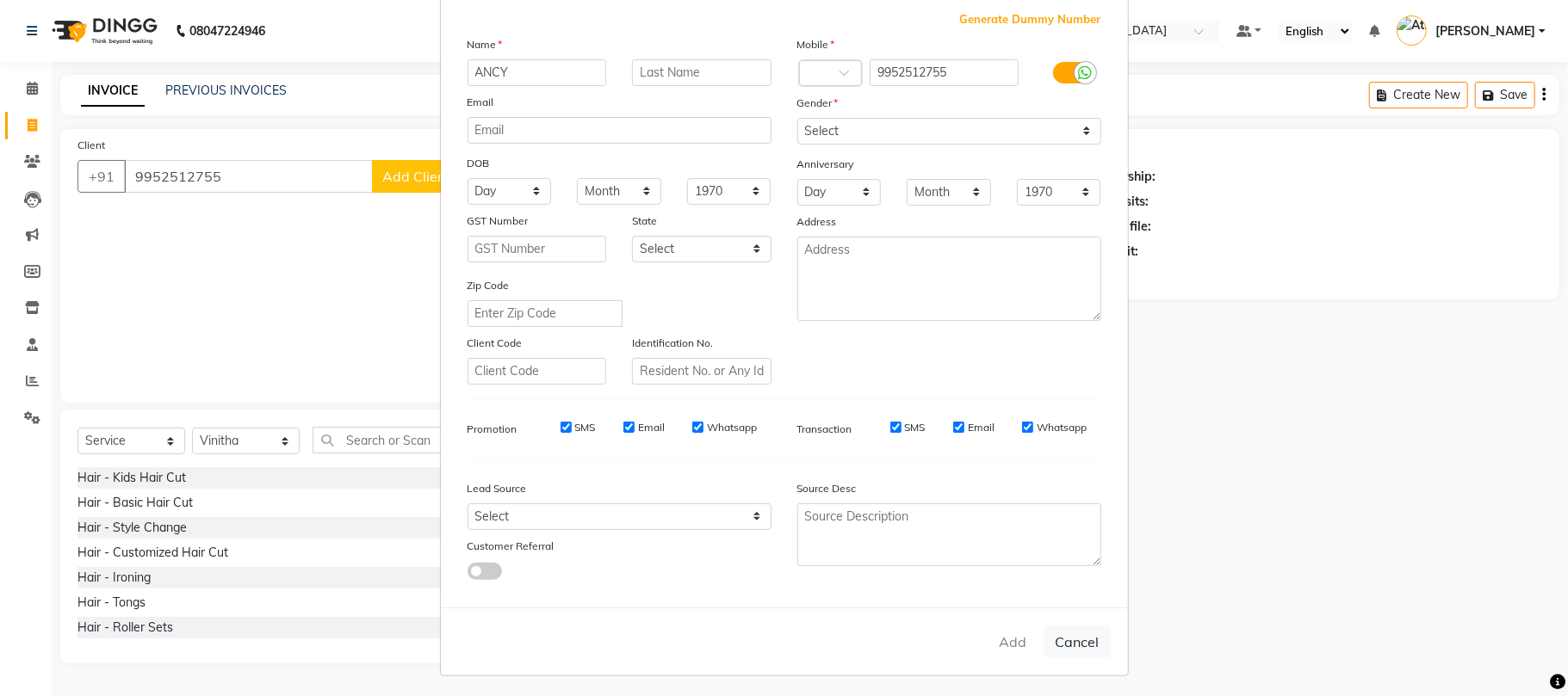
click at [1008, 640] on div "Add Cancel" at bounding box center [784, 642] width 688 height 68
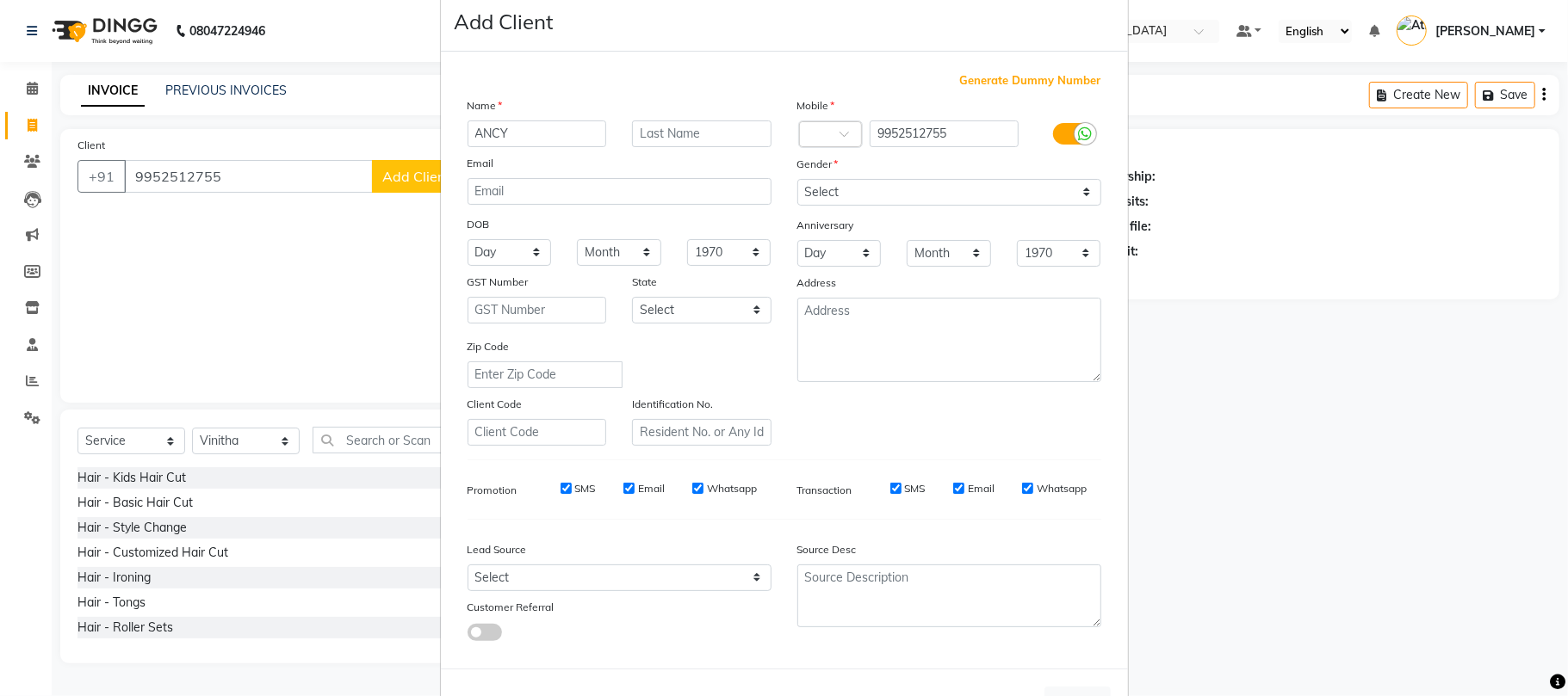
scroll to position [0, 0]
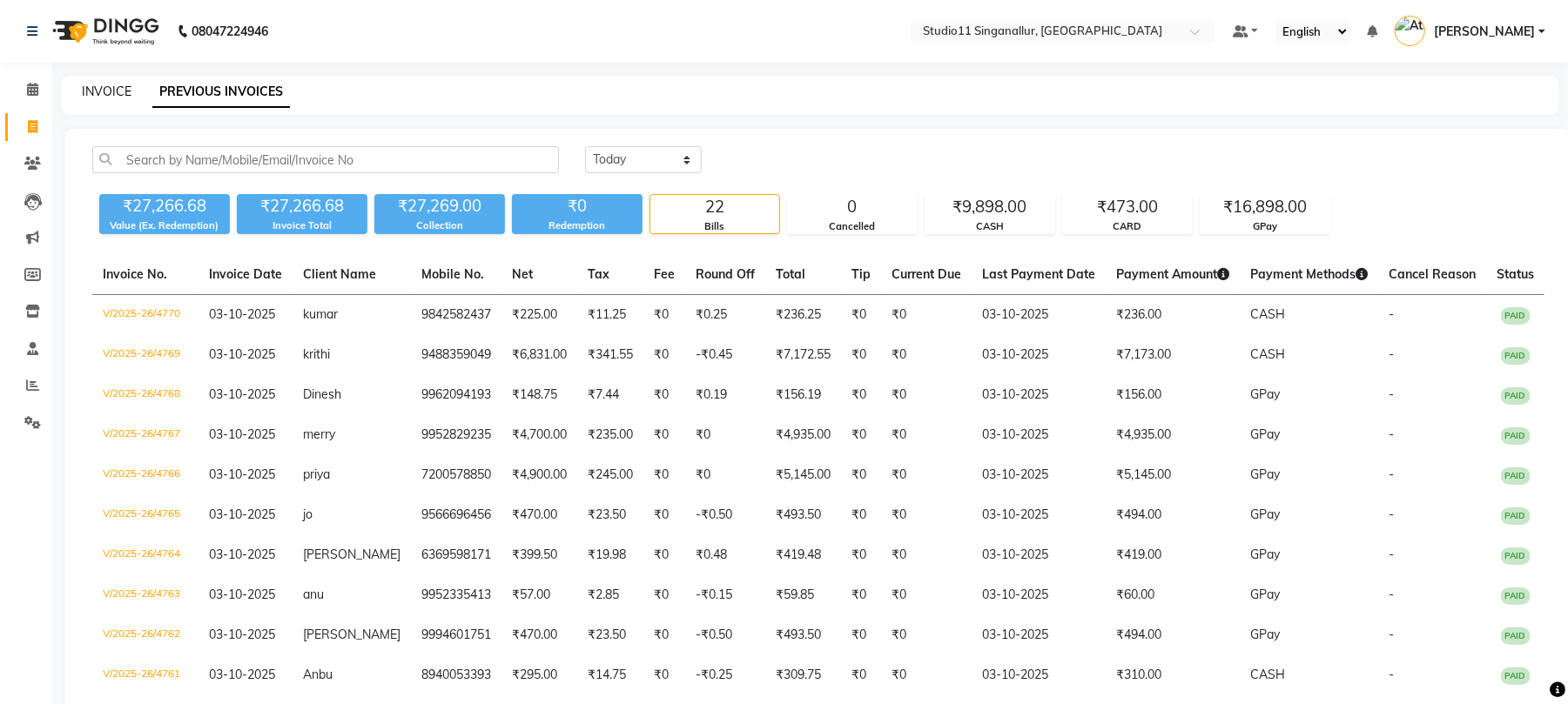
click at [105, 91] on link "INVOICE" at bounding box center [107, 92] width 49 height 16
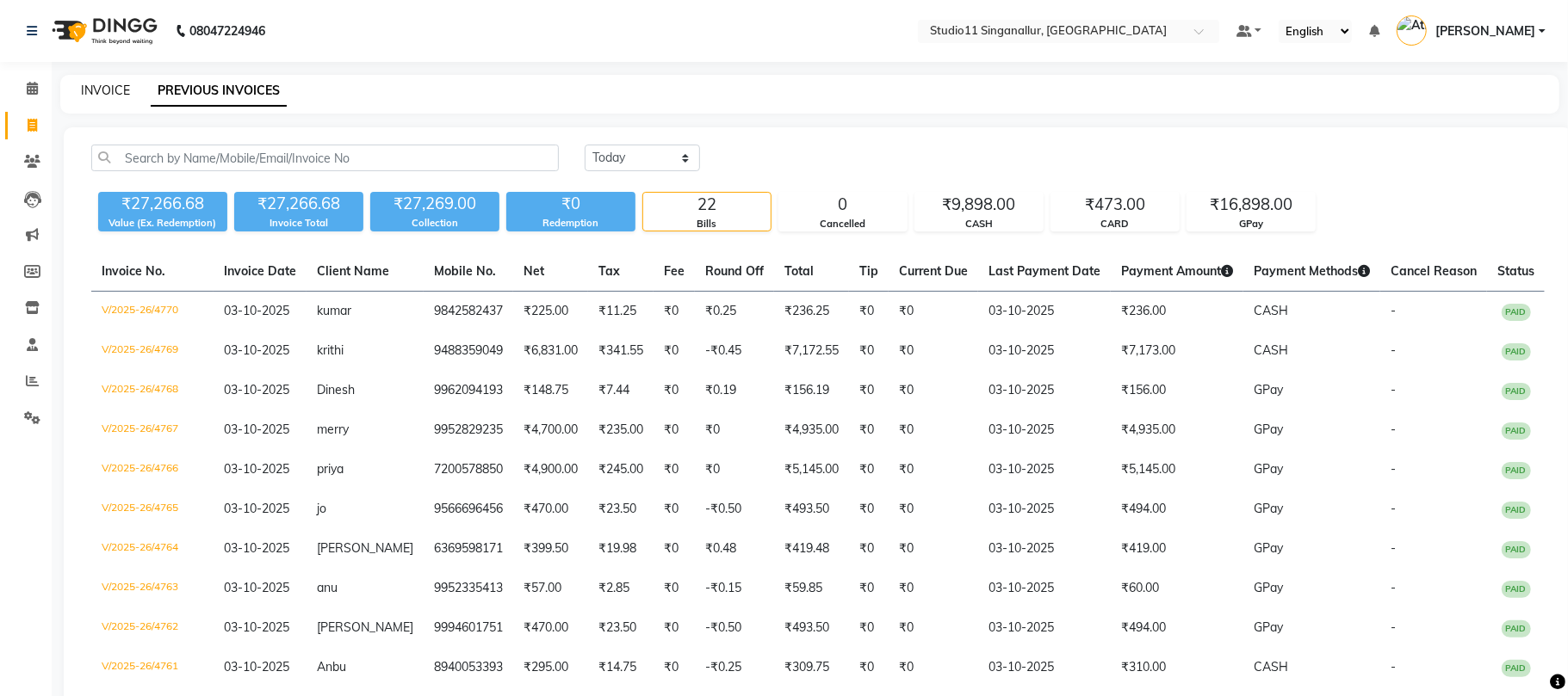
select select "6616"
select select "service"
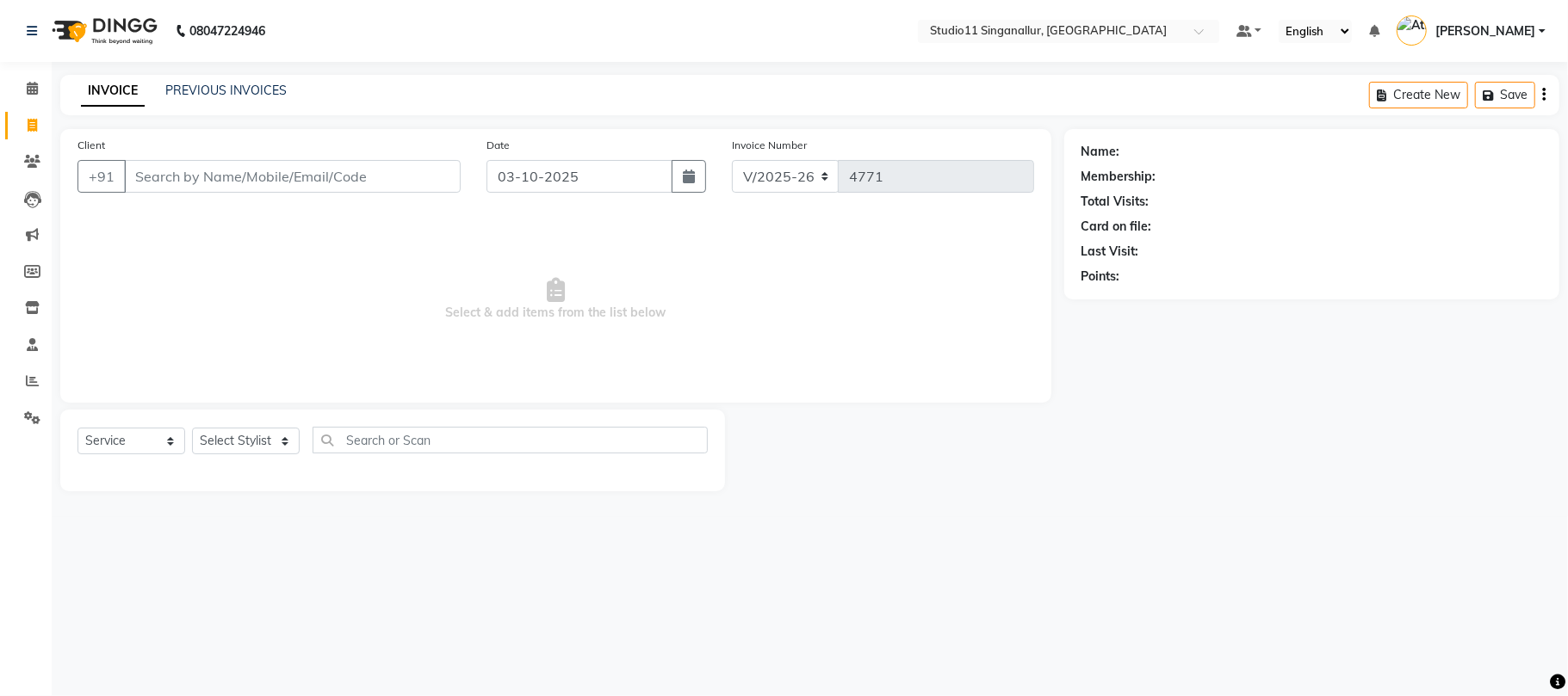
click at [379, 166] on input "Client" at bounding box center [292, 177] width 337 height 33
type input "9952512755"
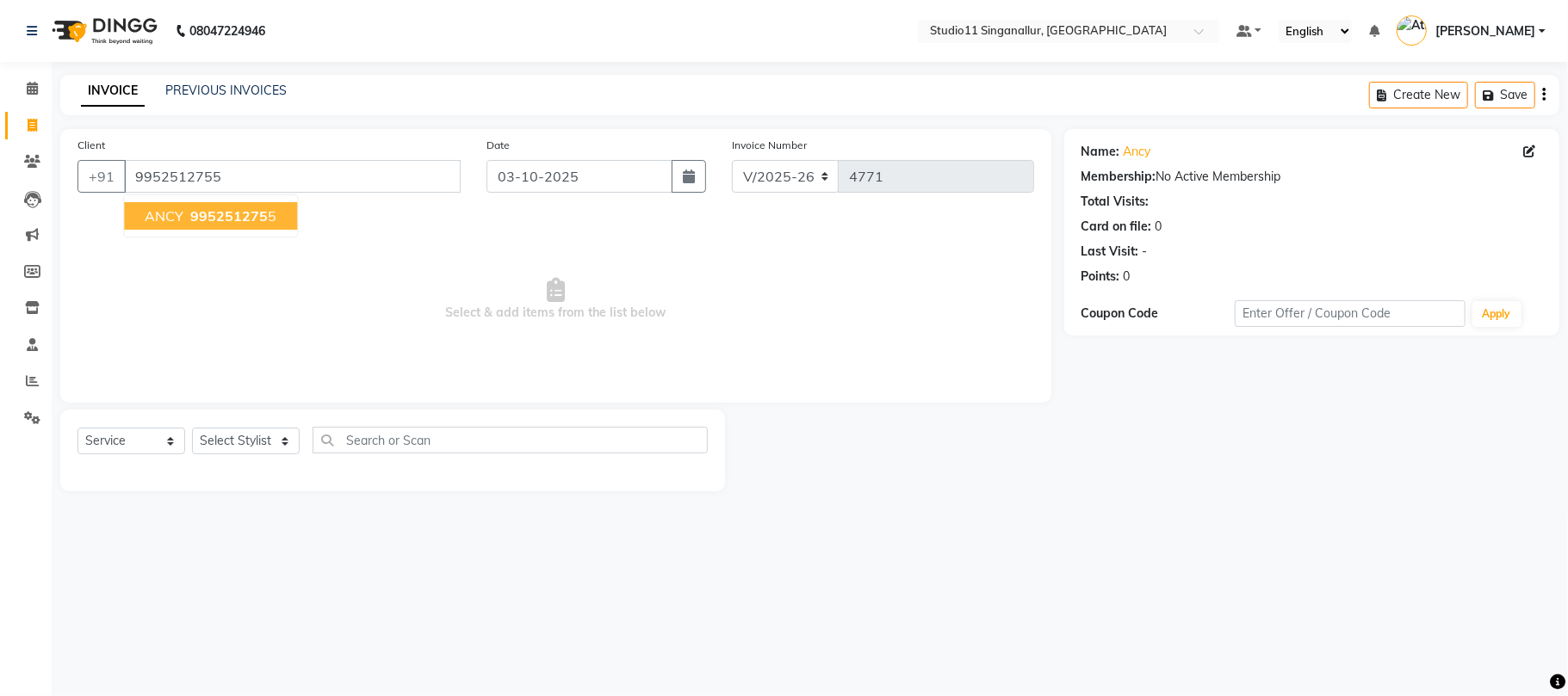
click at [273, 224] on button "ANCY 995251275 5" at bounding box center [210, 216] width 173 height 28
click at [291, 433] on select "Select Stylist [PERSON_NAME] Divya [PERSON_NAME] [PERSON_NAME] [PERSON_NAME] [P…" at bounding box center [245, 440] width 107 height 27
click at [192, 427] on select "Select Stylist [PERSON_NAME] Divya [PERSON_NAME] [PERSON_NAME] [PERSON_NAME] [P…" at bounding box center [245, 440] width 107 height 27
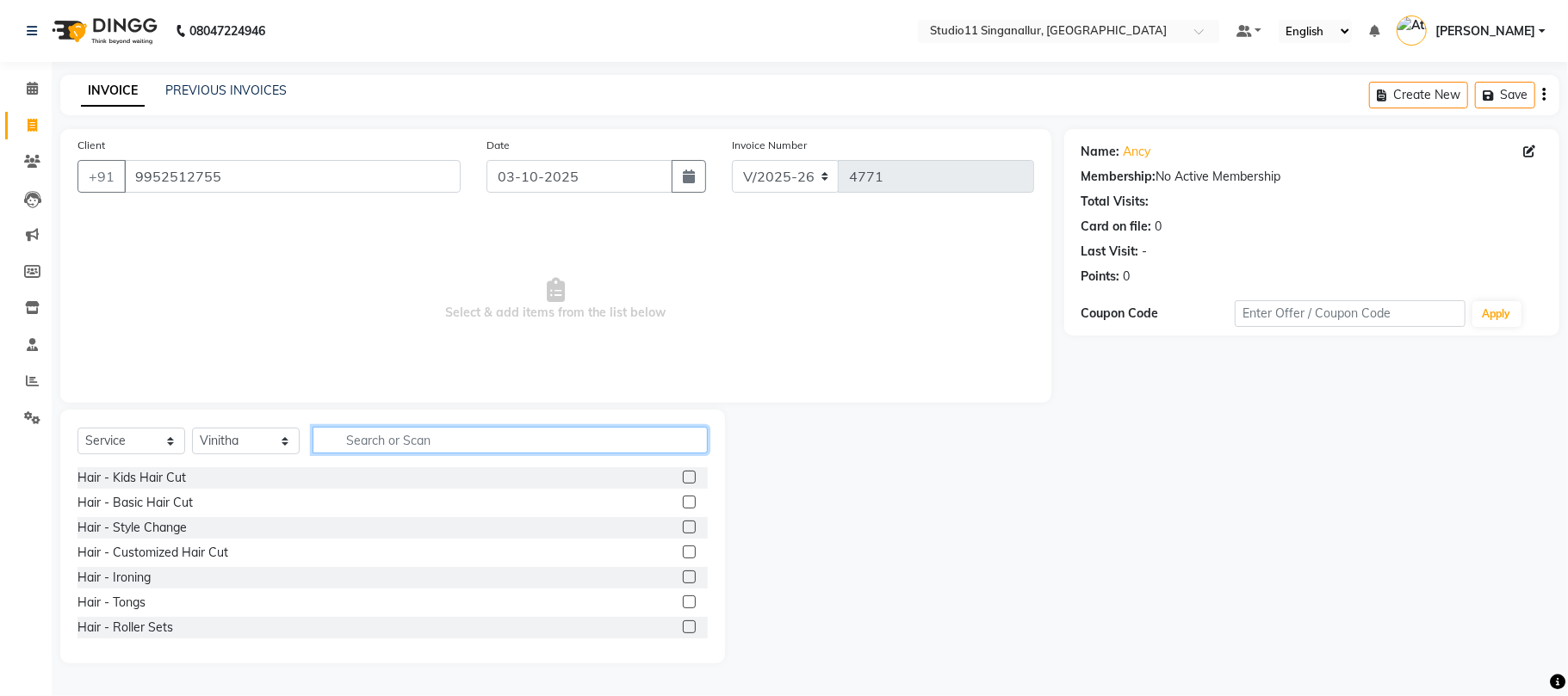
click at [414, 447] on input "text" at bounding box center [510, 440] width 395 height 27
click at [223, 441] on select "Select Stylist [PERSON_NAME] Divya [PERSON_NAME] [PERSON_NAME] [PERSON_NAME] [P…" at bounding box center [245, 440] width 107 height 27
select select "70620"
click at [192, 427] on select "Select Stylist [PERSON_NAME] Divya [PERSON_NAME] [PERSON_NAME] [PERSON_NAME] [P…" at bounding box center [245, 440] width 107 height 27
click at [366, 449] on input "text" at bounding box center [510, 440] width 395 height 27
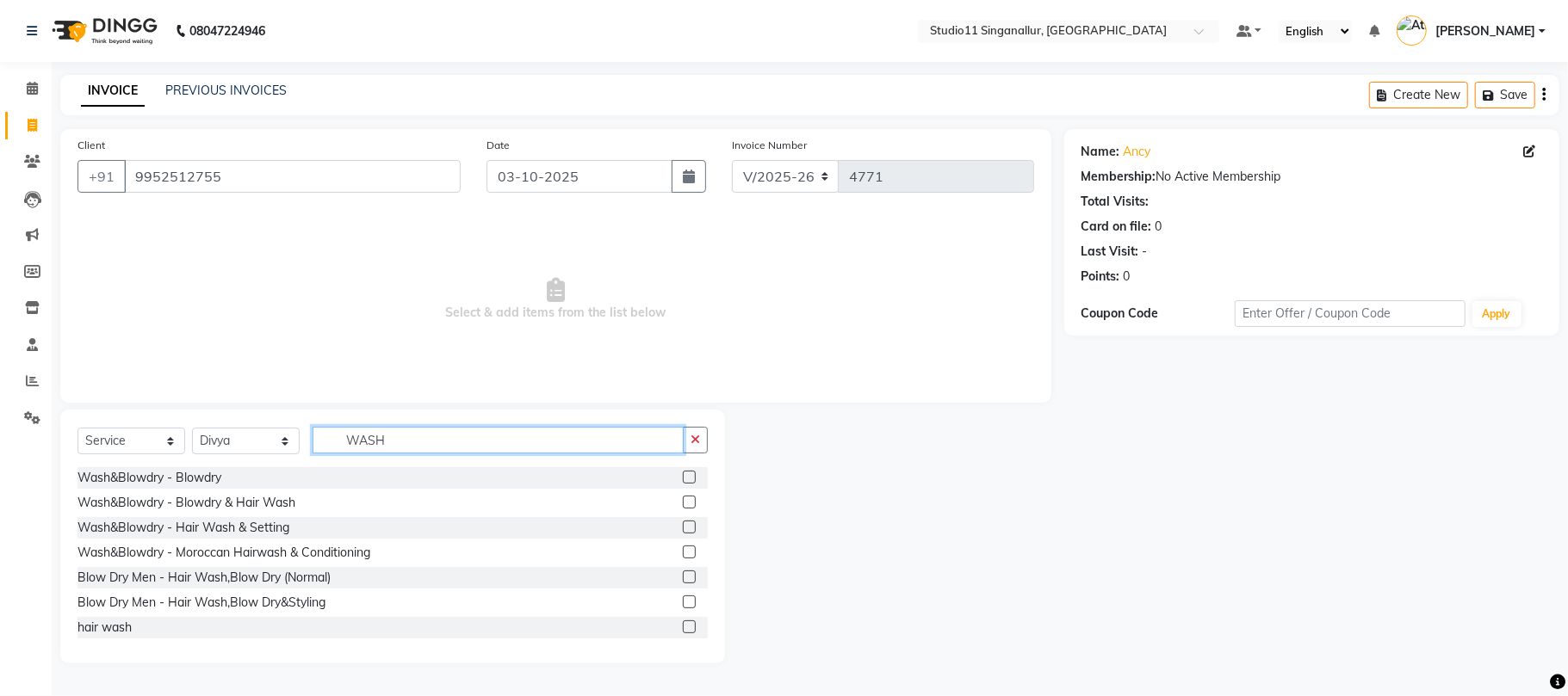
type input "WASH"
click at [683, 624] on label at bounding box center [689, 627] width 13 height 13
click at [683, 624] on input "checkbox" at bounding box center [688, 628] width 11 height 11
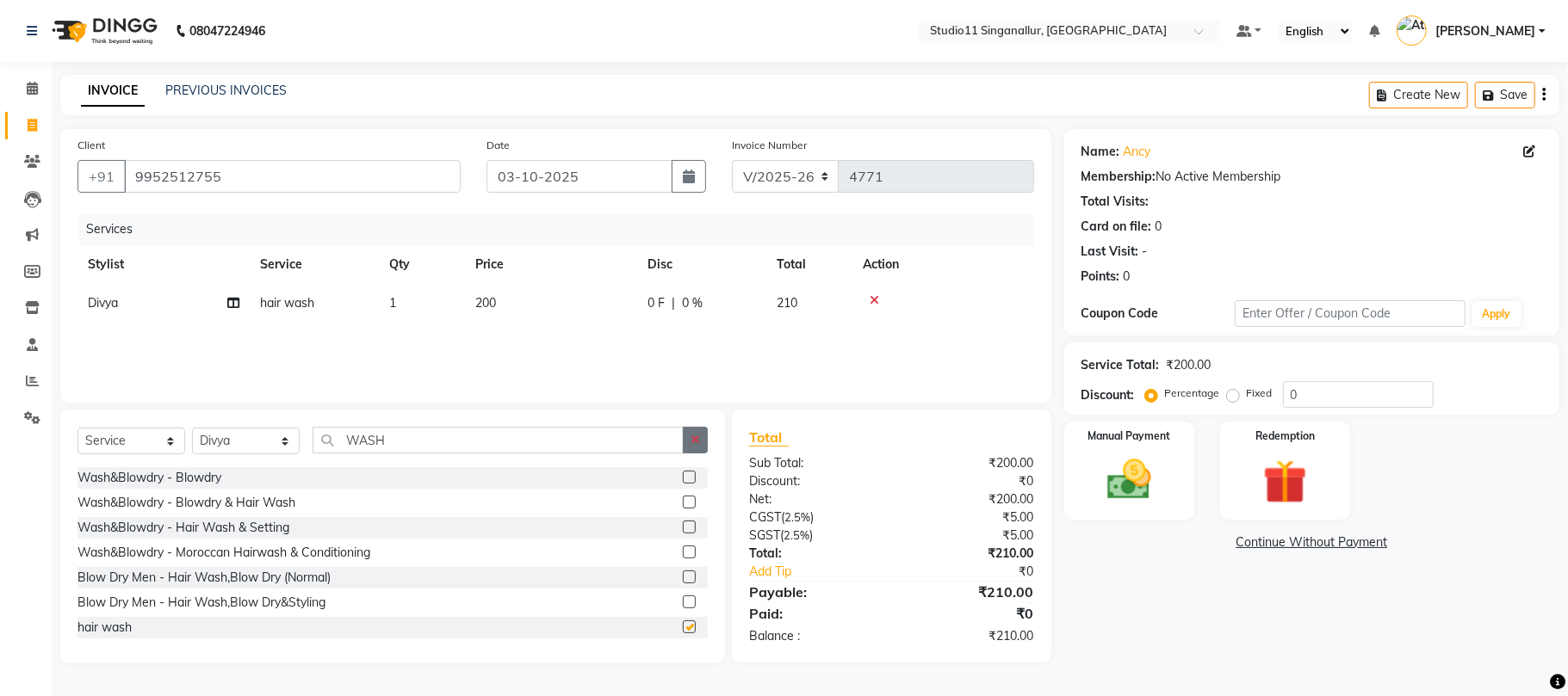
checkbox input "false"
click at [695, 444] on icon "button" at bounding box center [695, 440] width 10 height 12
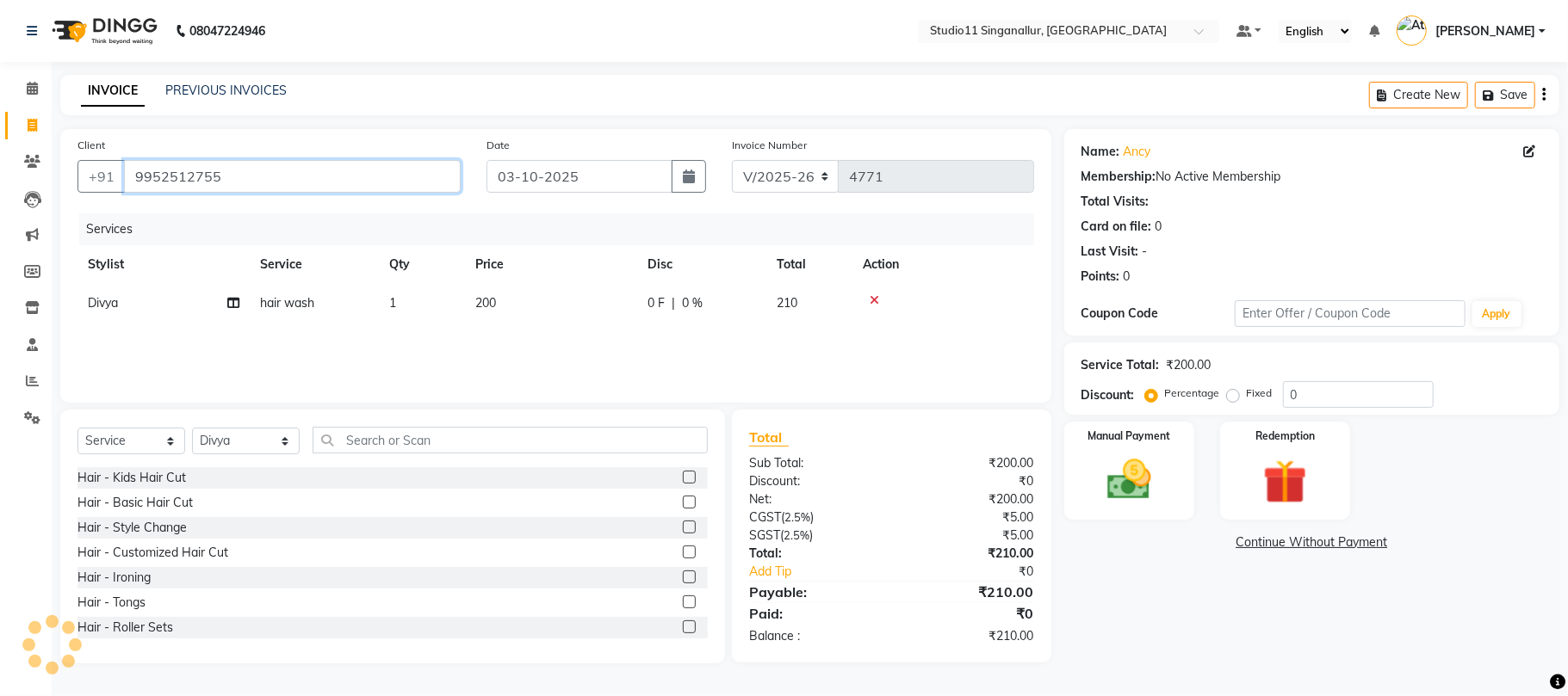
drag, startPoint x: 290, startPoint y: 179, endPoint x: 346, endPoint y: 249, distance: 89.6
click at [126, 190] on input "9952512755" at bounding box center [292, 177] width 337 height 33
click at [218, 90] on link "PREVIOUS INVOICES" at bounding box center [225, 91] width 121 height 16
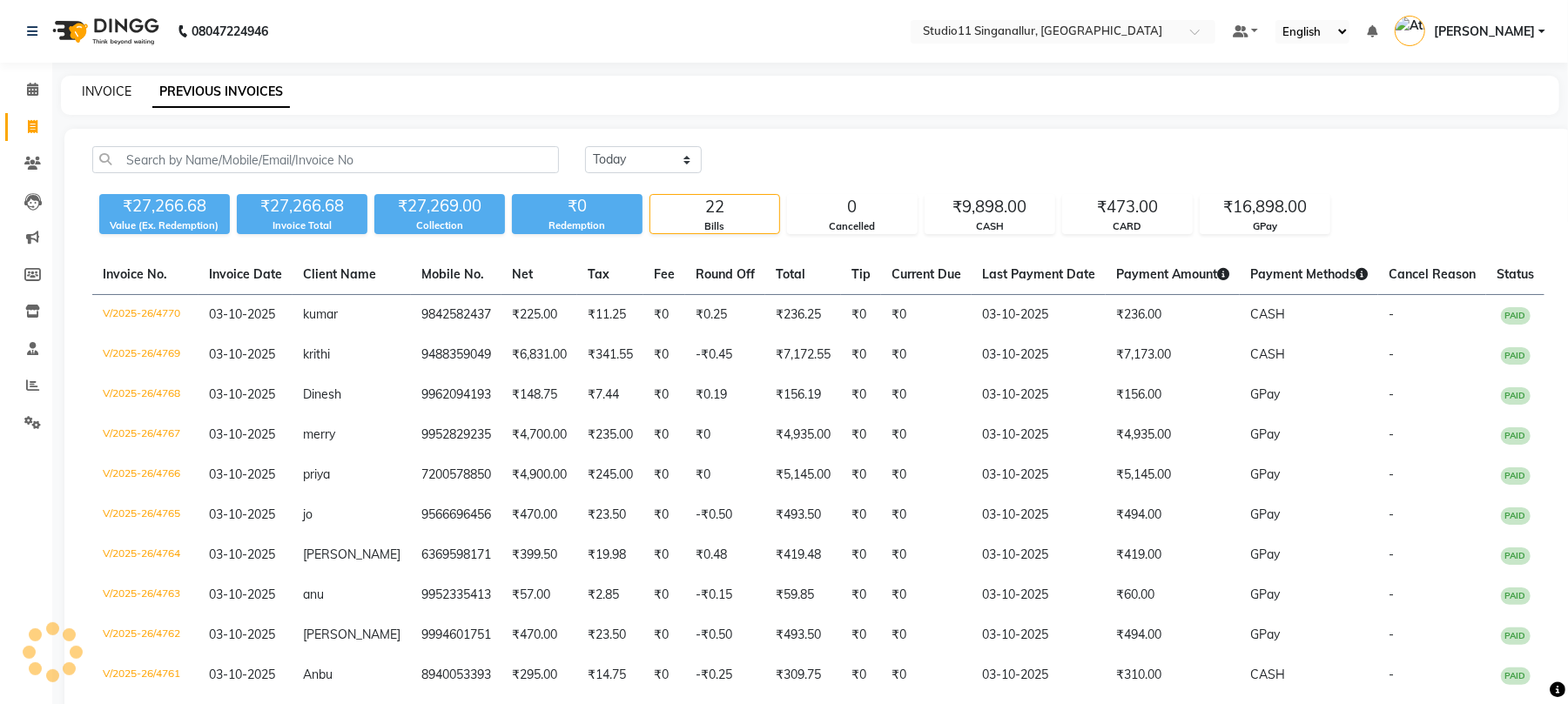
click at [93, 92] on link "INVOICE" at bounding box center [107, 92] width 49 height 16
select select "service"
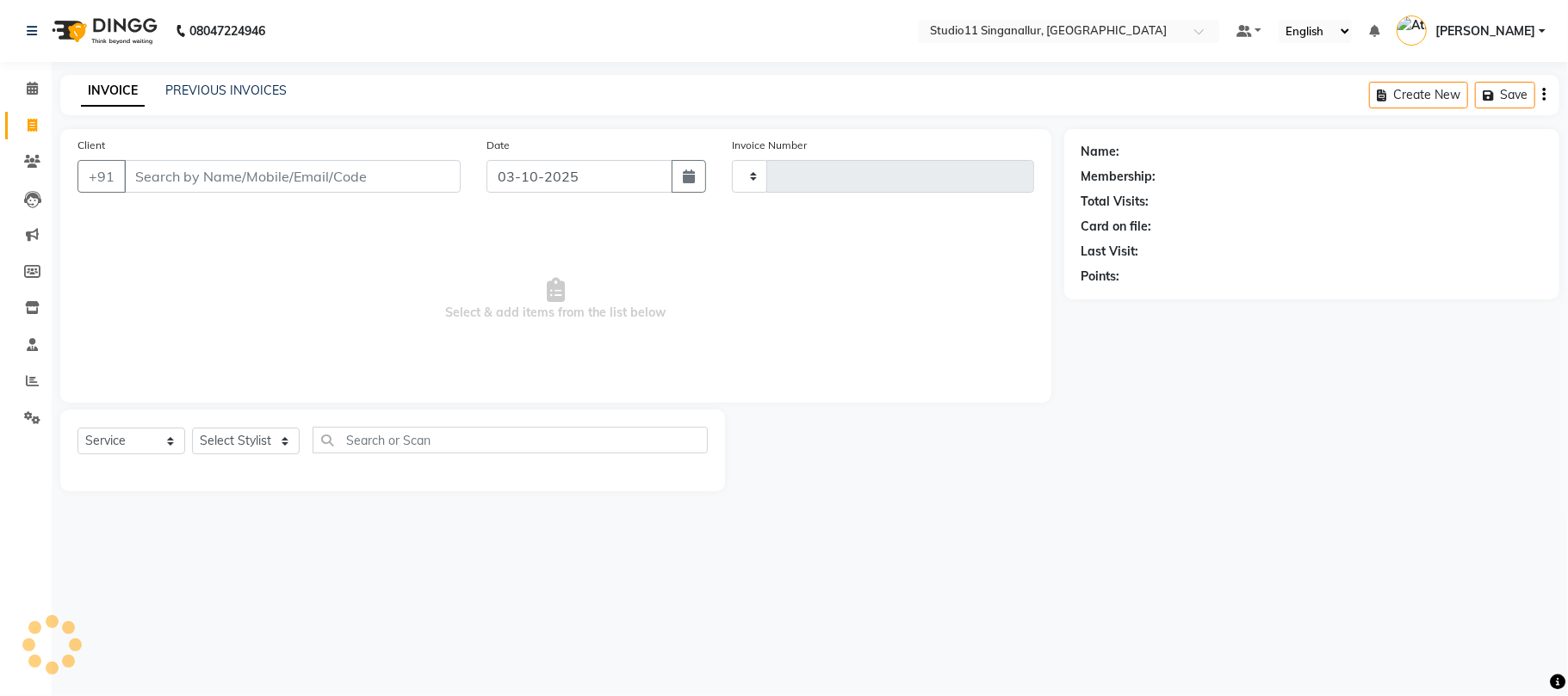
type input "4771"
select select "6616"
click at [153, 167] on input "Client" at bounding box center [292, 177] width 337 height 33
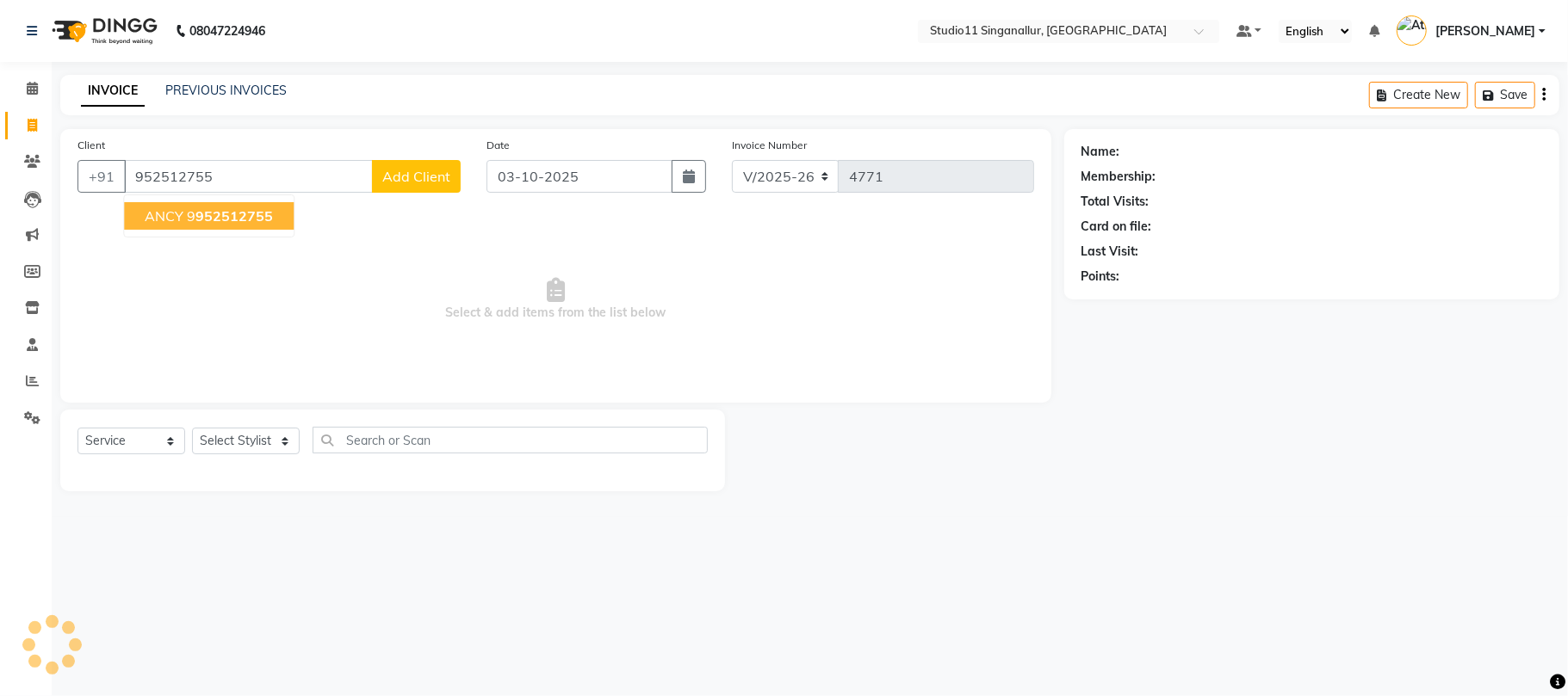
click at [181, 222] on span "ANCY" at bounding box center [164, 216] width 38 height 17
type input "9952512755"
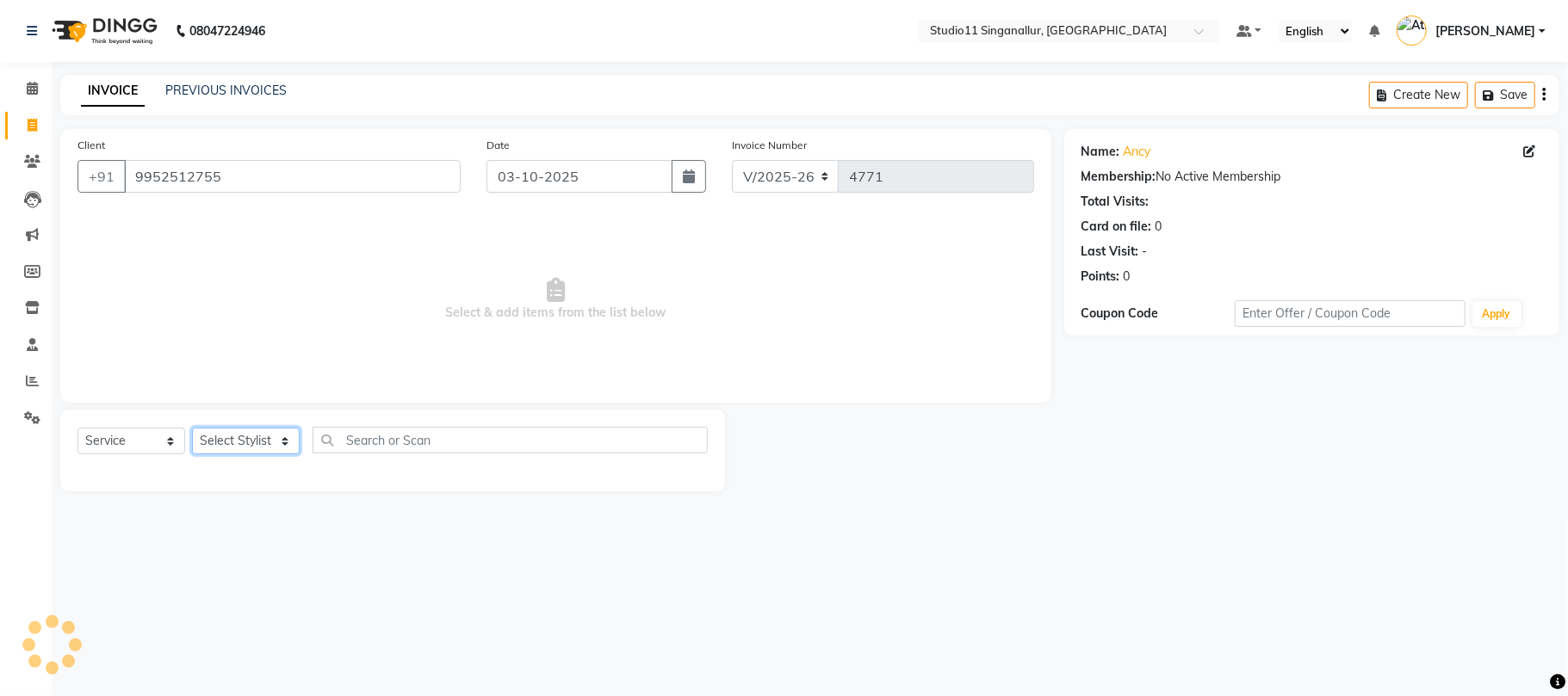
click at [248, 442] on select "Select Stylist [PERSON_NAME] Divya [PERSON_NAME] [PERSON_NAME] [PERSON_NAME] [P…" at bounding box center [245, 440] width 107 height 27
select select "75527"
click at [192, 427] on select "Select Stylist [PERSON_NAME] Divya [PERSON_NAME] [PERSON_NAME] [PERSON_NAME] [P…" at bounding box center [245, 440] width 107 height 27
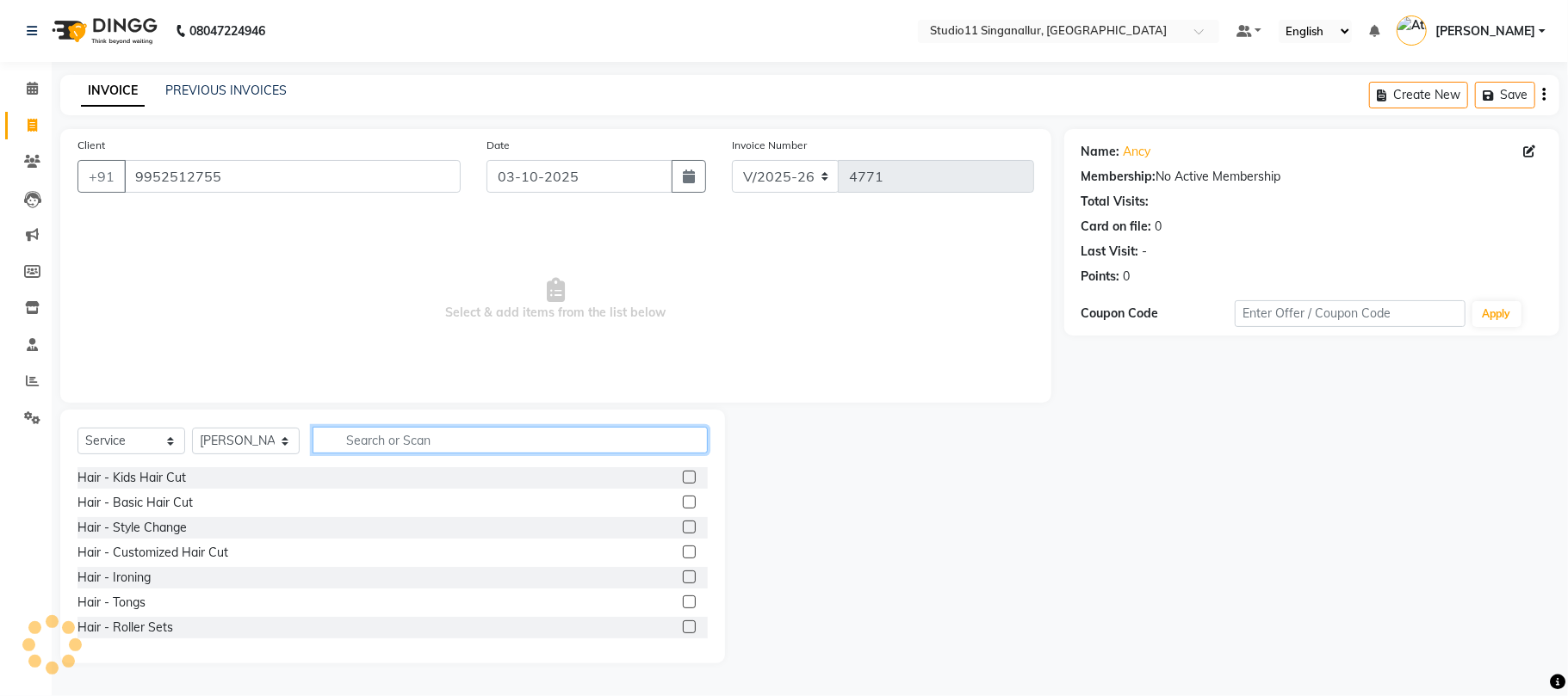
click at [380, 428] on input "text" at bounding box center [510, 440] width 395 height 27
type input "HAIR CUT"
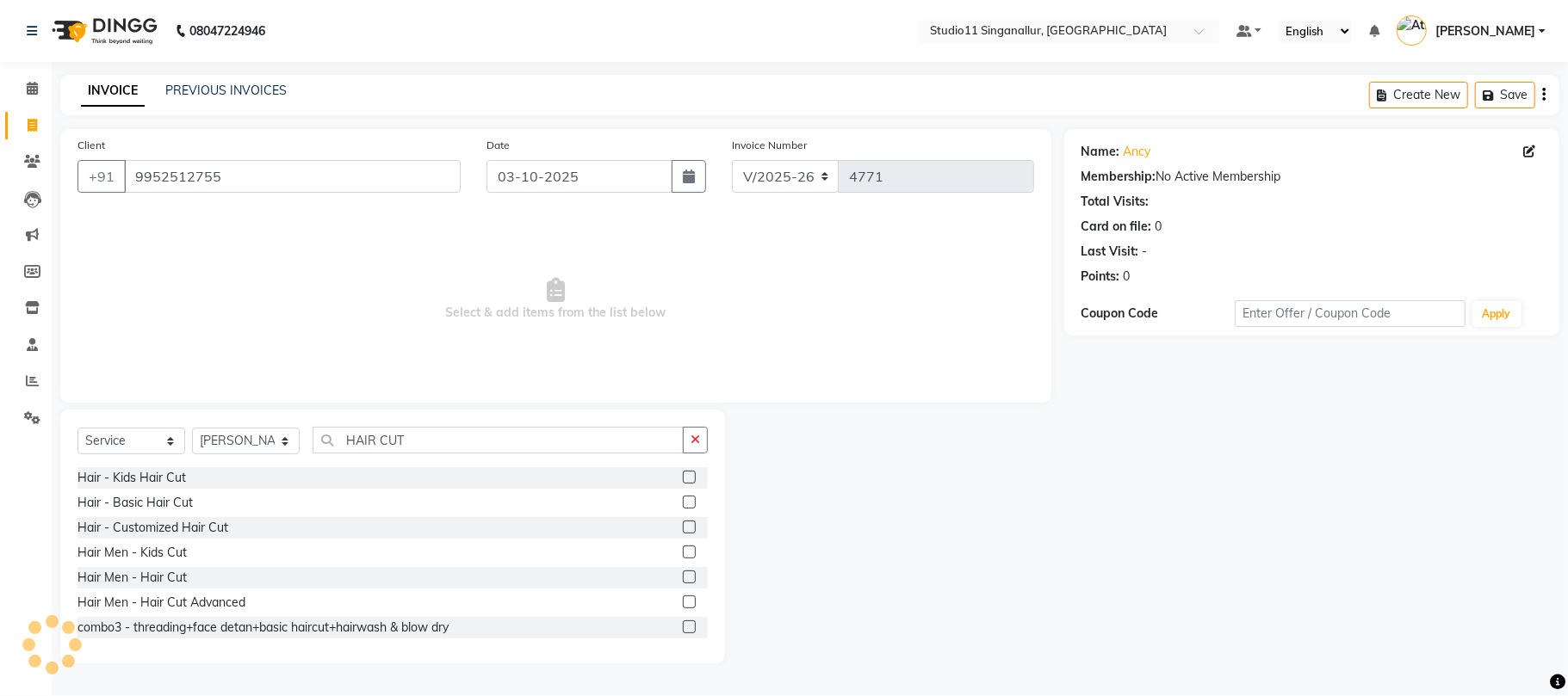
click at [683, 524] on div at bounding box center [695, 528] width 25 height 22
click at [683, 529] on label at bounding box center [689, 527] width 13 height 13
click at [683, 529] on input "checkbox" at bounding box center [688, 528] width 11 height 11
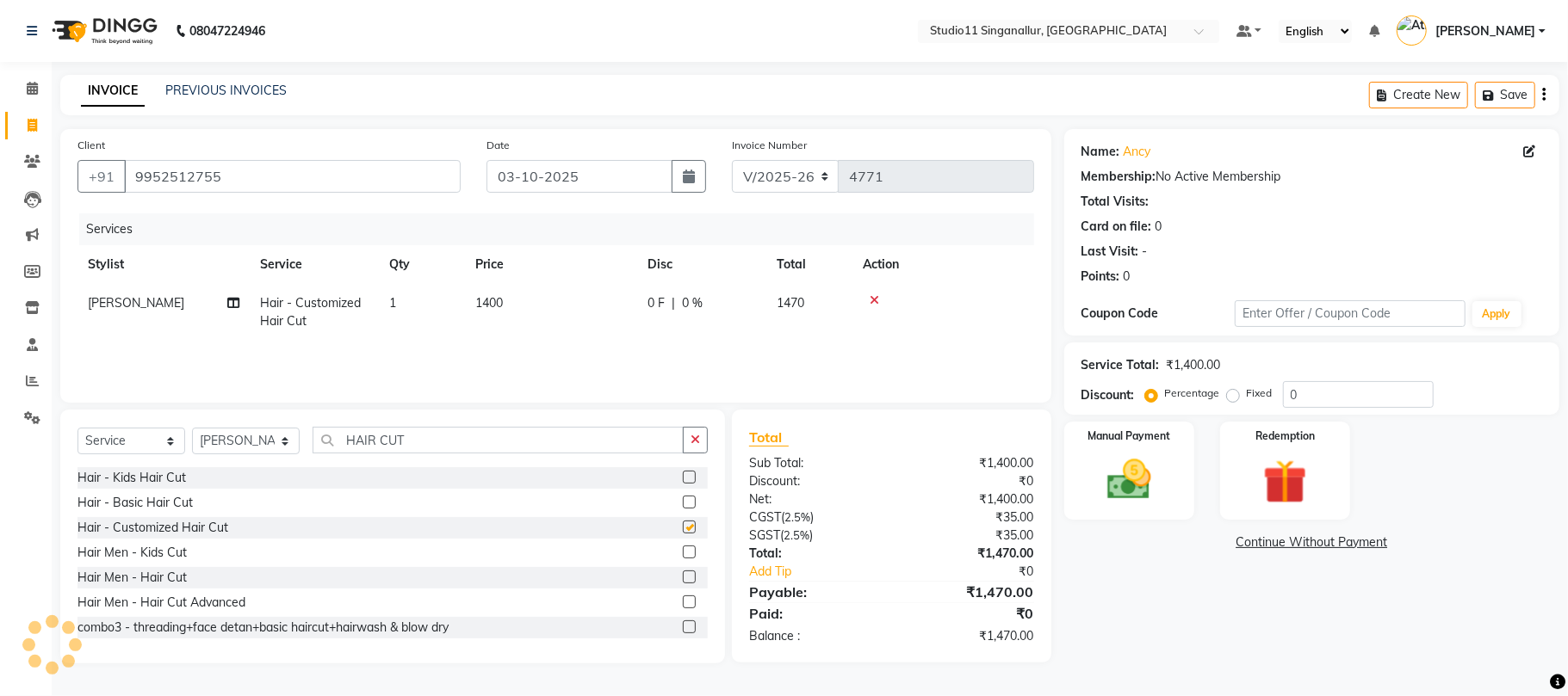
checkbox input "false"
click at [491, 304] on span "1400" at bounding box center [490, 303] width 28 height 16
select select "75527"
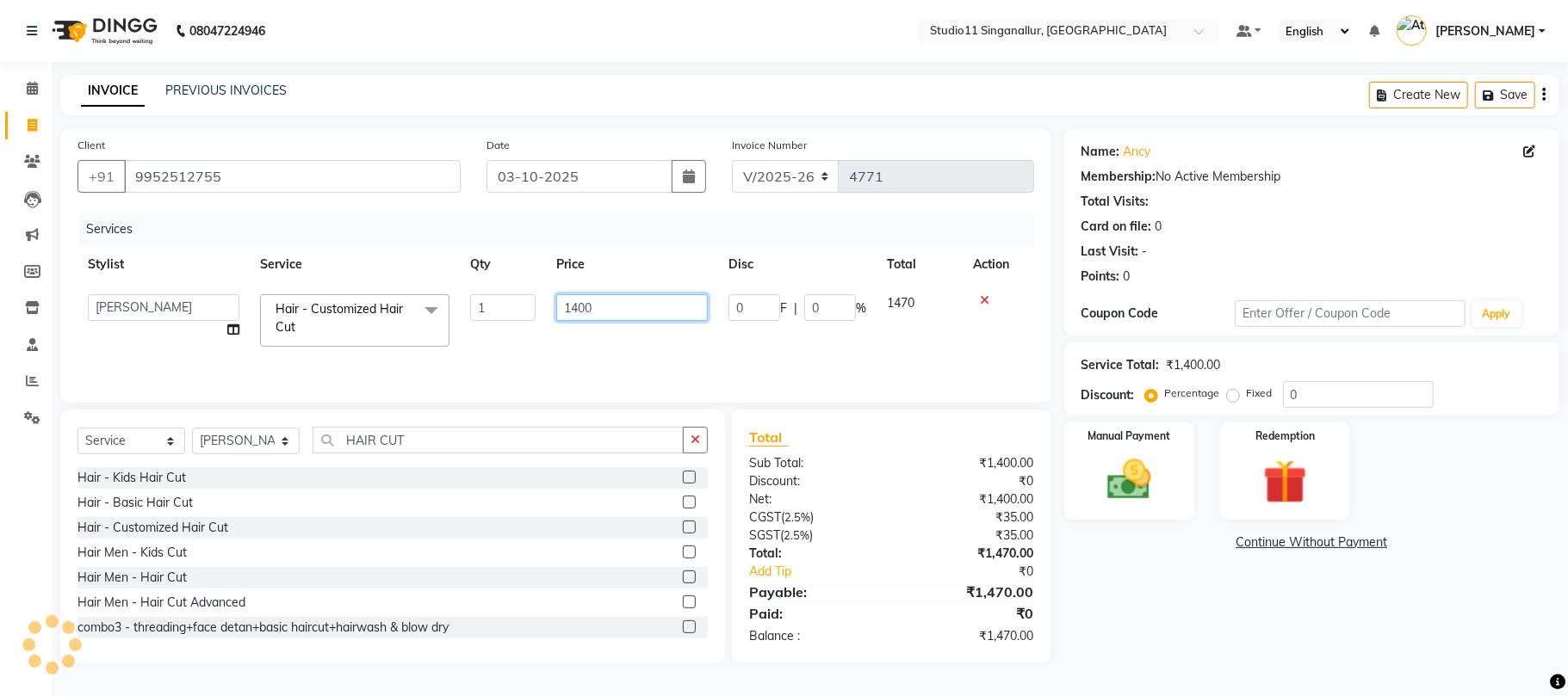
click at [631, 315] on input "1400" at bounding box center [633, 308] width 152 height 27
type input "1"
type input "550"
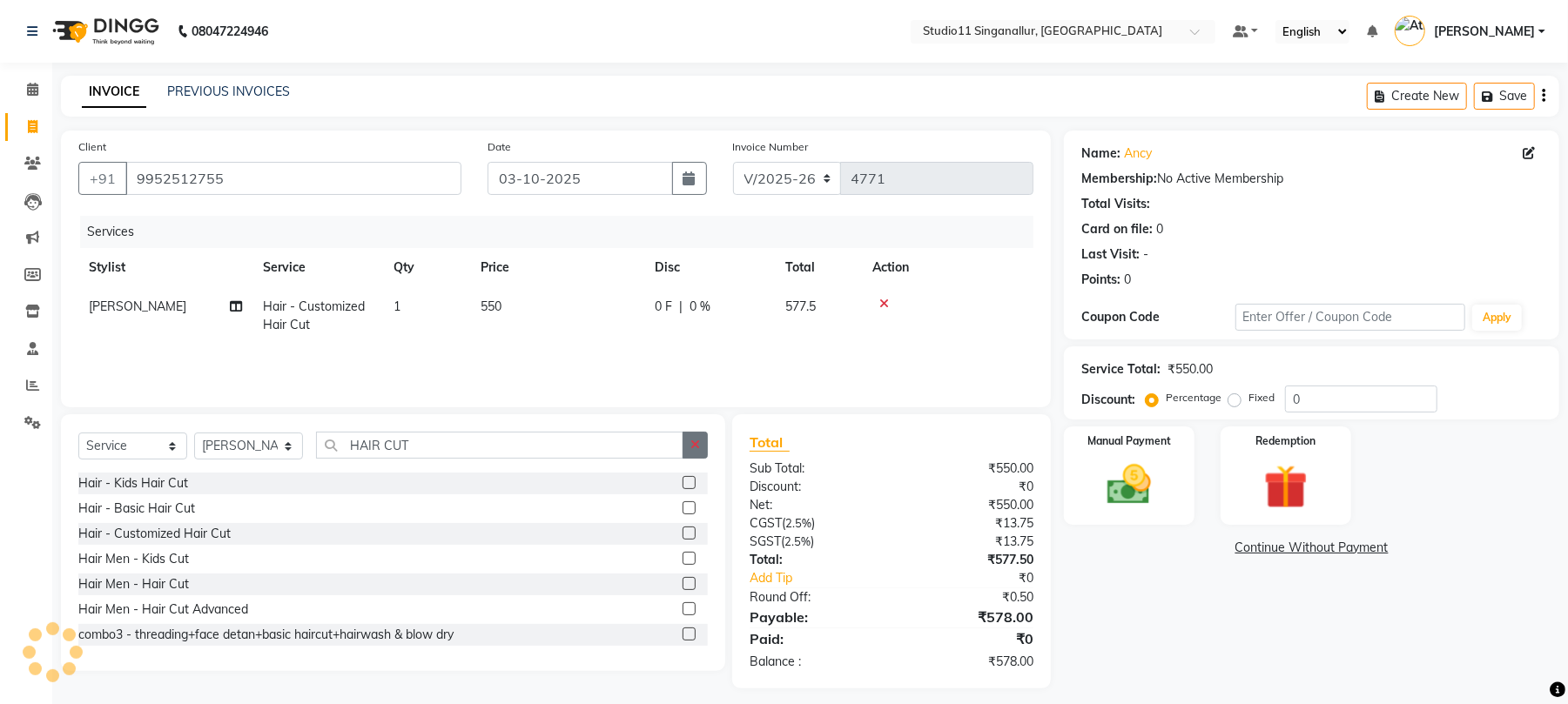
click at [697, 449] on icon "button" at bounding box center [695, 445] width 10 height 12
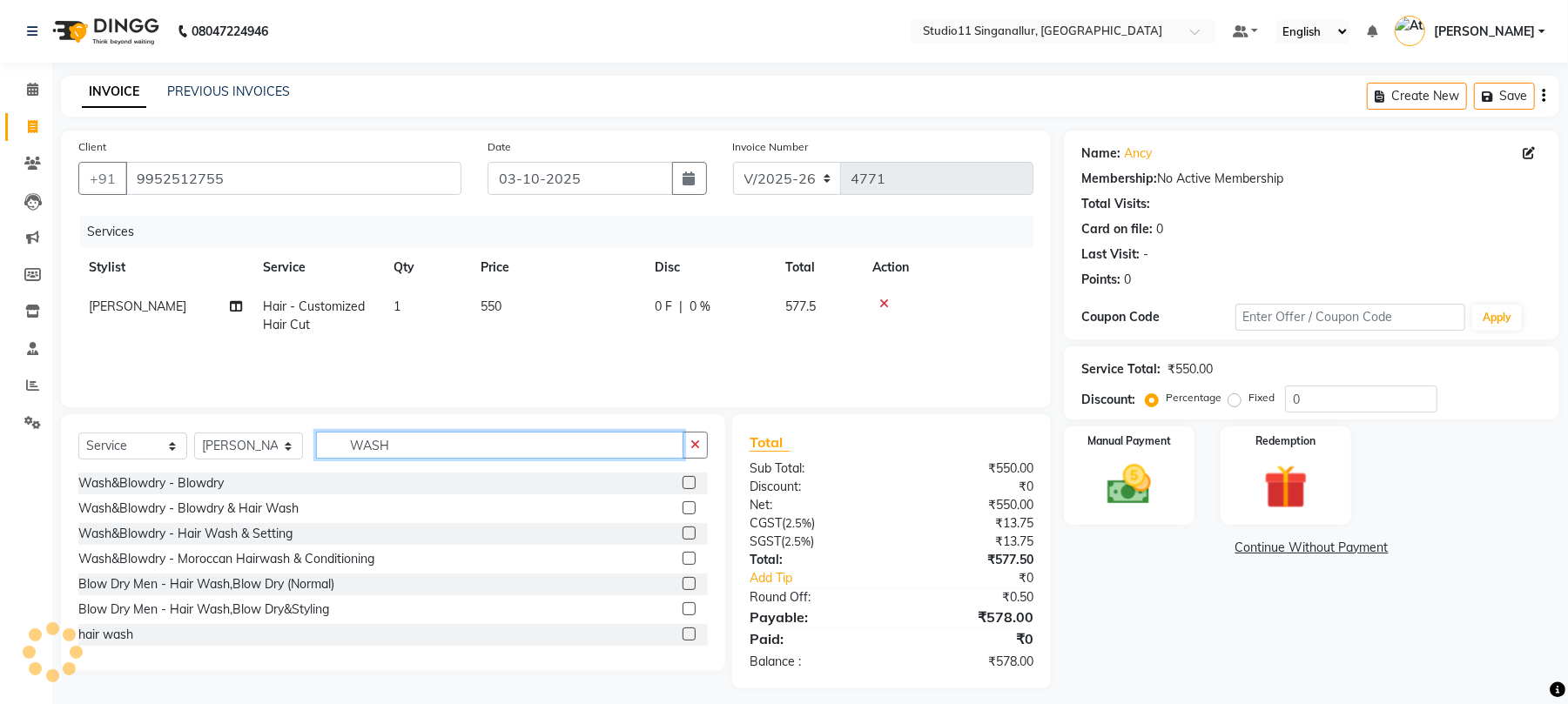
type input "WASH"
click at [683, 633] on label at bounding box center [689, 634] width 13 height 13
click at [683, 633] on input "checkbox" at bounding box center [688, 635] width 11 height 11
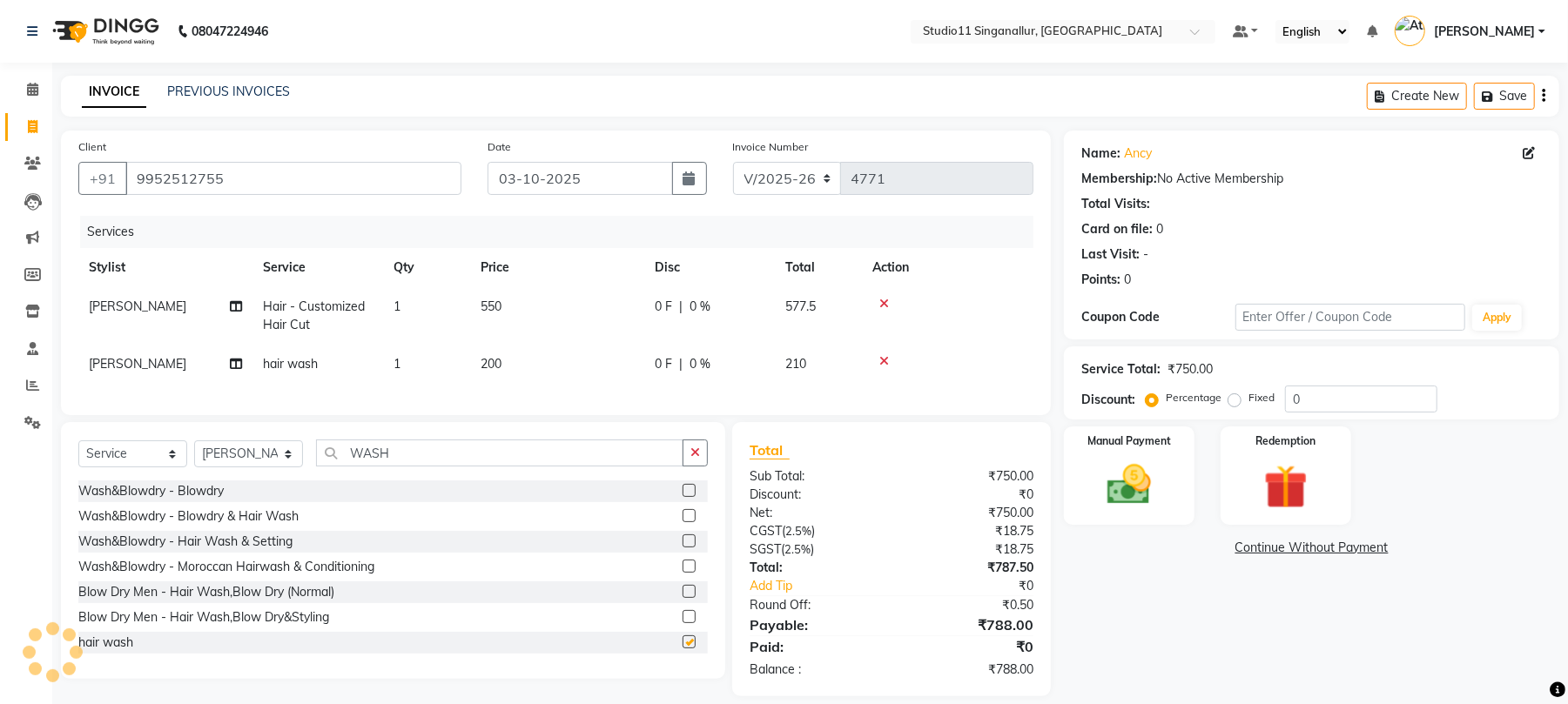
checkbox input "false"
click at [694, 459] on icon "button" at bounding box center [695, 453] width 10 height 12
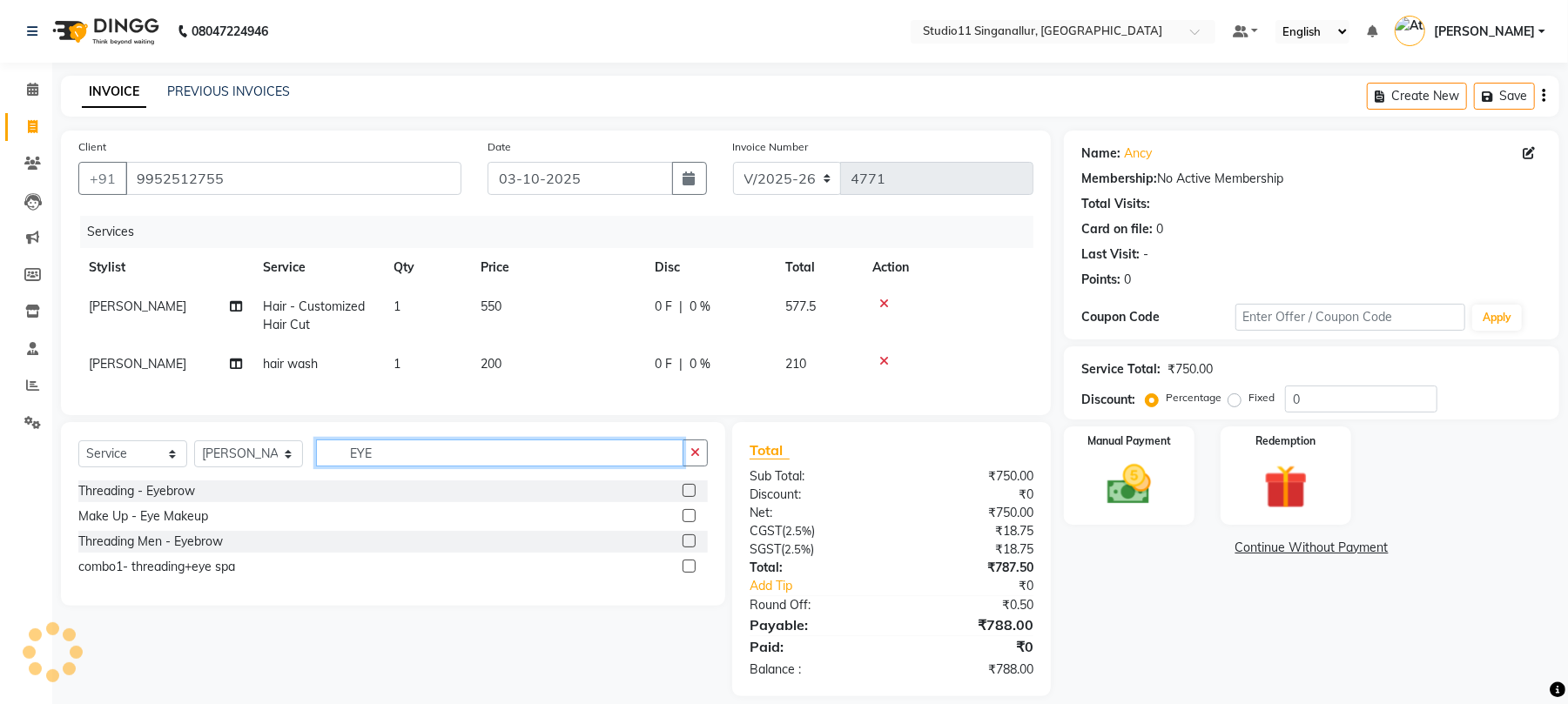
type input "EYE"
click at [692, 498] on label at bounding box center [689, 491] width 13 height 13
click at [692, 498] on input "checkbox" at bounding box center [688, 491] width 11 height 11
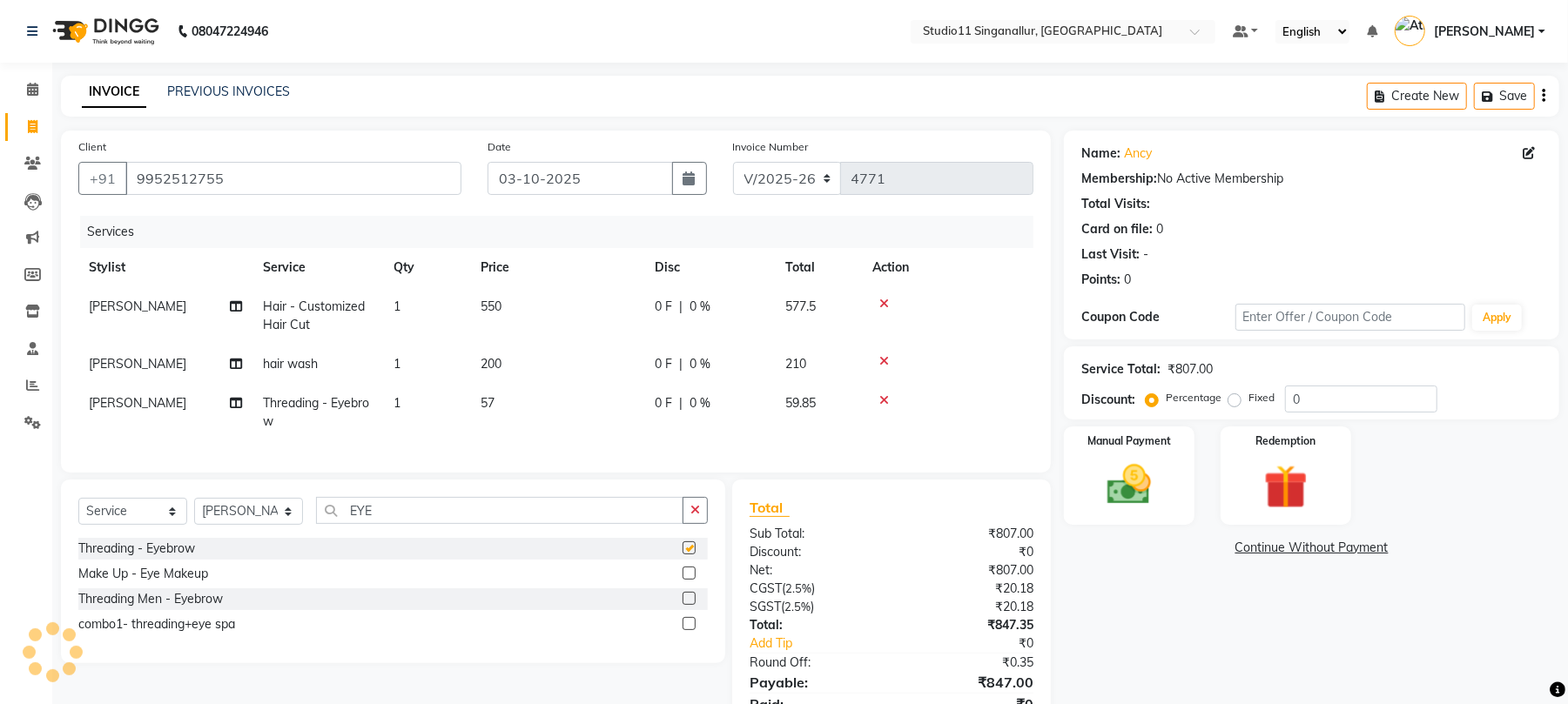
checkbox input "false"
click at [224, 525] on select "Select Stylist [PERSON_NAME] Divya [PERSON_NAME] [PERSON_NAME] [PERSON_NAME] [P…" at bounding box center [248, 511] width 109 height 27
select select "84255"
click at [194, 515] on select "Select Stylist [PERSON_NAME] Divya [PERSON_NAME] [PERSON_NAME] [PERSON_NAME] [P…" at bounding box center [248, 511] width 109 height 27
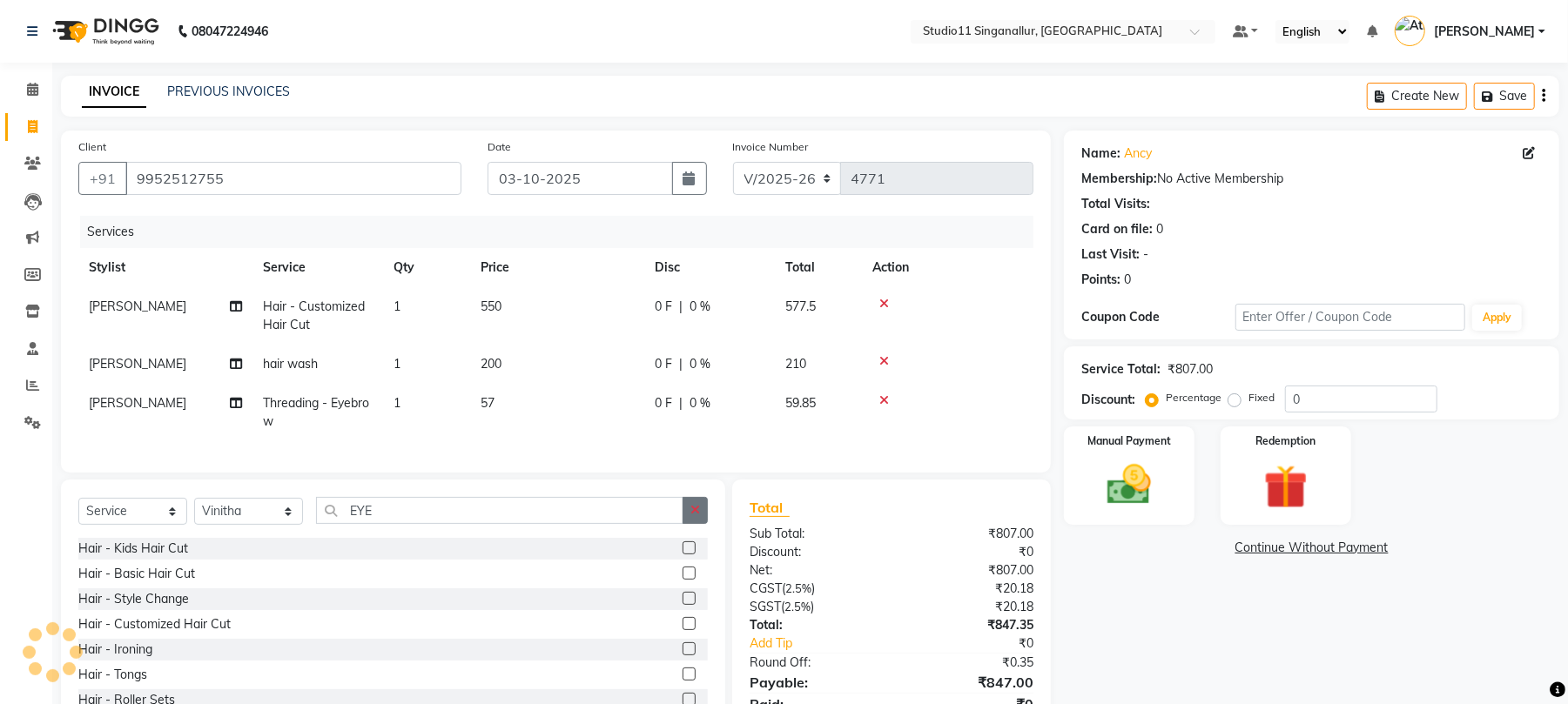
click at [690, 524] on button "button" at bounding box center [695, 511] width 26 height 27
type input "H"
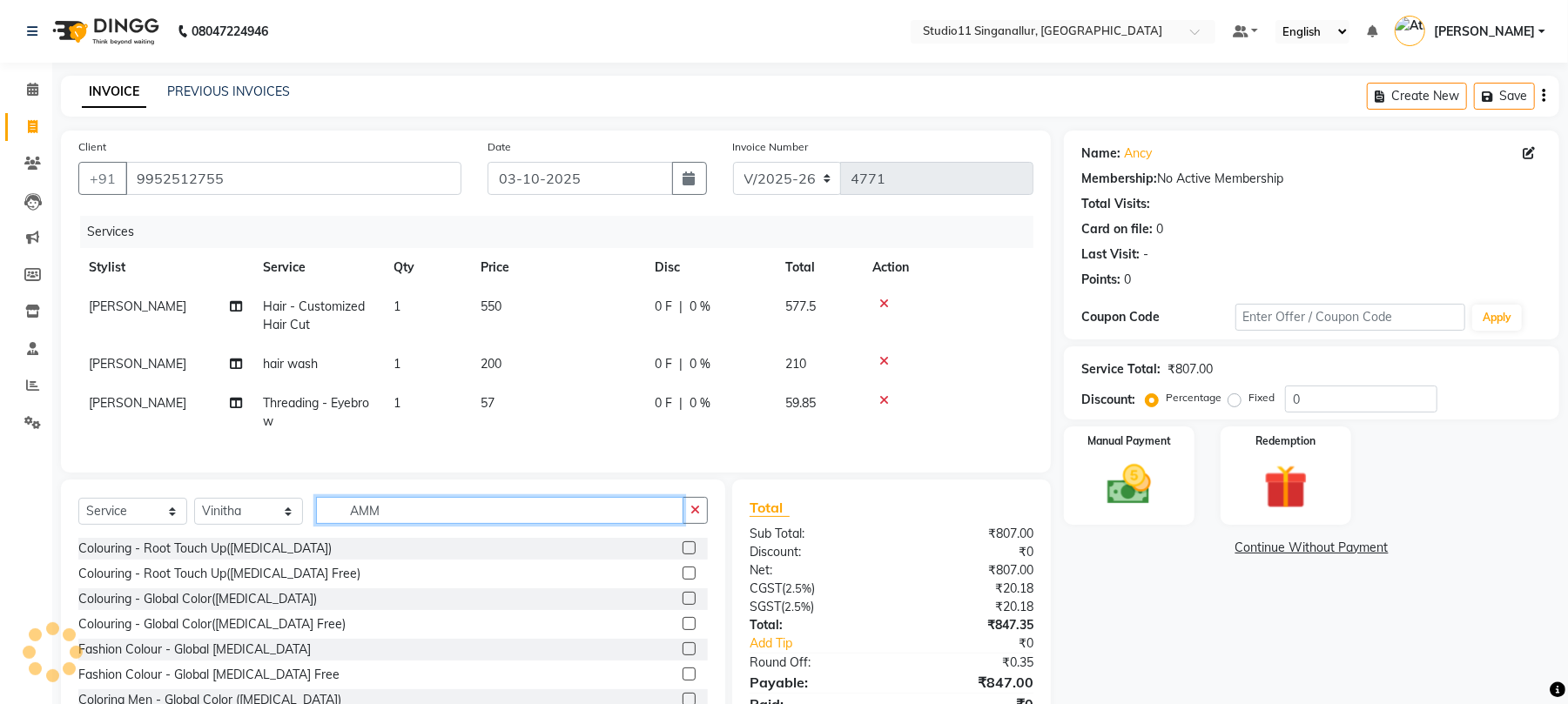
type input "AMM"
click at [683, 580] on label at bounding box center [689, 573] width 13 height 13
click at [683, 580] on input "checkbox" at bounding box center [688, 573] width 11 height 11
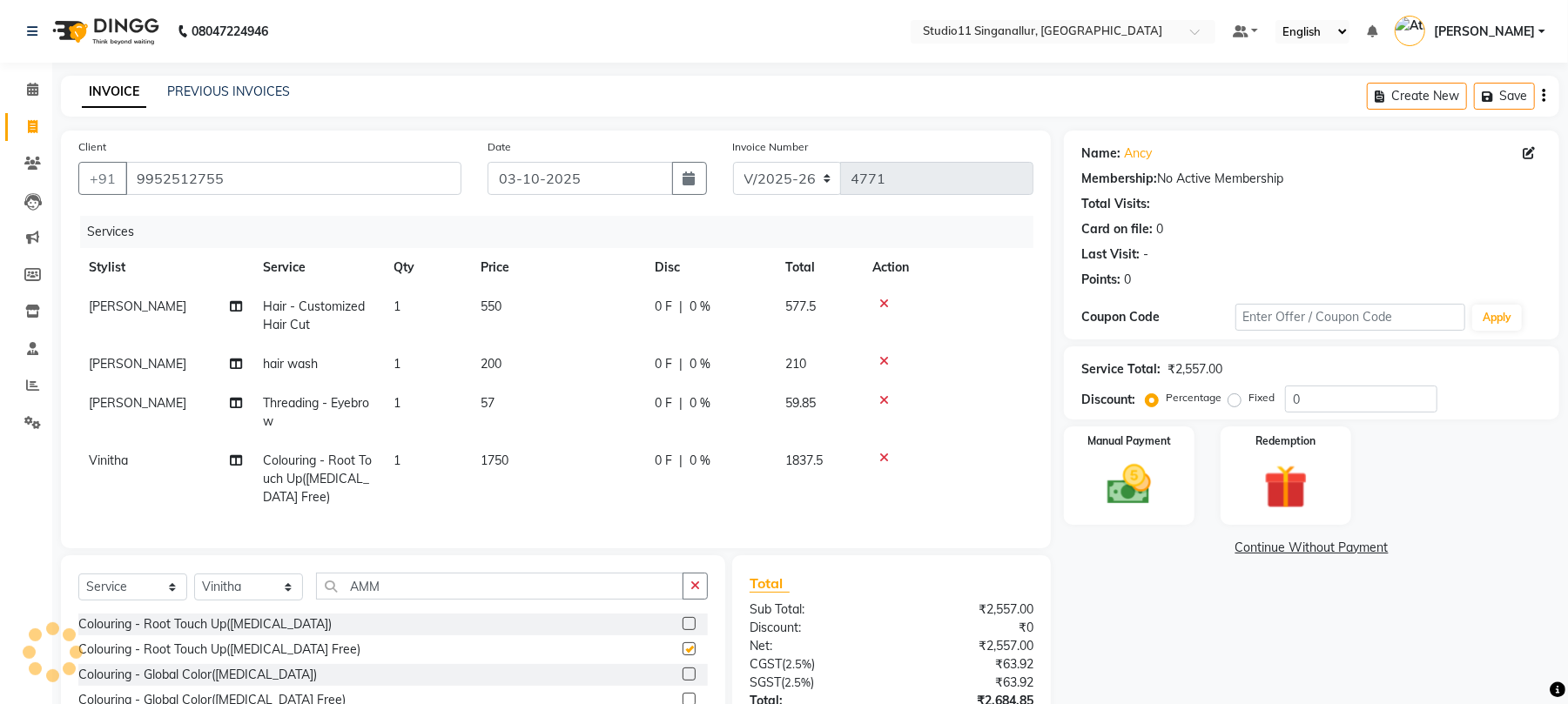
checkbox input "false"
click at [503, 461] on span "1750" at bounding box center [495, 461] width 28 height 16
select select "84255"
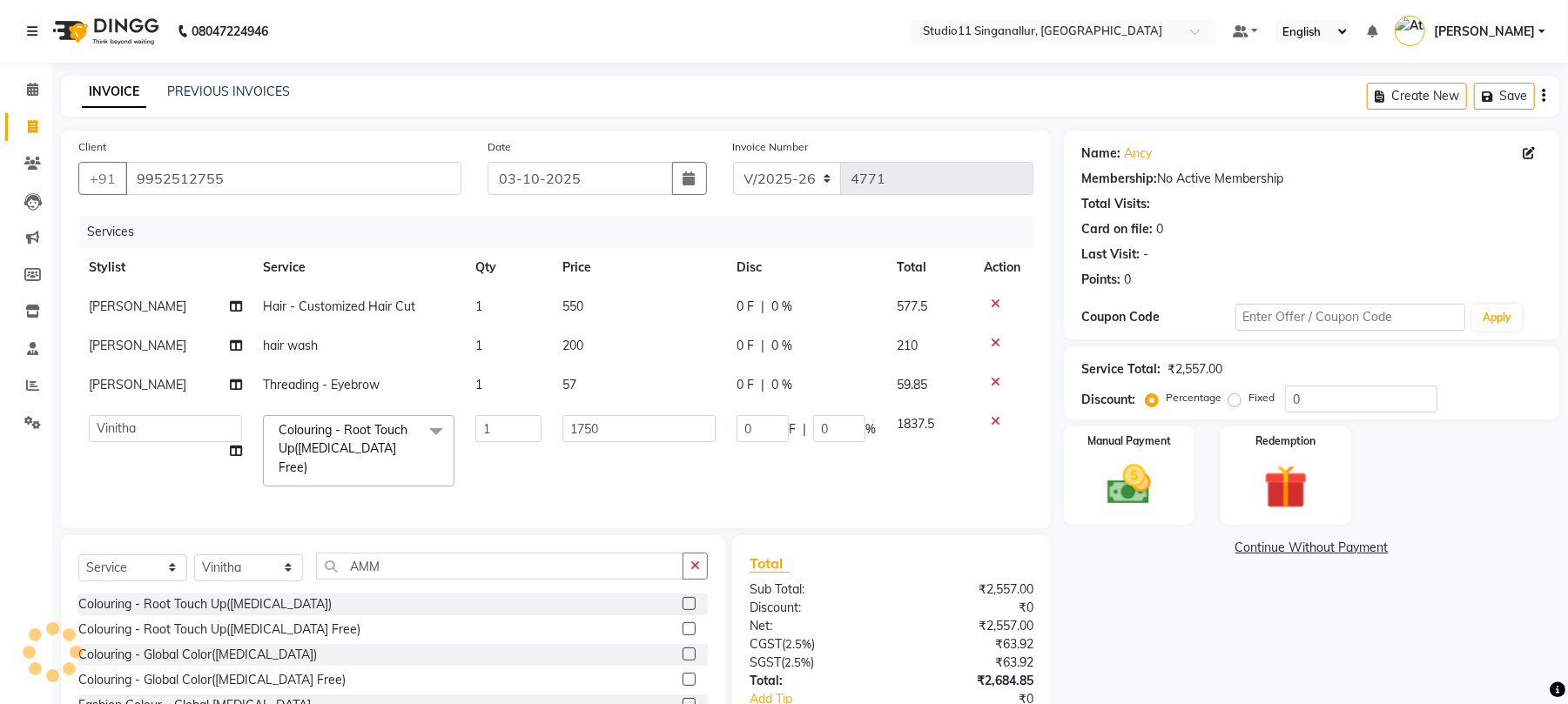
click at [628, 443] on td "1750" at bounding box center [639, 451] width 174 height 93
click at [625, 437] on input "1750" at bounding box center [640, 429] width 154 height 27
type input "1500"
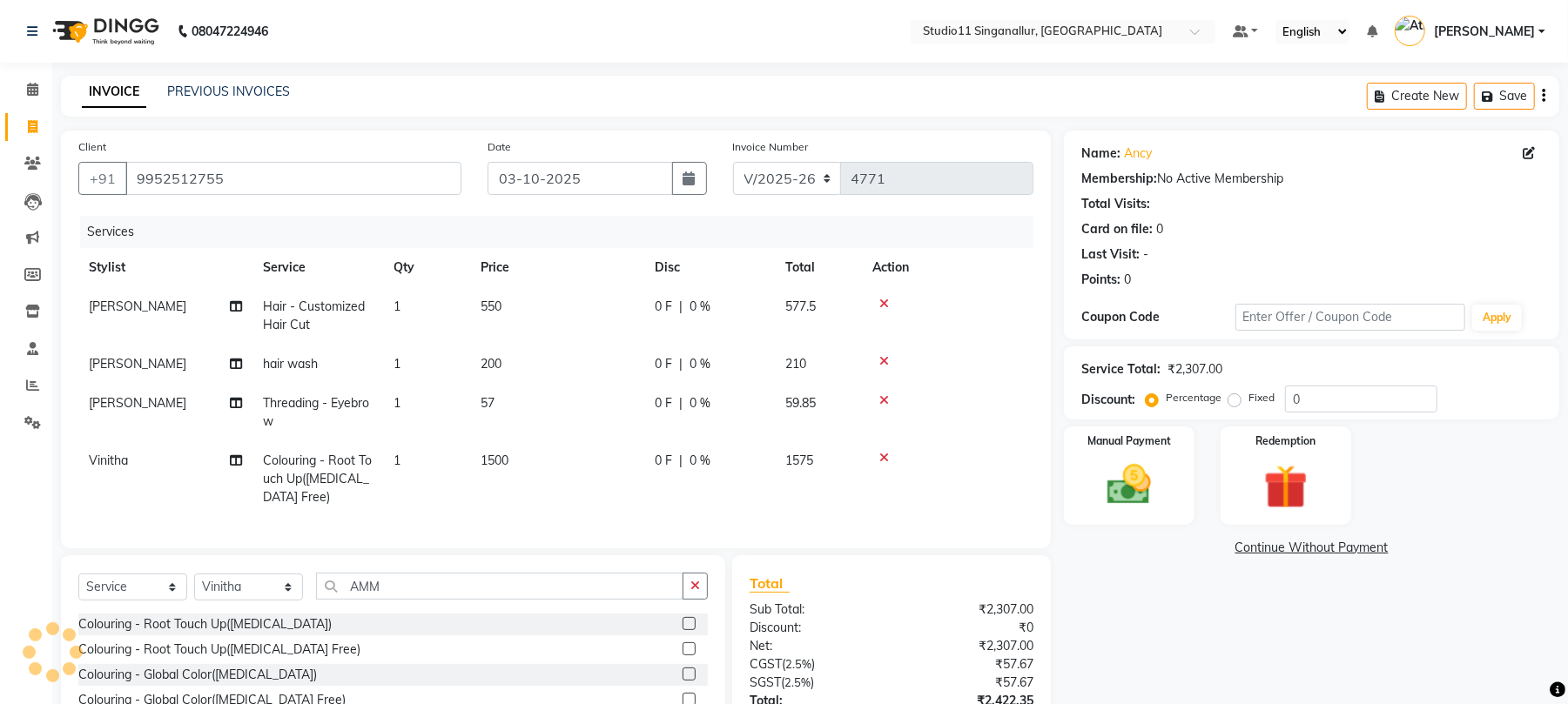
click at [634, 460] on td "1500" at bounding box center [557, 479] width 174 height 76
select select "84255"
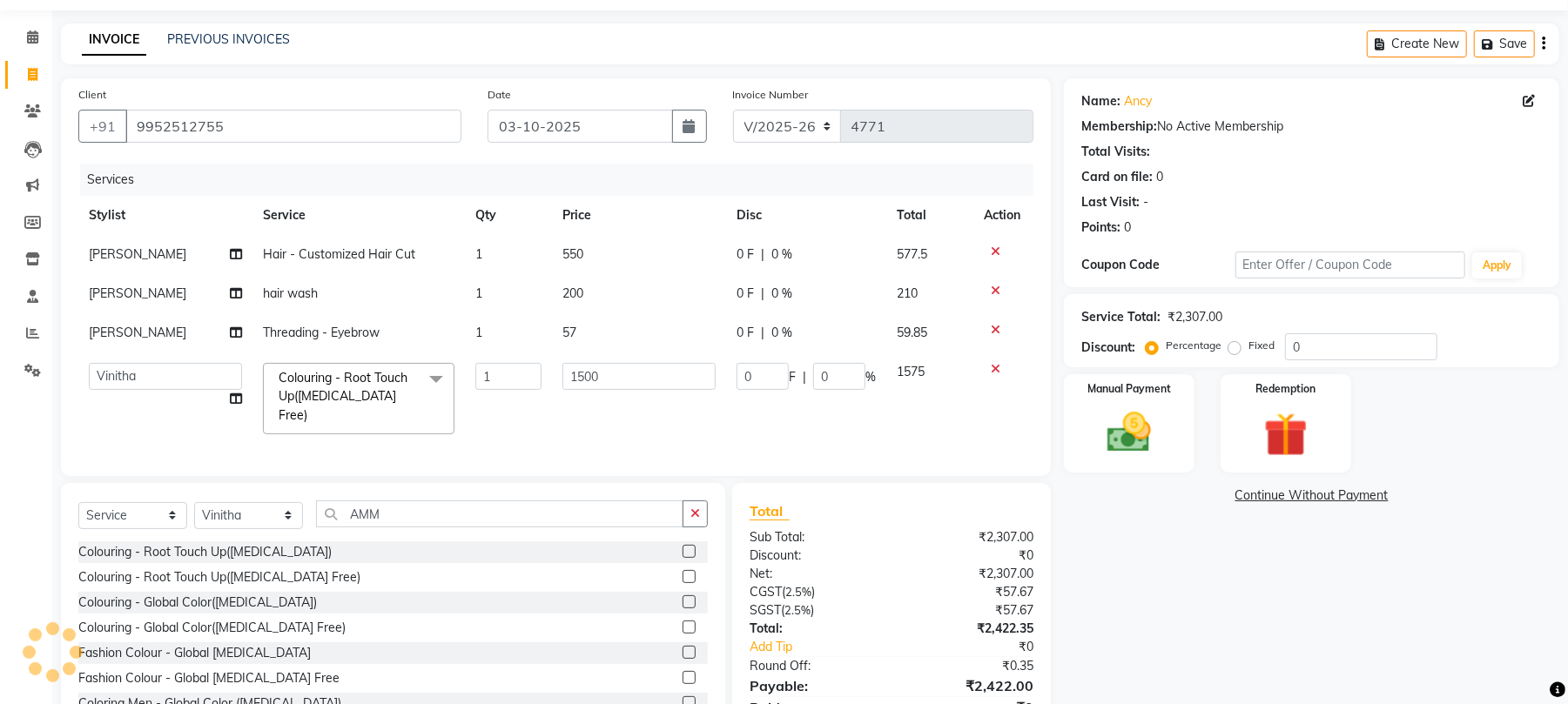
scroll to position [131, 0]
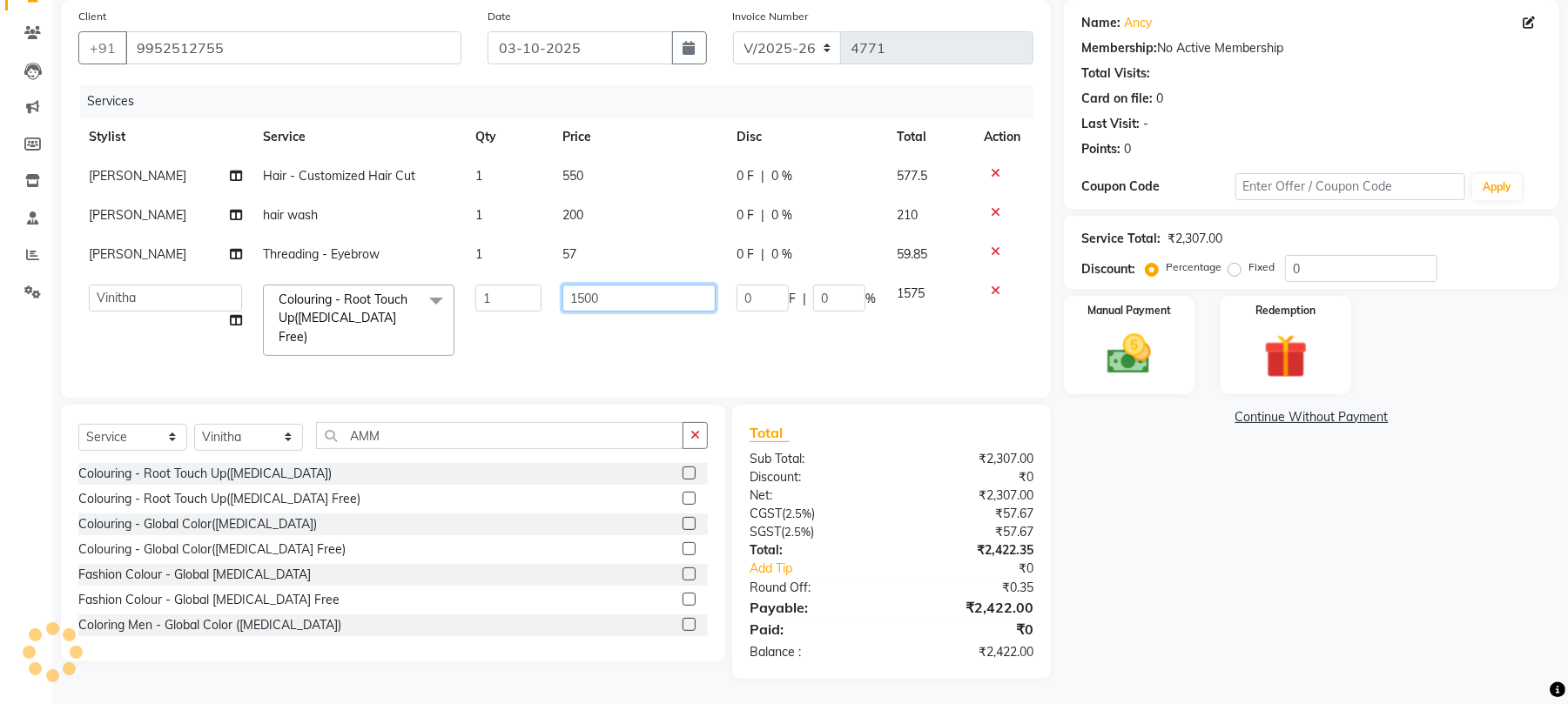
click at [601, 301] on input "1500" at bounding box center [640, 298] width 154 height 27
type input "1502"
click at [604, 326] on td "1502" at bounding box center [639, 320] width 174 height 93
select select "84255"
click at [606, 303] on input "1502" at bounding box center [640, 298] width 154 height 27
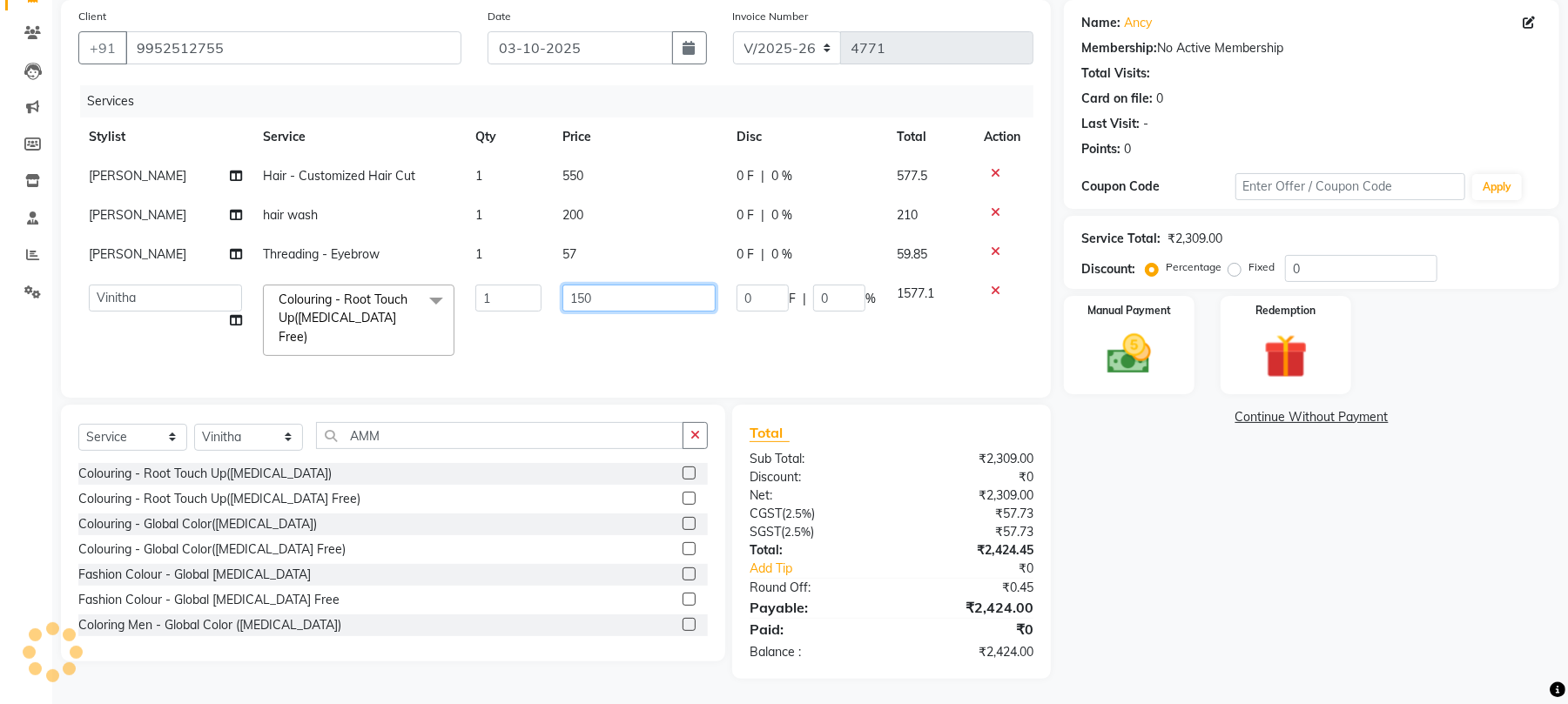
type input "1504"
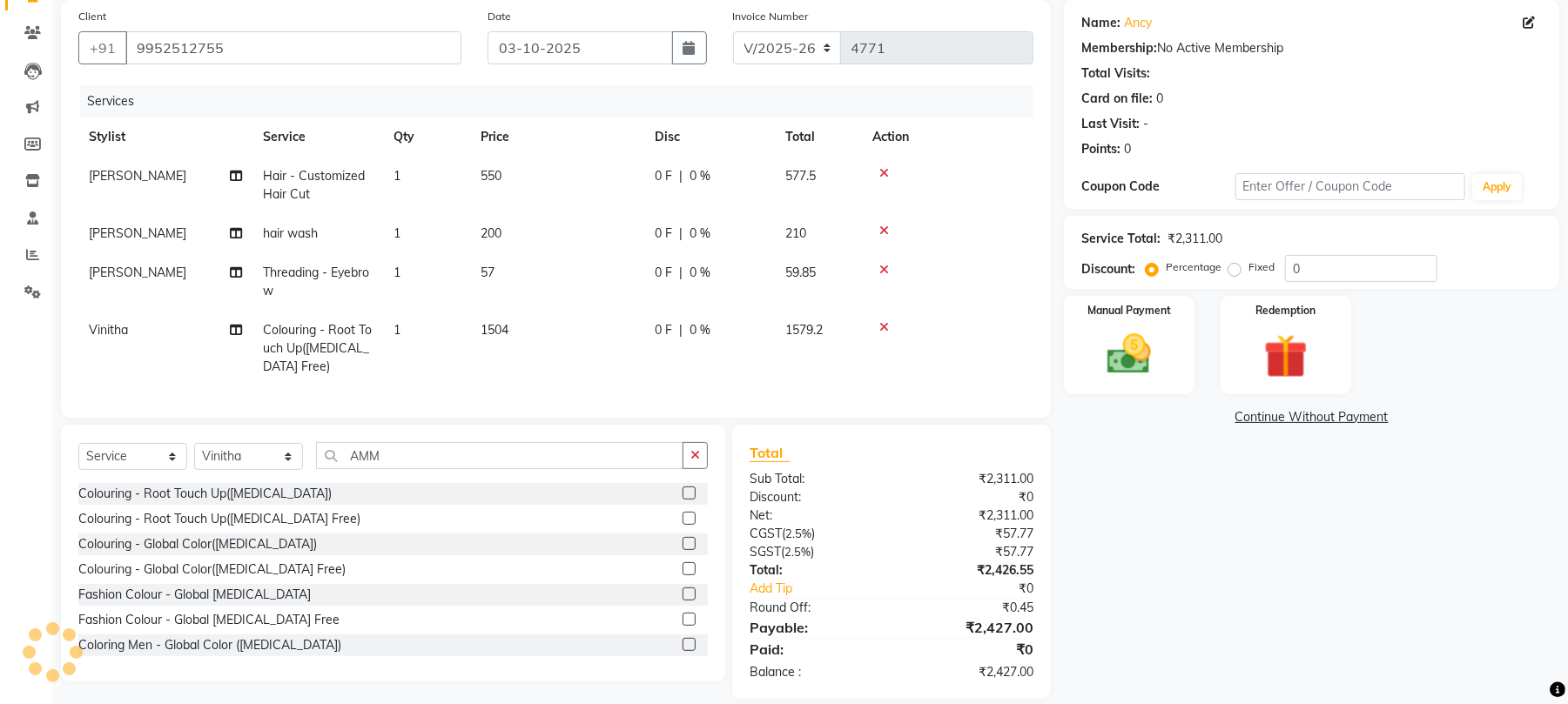
click at [618, 336] on td "1504" at bounding box center [557, 348] width 174 height 76
select select "84255"
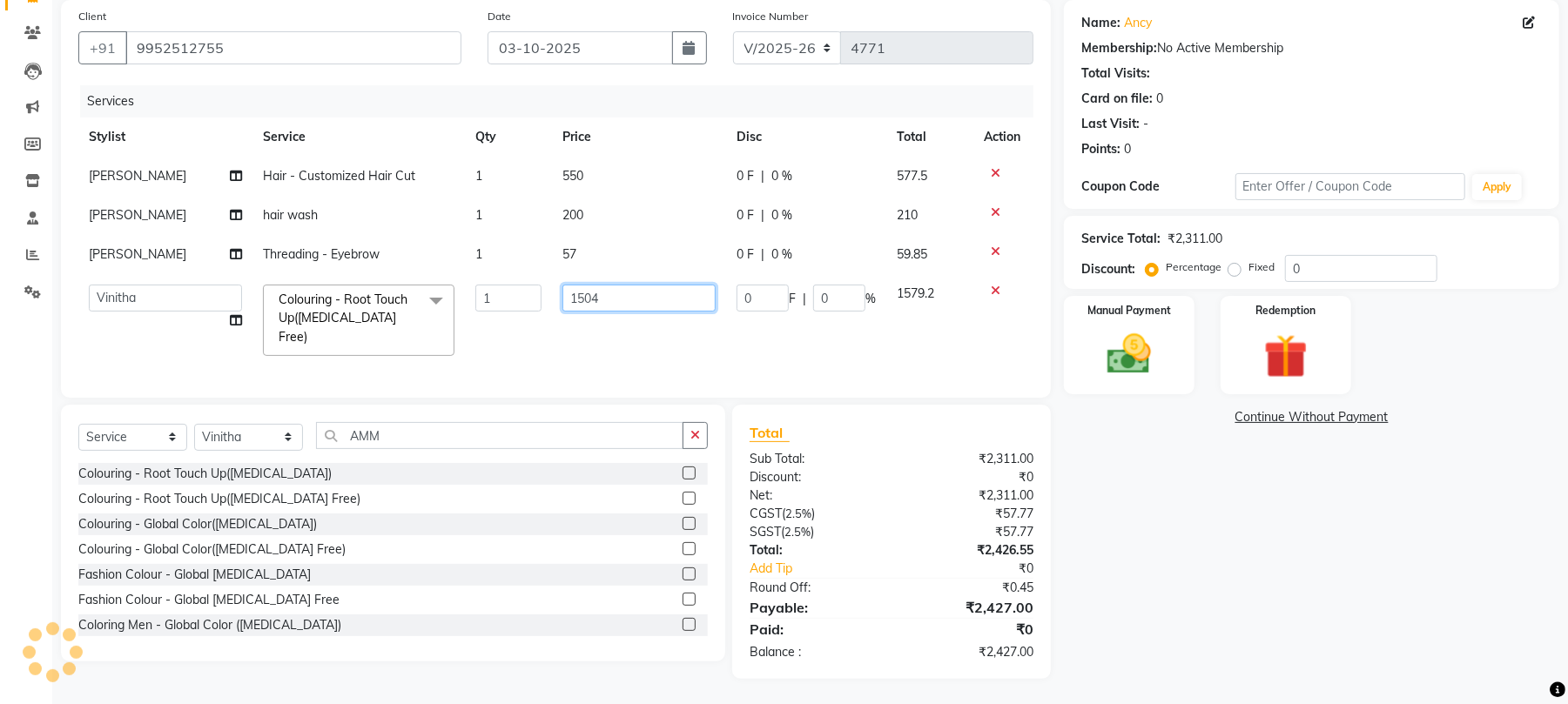
click at [614, 289] on input "1504" at bounding box center [640, 298] width 154 height 27
type input "1503"
click at [617, 333] on td "1503" at bounding box center [639, 320] width 174 height 93
select select "84255"
click at [1141, 361] on img at bounding box center [1129, 355] width 75 height 53
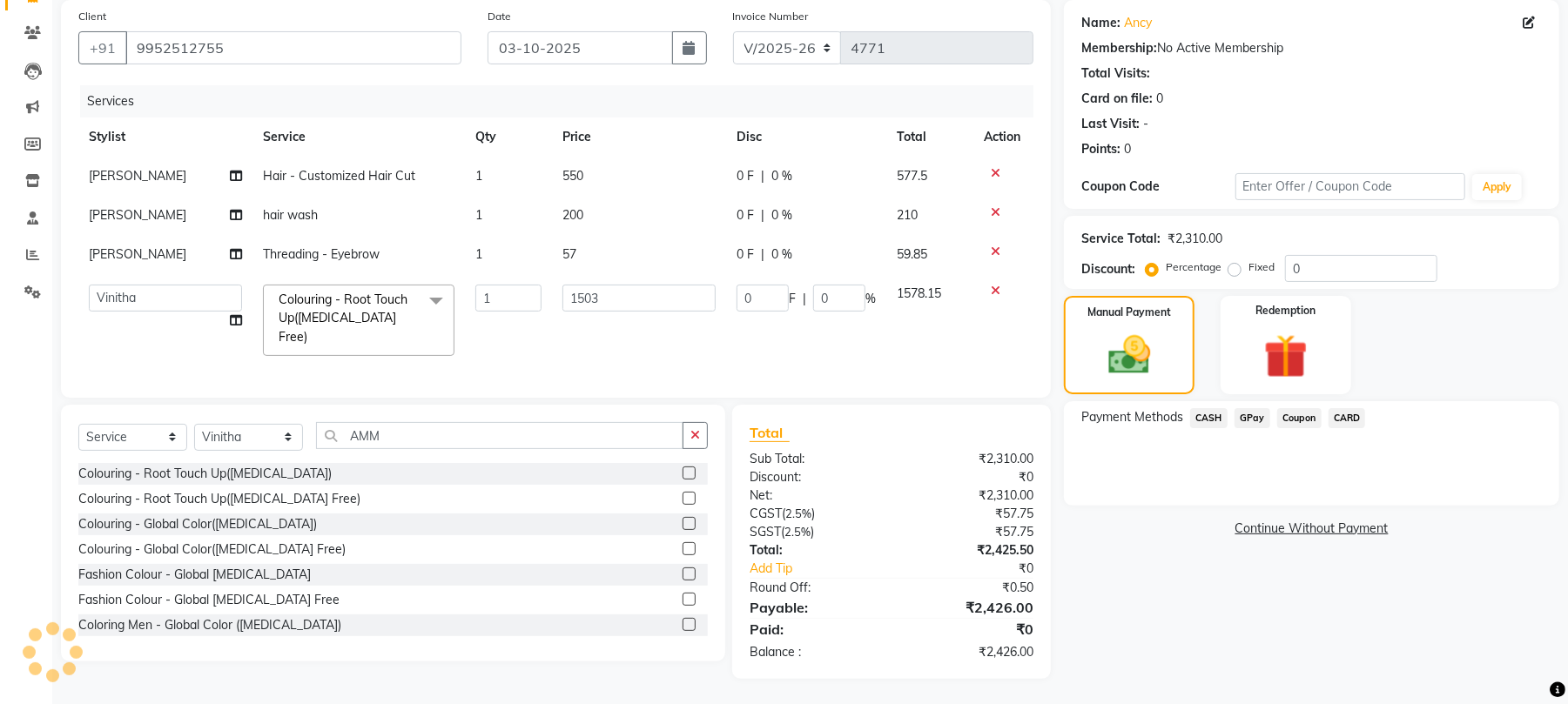
click at [1250, 420] on span "GPay" at bounding box center [1252, 418] width 35 height 20
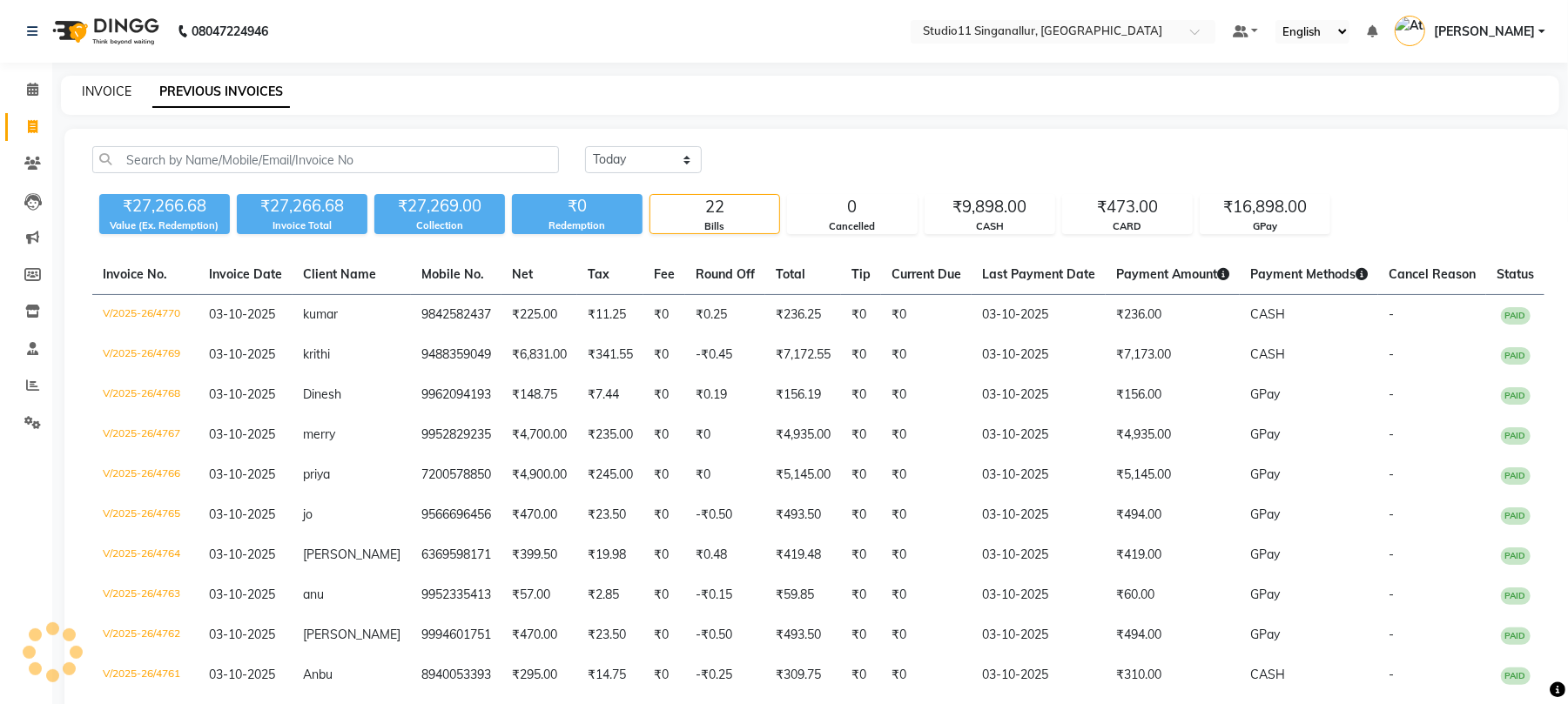
click at [112, 98] on link "INVOICE" at bounding box center [107, 92] width 49 height 16
select select "service"
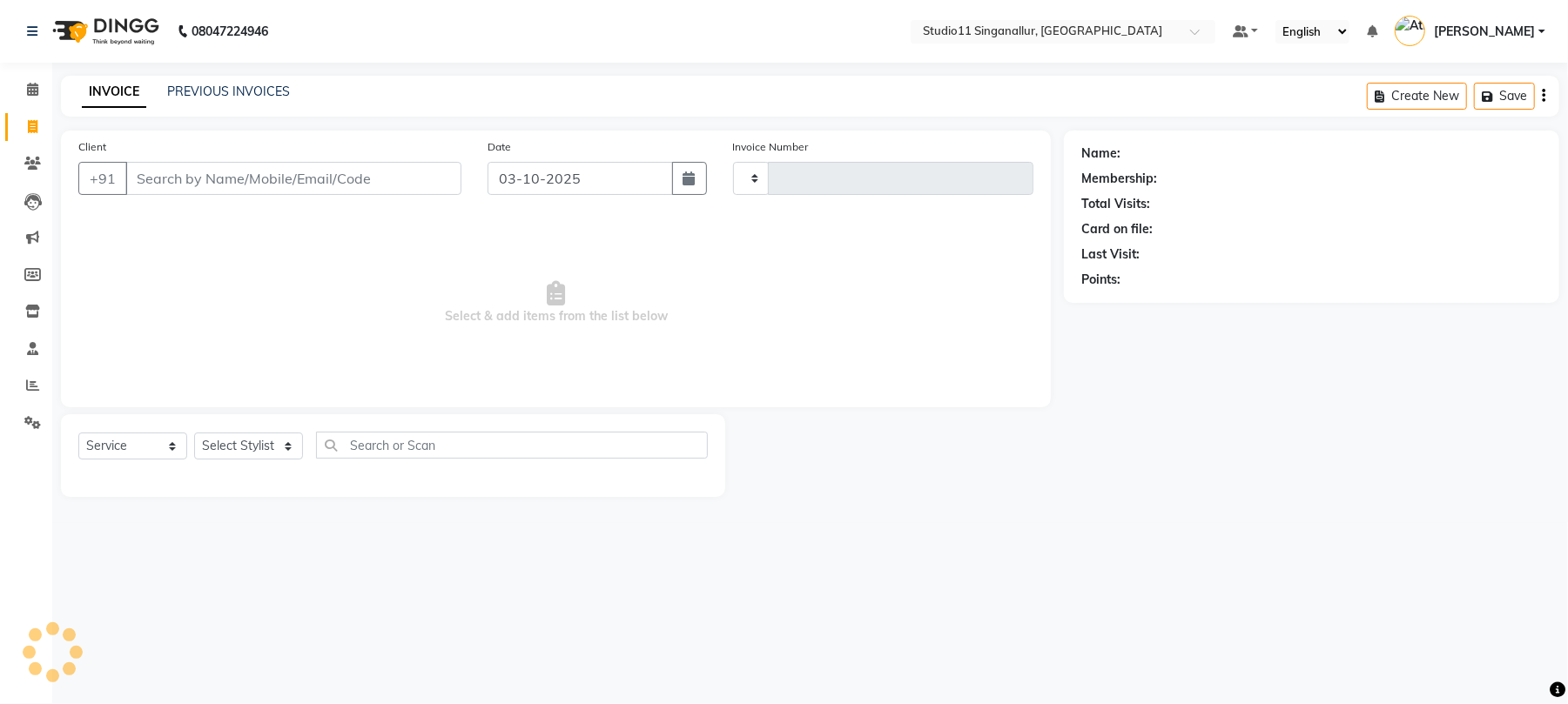
type input "4771"
select select "6616"
click at [402, 181] on input "Client" at bounding box center [296, 179] width 341 height 34
paste input "9525127559"
type input "9525127559"
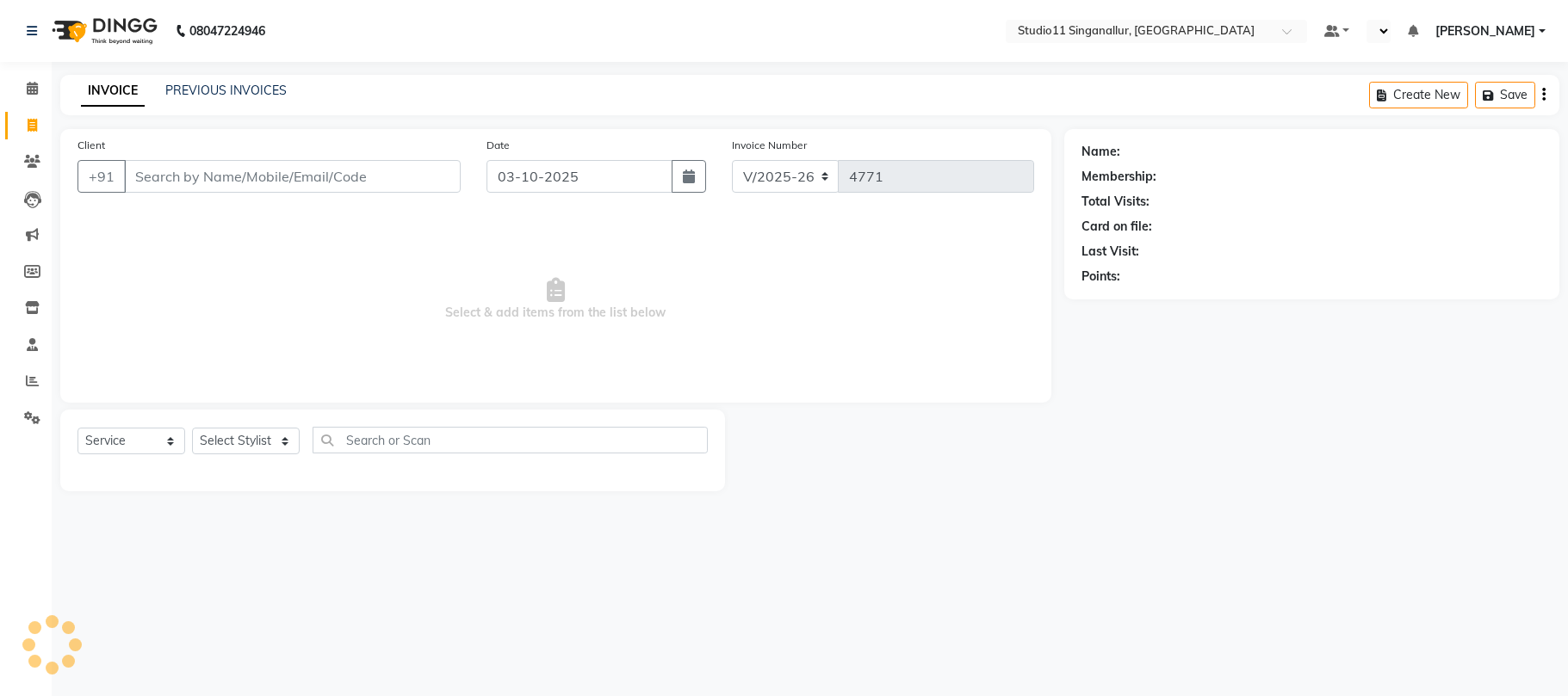
select select "6616"
select select "service"
select select "en"
click at [322, 166] on input "Client" at bounding box center [292, 177] width 337 height 33
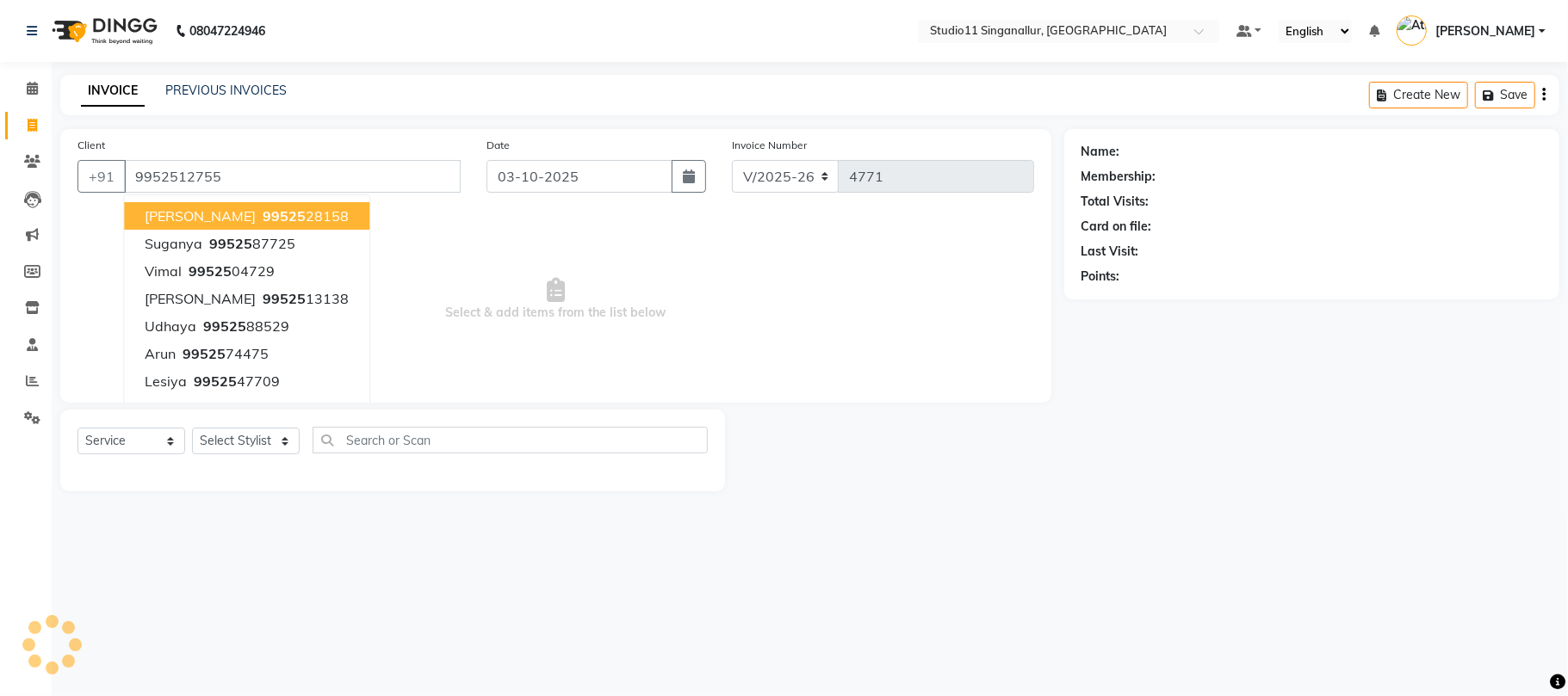
type input "9952512755"
click at [332, 183] on input "9952512755" at bounding box center [292, 177] width 337 height 33
click at [818, 301] on span "Select & add items from the list below" at bounding box center [556, 299] width 956 height 172
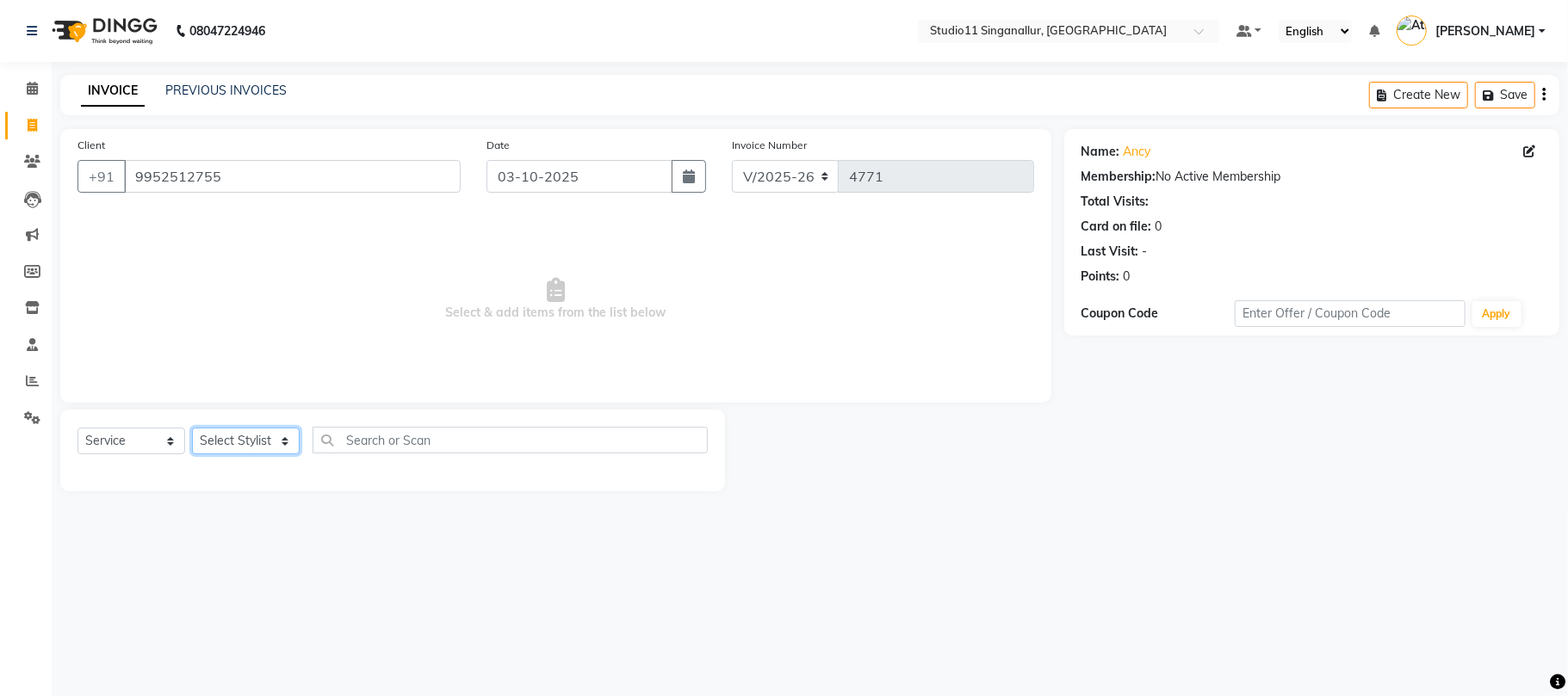
click at [284, 428] on select "Select Stylist [PERSON_NAME] Divya [PERSON_NAME] [PERSON_NAME] [PERSON_NAME] [P…" at bounding box center [245, 440] width 107 height 27
select select "75527"
click at [192, 427] on select "Select Stylist [PERSON_NAME] Divya [PERSON_NAME] [PERSON_NAME] [PERSON_NAME] [P…" at bounding box center [245, 440] width 107 height 27
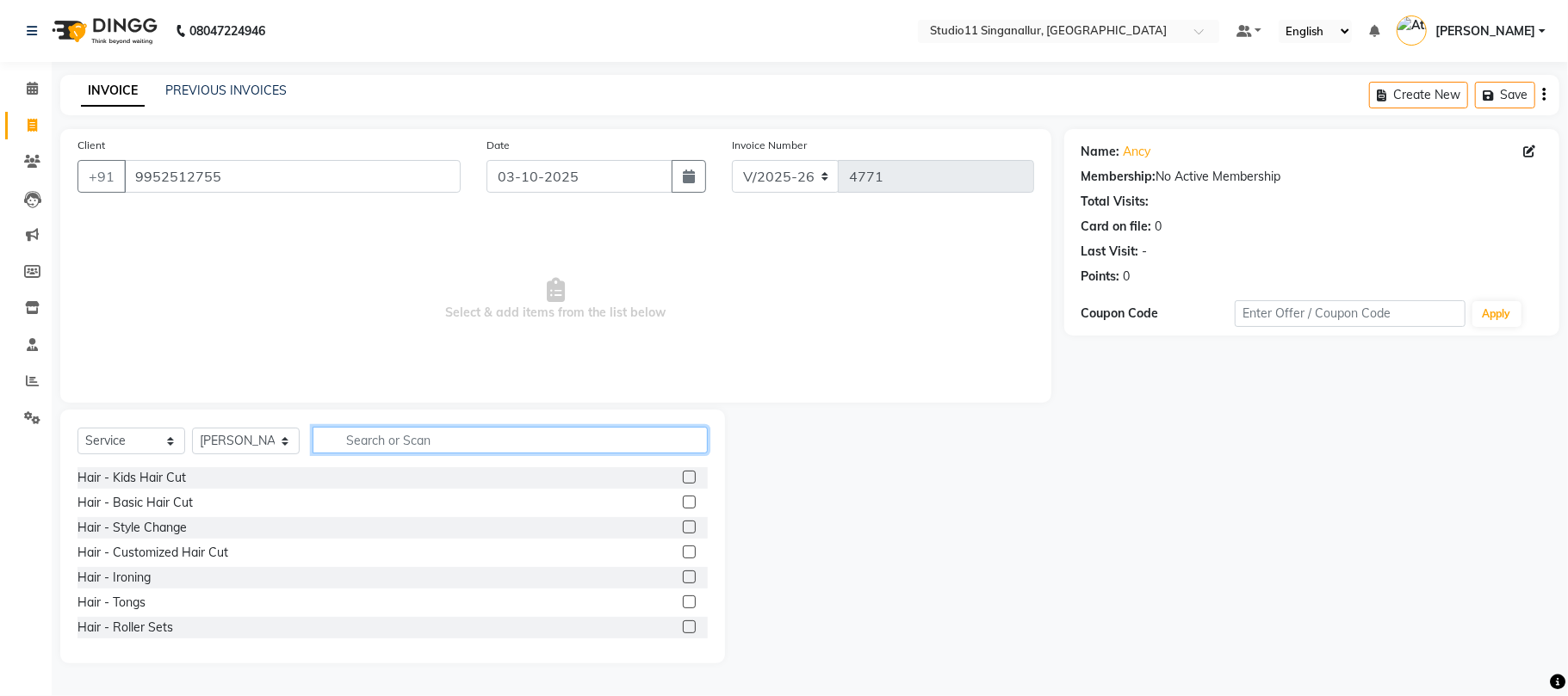
click at [410, 433] on input "text" at bounding box center [510, 440] width 395 height 27
type input "HAIR CUT"
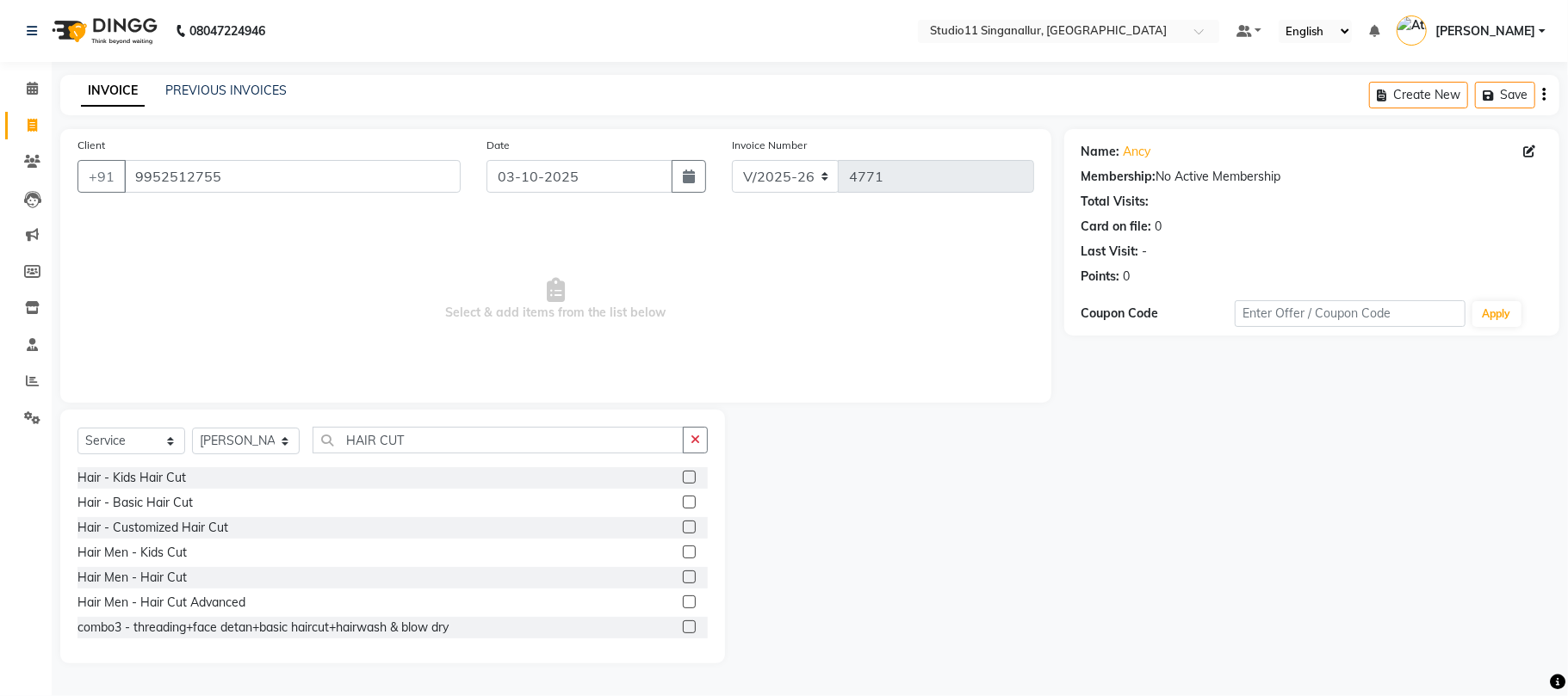
click at [661, 522] on div "Hair - Customized Hair Cut" at bounding box center [393, 528] width 630 height 22
click at [683, 529] on label at bounding box center [689, 527] width 13 height 13
click at [683, 529] on input "checkbox" at bounding box center [688, 528] width 11 height 11
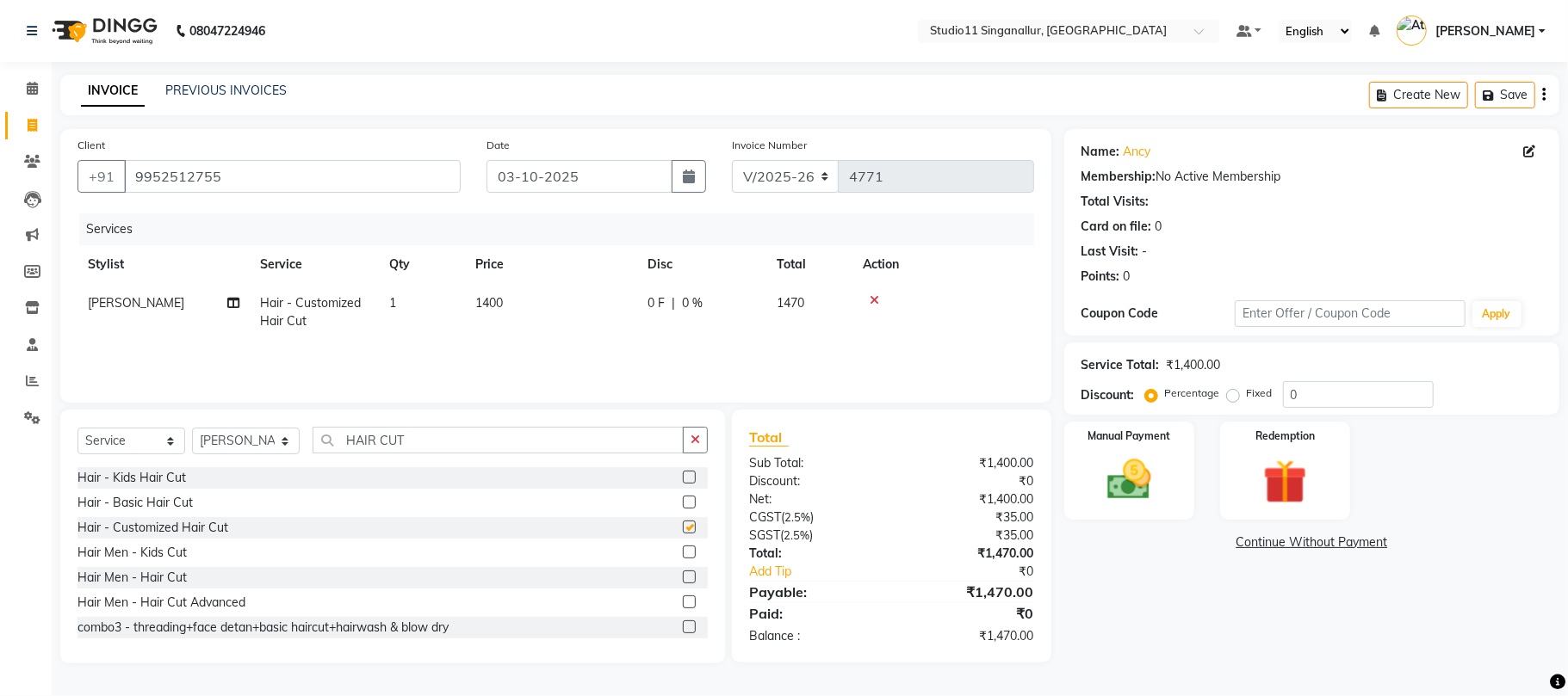
checkbox input "false"
click at [490, 307] on span "1400" at bounding box center [490, 303] width 28 height 16
select select "75527"
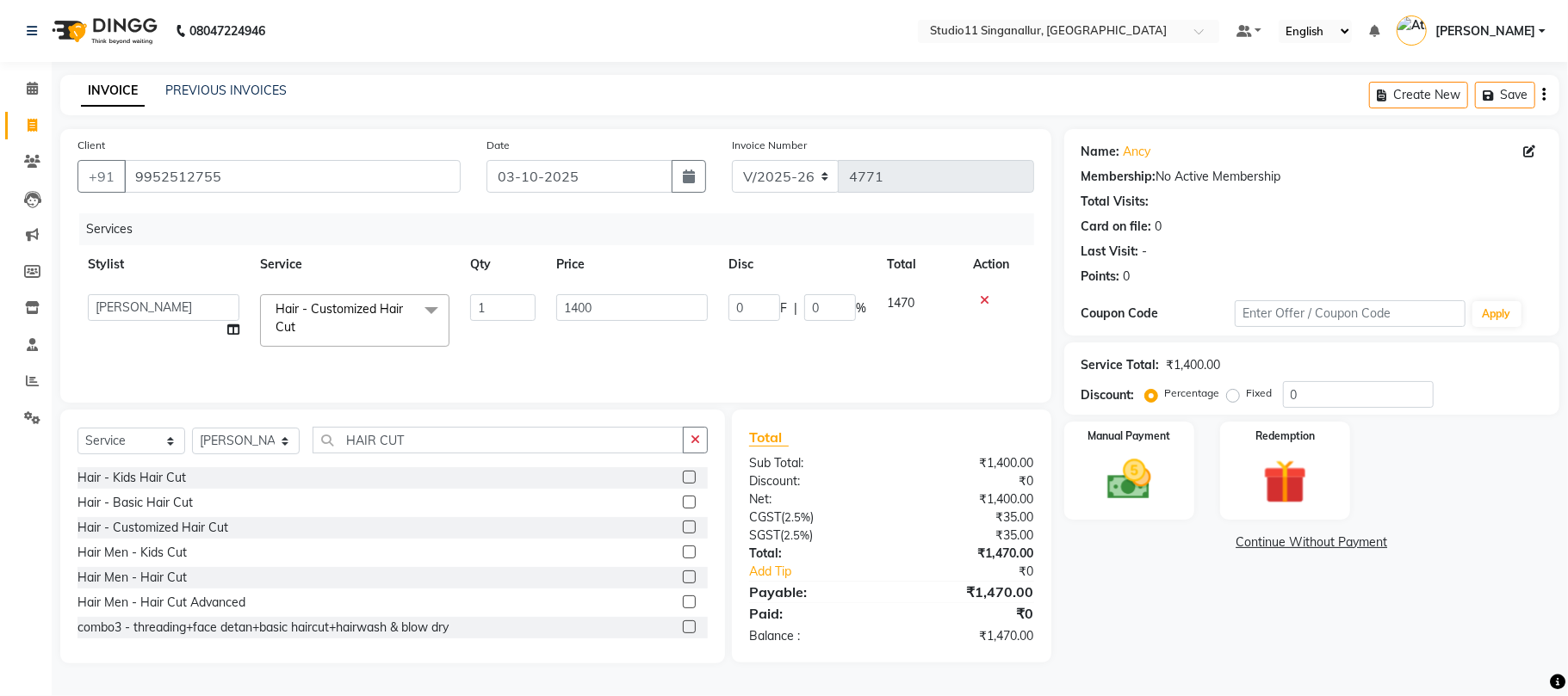
click at [611, 322] on td "1400" at bounding box center [632, 321] width 172 height 73
click at [604, 314] on input "1400" at bounding box center [633, 308] width 152 height 27
type input "1"
type input "550"
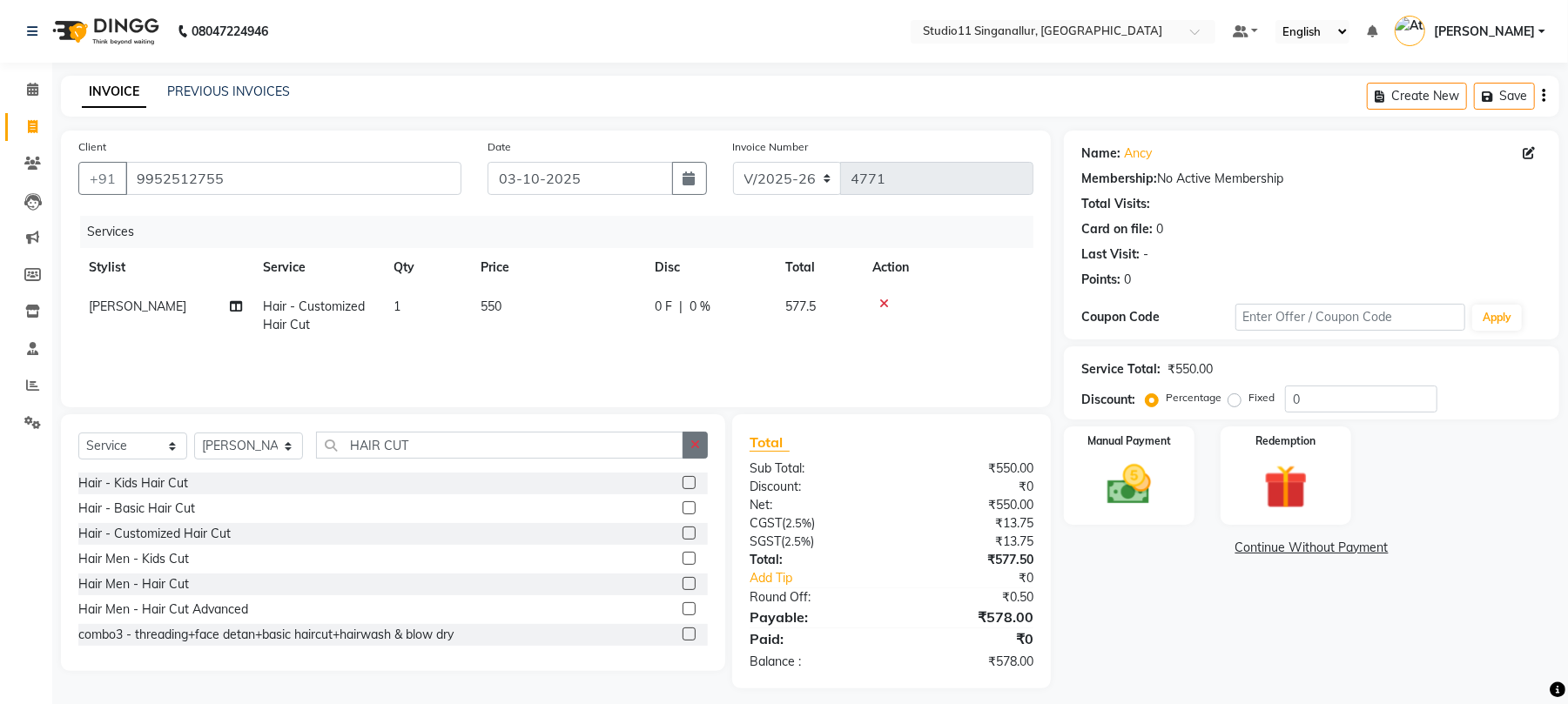
click at [709, 437] on div "Select Service Product Membership Package Voucher Prepaid Gift Card Select Styl…" at bounding box center [393, 543] width 664 height 257
click at [642, 456] on input "HAIR CUT" at bounding box center [499, 445] width 367 height 27
type input "H"
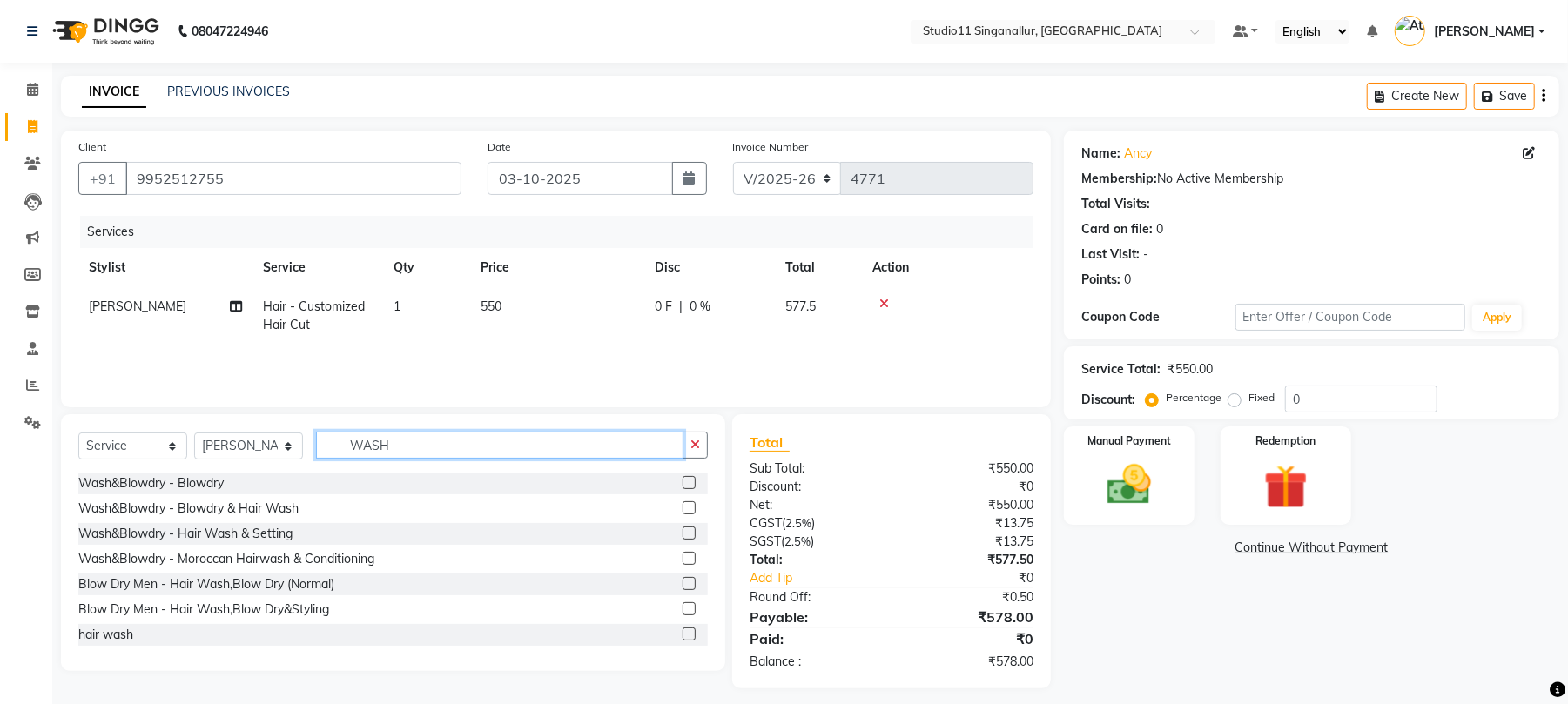
type input "WASH"
click at [683, 629] on label at bounding box center [689, 634] width 13 height 13
click at [683, 630] on input "checkbox" at bounding box center [688, 635] width 11 height 11
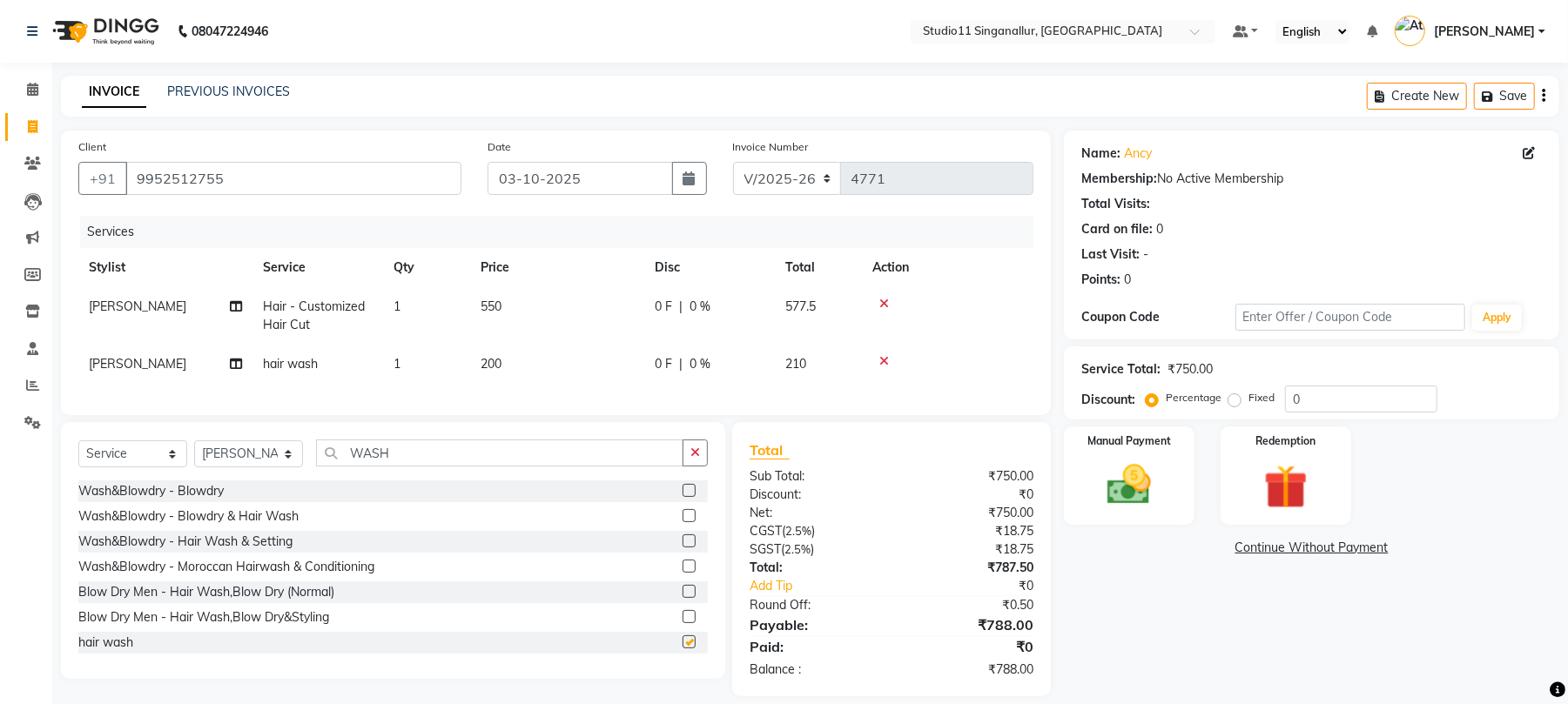
checkbox input "false"
click at [697, 459] on icon "button" at bounding box center [695, 453] width 10 height 12
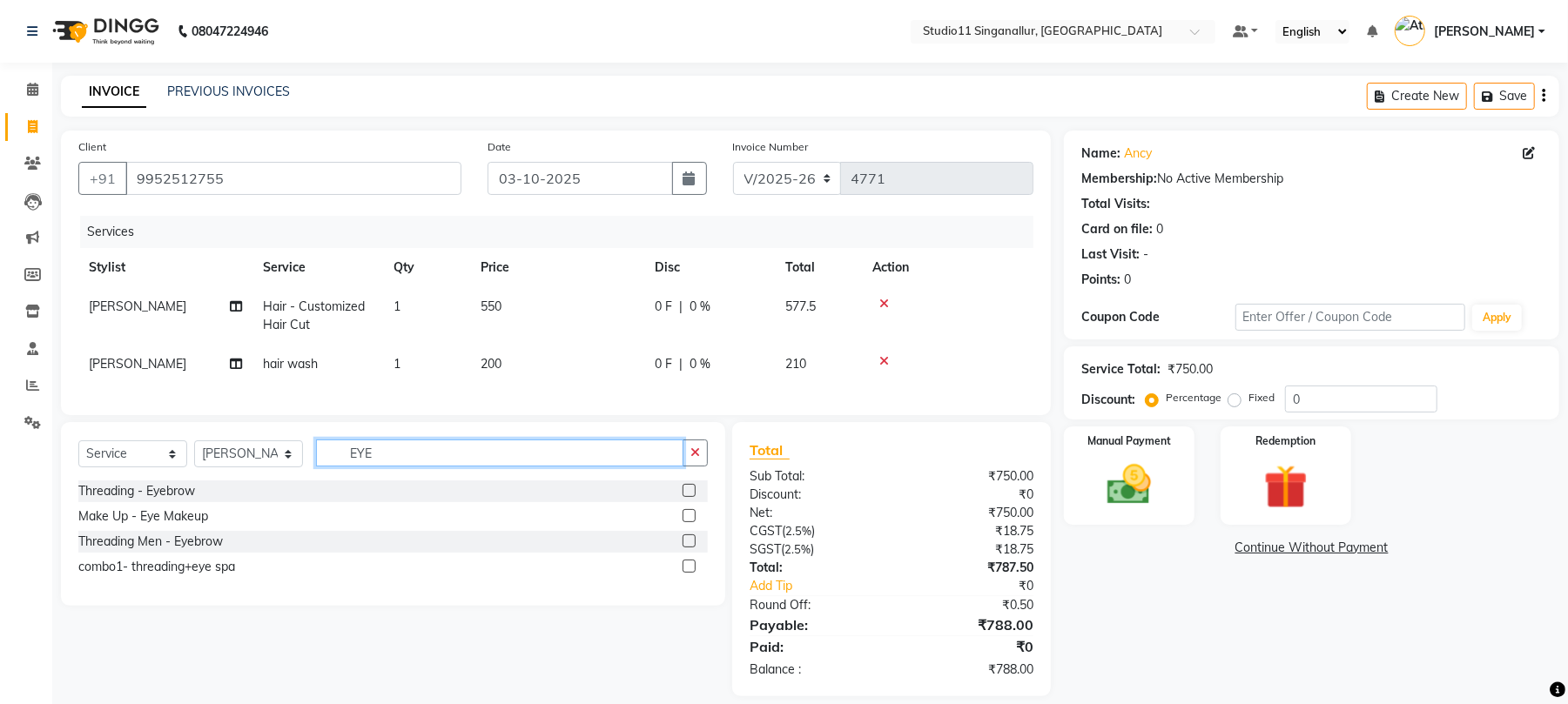
type input "EYE"
click at [695, 498] on label at bounding box center [689, 491] width 13 height 13
click at [694, 498] on input "checkbox" at bounding box center [688, 491] width 11 height 11
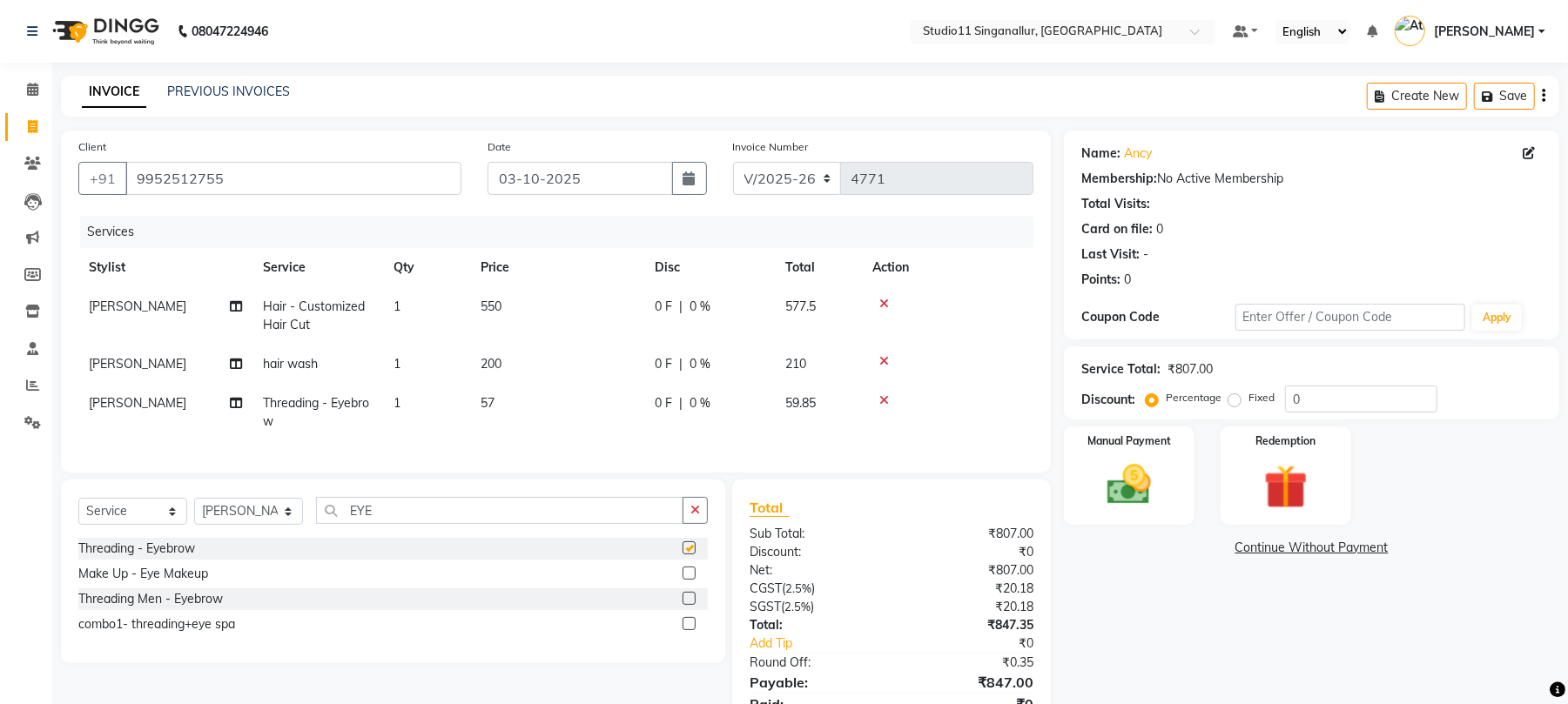
checkbox input "false"
click at [259, 525] on select "Select Stylist [PERSON_NAME] Divya [PERSON_NAME] [PERSON_NAME] [PERSON_NAME] [P…" at bounding box center [248, 511] width 109 height 27
select select "84255"
click at [194, 515] on select "Select Stylist [PERSON_NAME] Divya [PERSON_NAME] [PERSON_NAME] [PERSON_NAME] [P…" at bounding box center [248, 511] width 109 height 27
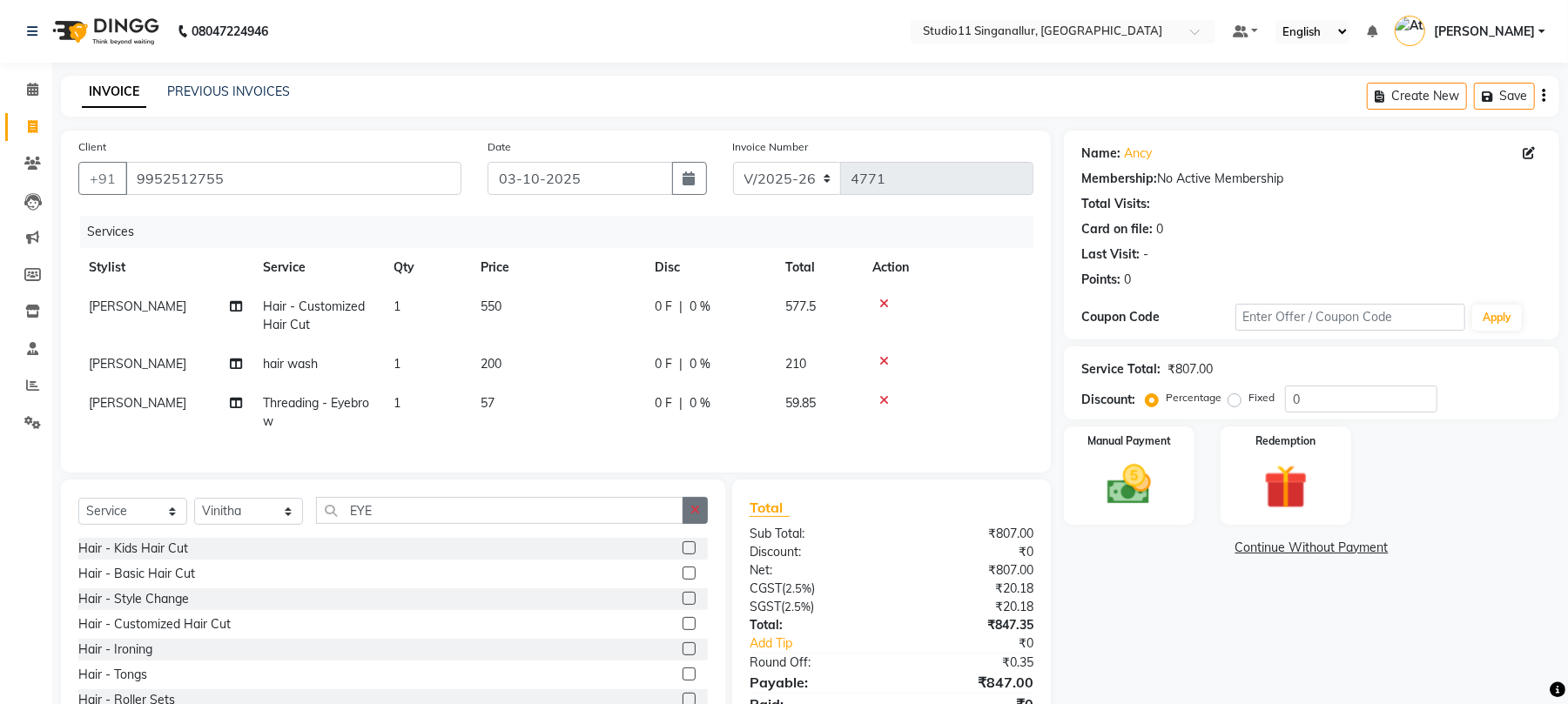
click at [694, 516] on icon "button" at bounding box center [695, 510] width 10 height 12
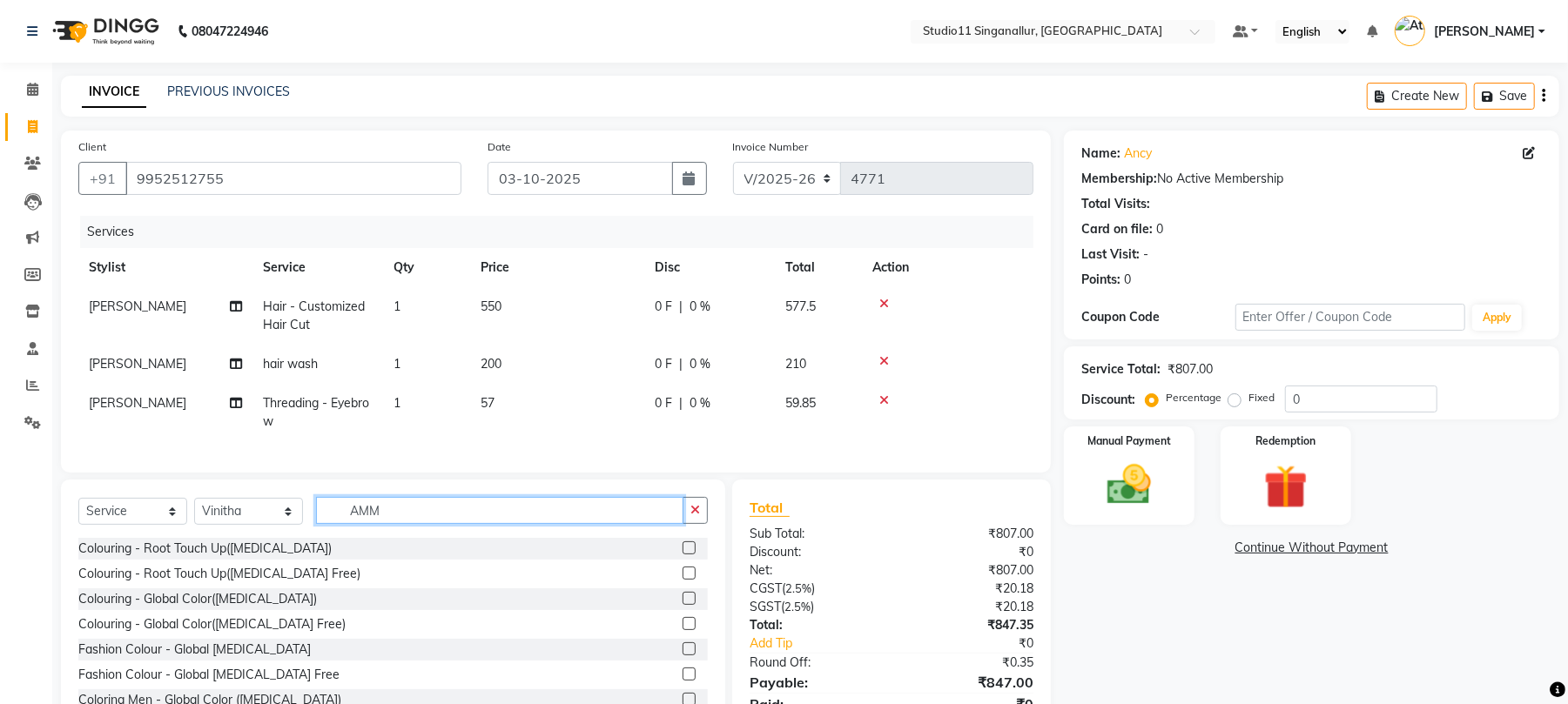
type input "AMM"
click at [683, 580] on label at bounding box center [689, 573] width 13 height 13
click at [683, 580] on input "checkbox" at bounding box center [688, 573] width 11 height 11
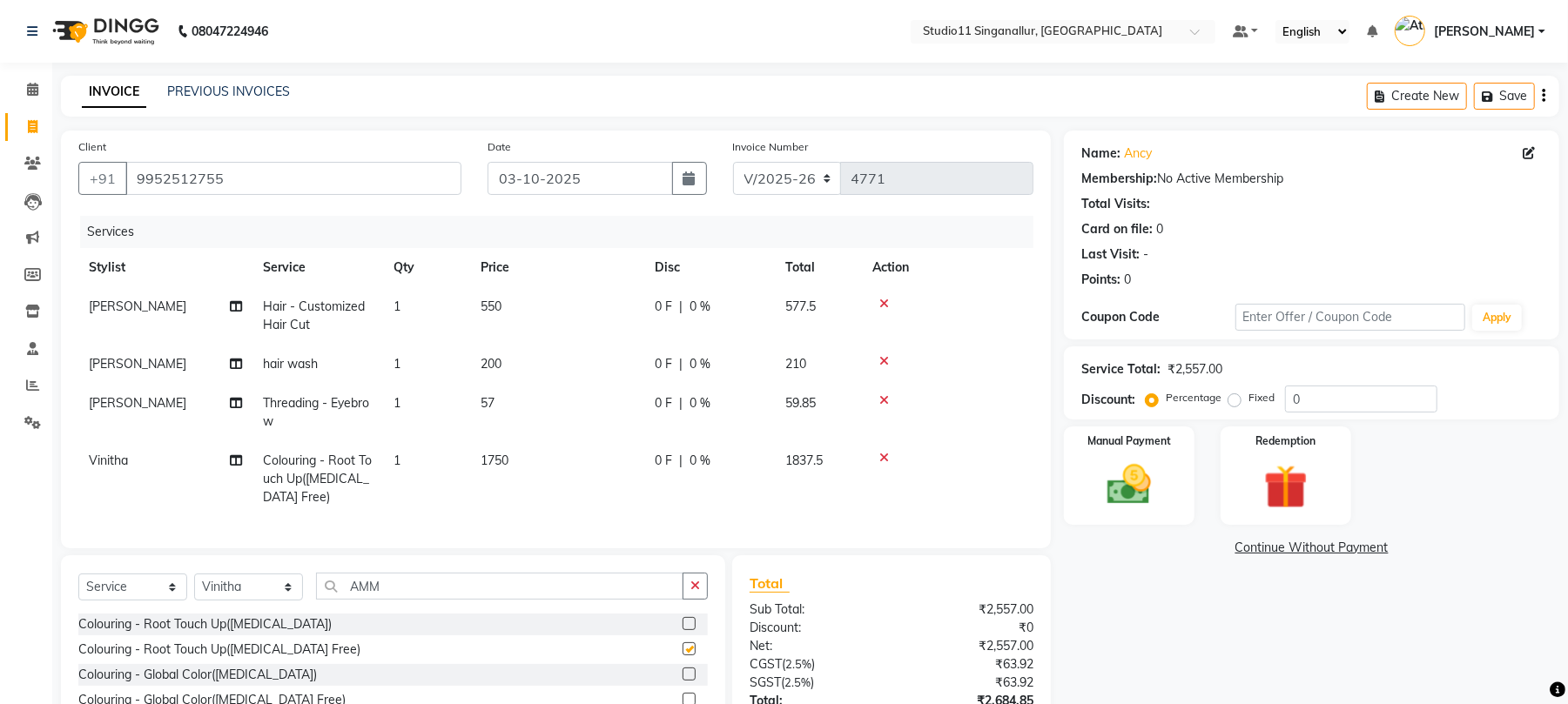
checkbox input "false"
click at [502, 453] on span "1750" at bounding box center [495, 461] width 28 height 16
select select "84255"
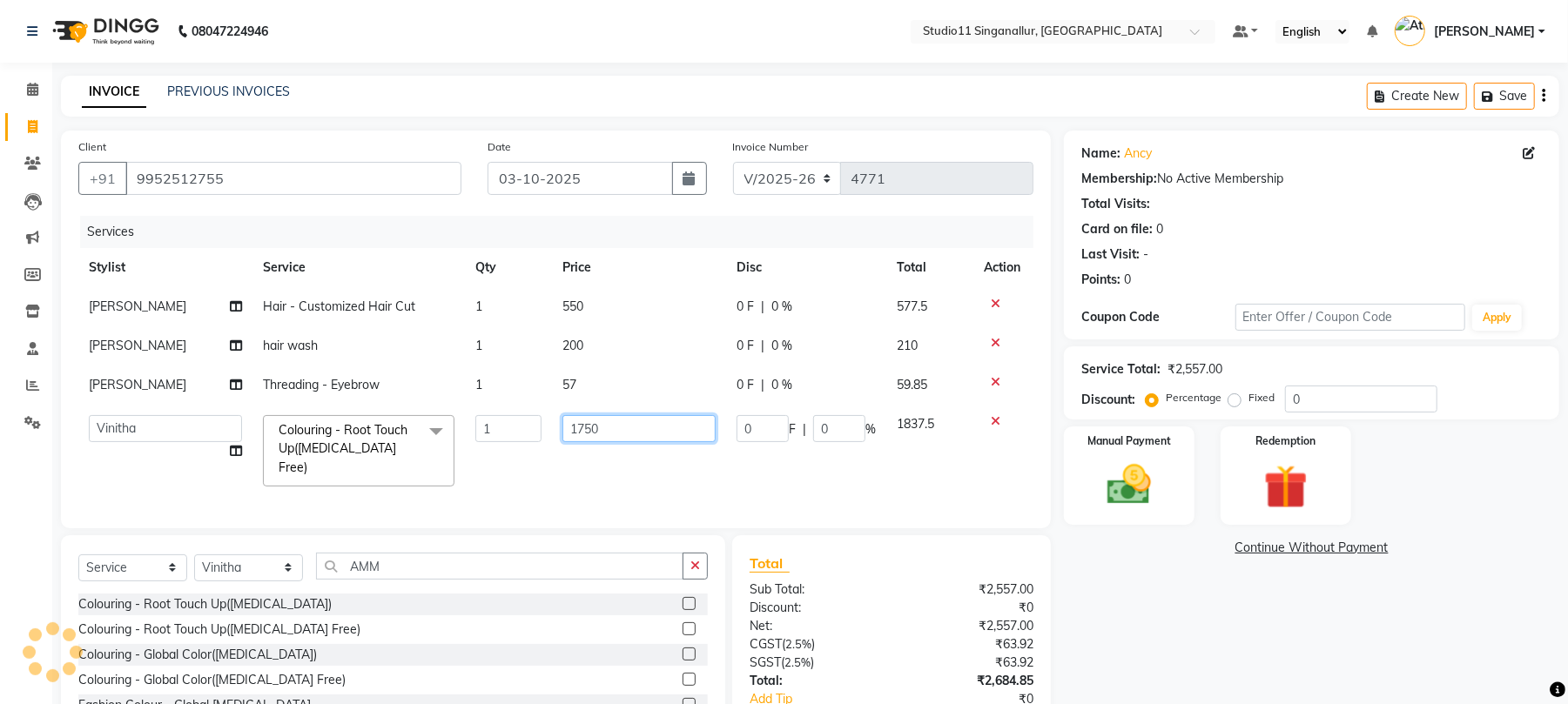
click at [601, 416] on input "1750" at bounding box center [640, 429] width 154 height 27
type input "1503"
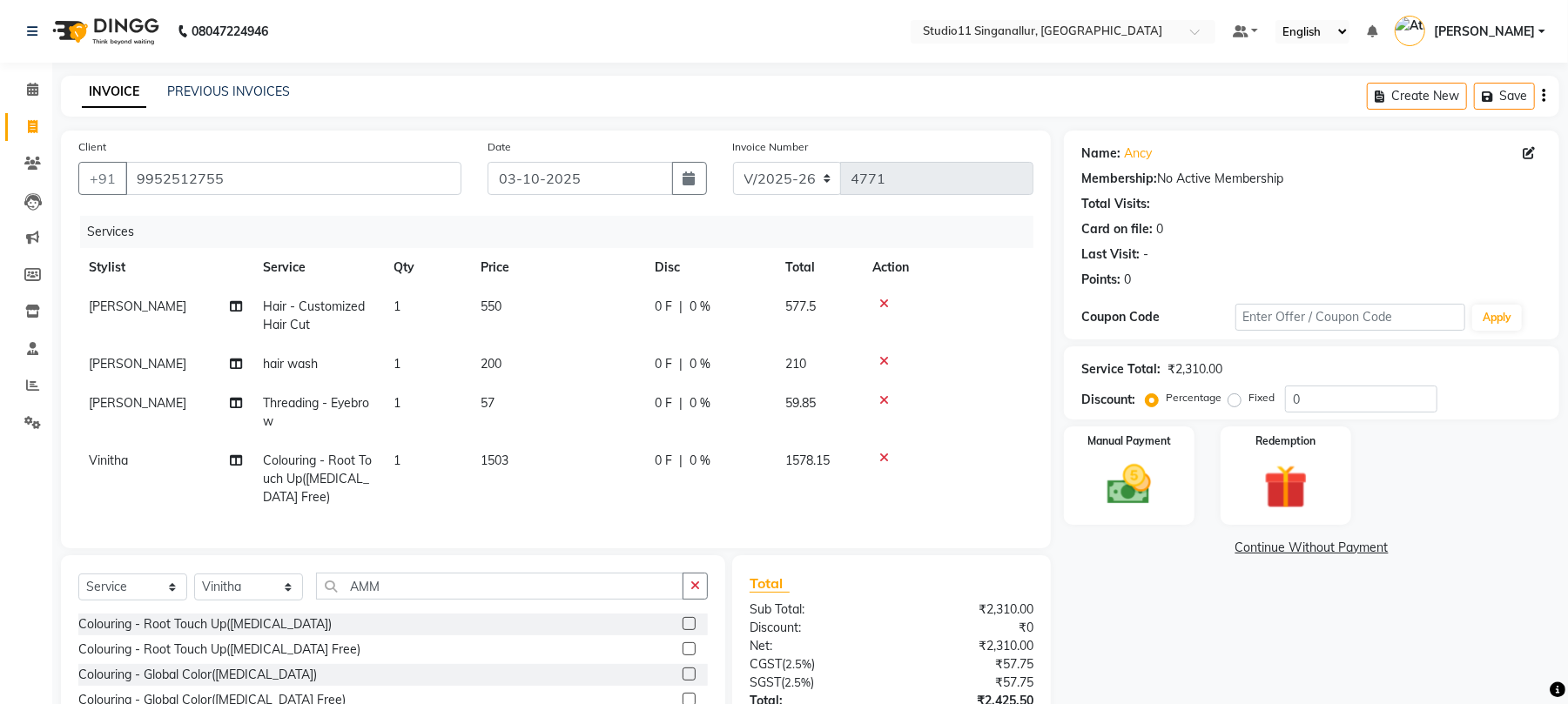
click at [604, 461] on td "1503" at bounding box center [557, 479] width 174 height 76
select select "84255"
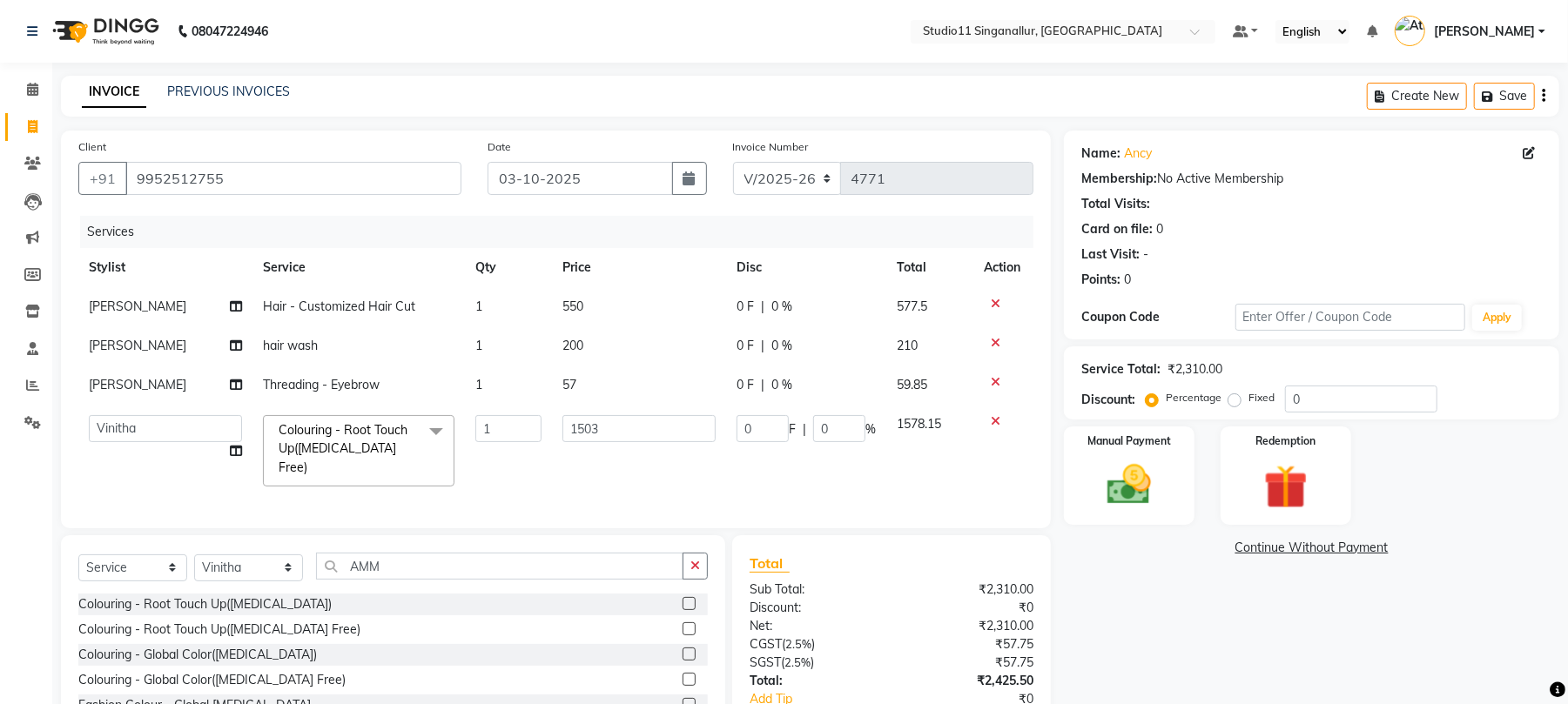
click at [1092, 651] on div "Name: Ancy Membership: No Active Membership Total Visits: Card on file: 0 Last …" at bounding box center [1318, 470] width 508 height 679
click at [1102, 461] on img at bounding box center [1129, 485] width 75 height 53
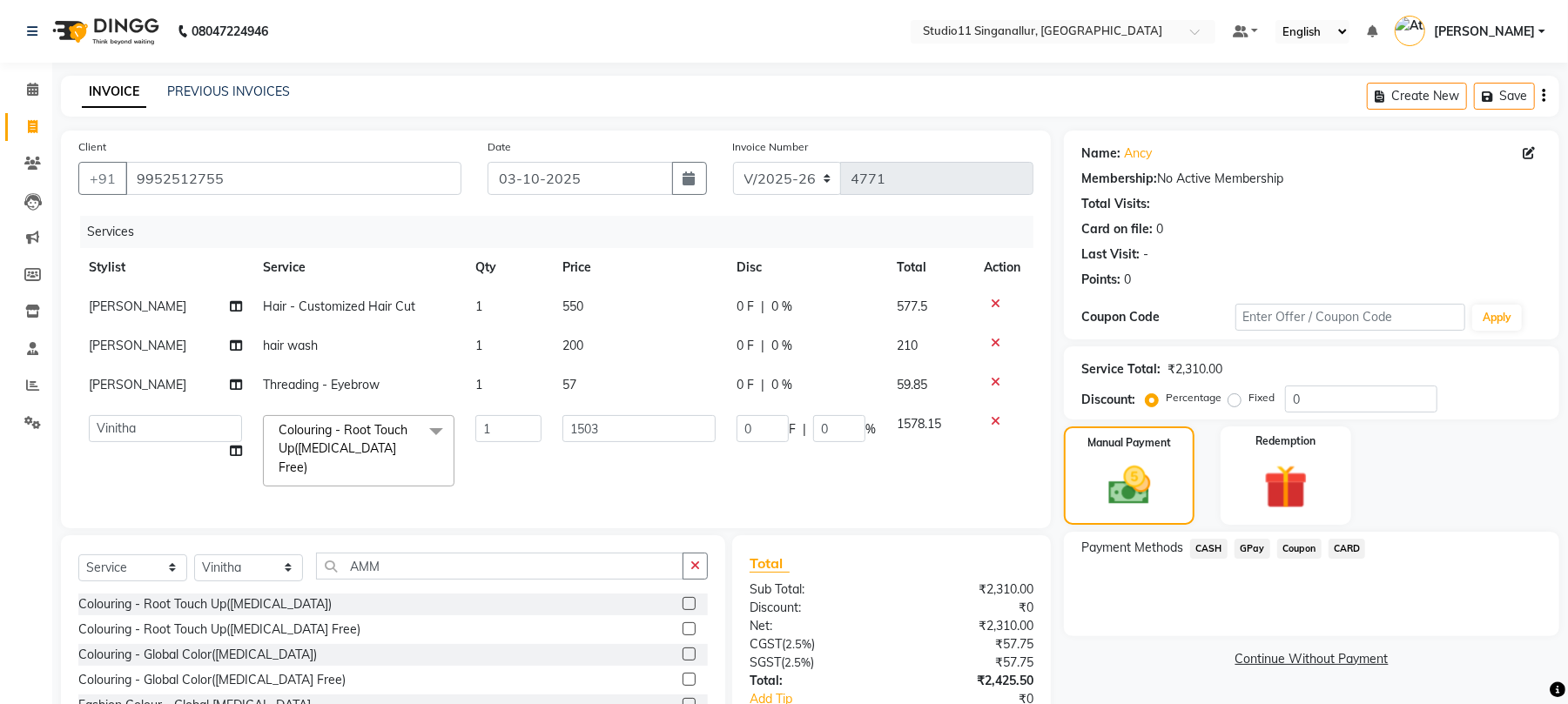
click at [1252, 539] on span "GPay" at bounding box center [1252, 549] width 35 height 20
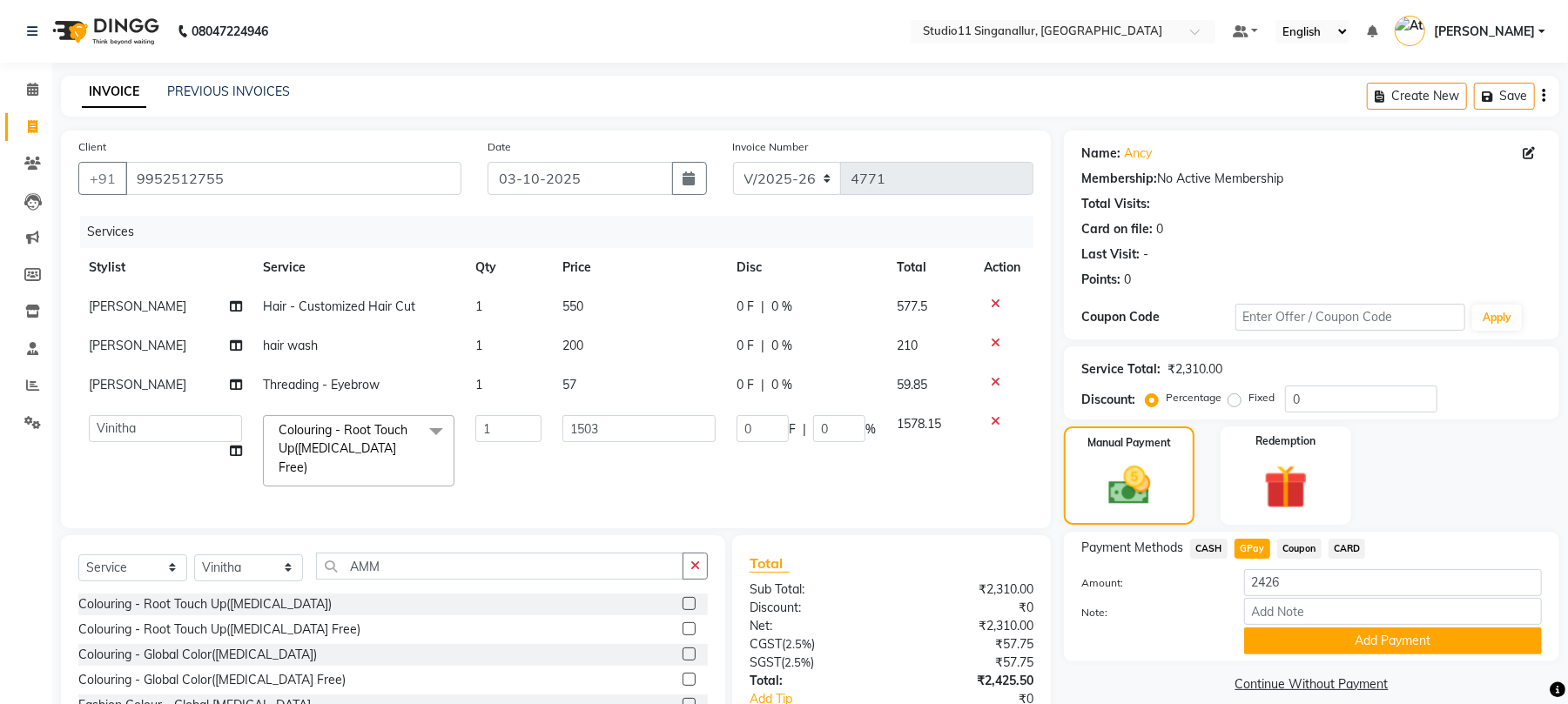
click at [1307, 628] on button "Add Payment" at bounding box center [1393, 641] width 298 height 27
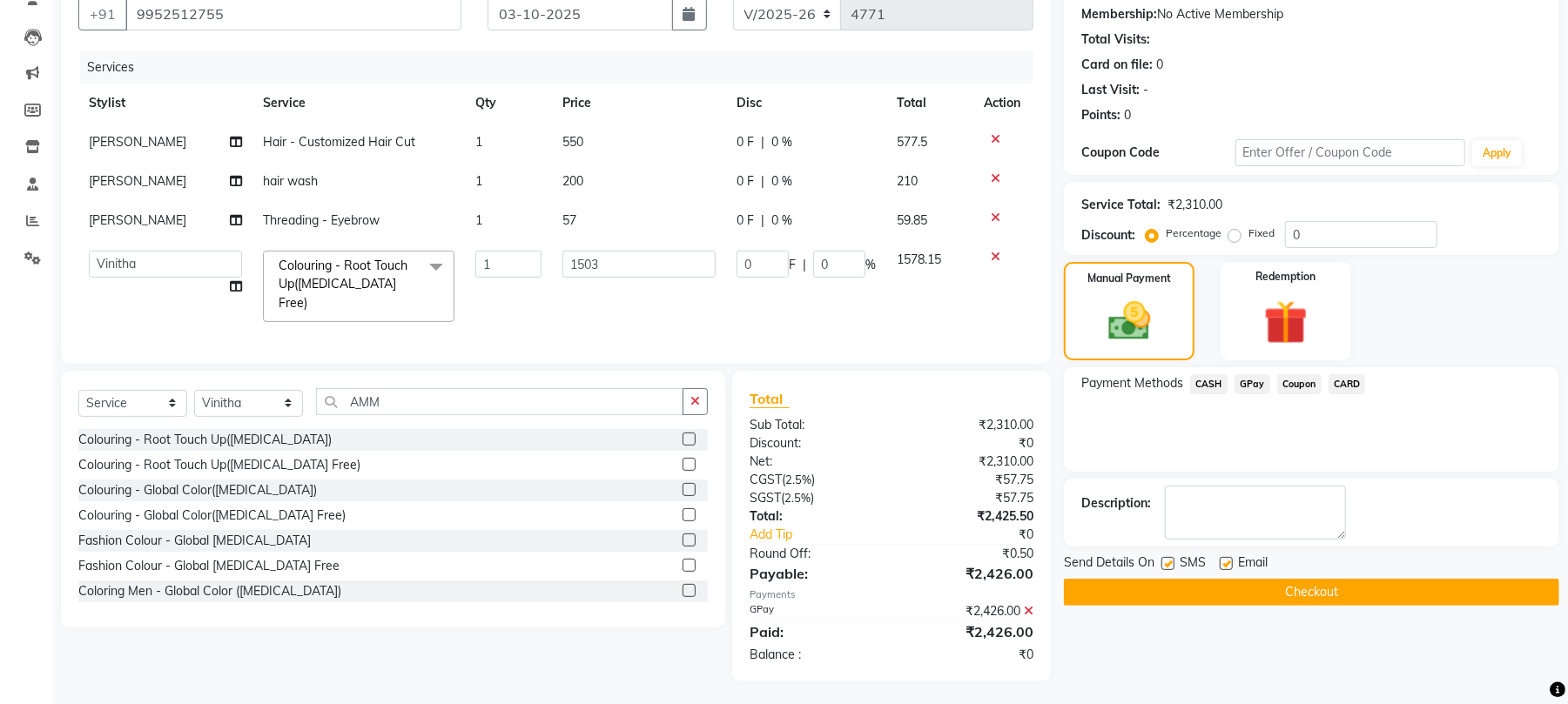
scroll to position [167, 0]
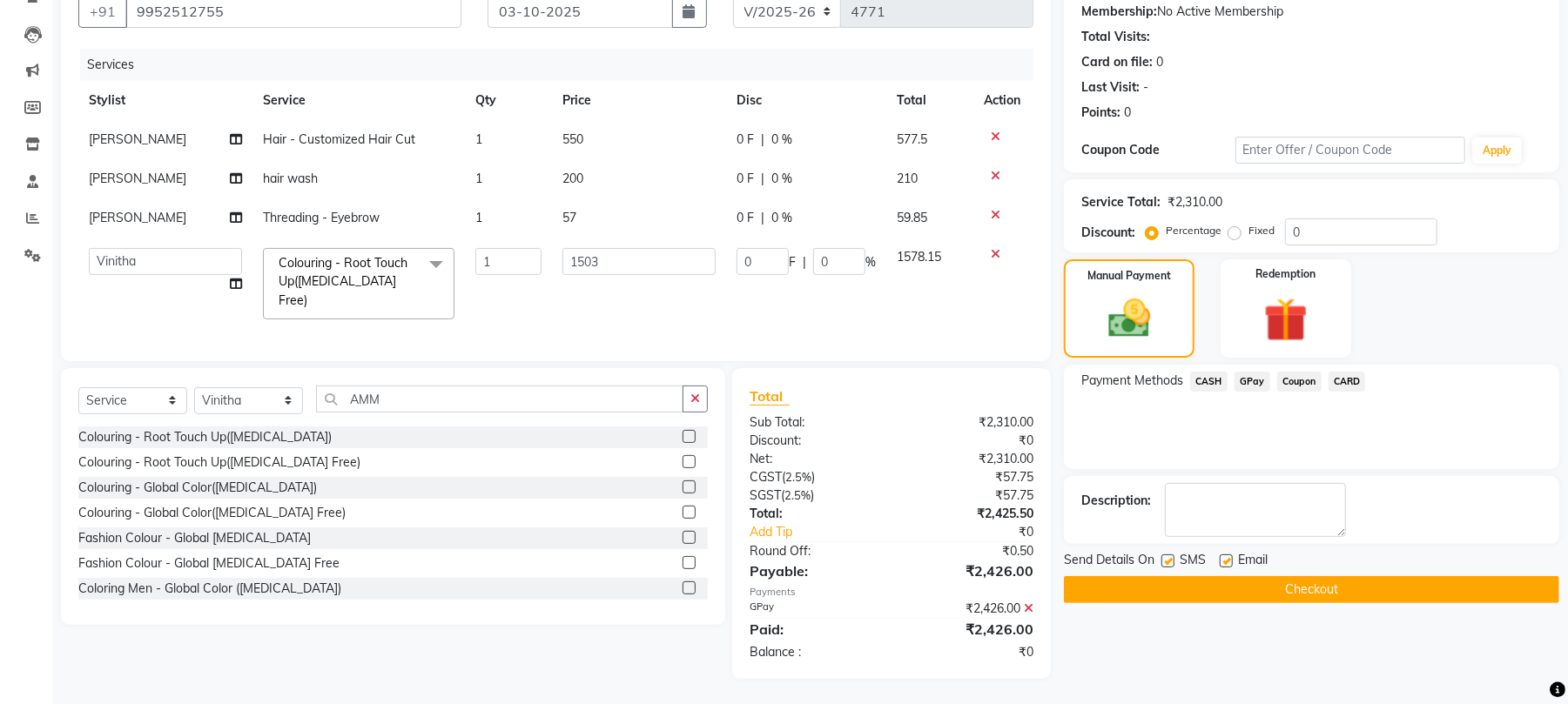
click at [1167, 551] on div "SMS" at bounding box center [1190, 562] width 58 height 22
click at [1168, 555] on label at bounding box center [1167, 561] width 13 height 13
click at [1168, 557] on input "checkbox" at bounding box center [1167, 562] width 11 height 11
checkbox input "false"
click at [1236, 551] on div "Email" at bounding box center [1251, 562] width 62 height 22
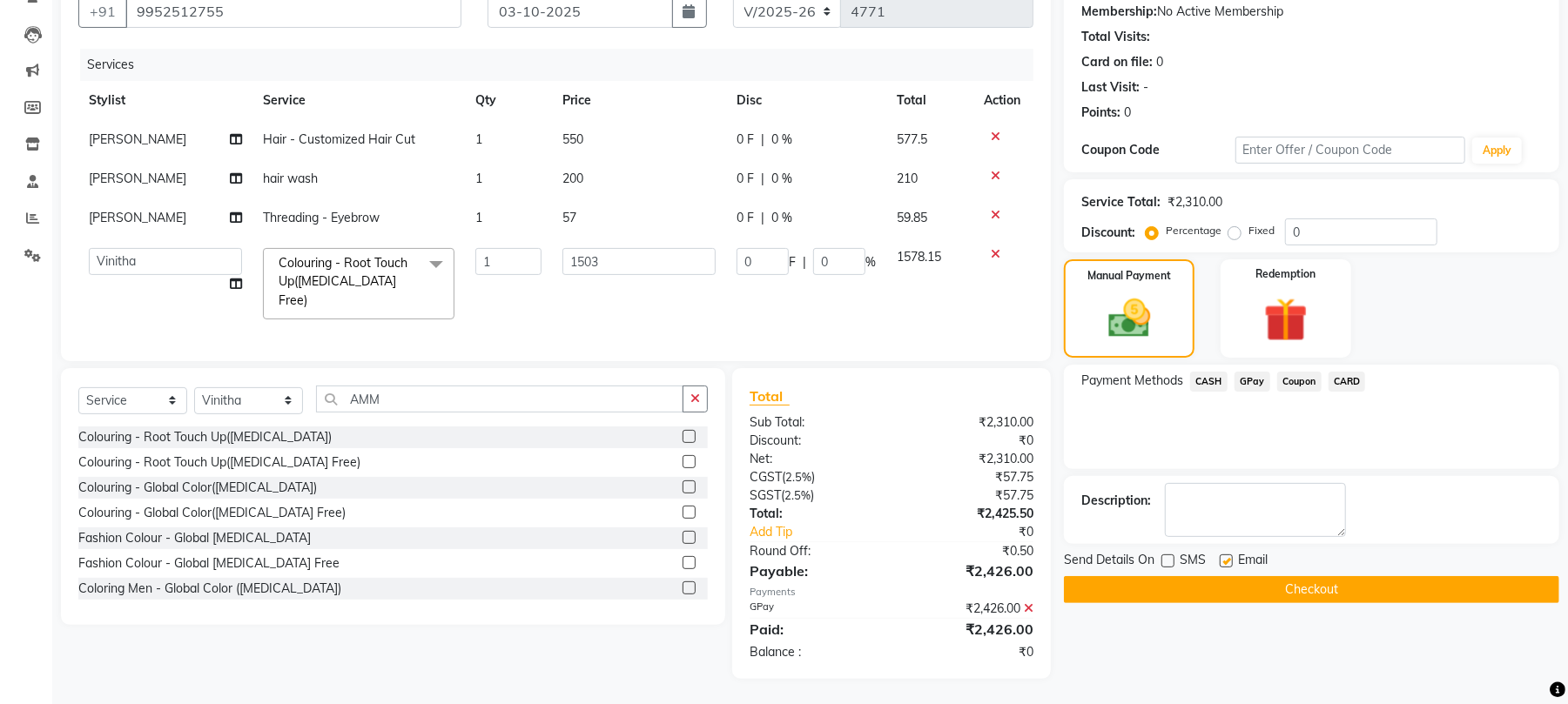
click at [1223, 555] on label at bounding box center [1227, 561] width 13 height 13
click at [1223, 557] on input "checkbox" at bounding box center [1226, 562] width 11 height 11
checkbox input "false"
click at [1234, 576] on button "Checkout" at bounding box center [1312, 589] width 496 height 27
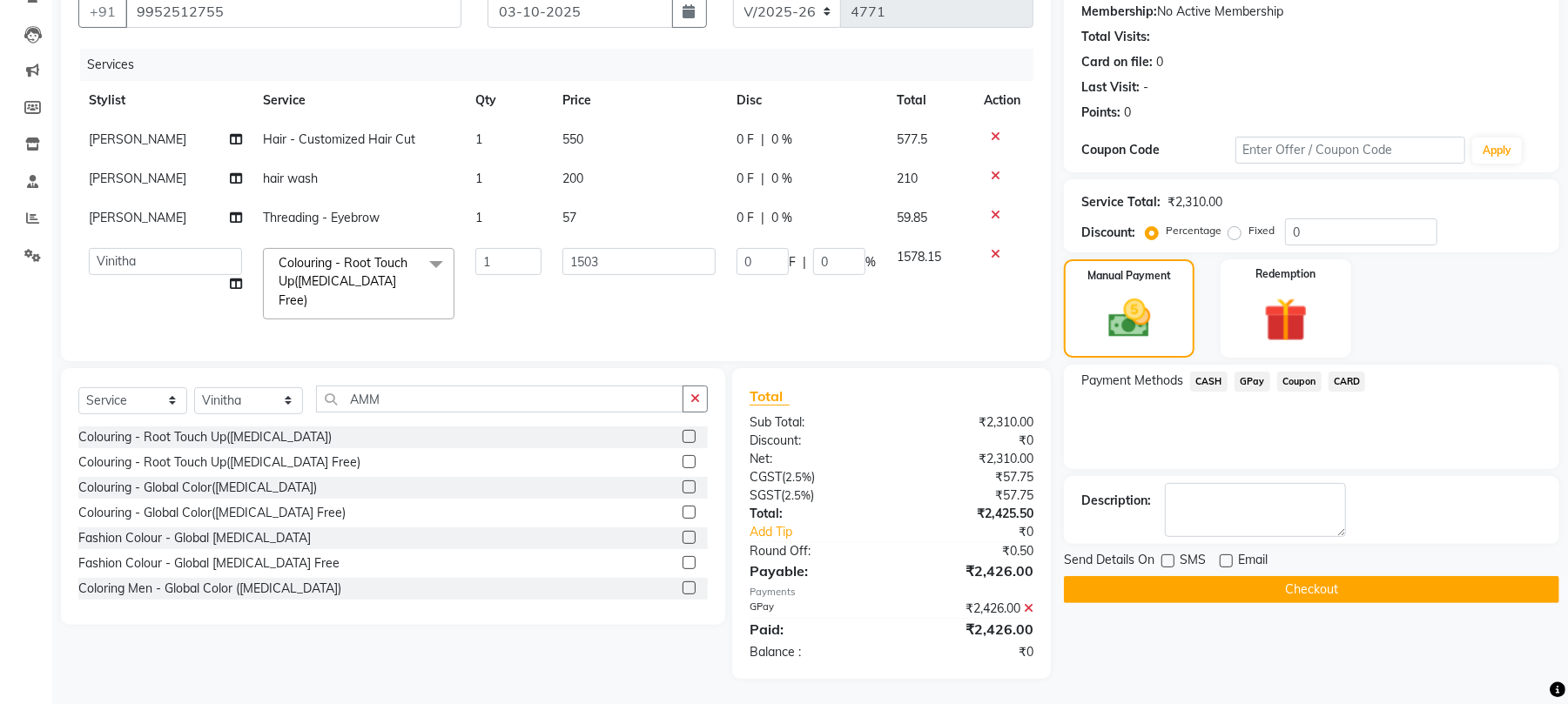
click at [1234, 576] on button "Checkout" at bounding box center [1312, 589] width 496 height 27
click at [1098, 677] on div "Name: Ancy Membership: No Active Membership Total Visits: Card on file: 0 Last …" at bounding box center [1318, 321] width 508 height 715
click at [1177, 576] on button "Checkout" at bounding box center [1312, 589] width 496 height 27
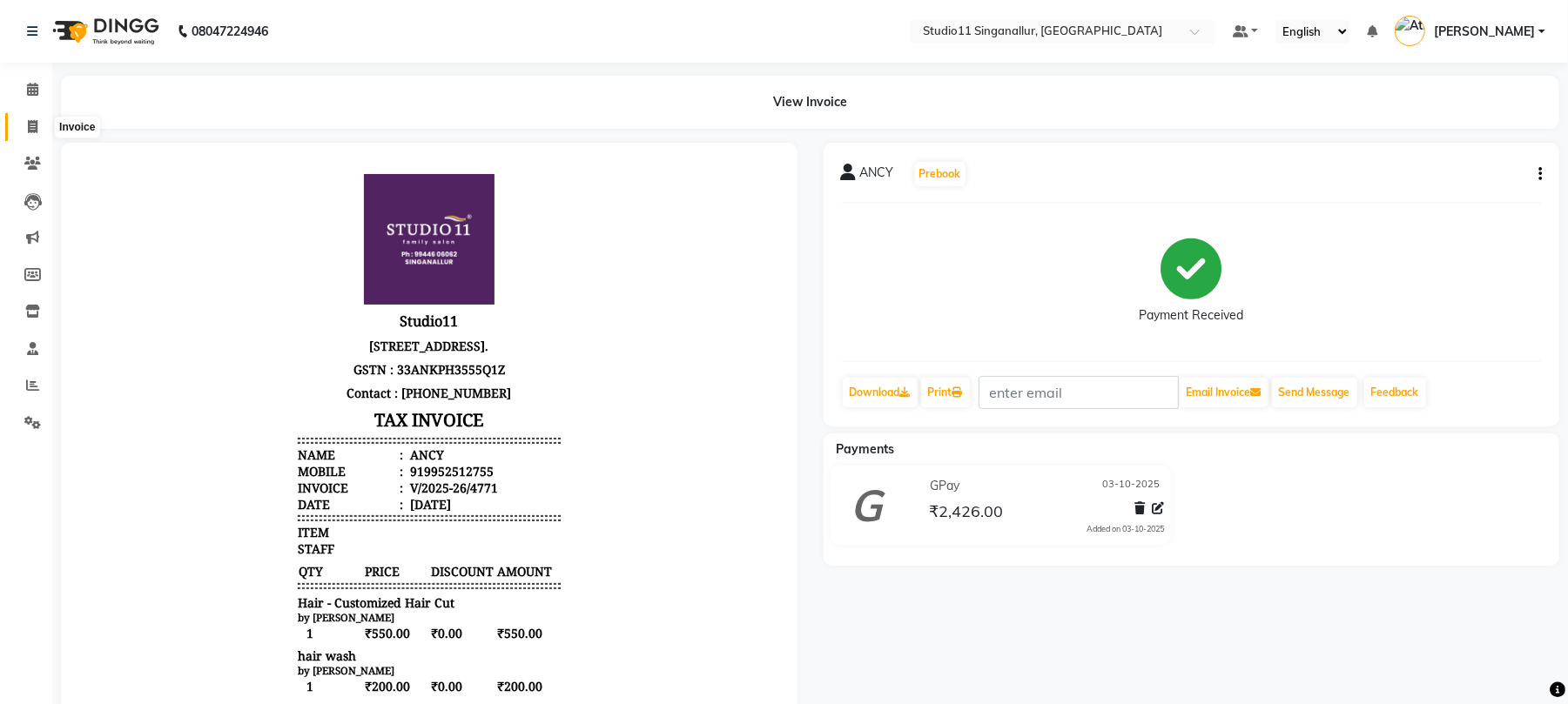
click at [38, 125] on span at bounding box center [33, 127] width 31 height 20
select select "service"
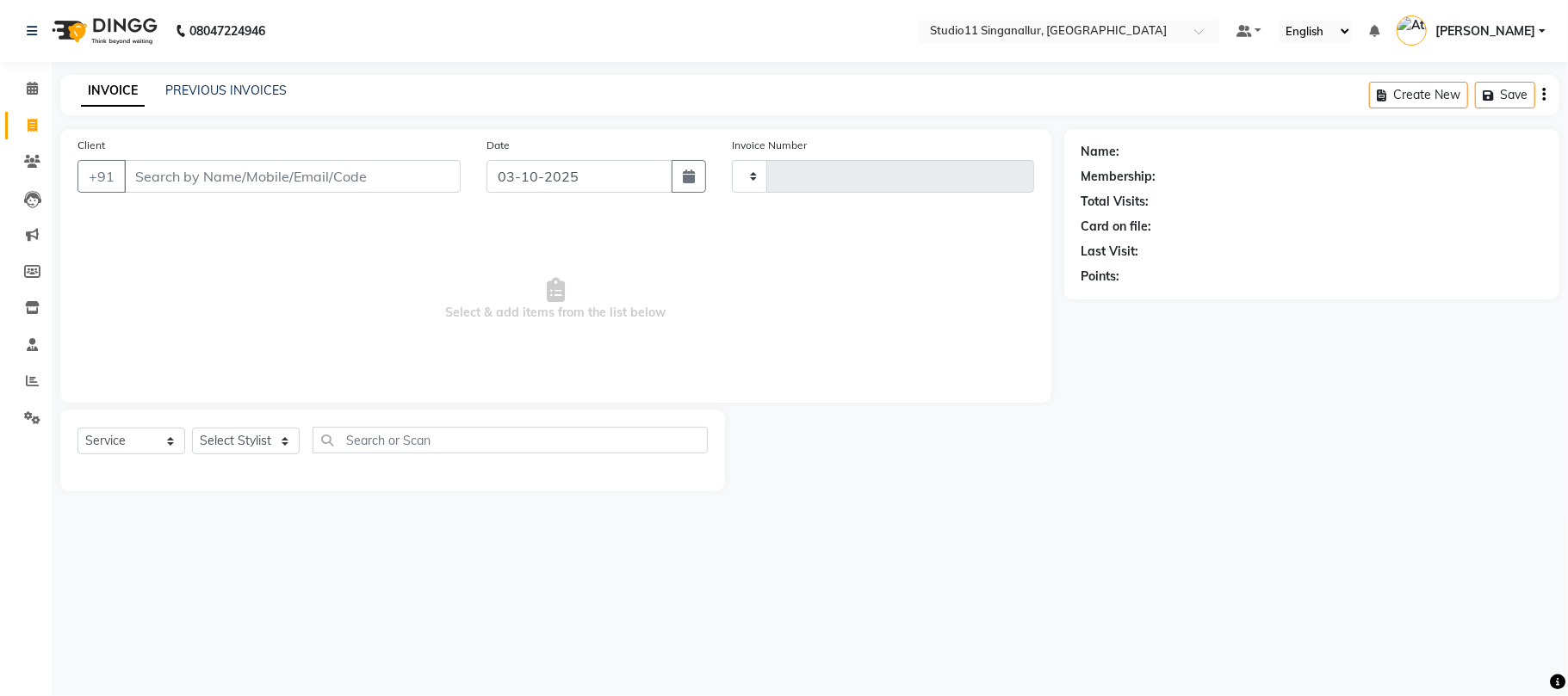
click at [216, 75] on div "INVOICE PREVIOUS INVOICES Create New Save" at bounding box center [810, 95] width 1499 height 40
click at [221, 83] on link "PREVIOUS INVOICES" at bounding box center [225, 91] width 121 height 16
